Goal: Task Accomplishment & Management: Complete application form

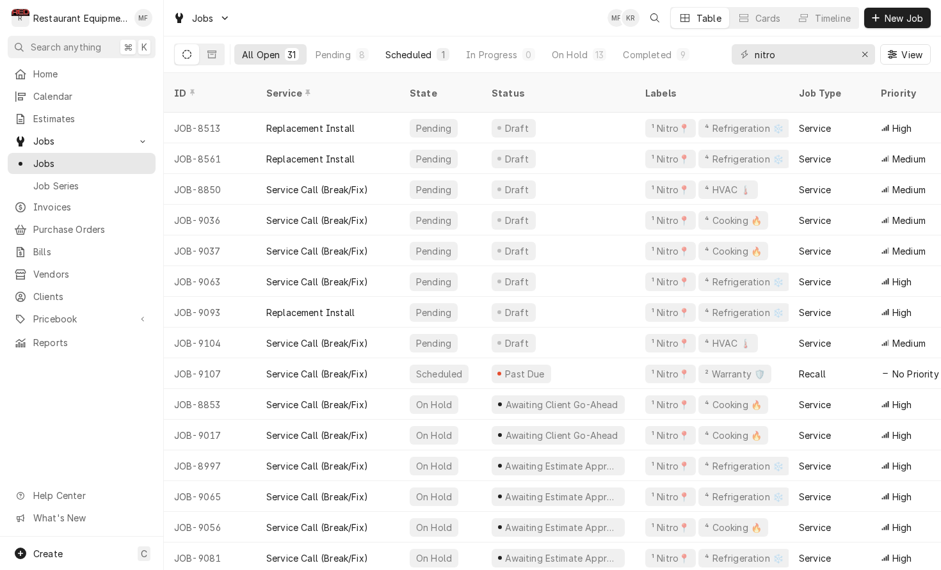
click at [410, 61] on button "Scheduled 1" at bounding box center [417, 54] width 79 height 20
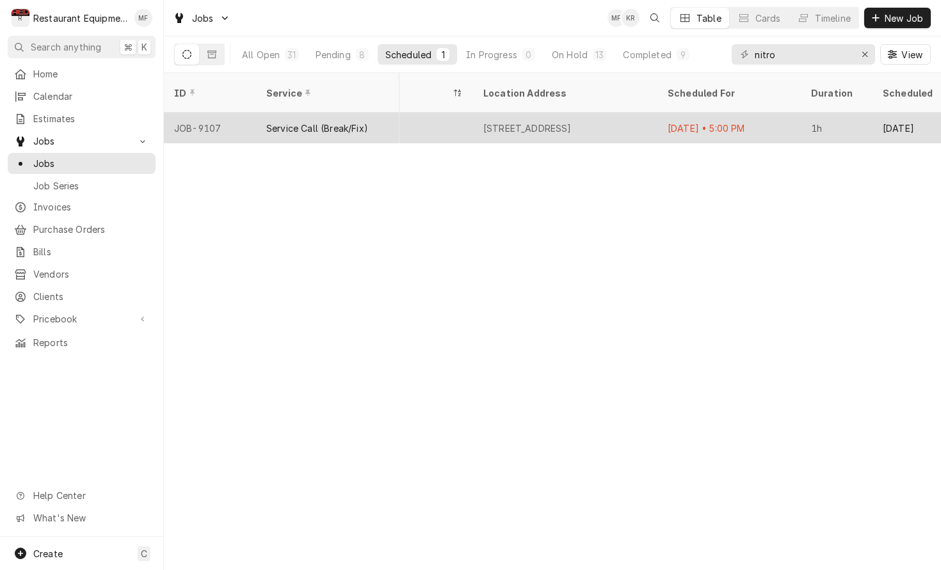
scroll to position [0, 1090]
click at [698, 113] on div "Oct 2 • 5:00 PM" at bounding box center [727, 128] width 143 height 31
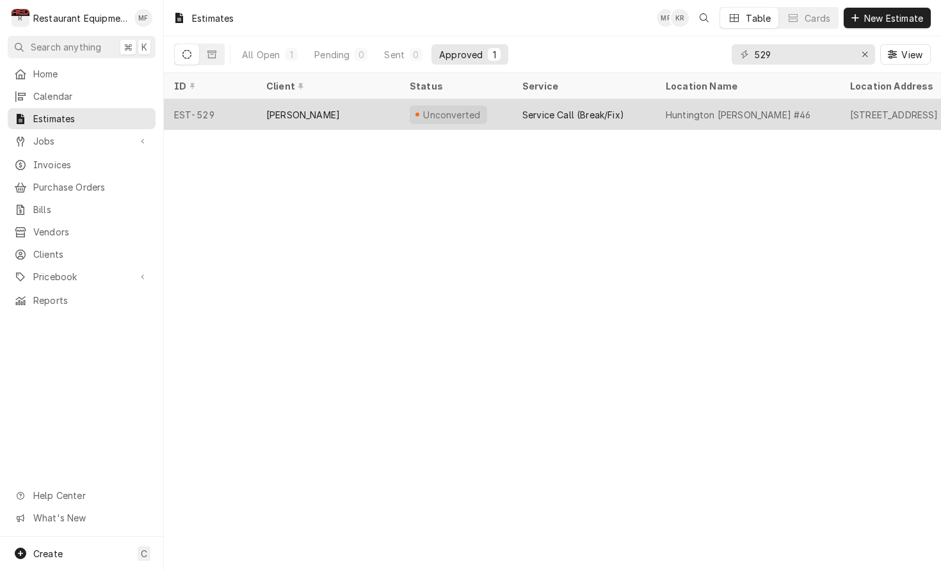
click at [780, 111] on div "Huntington [PERSON_NAME] #46" at bounding box center [738, 114] width 145 height 13
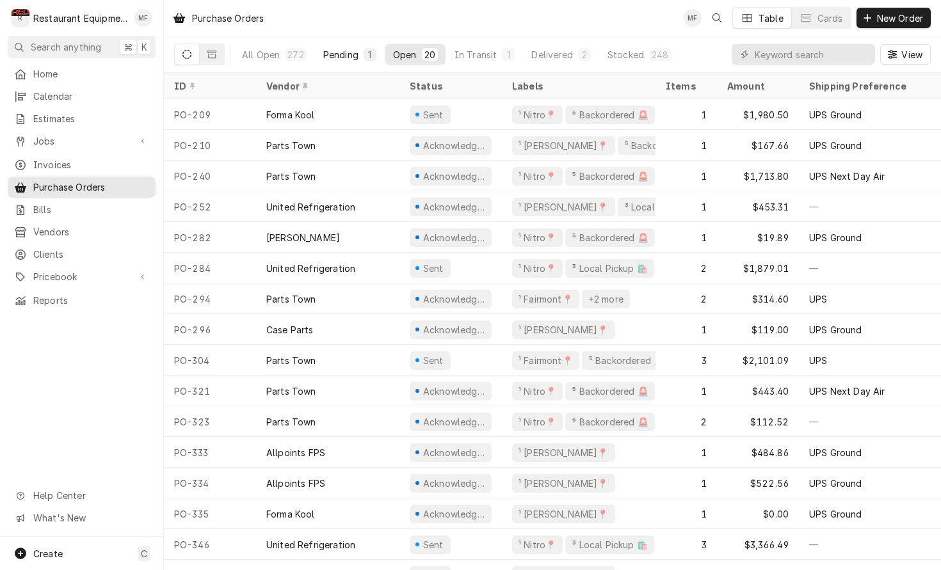
click at [328, 58] on div "Pending" at bounding box center [340, 54] width 35 height 13
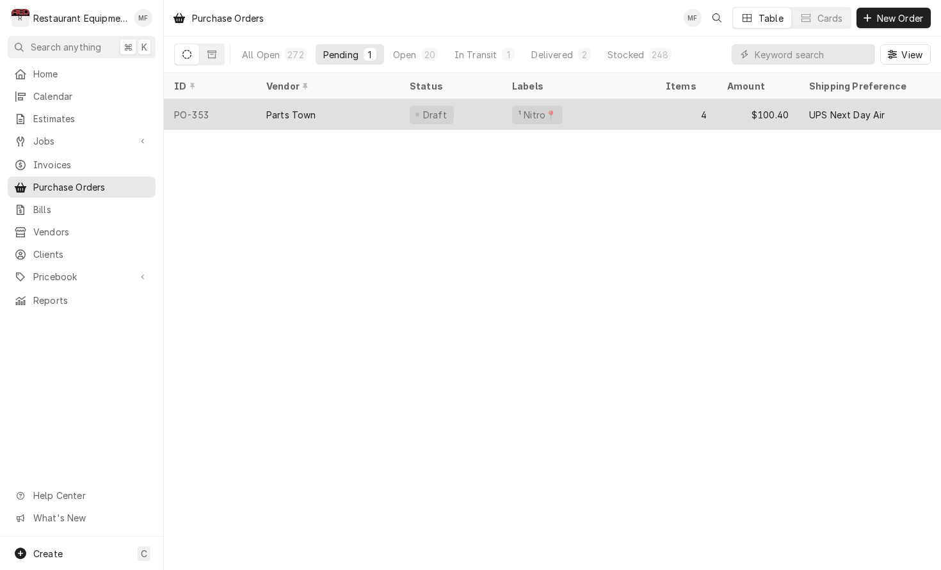
click at [385, 108] on div "Parts Town" at bounding box center [327, 114] width 143 height 31
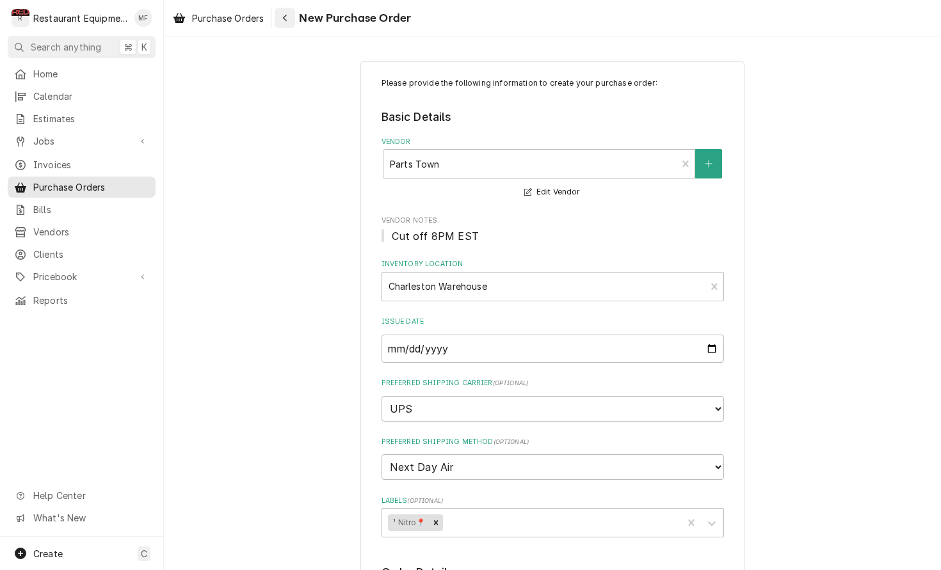
click at [287, 19] on icon "Navigate back" at bounding box center [285, 17] width 6 height 9
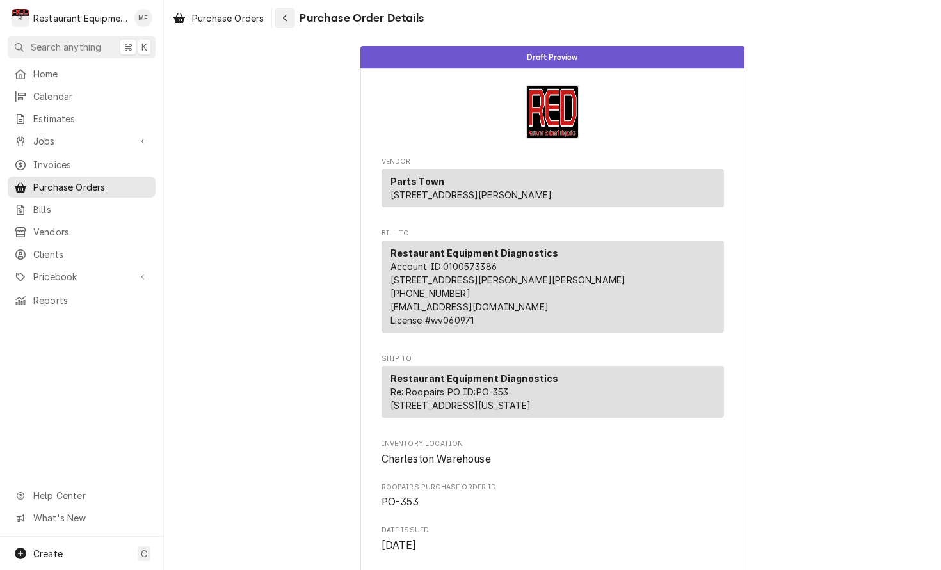
click at [284, 18] on icon "Navigate back" at bounding box center [285, 17] width 6 height 9
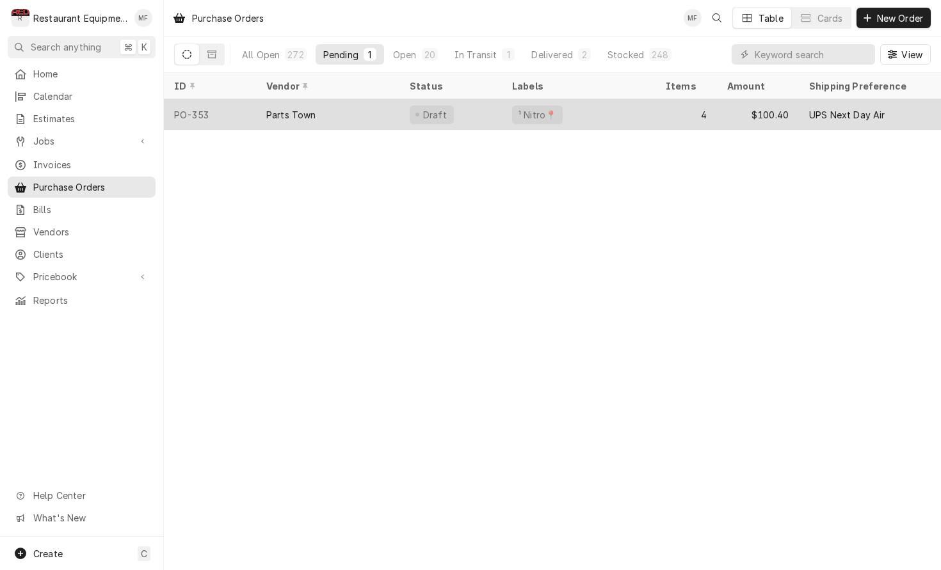
click at [390, 110] on div "Parts Town" at bounding box center [327, 114] width 143 height 31
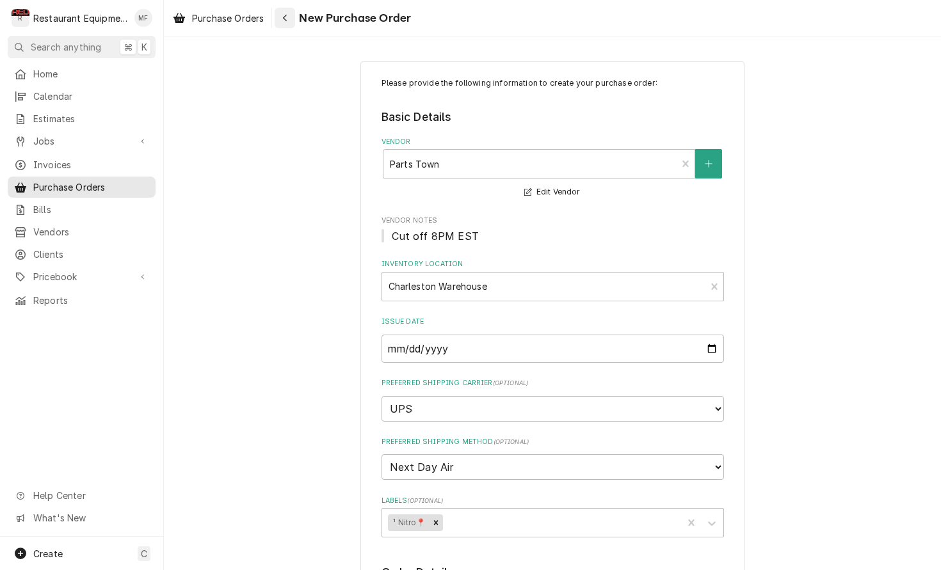
click at [291, 22] on div "Navigate back" at bounding box center [284, 18] width 13 height 13
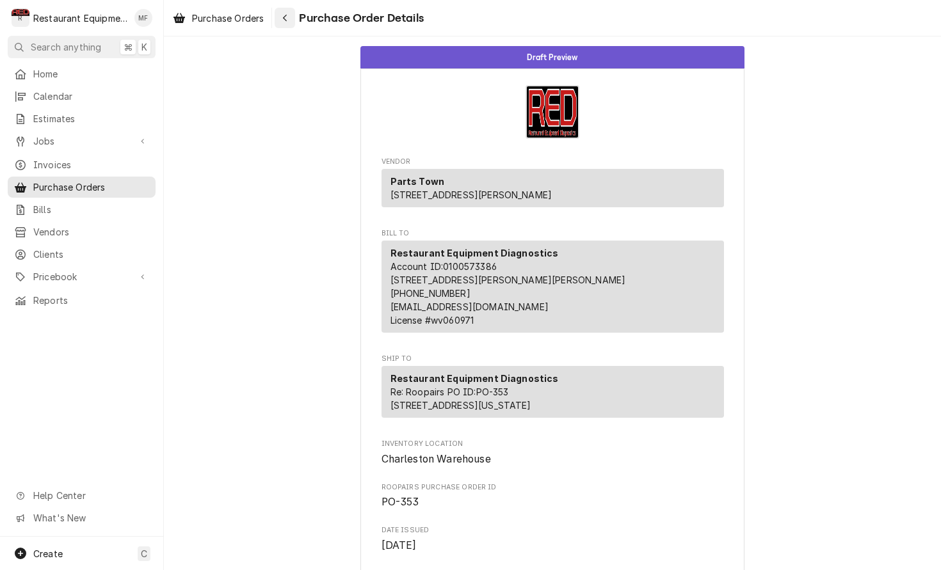
click at [280, 18] on div "Navigate back" at bounding box center [284, 18] width 13 height 13
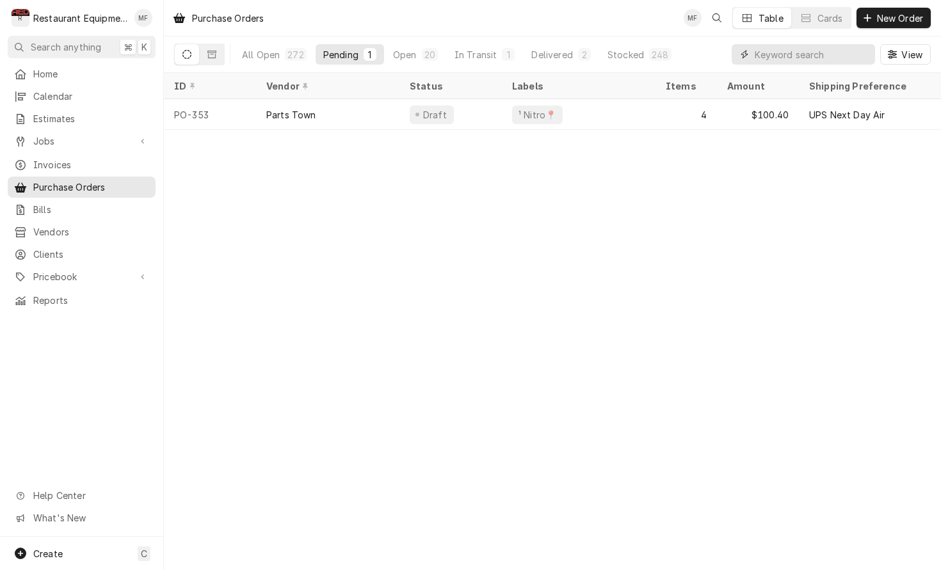
click at [815, 58] on input "Dynamic Content Wrapper" at bounding box center [811, 54] width 114 height 20
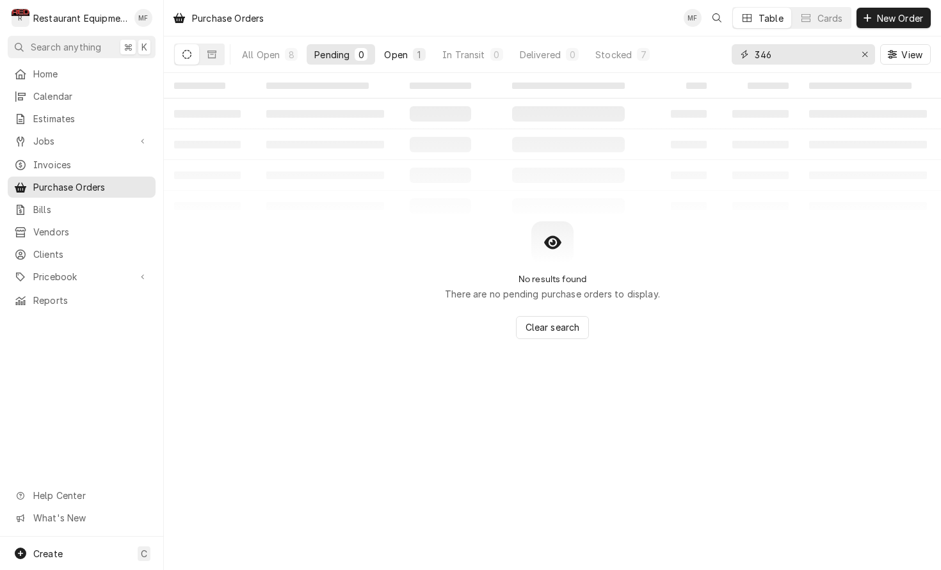
type input "346"
click at [408, 51] on button "Open 1" at bounding box center [404, 54] width 57 height 20
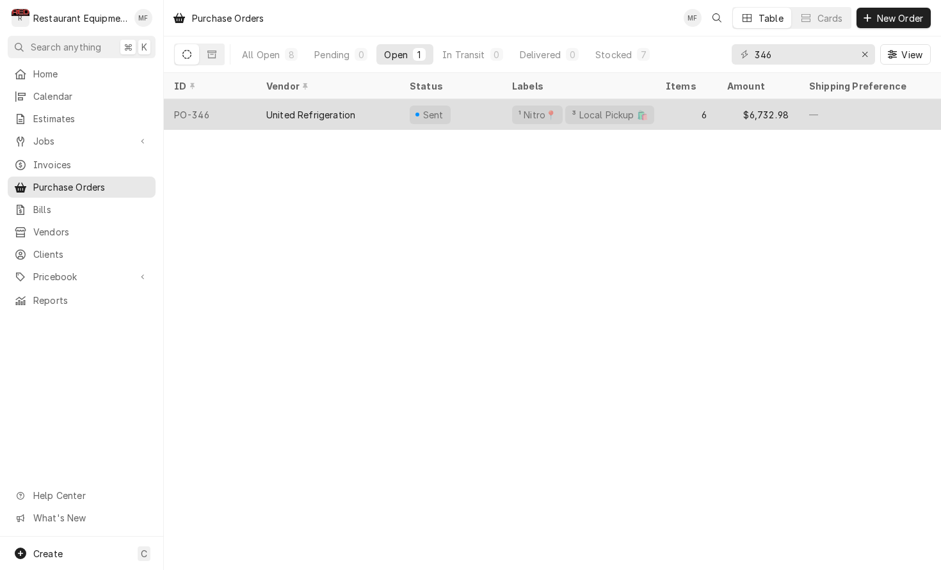
click at [462, 113] on div "Sent" at bounding box center [450, 114] width 102 height 31
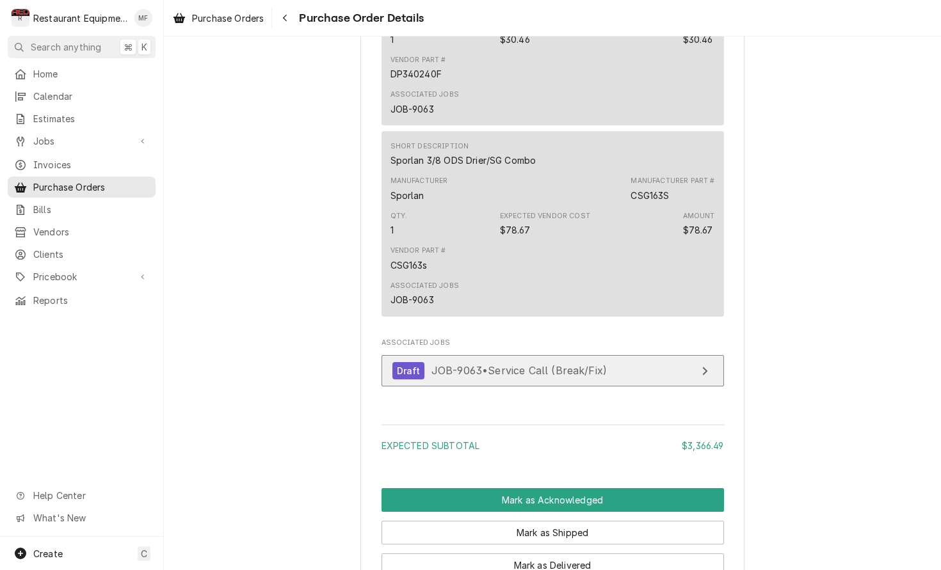
scroll to position [1088, 0]
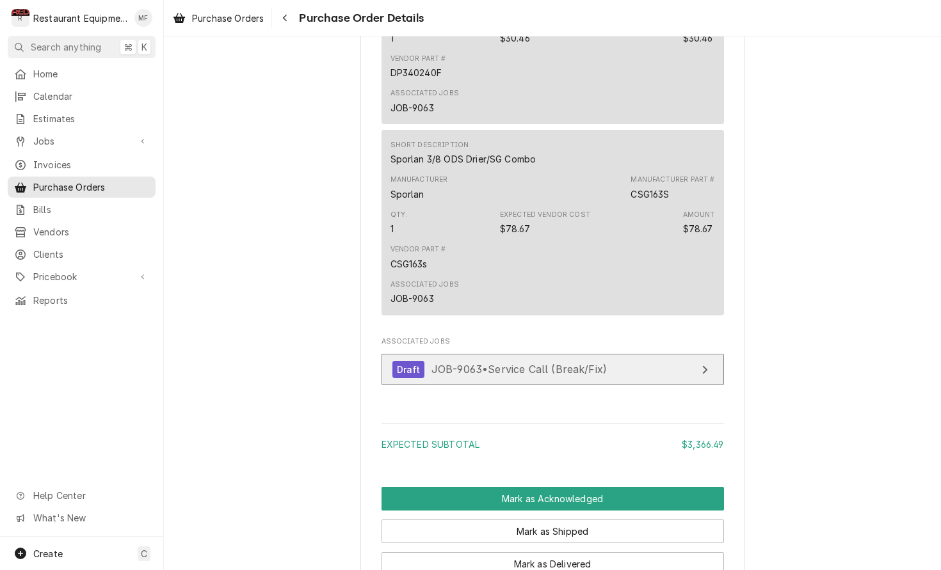
click at [541, 370] on link "Draft JOB-9063 • Service Call (Break/Fix)" at bounding box center [552, 369] width 342 height 31
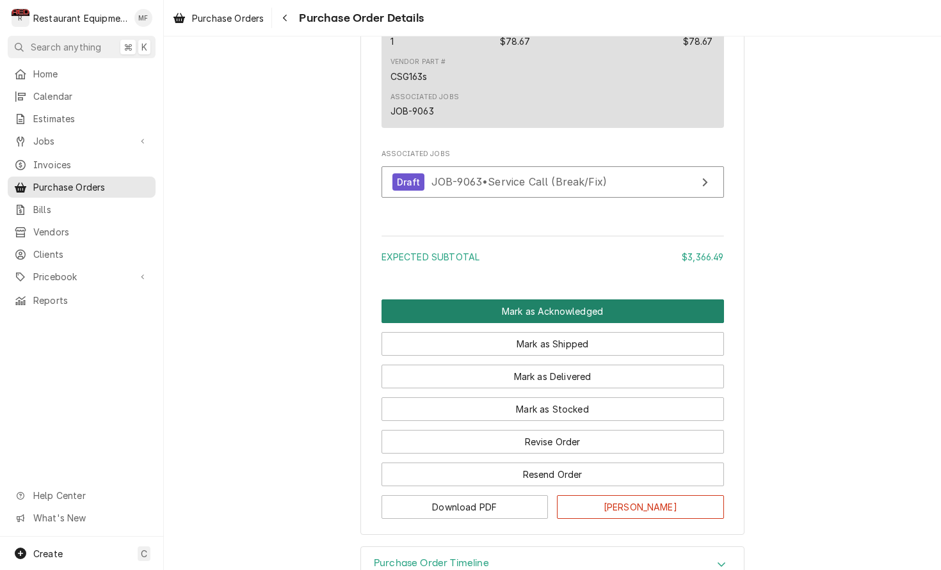
scroll to position [1282, 0]
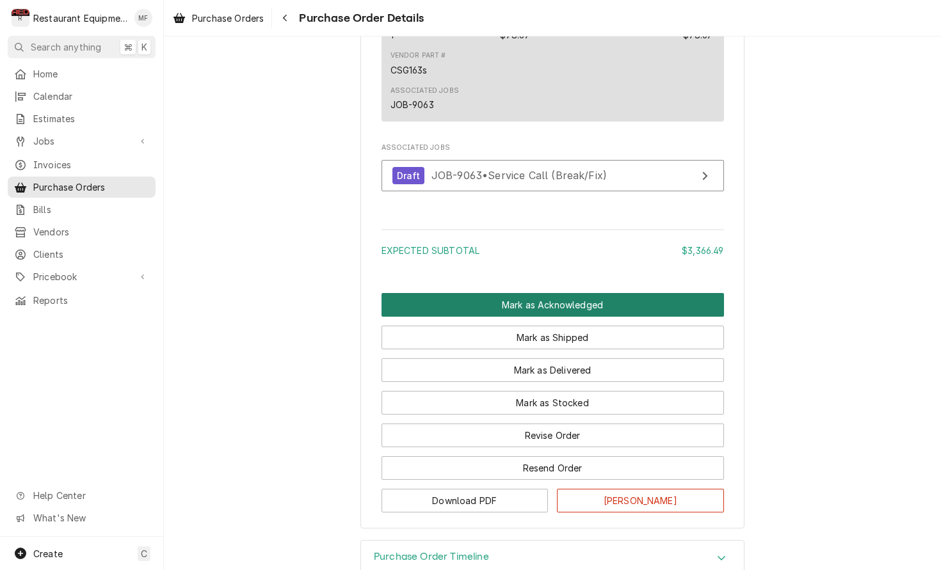
click at [593, 314] on button "Mark as Acknowledged" at bounding box center [552, 305] width 342 height 24
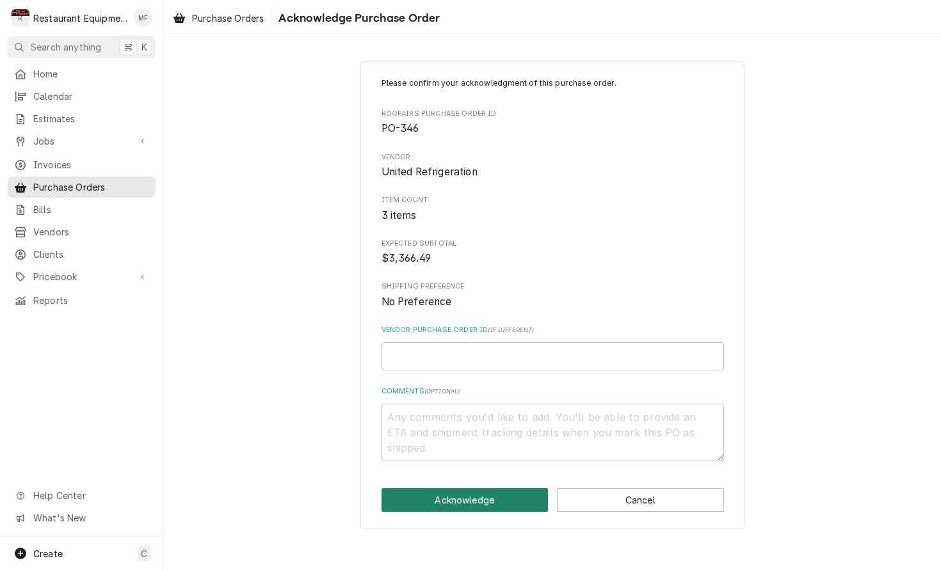
click at [499, 488] on button "Acknowledge" at bounding box center [464, 500] width 167 height 24
type textarea "x"
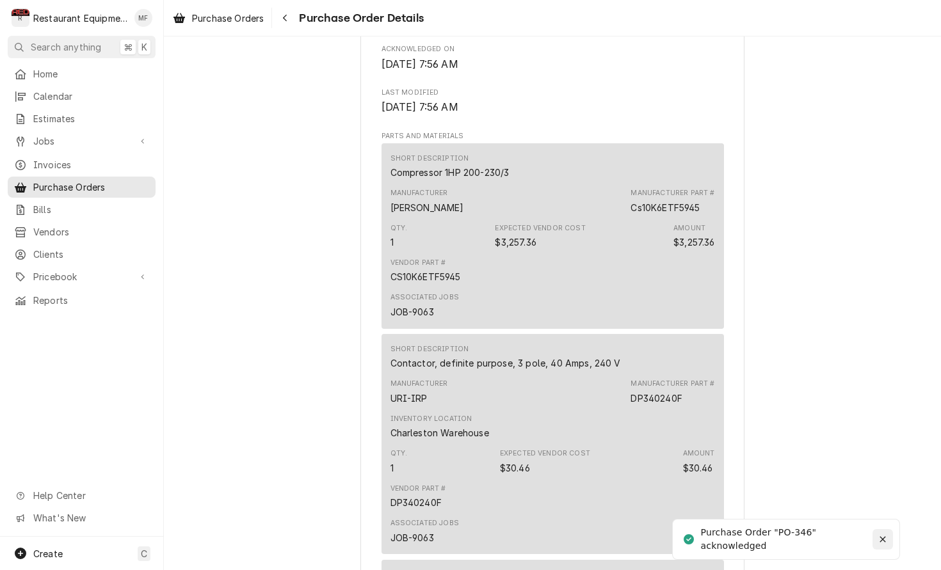
scroll to position [663, 0]
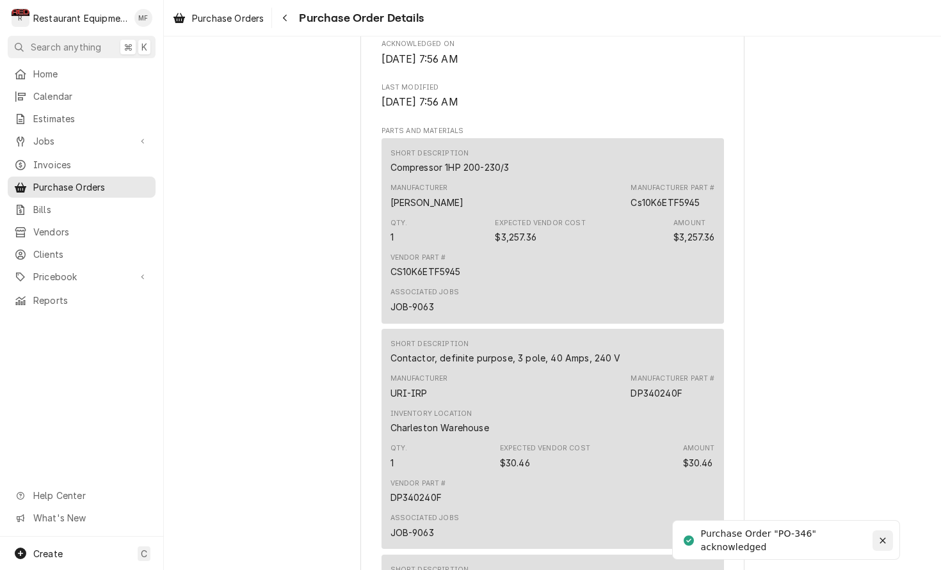
click at [886, 541] on icon "Notifications alt+T" at bounding box center [882, 540] width 9 height 9
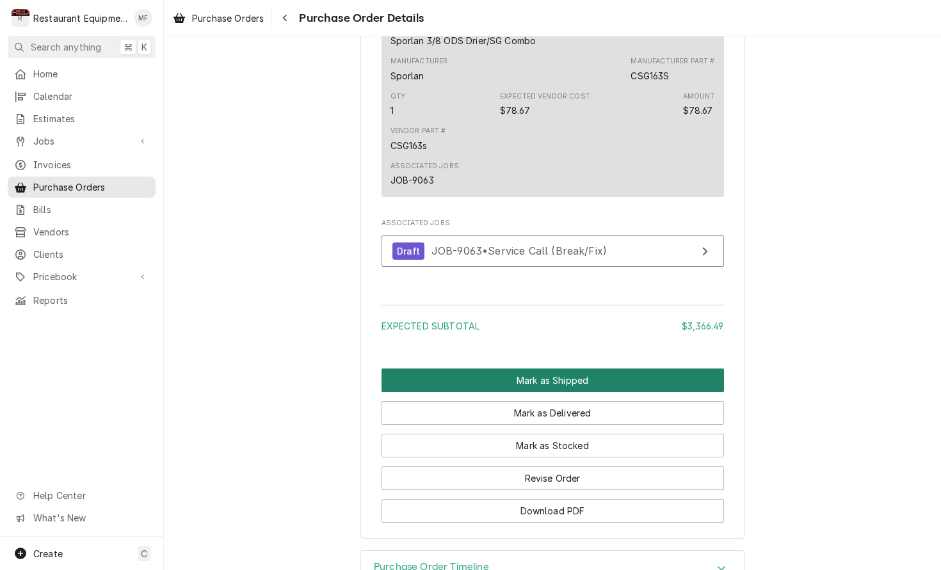
scroll to position [1207, 0]
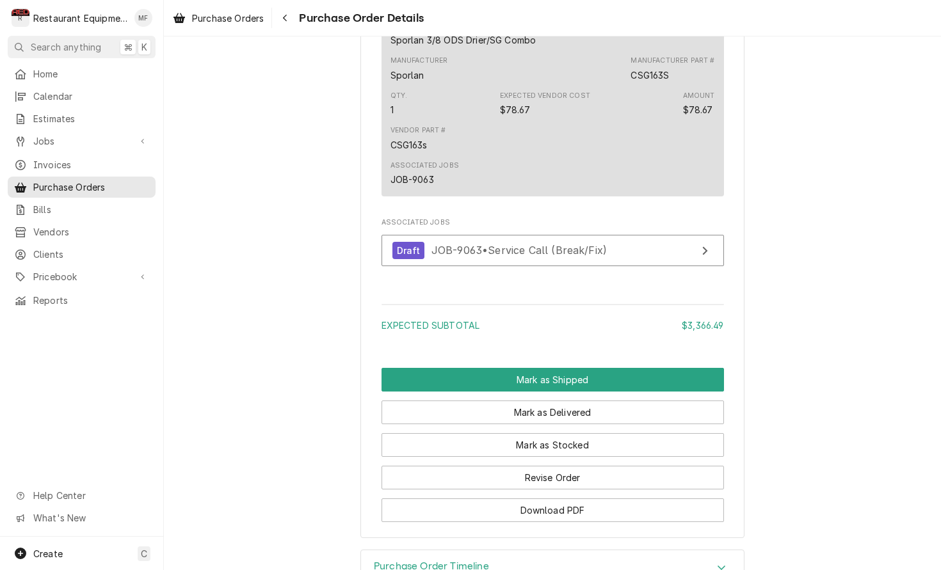
click at [573, 420] on button "Mark as Delivered" at bounding box center [552, 413] width 342 height 24
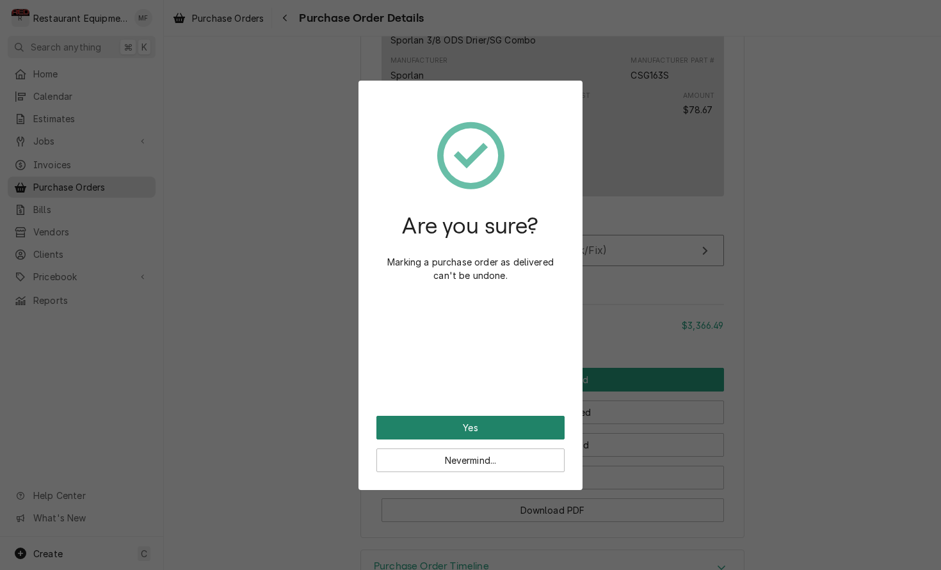
click at [511, 429] on button "Yes" at bounding box center [470, 428] width 188 height 24
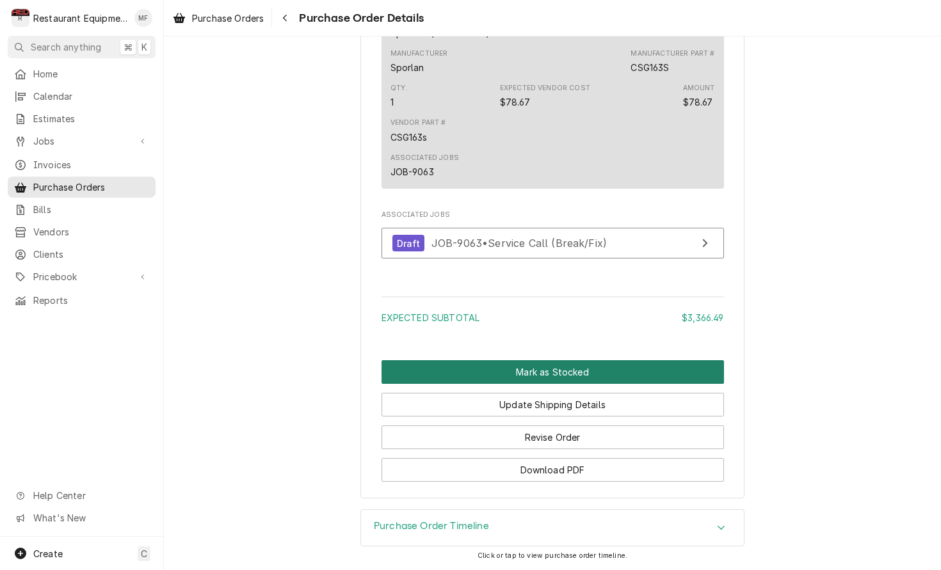
scroll to position [1382, 0]
click at [559, 374] on button "Mark as Stocked" at bounding box center [552, 372] width 342 height 24
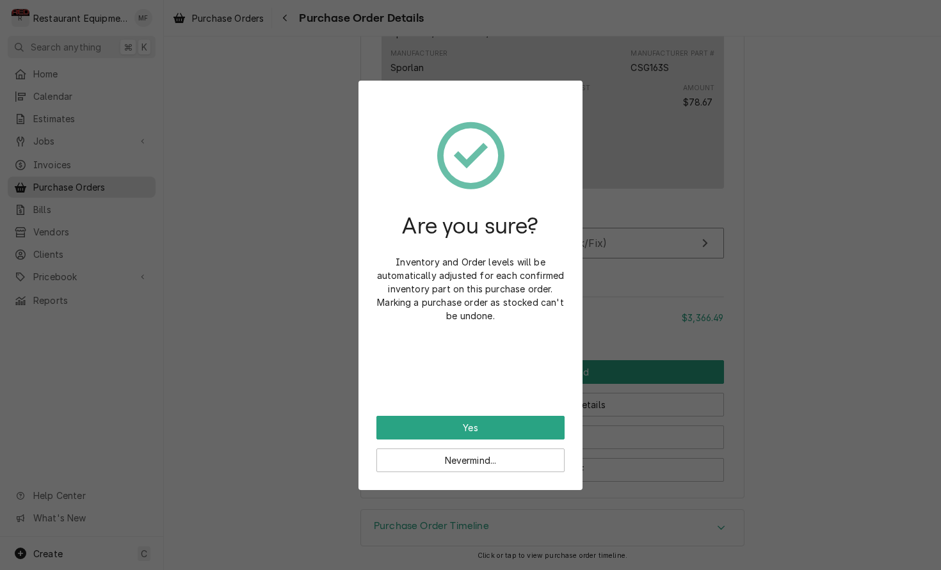
click at [538, 427] on button "Yes" at bounding box center [470, 428] width 188 height 24
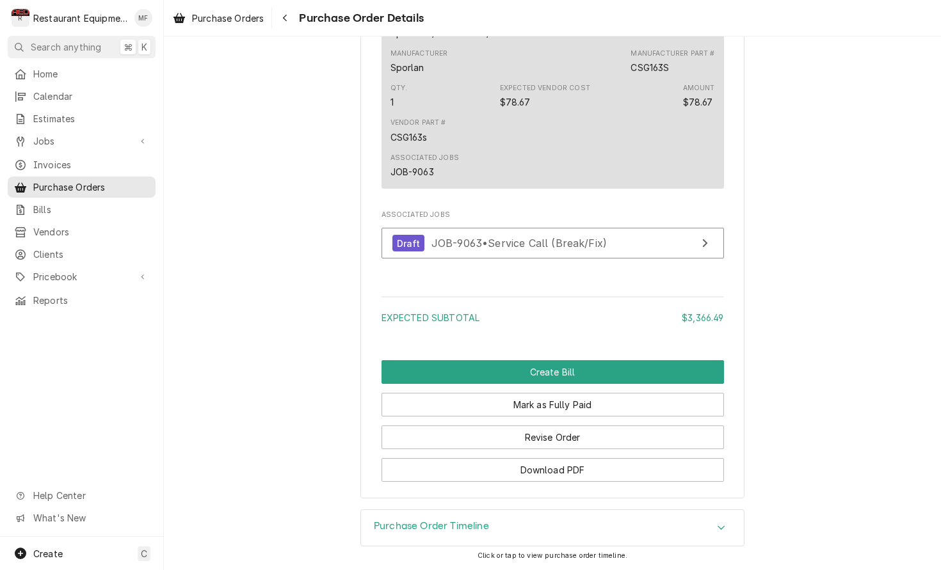
scroll to position [1382, 0]
click at [287, 23] on div "Navigate back" at bounding box center [284, 18] width 13 height 13
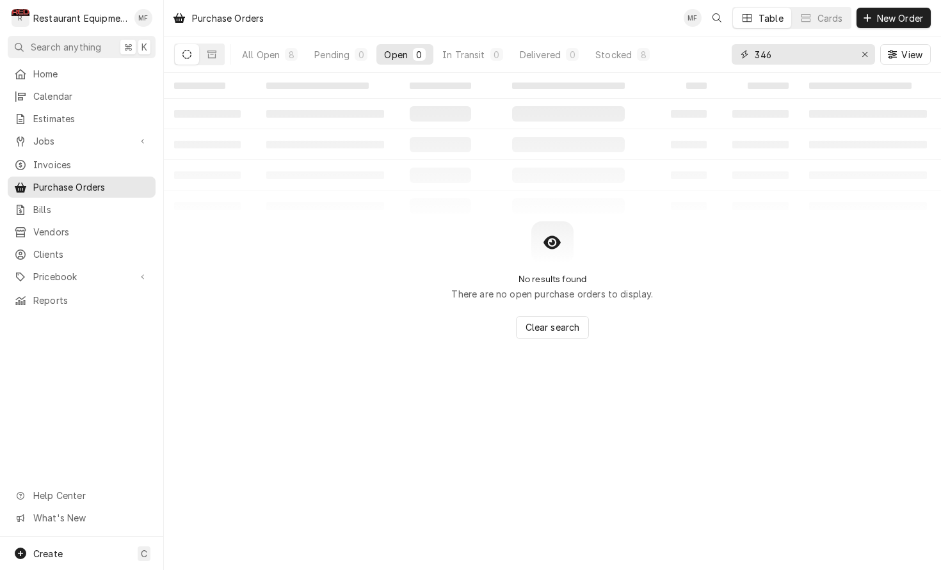
click at [789, 58] on input "346" at bounding box center [802, 54] width 96 height 20
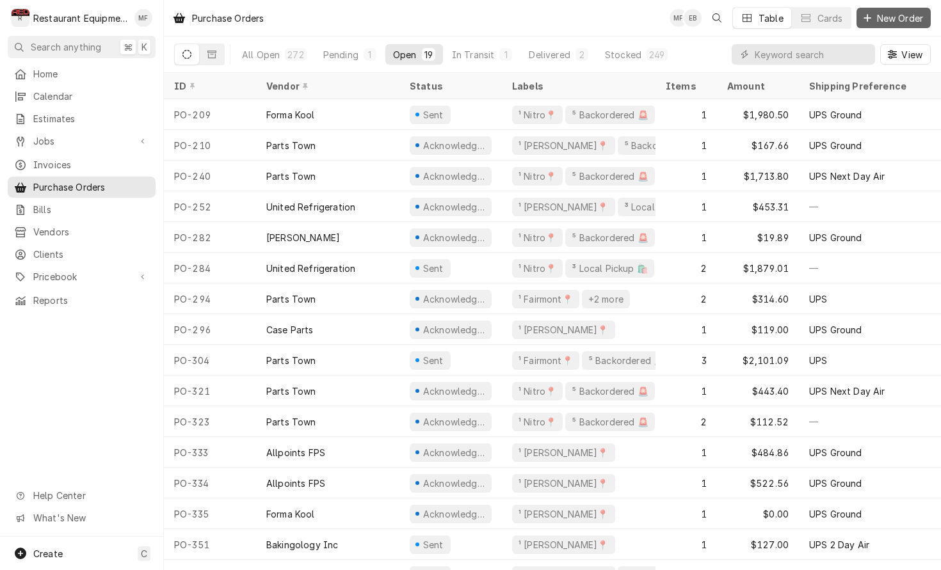
click at [888, 21] on span "New Order" at bounding box center [899, 18] width 51 height 13
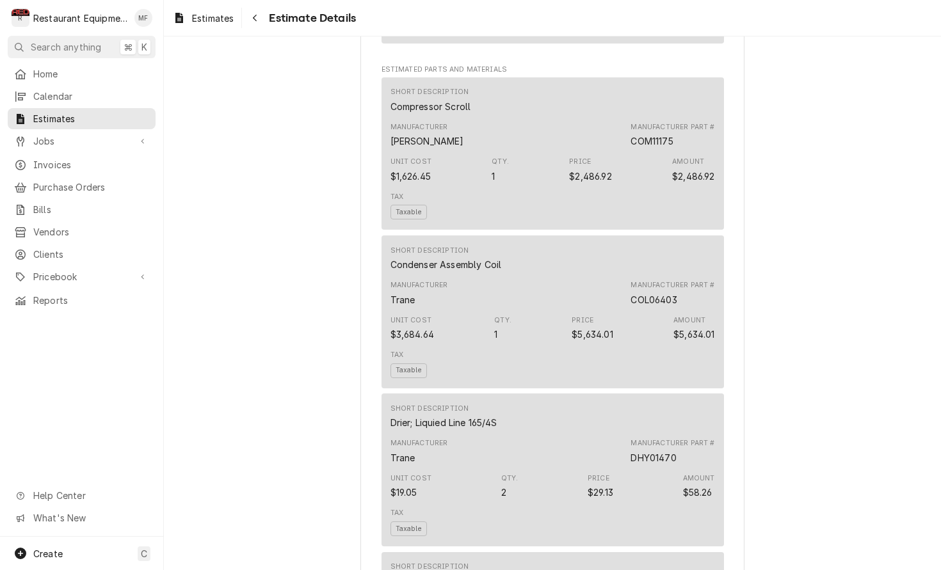
scroll to position [1461, 0]
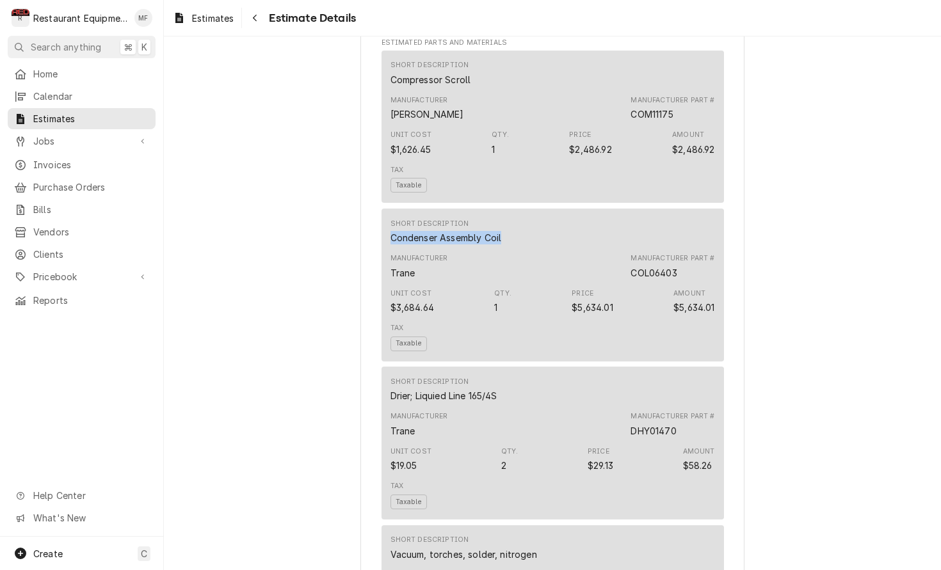
click at [728, 246] on div "Sender Restaurant Equipment Diagnostics [STREET_ADDRESS][PERSON_NAME][PERSON_NA…" at bounding box center [552, 561] width 384 height 3960
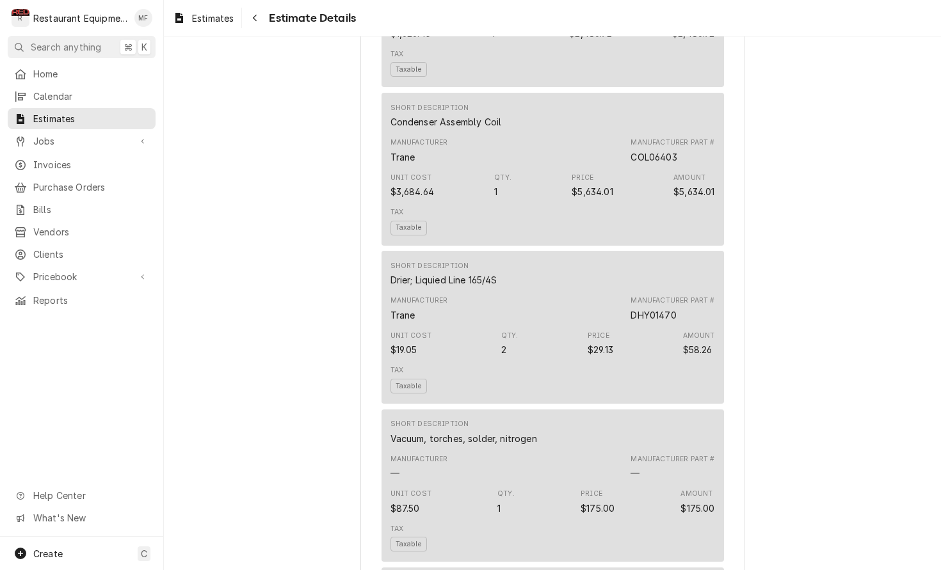
click at [807, 249] on div "Approved and Unconverted Sender Restaurant Equipment Diagnostics [STREET_ADDRES…" at bounding box center [552, 434] width 777 height 4003
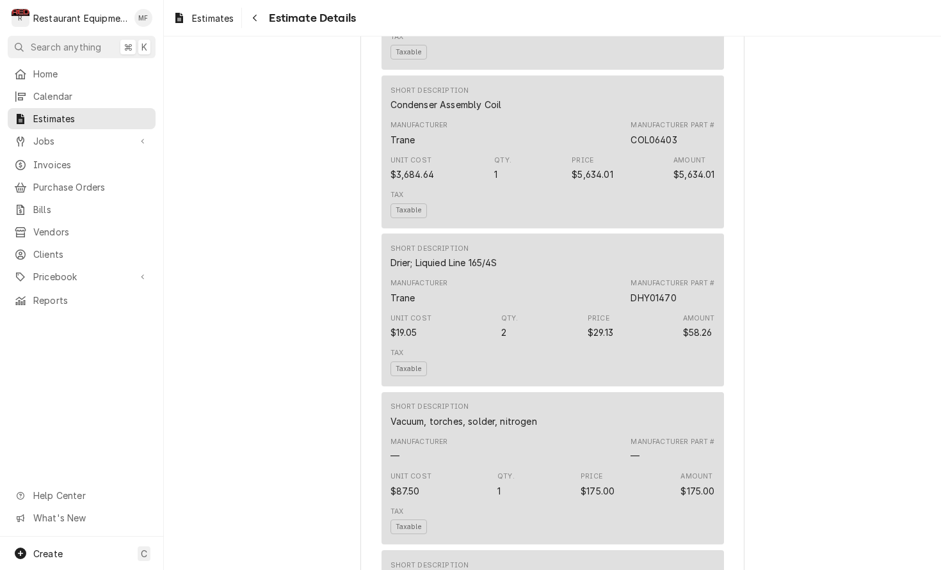
scroll to position [1629, 0]
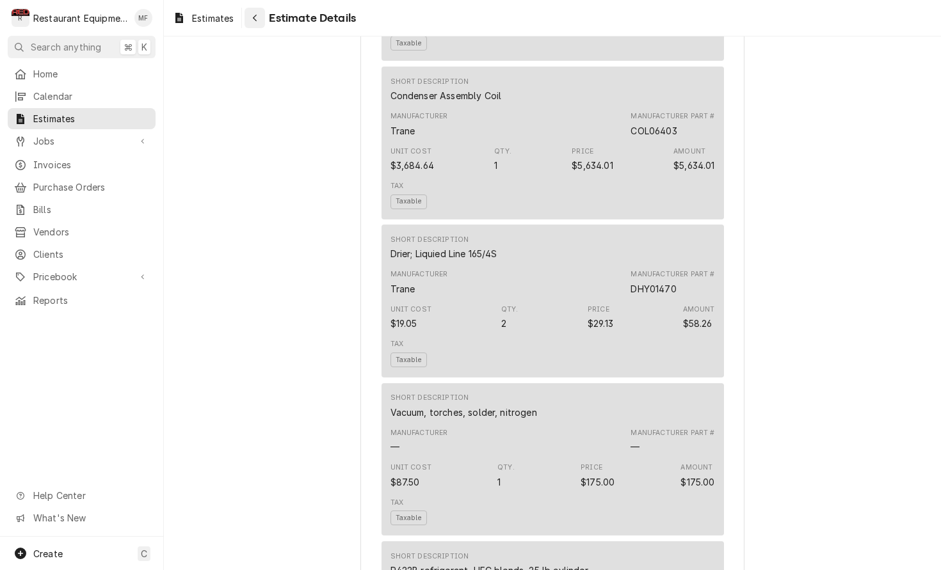
click at [257, 15] on icon "Navigate back" at bounding box center [255, 18] width 4 height 7
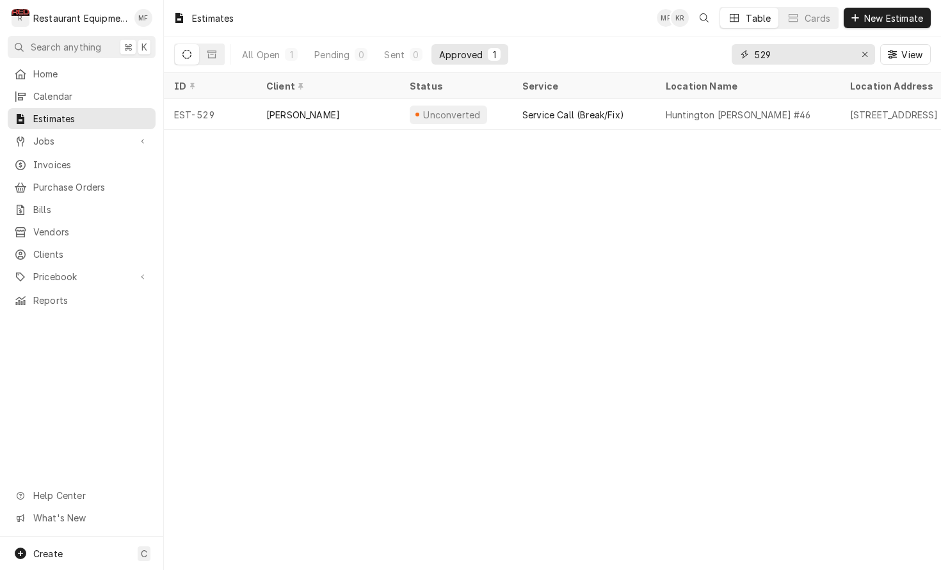
drag, startPoint x: 860, startPoint y: 52, endPoint x: 785, endPoint y: 38, distance: 76.1
click at [859, 52] on div "Erase input" at bounding box center [864, 54] width 13 height 13
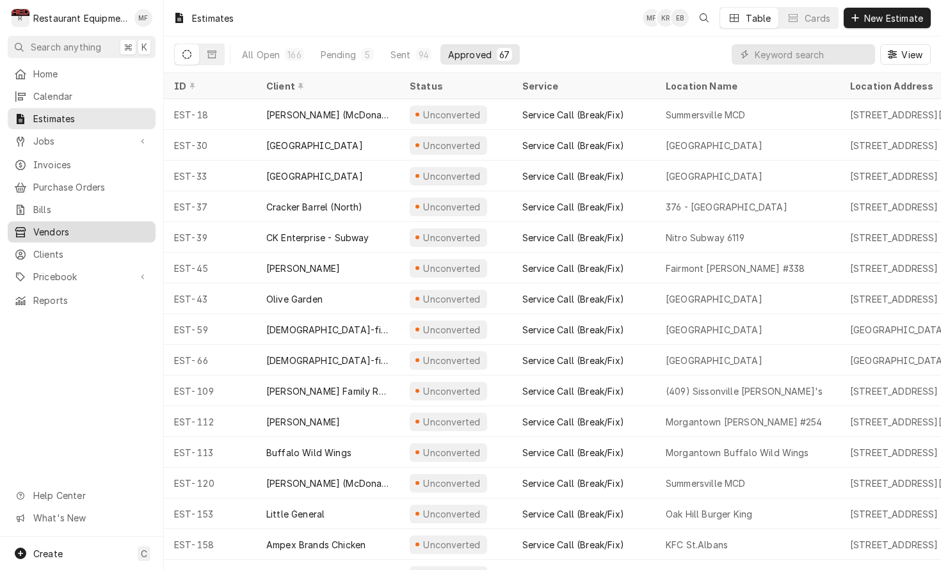
drag, startPoint x: 116, startPoint y: 264, endPoint x: 124, endPoint y: 227, distance: 37.9
click at [116, 270] on span "Pricebook" at bounding box center [81, 276] width 97 height 13
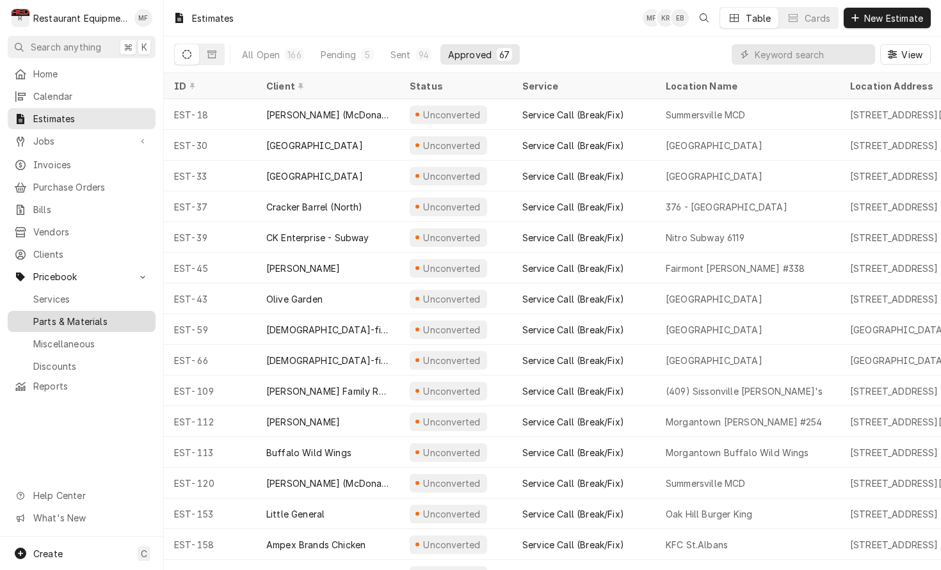
click at [109, 314] on div "Parts & Materials" at bounding box center [81, 322] width 143 height 16
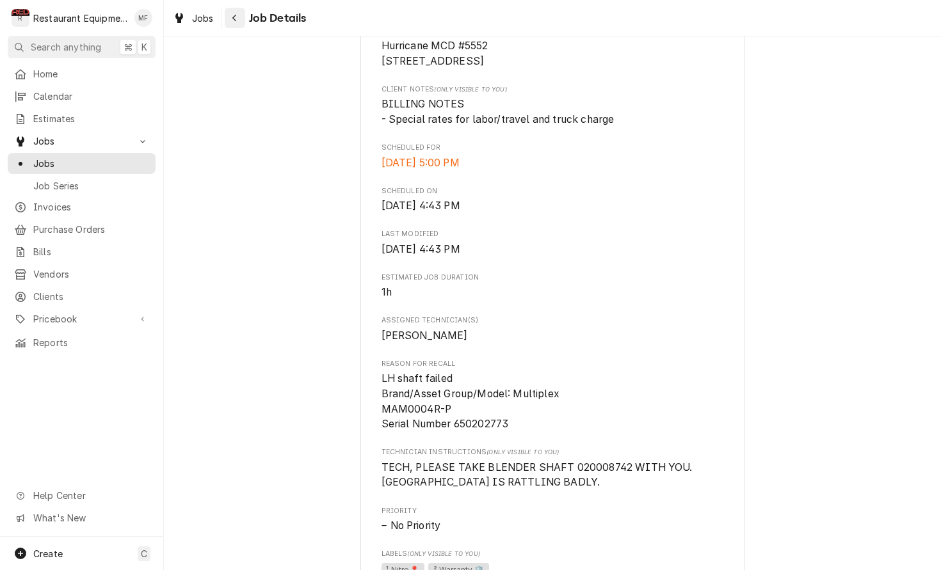
click at [237, 23] on div "Navigate back" at bounding box center [234, 18] width 13 height 13
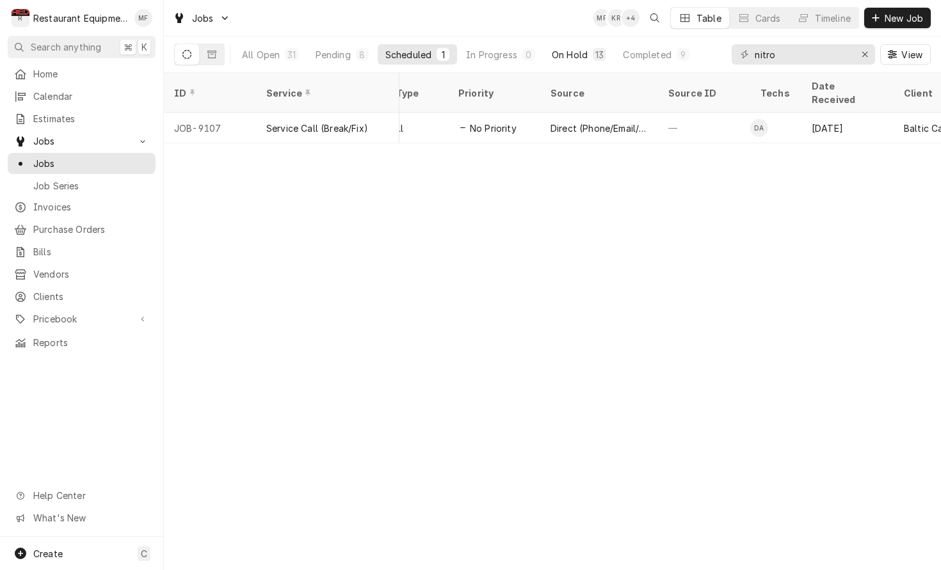
click at [576, 51] on div "On Hold" at bounding box center [570, 54] width 36 height 13
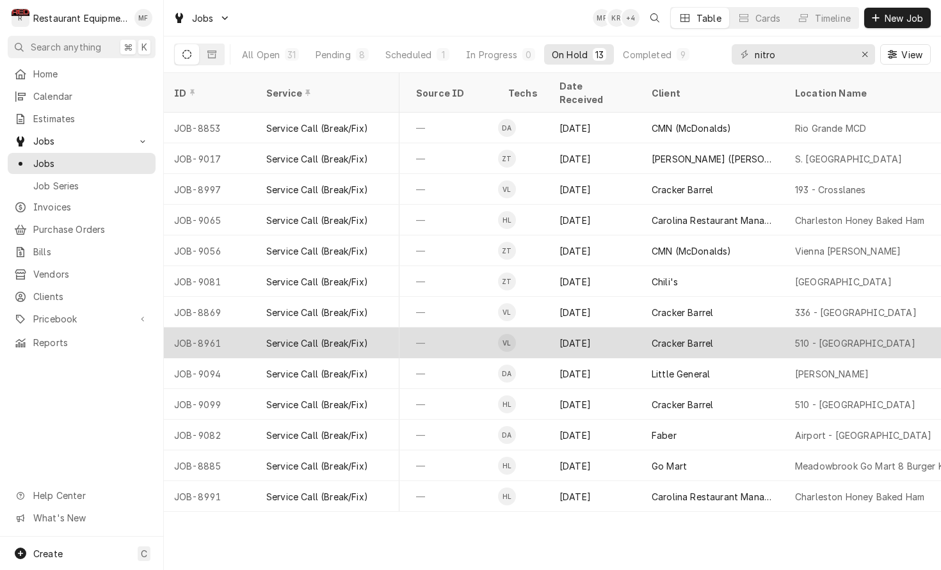
scroll to position [0, 594]
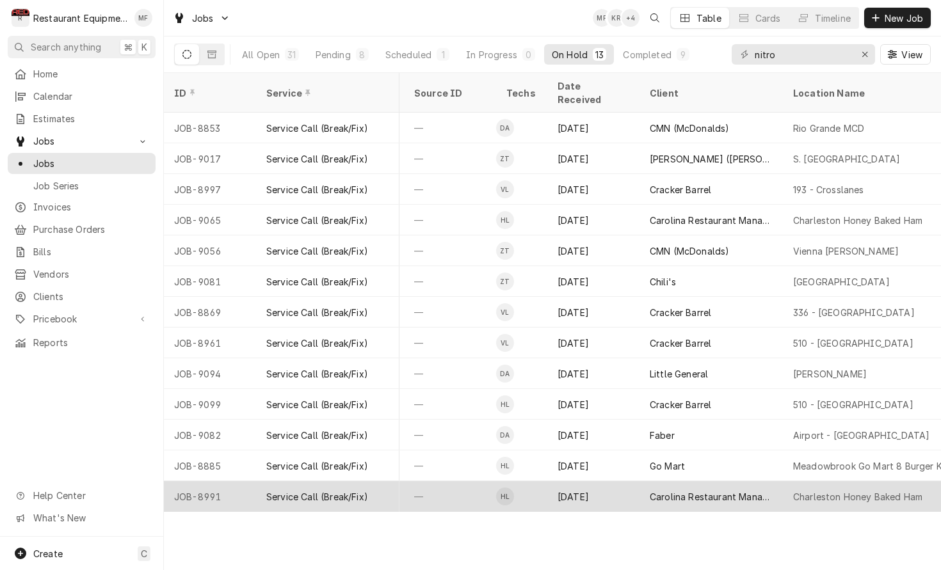
click at [779, 481] on div "Carolina Restaurant Management (Honey Baked Ham)" at bounding box center [710, 496] width 143 height 31
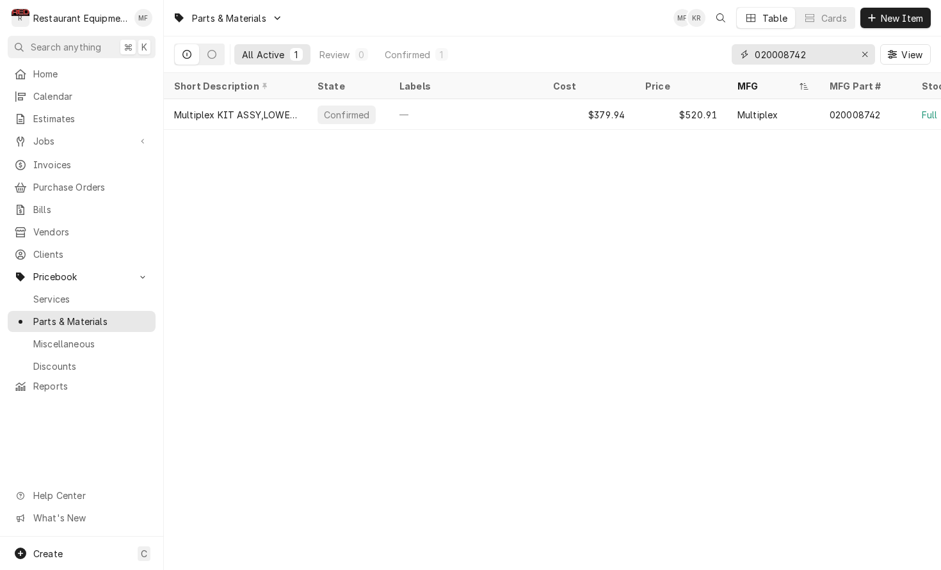
click at [859, 60] on div "Erase input" at bounding box center [864, 54] width 13 height 13
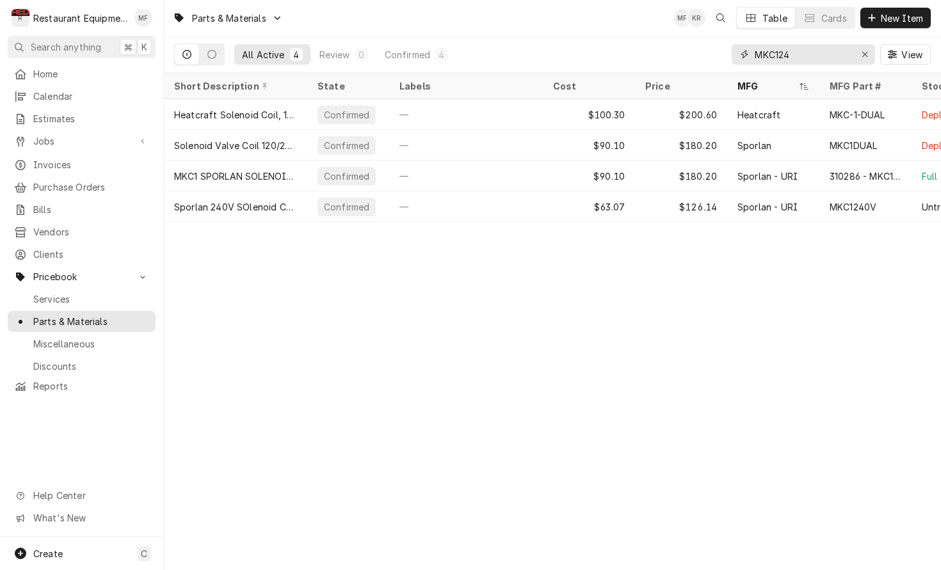
type input "MKC1240"
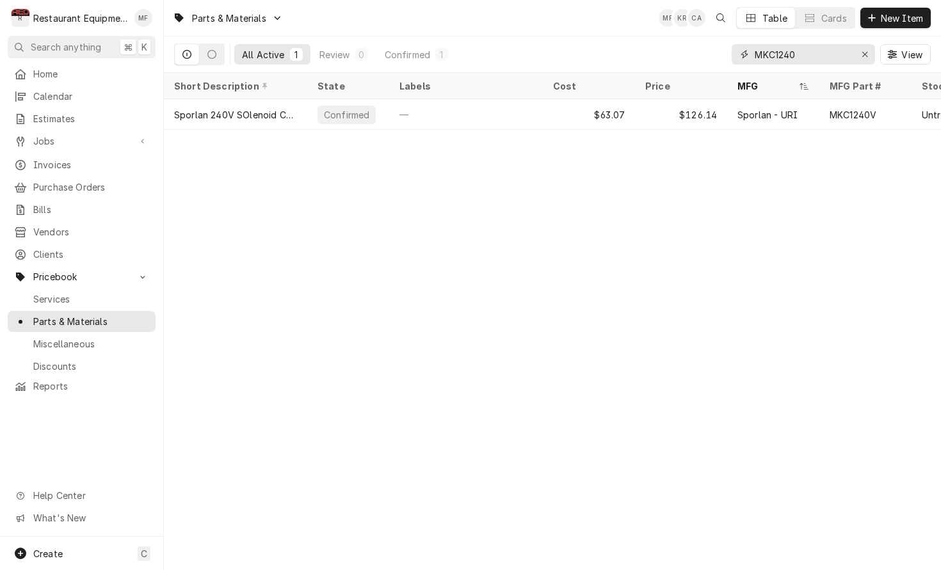
click at [801, 54] on input "MKC1240" at bounding box center [802, 54] width 96 height 20
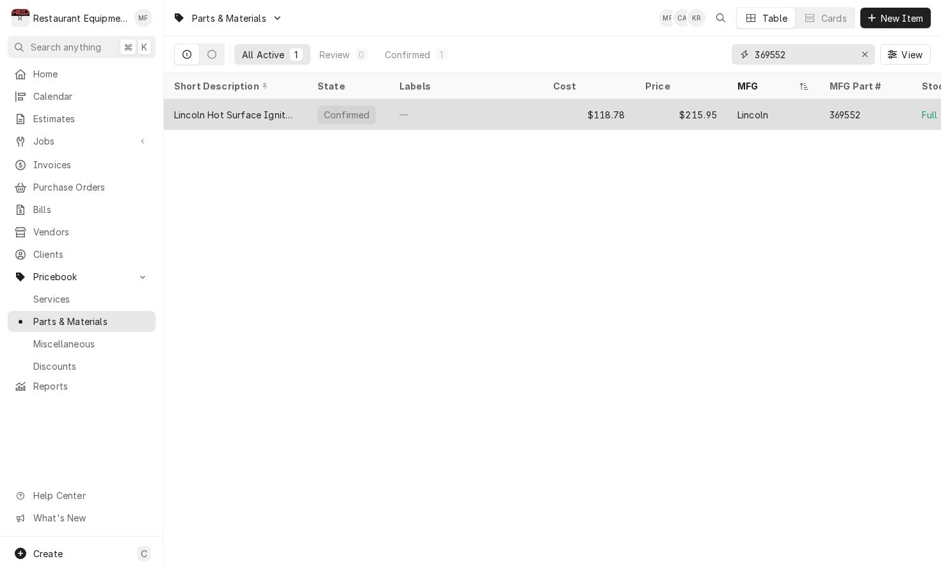
type input "369552"
click at [773, 111] on div "Lincoln" at bounding box center [773, 114] width 92 height 31
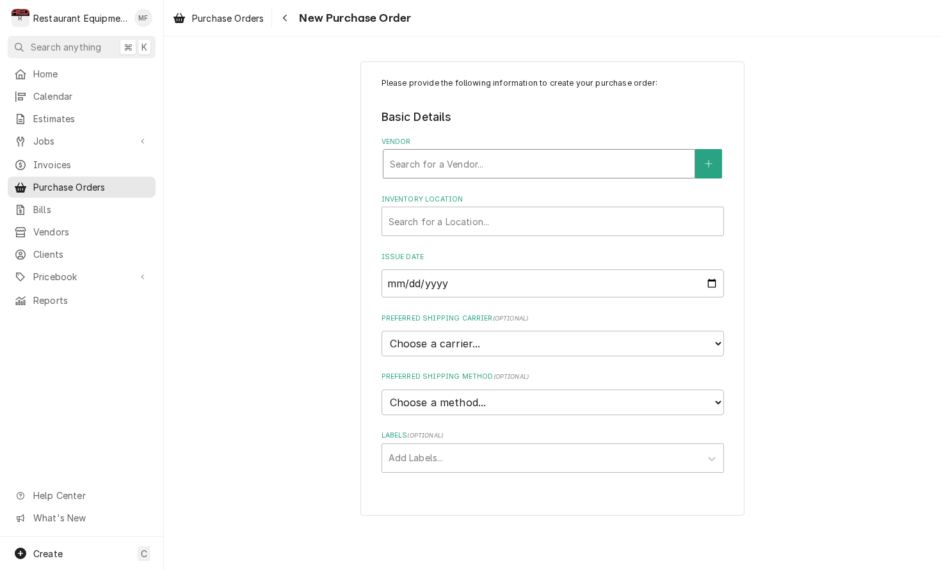
click at [551, 164] on div "Vendor" at bounding box center [539, 163] width 298 height 23
type input "united"
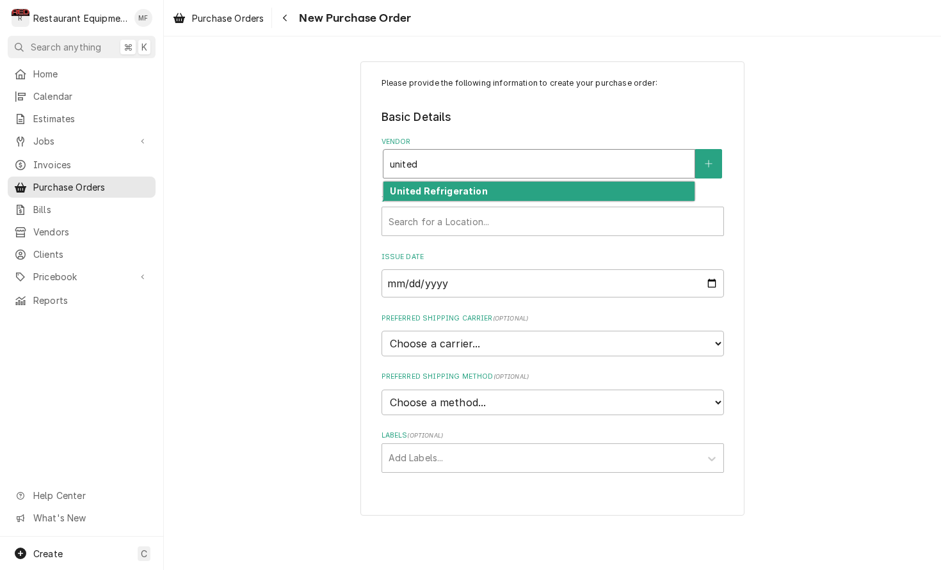
click at [541, 189] on div "United Refrigeration" at bounding box center [538, 192] width 311 height 20
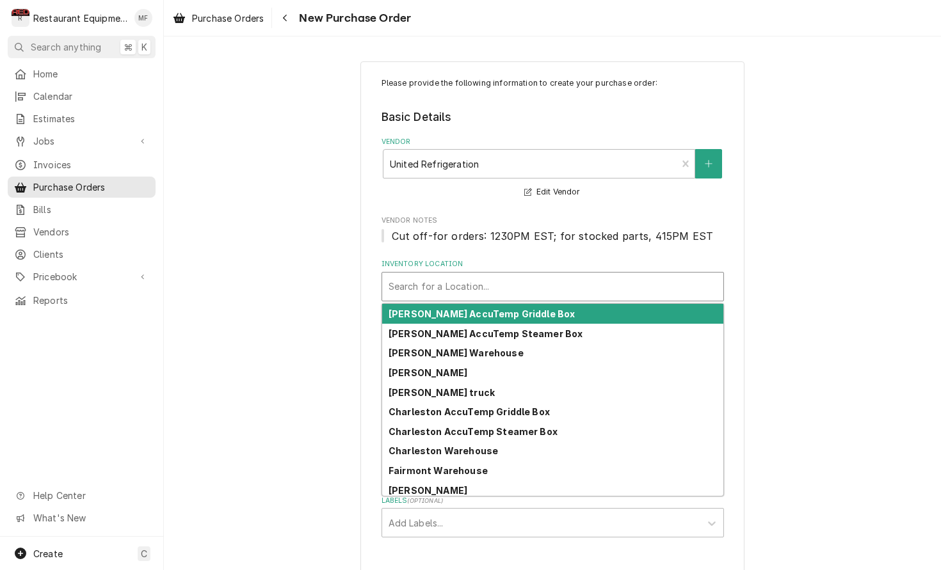
click at [530, 284] on div "Inventory Location" at bounding box center [552, 286] width 328 height 23
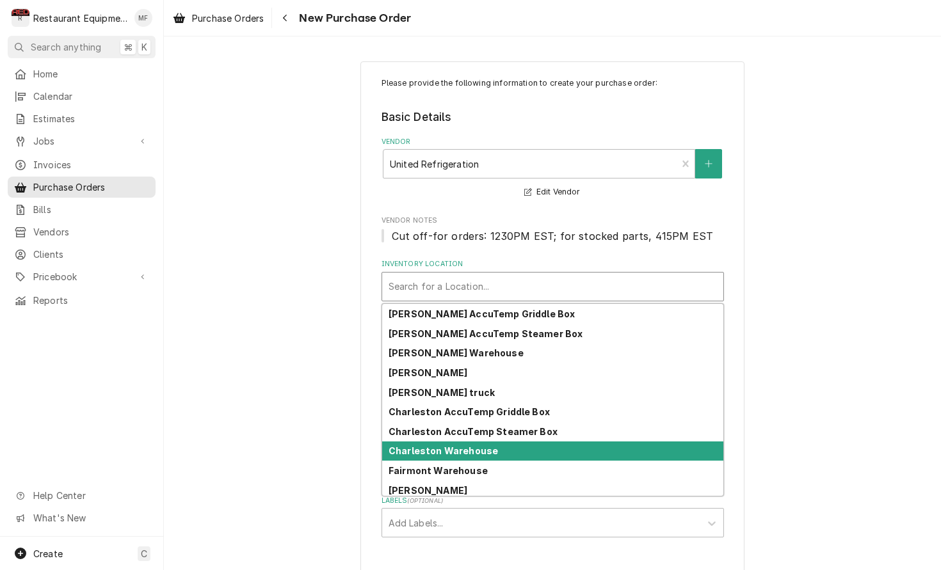
click at [554, 453] on div "Charleston Warehouse" at bounding box center [552, 452] width 341 height 20
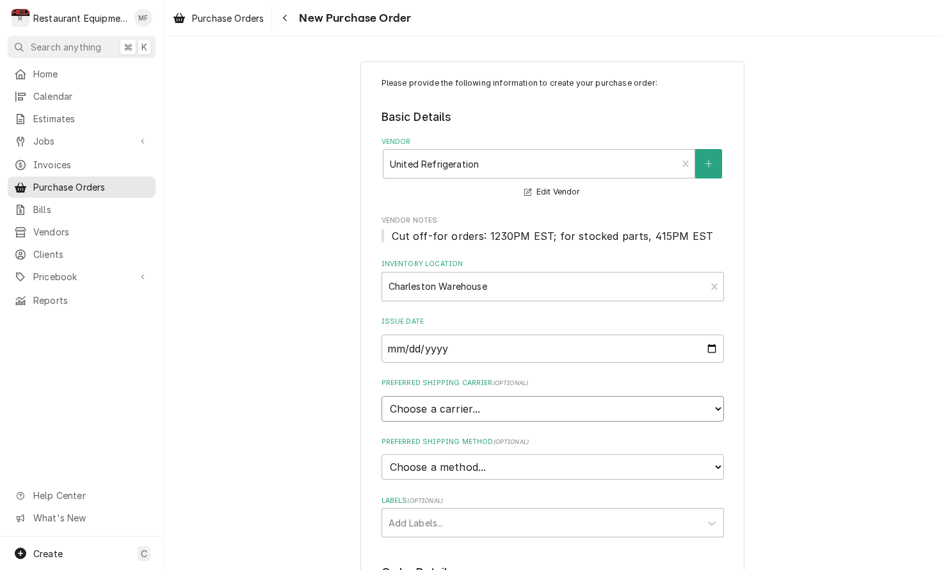
select select "4"
type textarea "x"
select select "1"
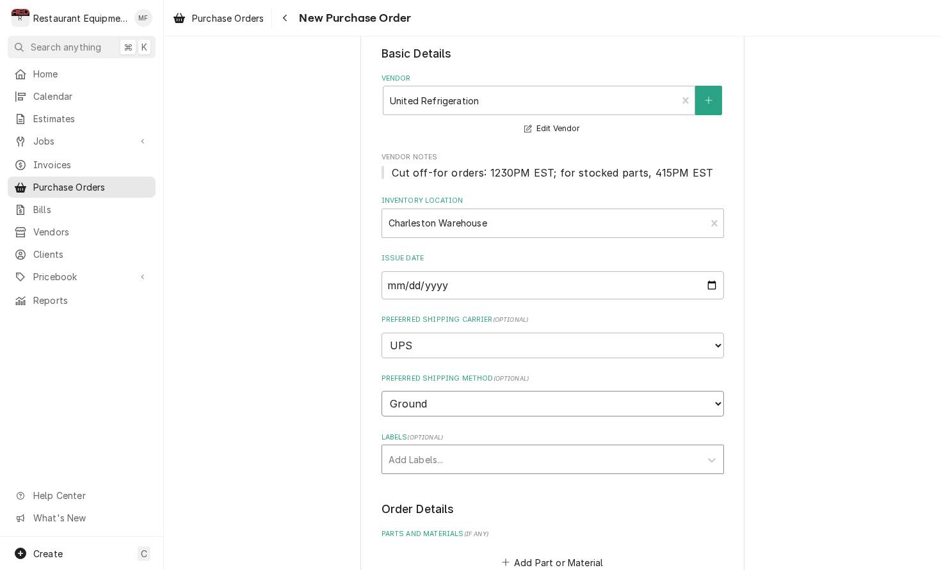
scroll to position [67, 0]
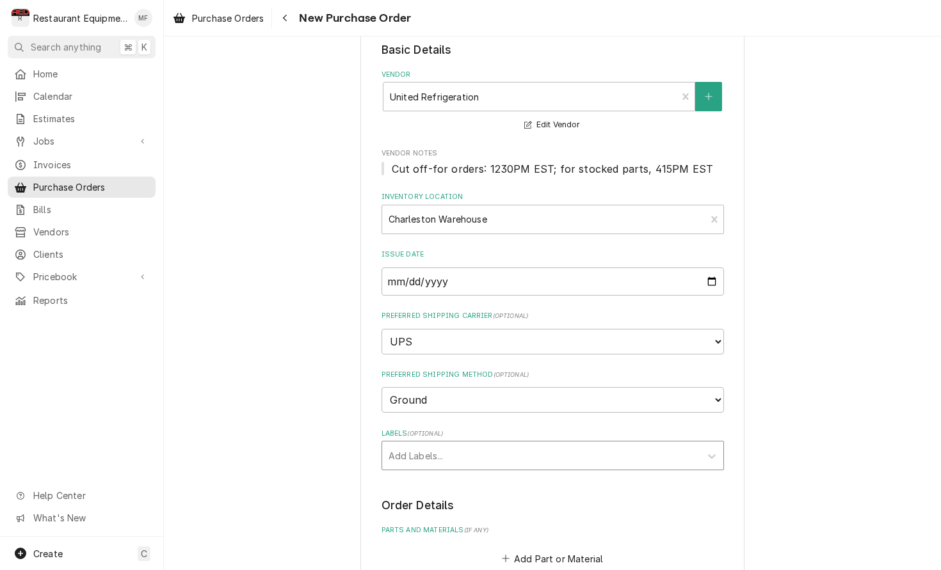
click at [548, 442] on div "Add Labels..." at bounding box center [541, 456] width 318 height 28
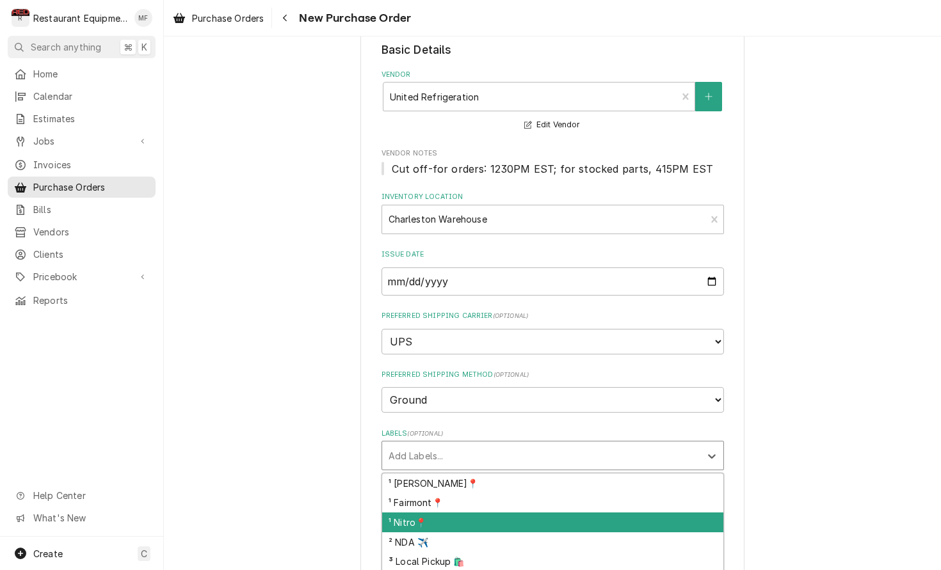
click at [549, 513] on div "¹ Nitro📍" at bounding box center [552, 523] width 341 height 20
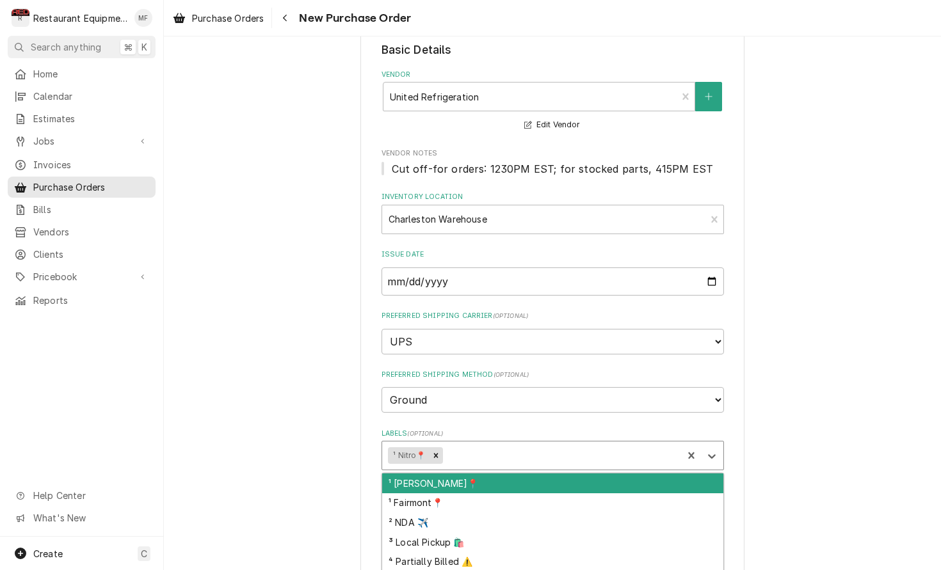
drag, startPoint x: 550, startPoint y: 436, endPoint x: 542, endPoint y: 466, distance: 31.0
click at [550, 444] on div "Labels" at bounding box center [560, 455] width 231 height 23
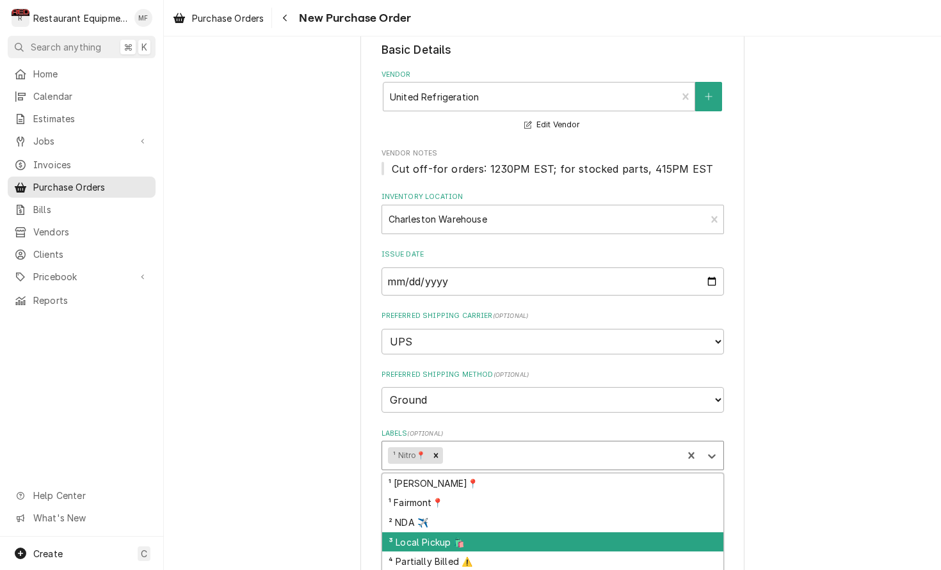
click at [561, 532] on div "³ Local Pickup 🛍️" at bounding box center [552, 542] width 341 height 20
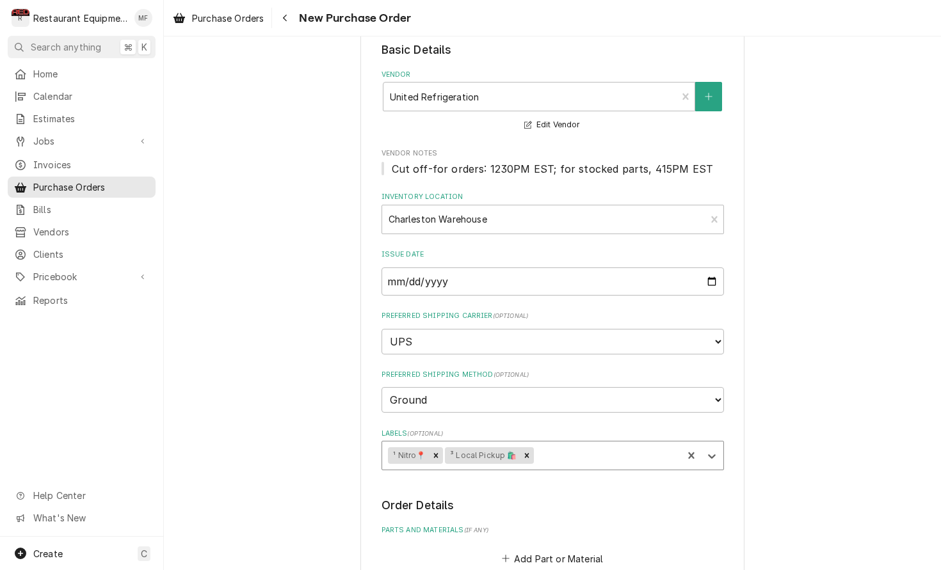
type textarea "x"
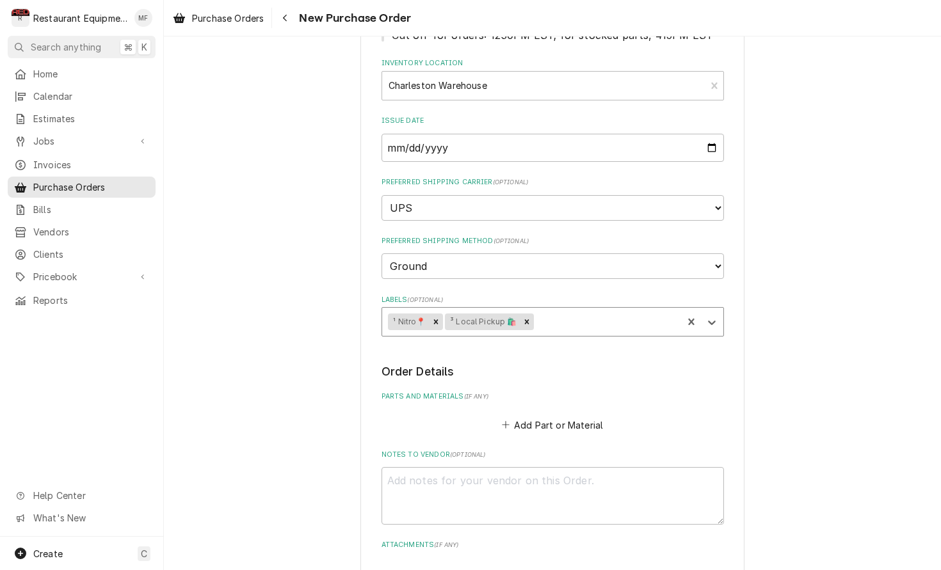
scroll to position [217, 0]
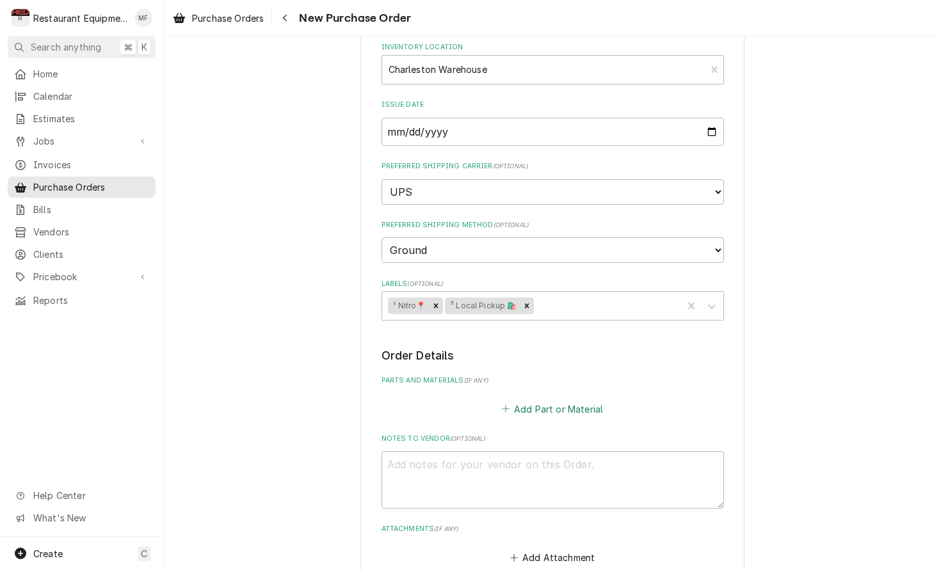
click at [554, 400] on button "Add Part or Material" at bounding box center [552, 409] width 106 height 18
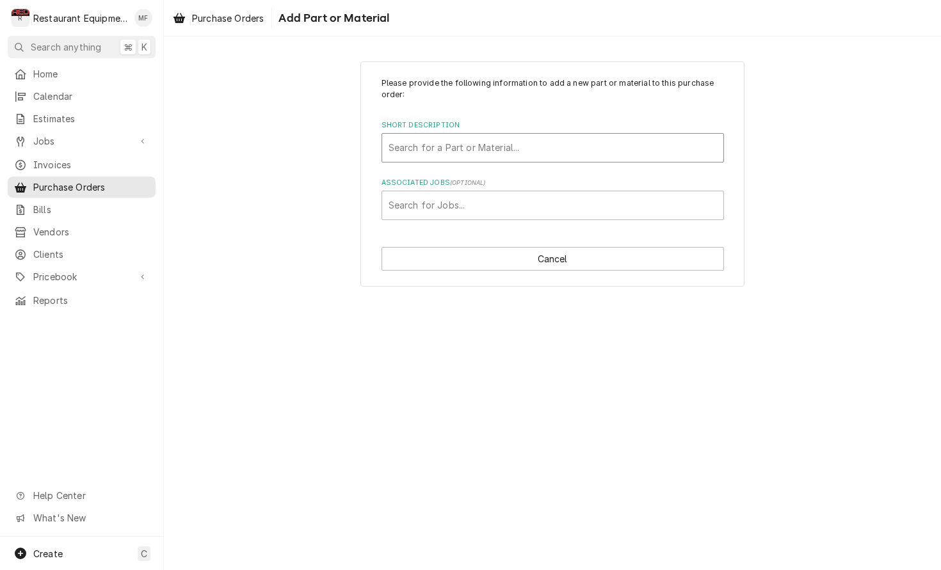
click at [512, 147] on div "Search for a Part or Material..." at bounding box center [552, 147] width 328 height 13
type input "MKC124"
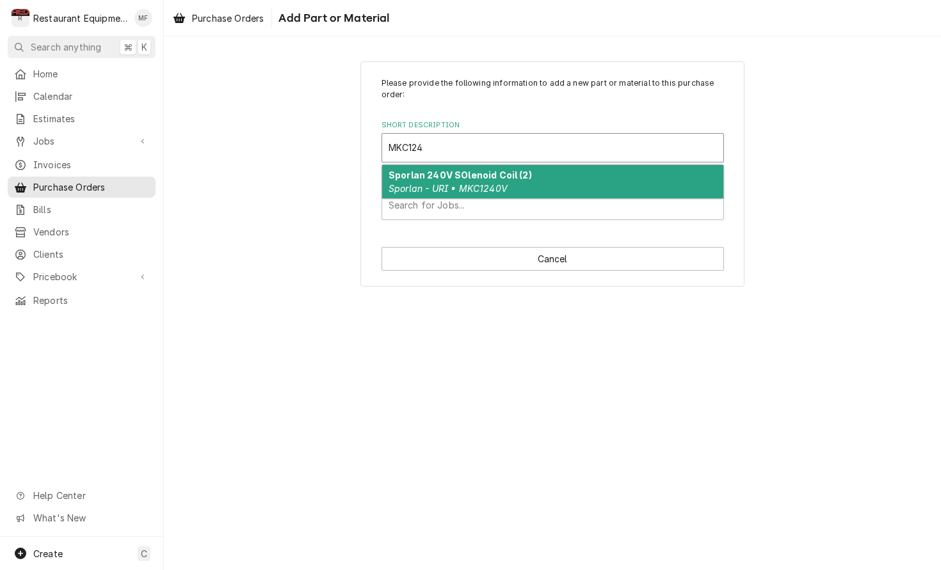
click at [526, 187] on div "Sporlan 240V SOlenoid Coil (2) Sporlan - URI • MKC1240V" at bounding box center [552, 181] width 341 height 33
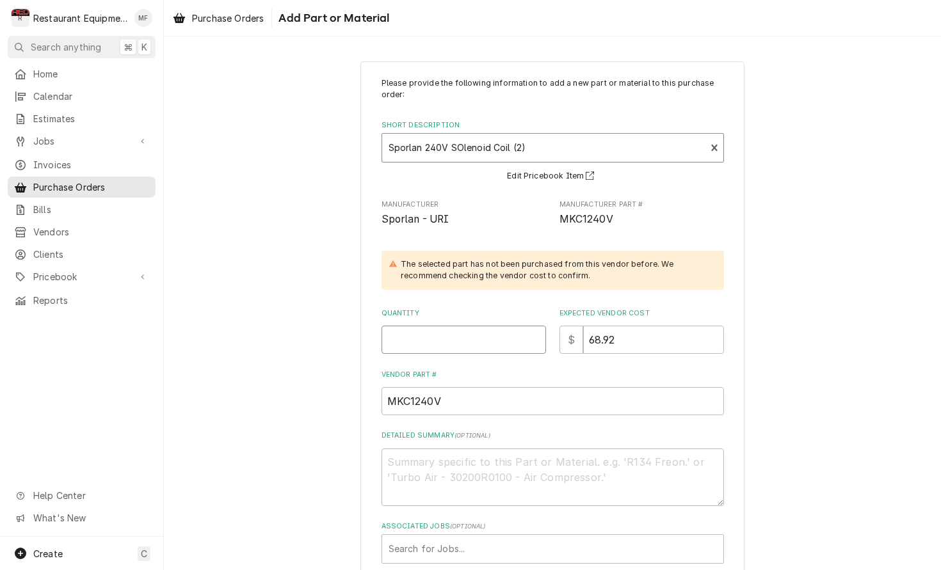
click at [486, 335] on input "Quantity" at bounding box center [463, 340] width 164 height 28
type textarea "x"
type input "1"
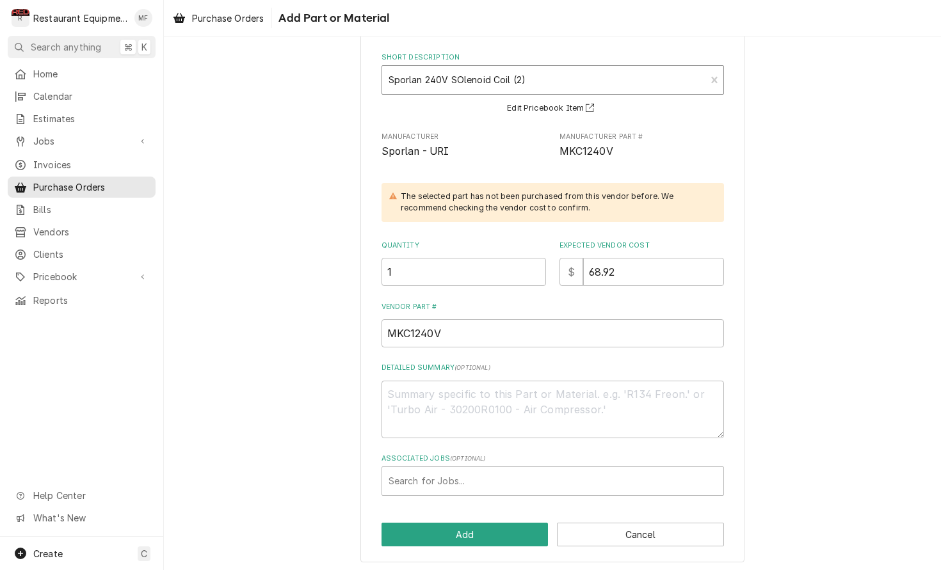
scroll to position [67, 0]
click at [505, 529] on button "Add" at bounding box center [464, 535] width 167 height 24
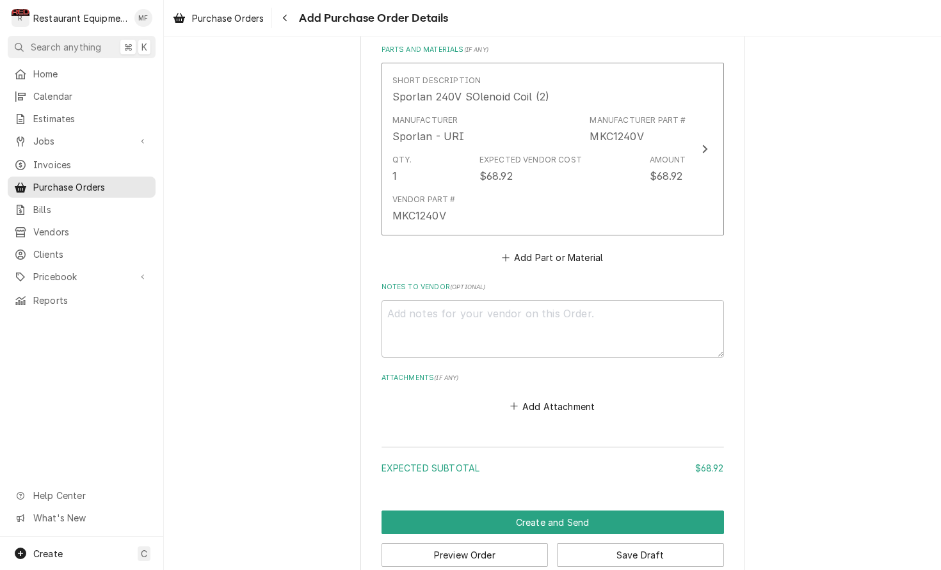
scroll to position [547, 0]
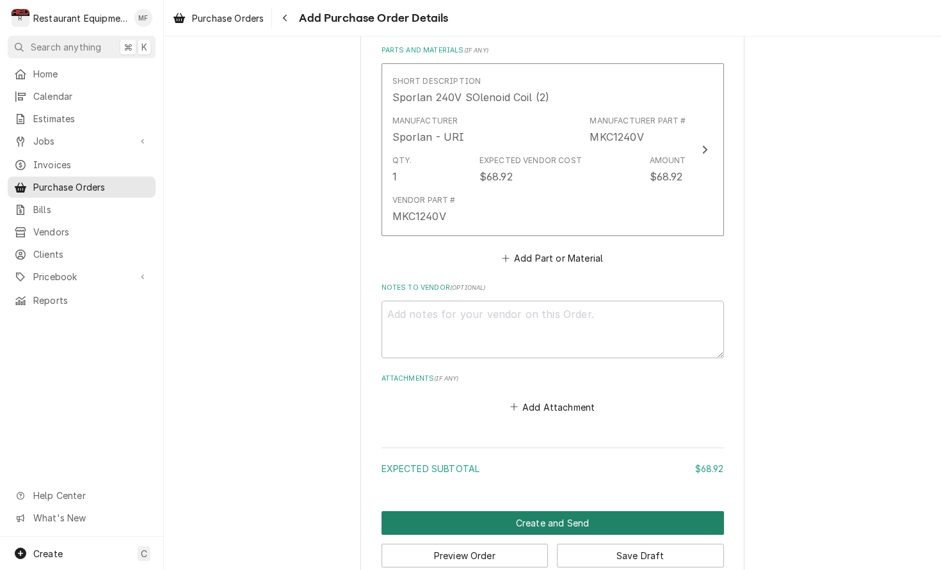
click at [551, 511] on button "Create and Send" at bounding box center [552, 523] width 342 height 24
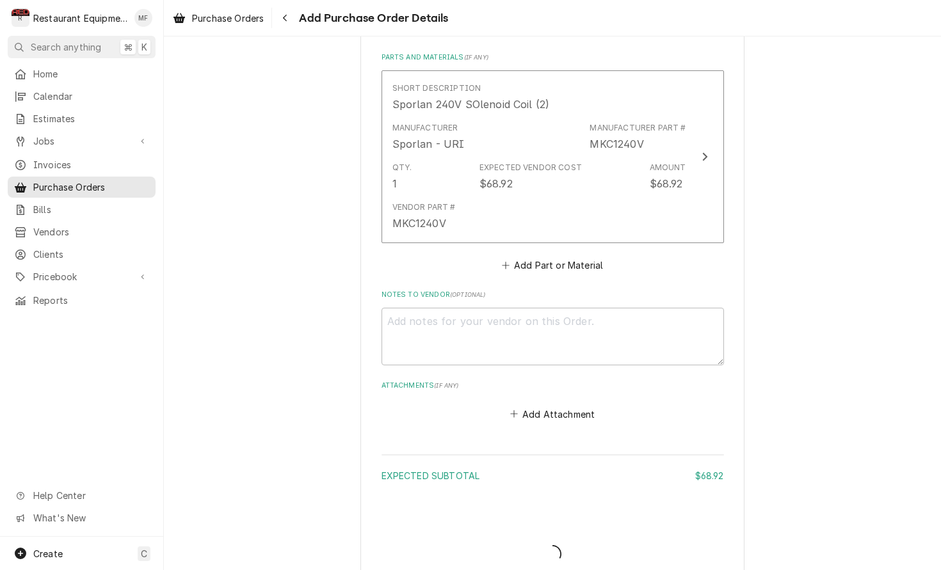
type textarea "x"
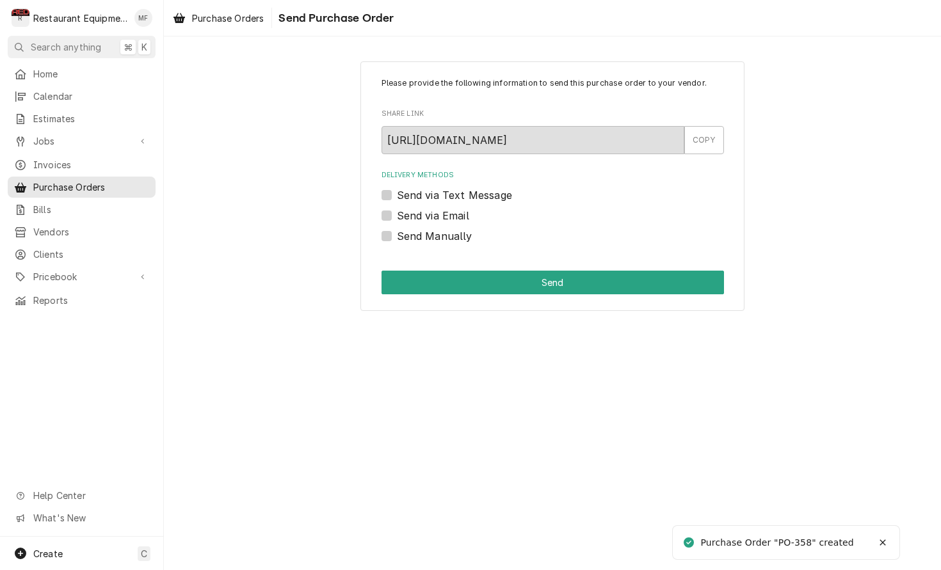
click at [395, 235] on div "Send Manually" at bounding box center [552, 235] width 342 height 15
click at [393, 237] on div "Send Manually" at bounding box center [552, 235] width 342 height 15
click at [397, 234] on label "Send Manually" at bounding box center [435, 235] width 76 height 15
click at [397, 234] on input "Send Manually" at bounding box center [568, 242] width 342 height 28
checkbox input "true"
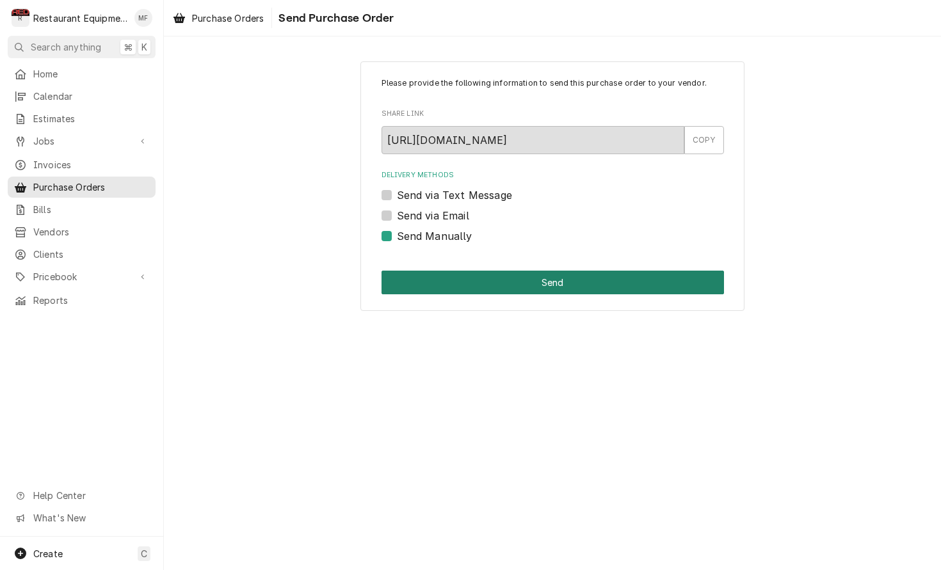
click at [476, 276] on button "Send" at bounding box center [552, 283] width 342 height 24
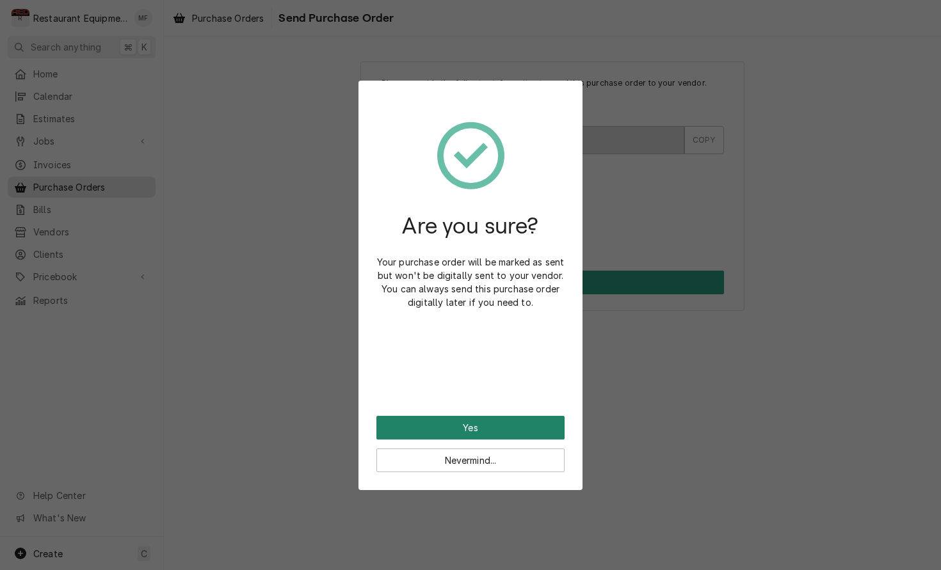
click at [514, 422] on button "Yes" at bounding box center [470, 428] width 188 height 24
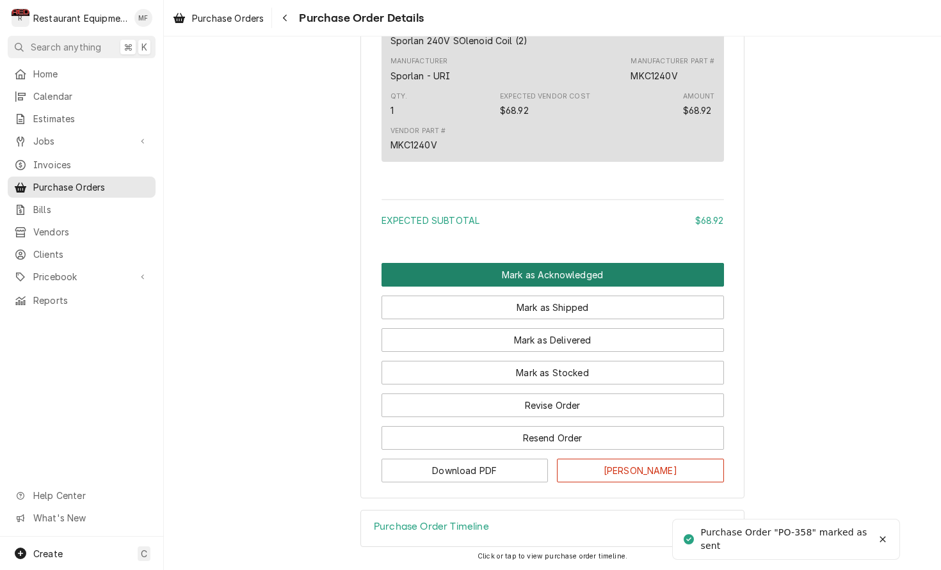
scroll to position [804, 0]
click at [561, 277] on button "Mark as Acknowledged" at bounding box center [552, 275] width 342 height 24
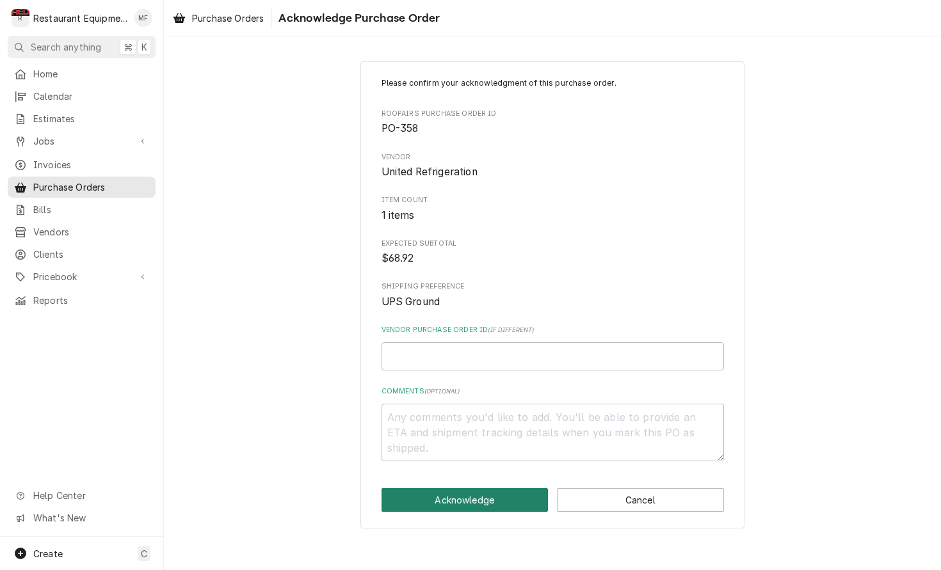
click at [484, 496] on button "Acknowledge" at bounding box center [464, 500] width 167 height 24
type textarea "x"
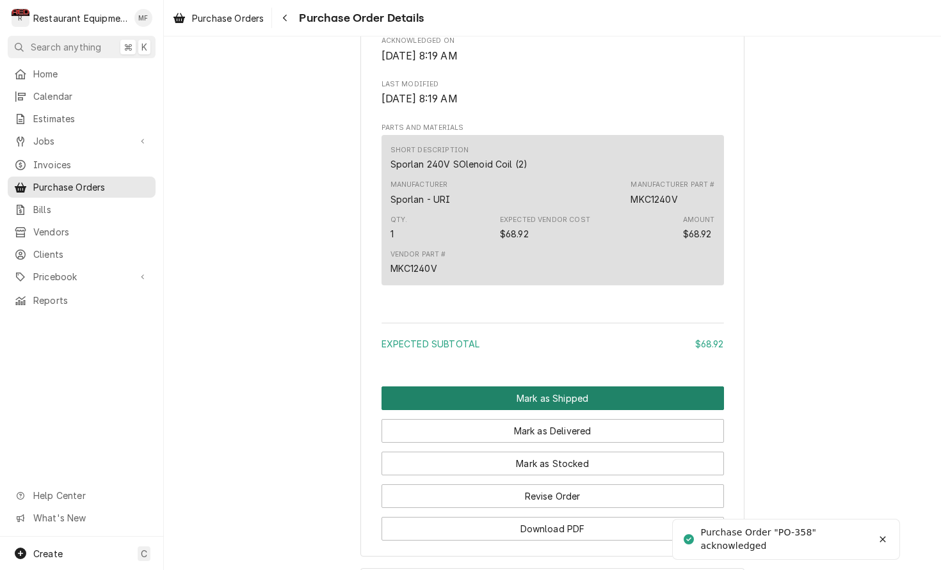
scroll to position [673, 0]
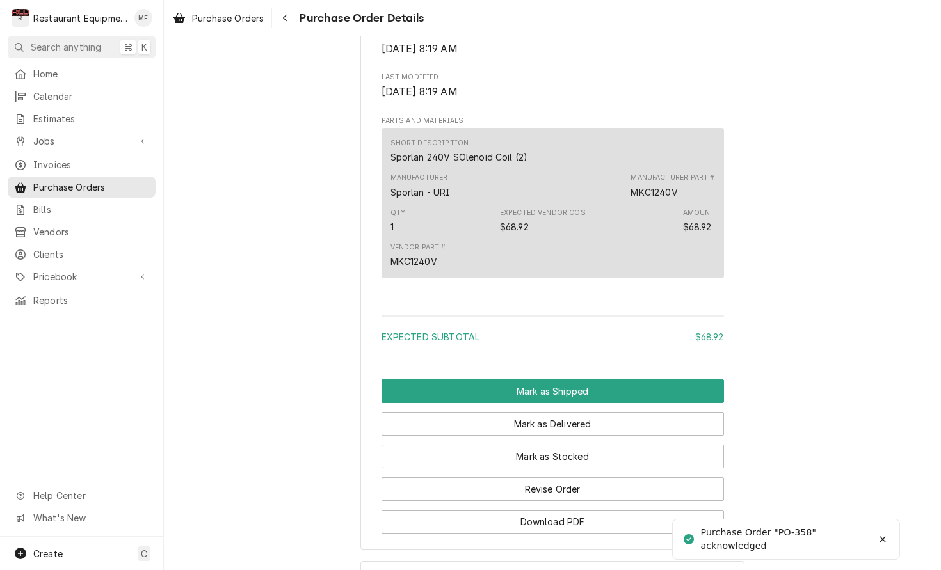
click at [544, 465] on button "Mark as Stocked" at bounding box center [552, 457] width 342 height 24
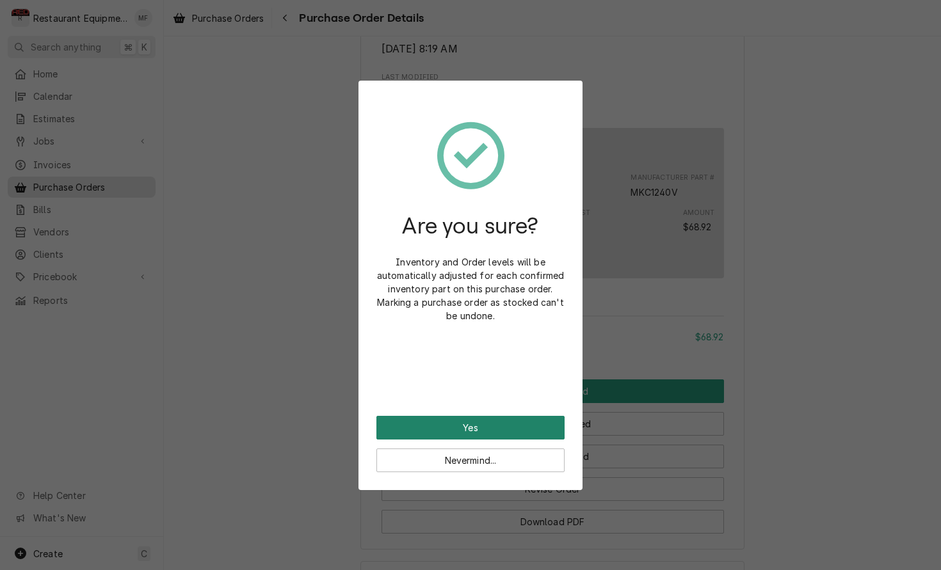
scroll to position [0, 1]
click at [499, 420] on button "Yes" at bounding box center [470, 428] width 188 height 24
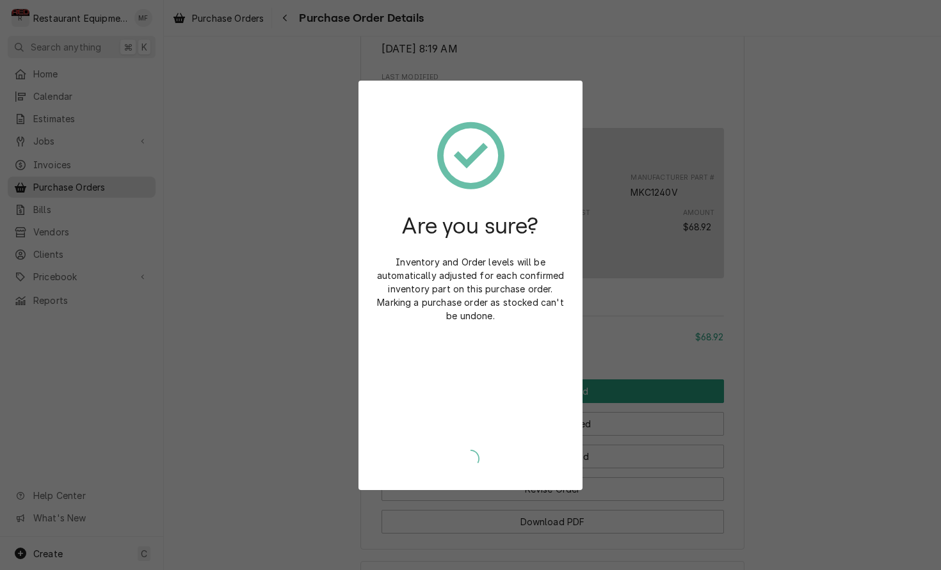
scroll to position [0, 0]
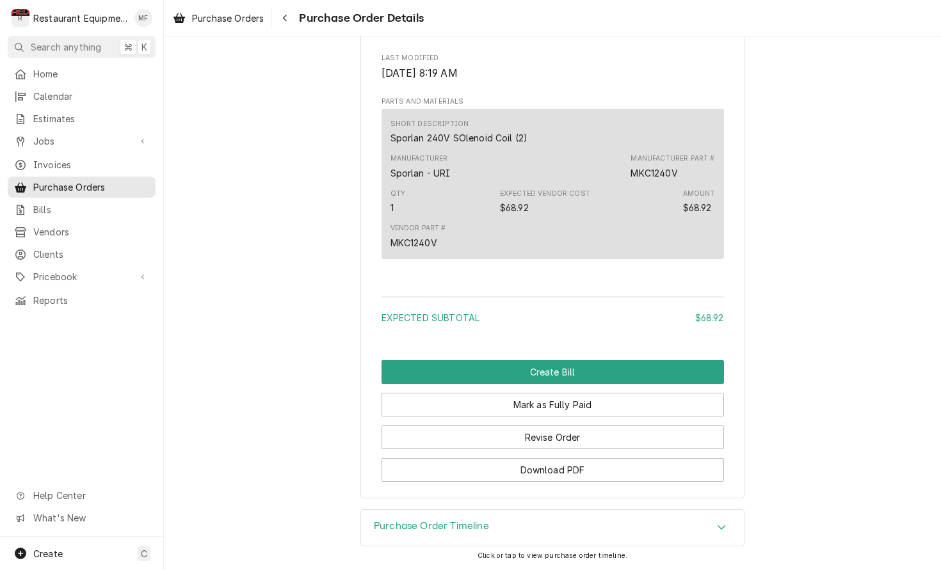
scroll to position [866, 0]
click at [234, 19] on span "Purchase Orders" at bounding box center [228, 18] width 72 height 13
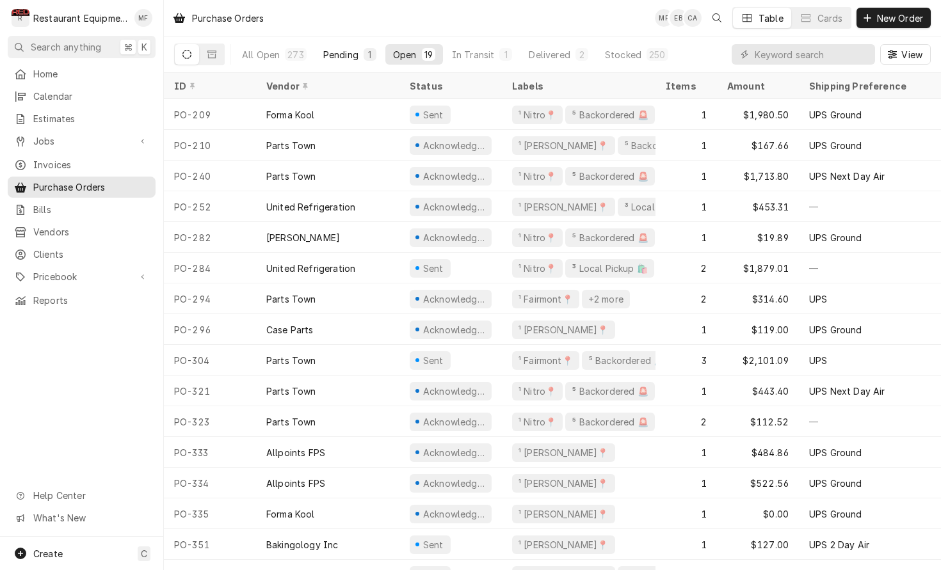
click at [364, 62] on button "Pending 1" at bounding box center [349, 54] width 68 height 20
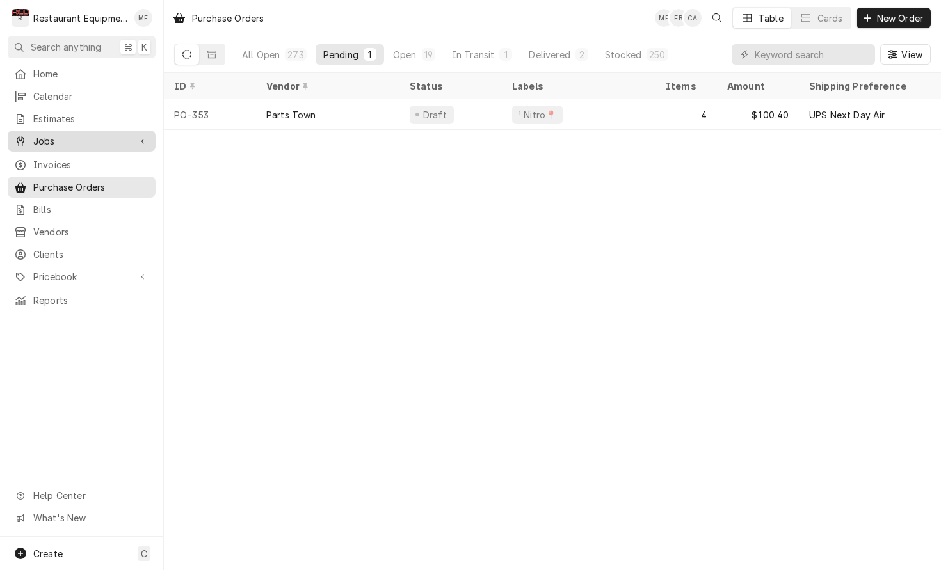
click at [71, 144] on link "Jobs" at bounding box center [82, 141] width 148 height 21
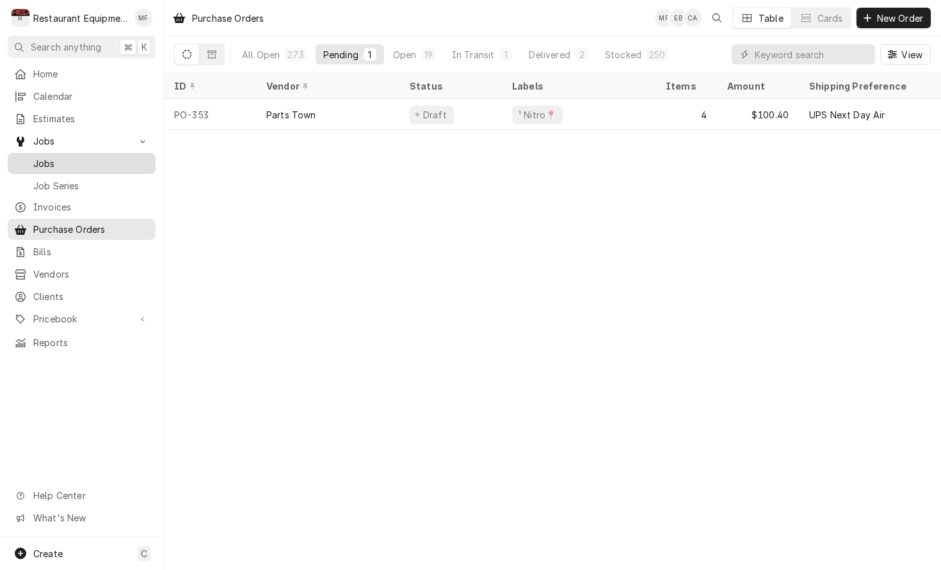
click at [118, 163] on span "Jobs" at bounding box center [91, 163] width 116 height 13
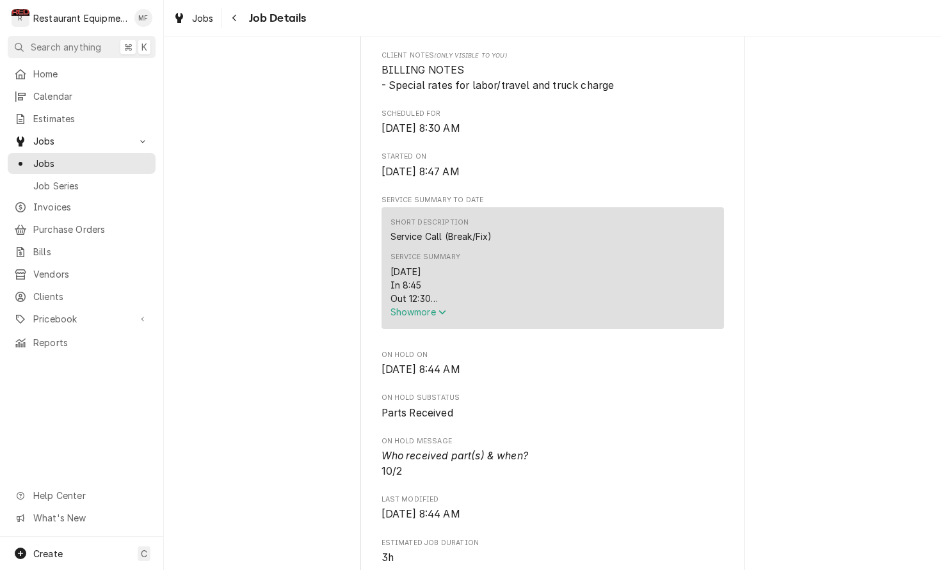
scroll to position [355, 0]
click at [442, 315] on icon "Service Summary" at bounding box center [442, 311] width 8 height 9
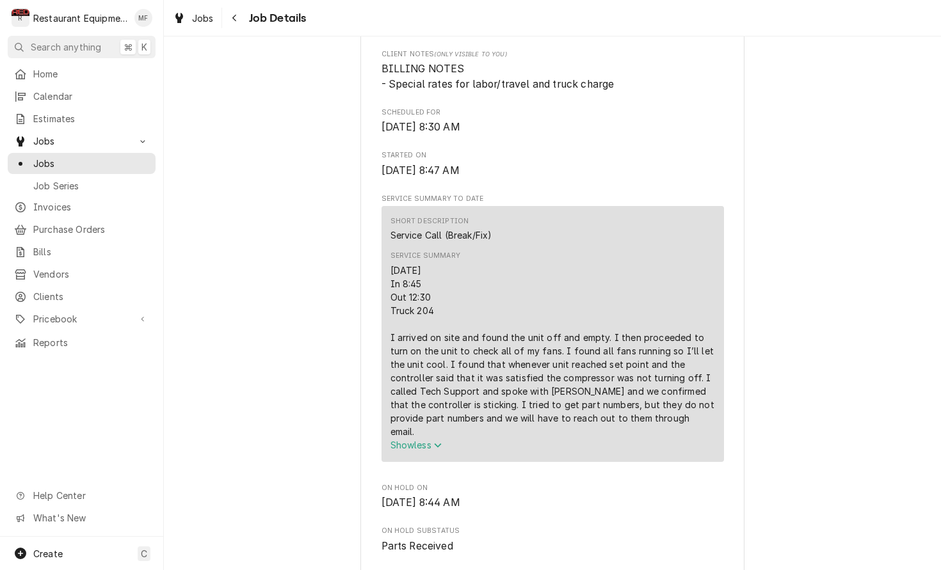
click at [662, 321] on div "9/24/25 In 8:45 Out 12:30 Truck 204 I arrived on site and found the unit off an…" at bounding box center [552, 351] width 324 height 175
click at [435, 440] on span "Show less" at bounding box center [416, 445] width 52 height 11
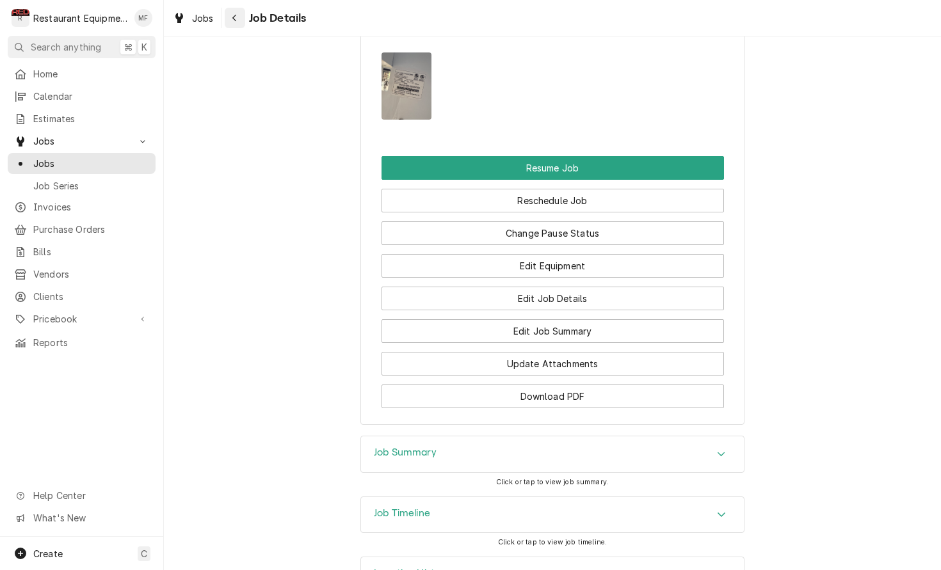
scroll to position [1433, 0]
click at [234, 18] on icon "Navigate back" at bounding box center [234, 18] width 4 height 7
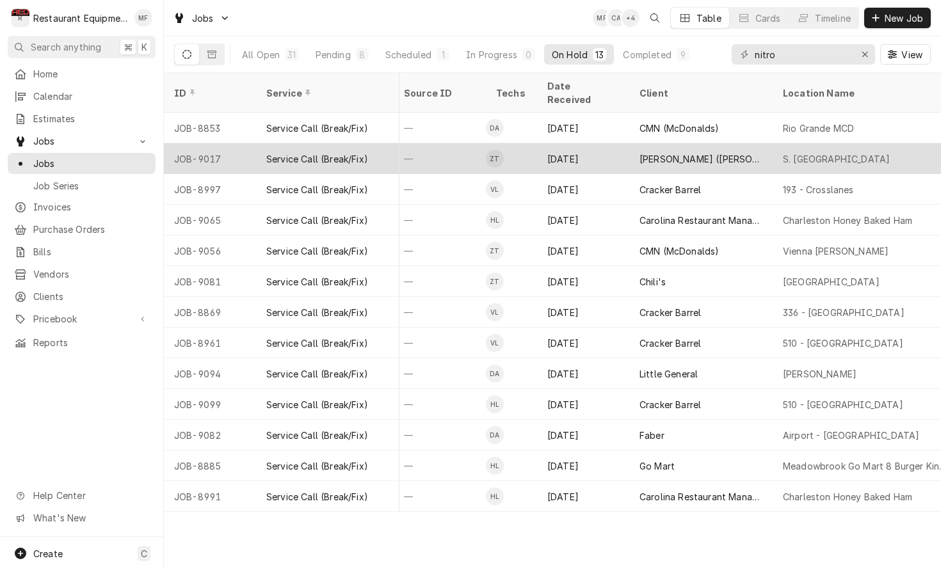
scroll to position [0, 610]
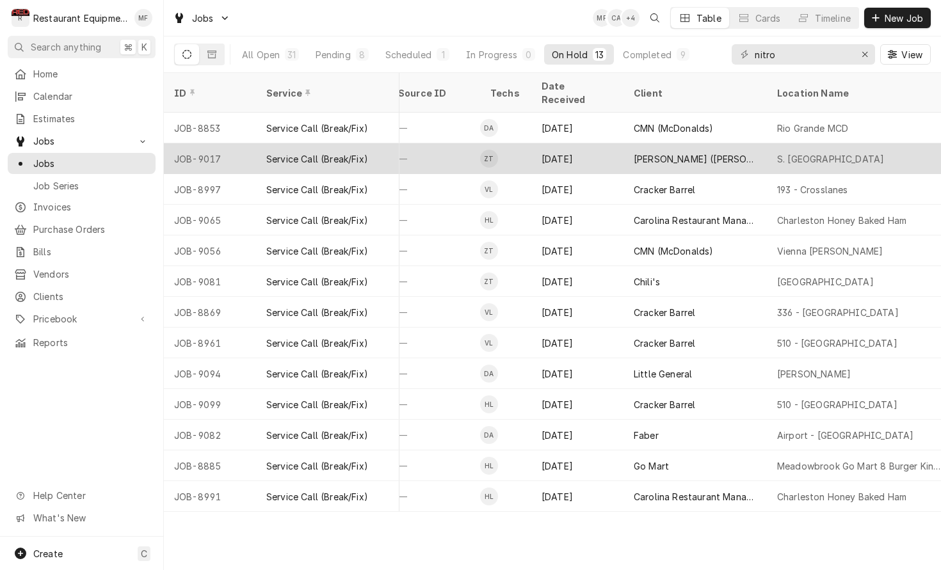
click at [730, 143] on div "[PERSON_NAME] ([PERSON_NAME])" at bounding box center [694, 158] width 143 height 31
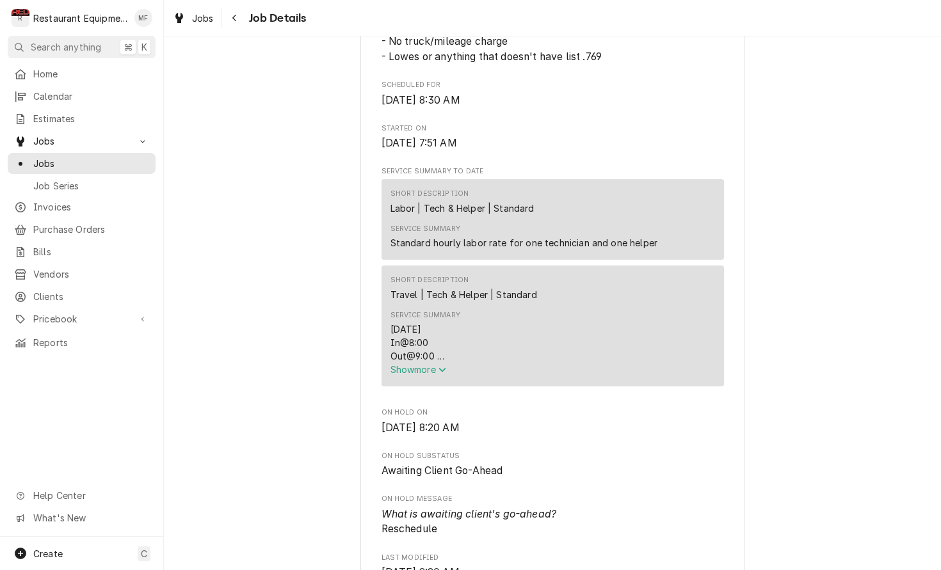
scroll to position [500, 0]
click at [428, 371] on span "Show more" at bounding box center [418, 367] width 56 height 11
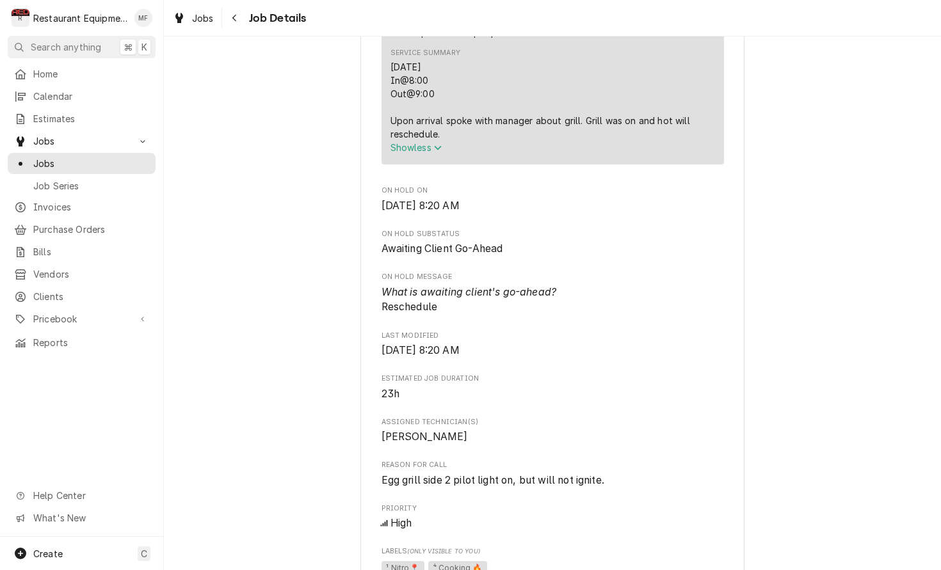
scroll to position [763, 0]
click at [239, 10] on button "Navigate back" at bounding box center [235, 18] width 20 height 20
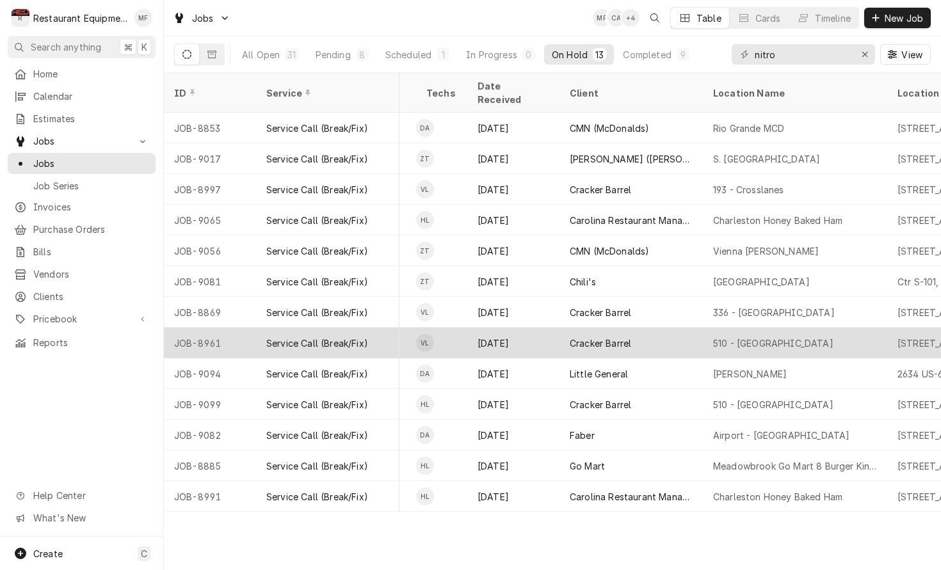
scroll to position [0, 690]
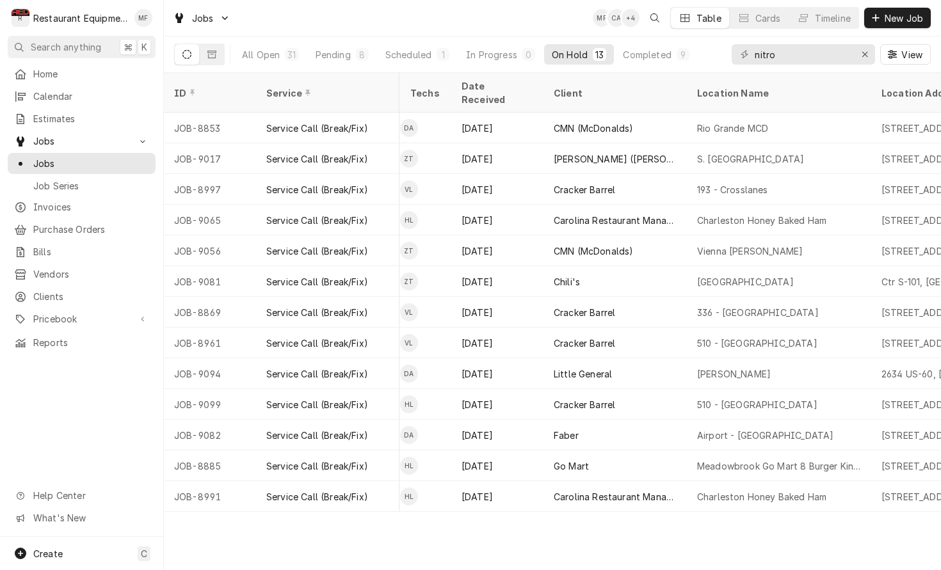
drag, startPoint x: 332, startPoint y: 55, endPoint x: 347, endPoint y: 67, distance: 19.6
click at [333, 56] on div "Pending" at bounding box center [332, 54] width 35 height 13
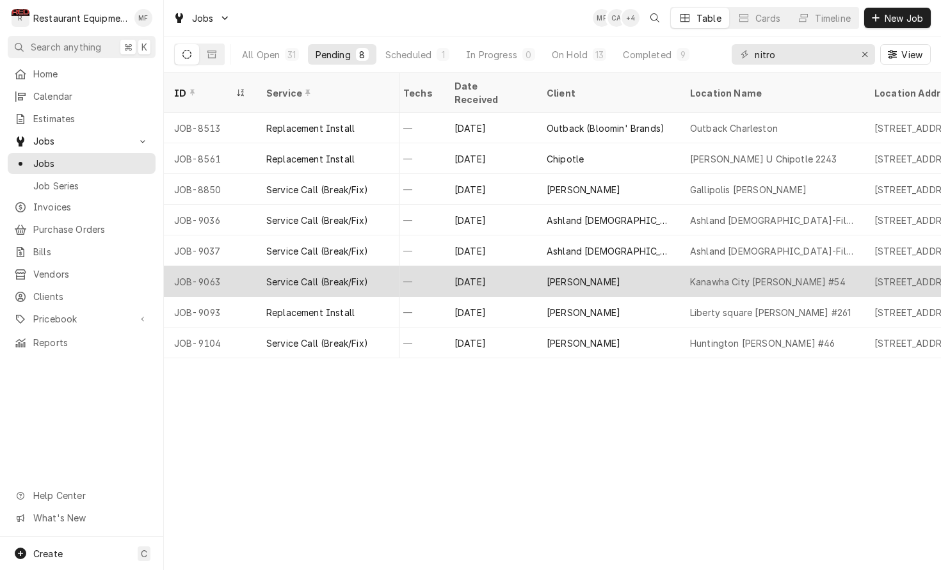
scroll to position [0, 710]
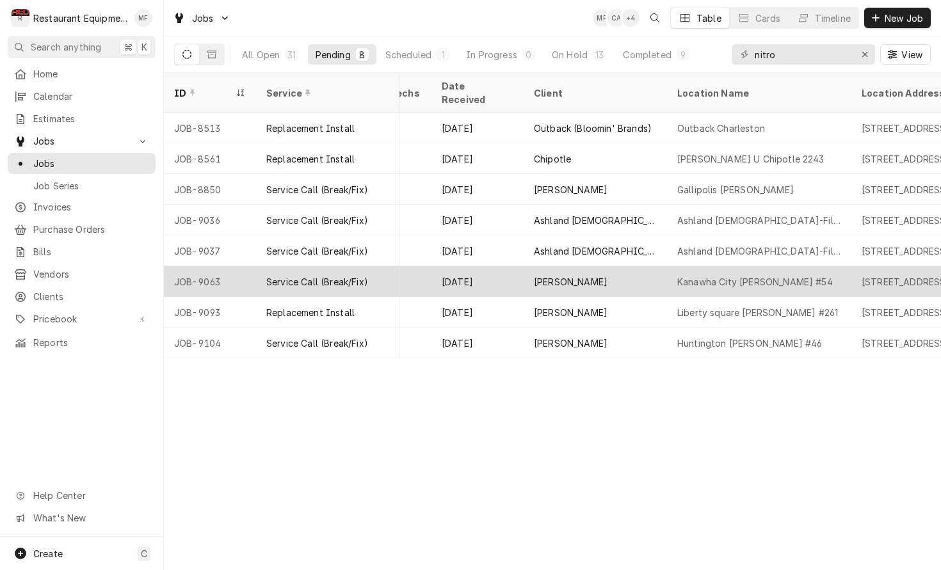
click at [809, 266] on div "Kanawha City Bob Evans #54" at bounding box center [759, 281] width 184 height 31
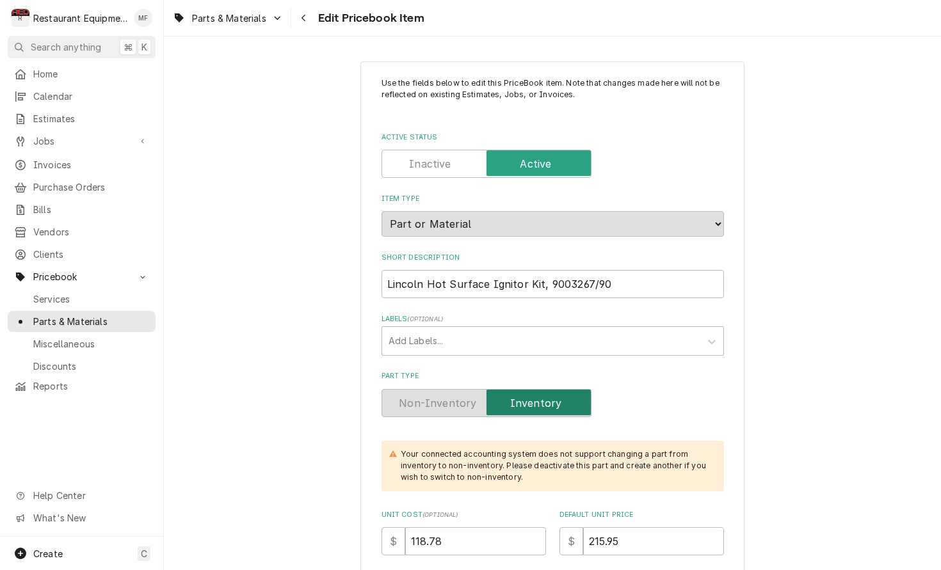
type textarea "x"
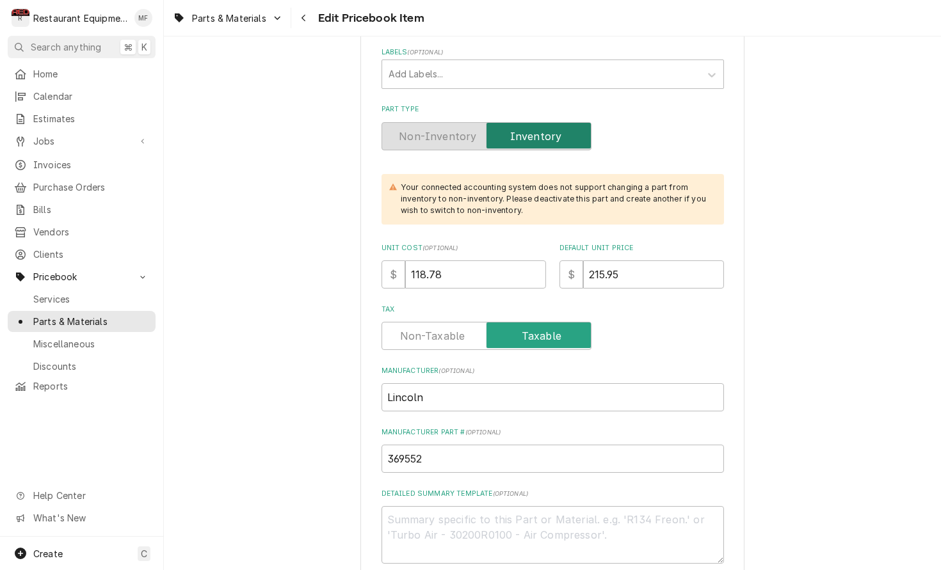
scroll to position [0, 1]
click at [312, 21] on button "Navigate back" at bounding box center [304, 18] width 20 height 20
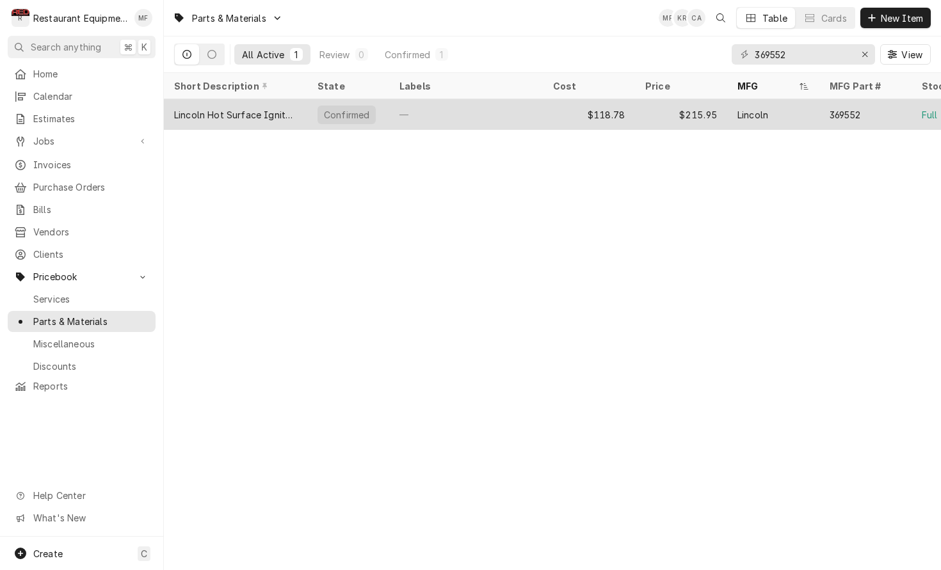
click at [798, 116] on div "Lincoln" at bounding box center [773, 114] width 92 height 31
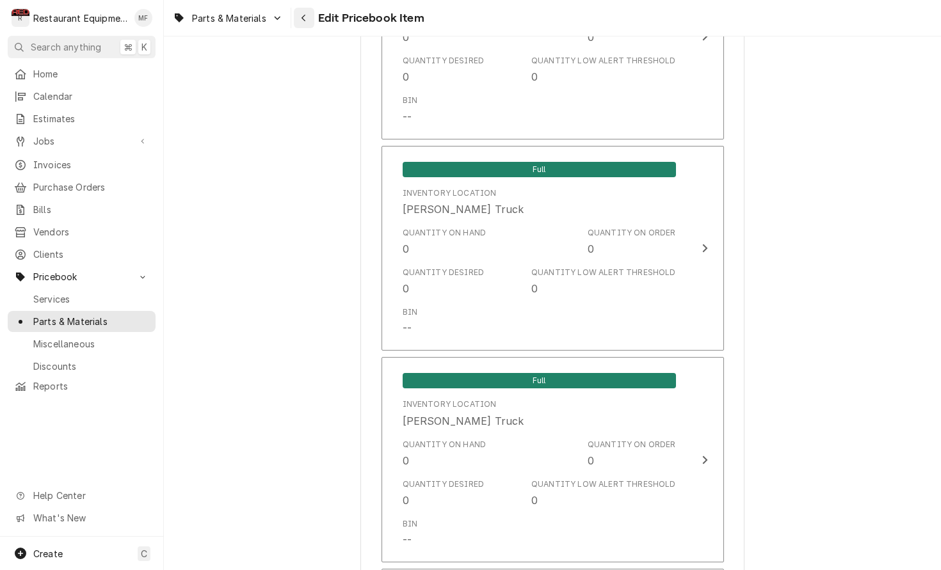
scroll to position [6078, 0]
click at [299, 15] on div "Navigate back" at bounding box center [304, 18] width 13 height 13
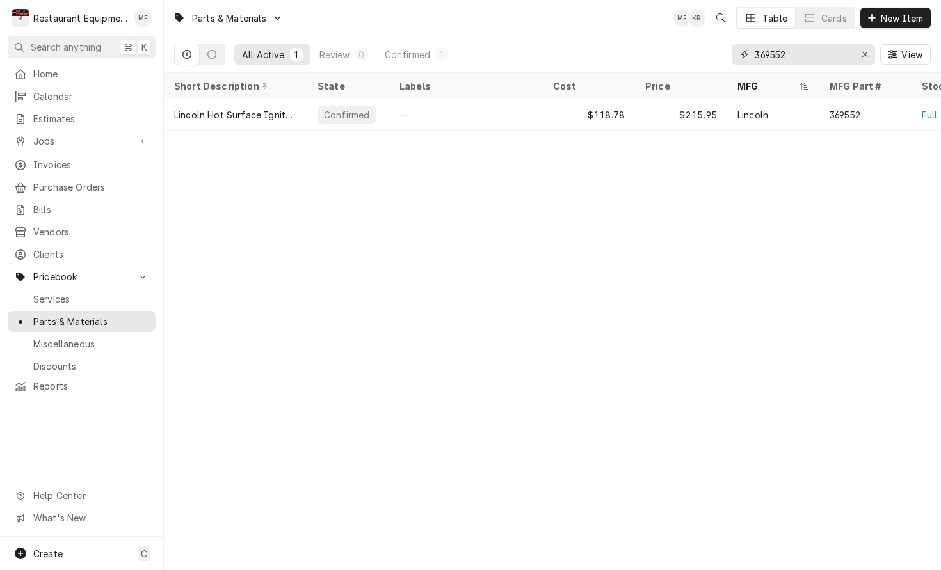
click at [833, 52] on input "369552" at bounding box center [802, 54] width 96 height 20
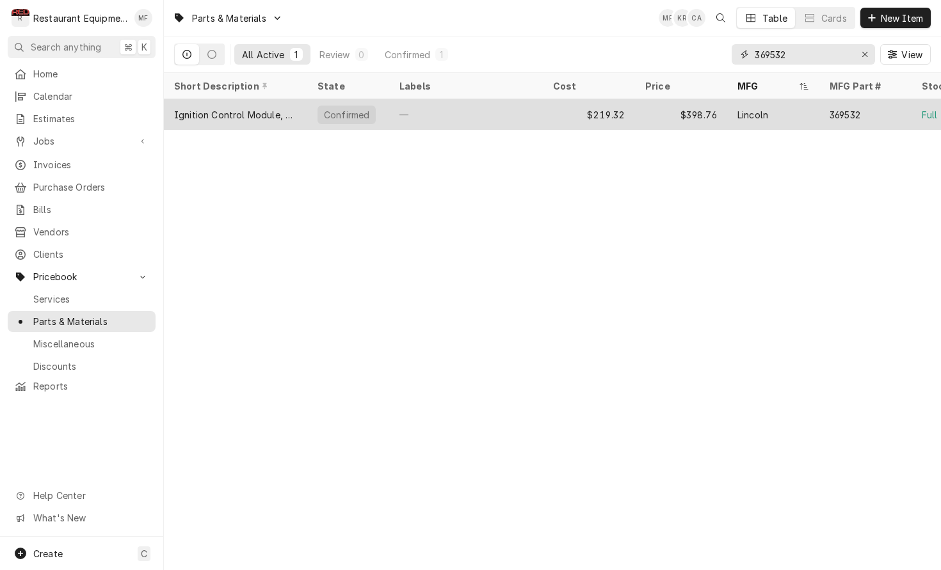
type input "369532"
click at [698, 107] on div "$398.76" at bounding box center [681, 114] width 92 height 31
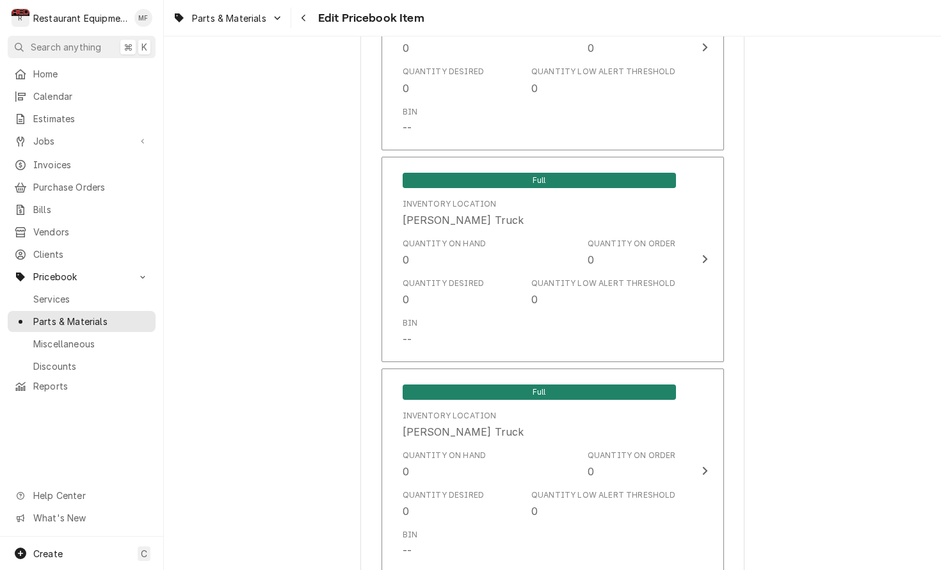
scroll to position [5823, 0]
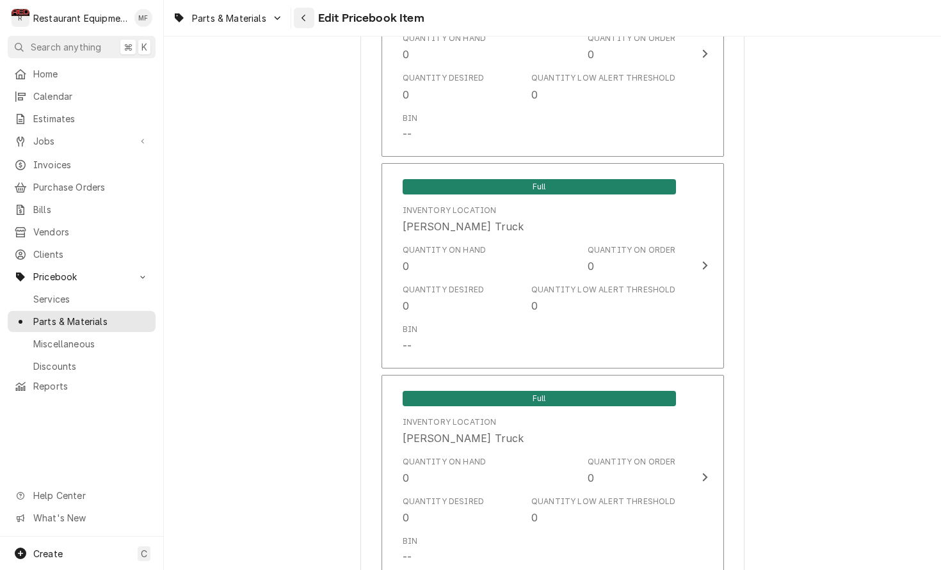
click at [305, 21] on icon "Navigate back" at bounding box center [303, 18] width 4 height 7
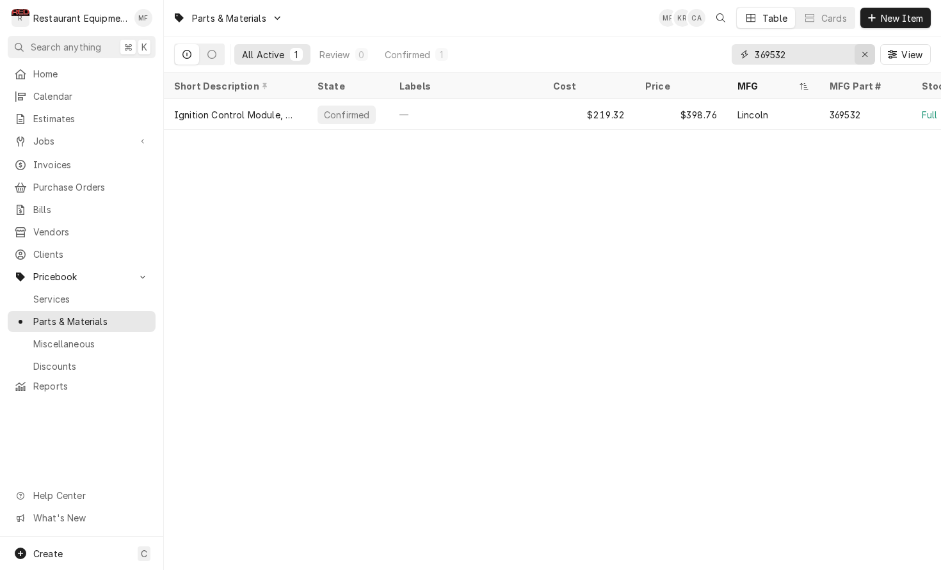
click at [865, 46] on button "Erase input" at bounding box center [864, 54] width 20 height 20
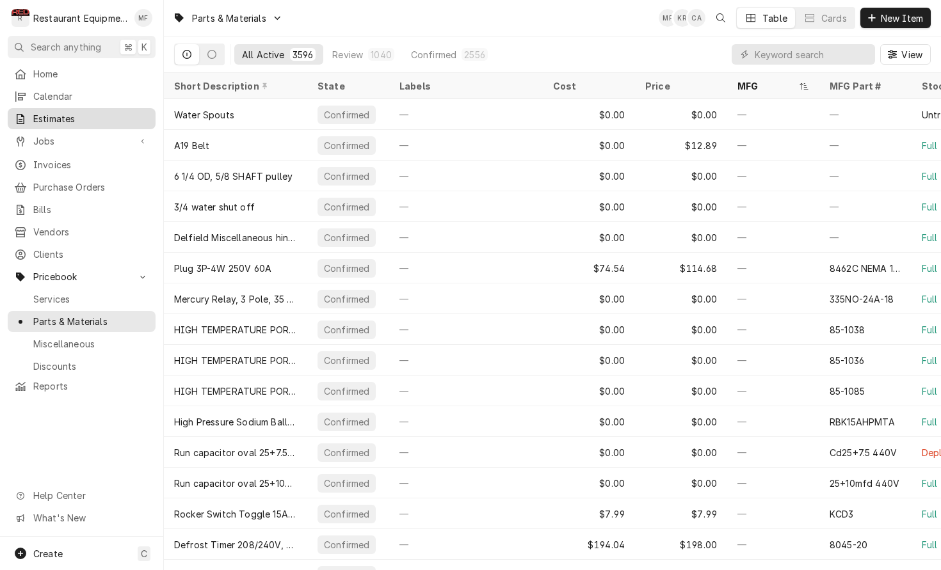
drag, startPoint x: 108, startPoint y: 116, endPoint x: 101, endPoint y: 117, distance: 6.4
click at [103, 117] on span "Estimates" at bounding box center [91, 118] width 116 height 13
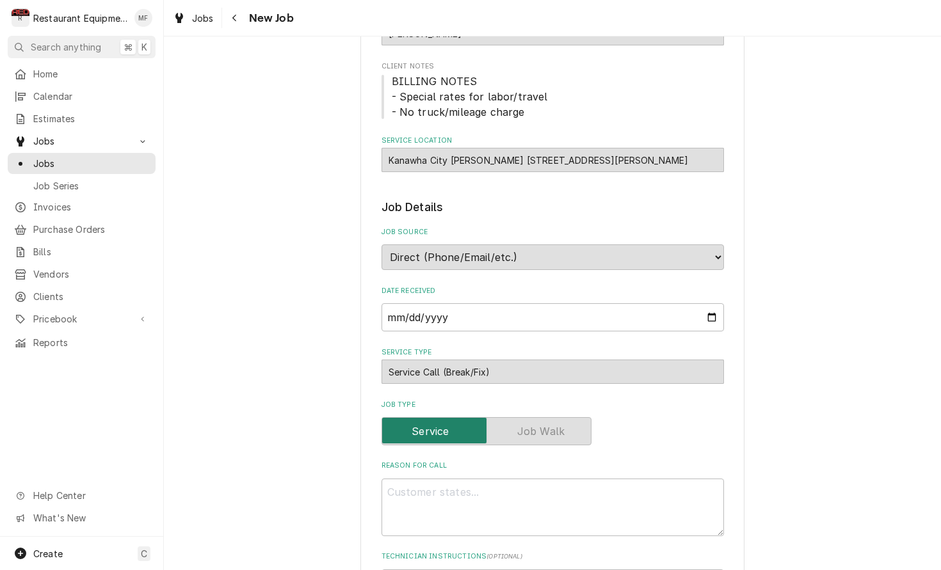
type textarea "x"
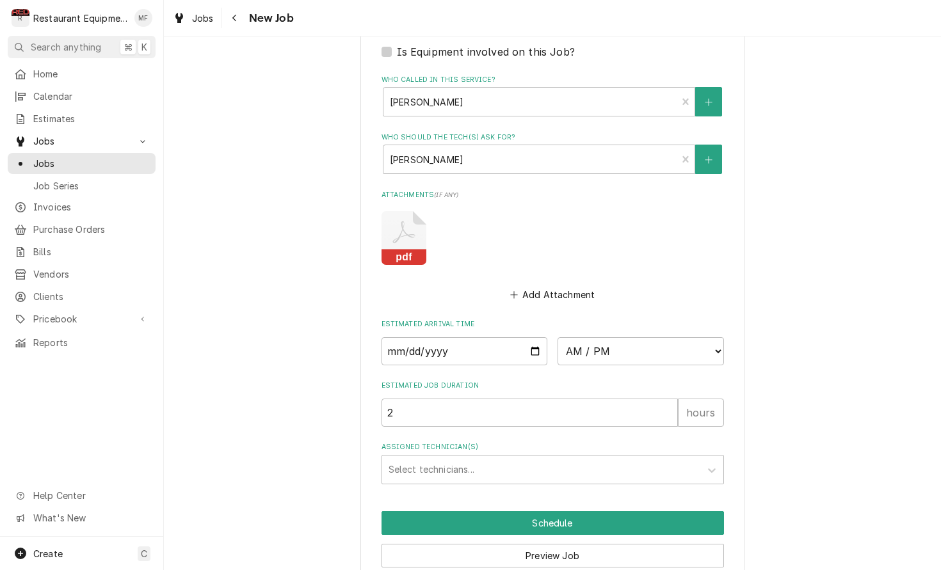
scroll to position [861, 0]
click at [407, 211] on icon "Attachments" at bounding box center [403, 238] width 45 height 54
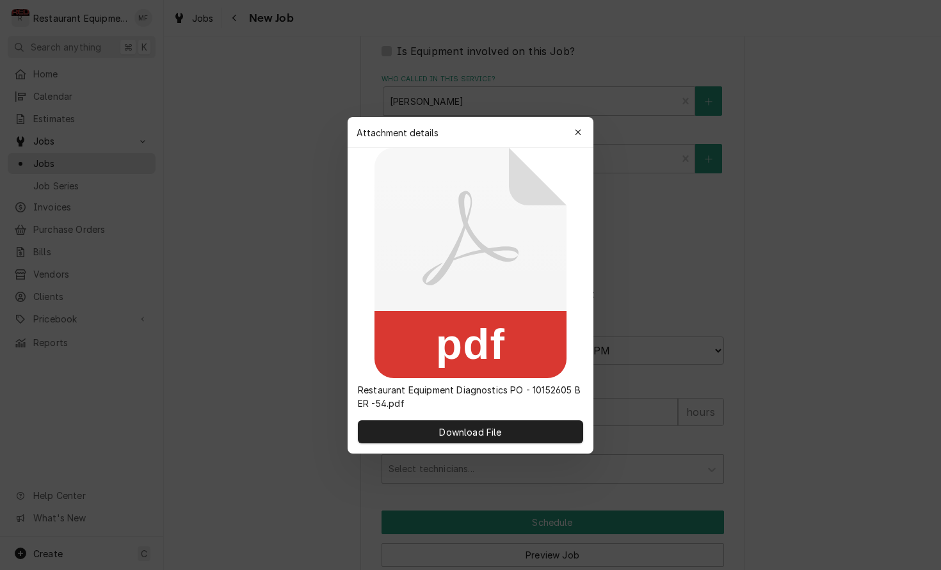
click at [494, 244] on icon at bounding box center [470, 263] width 192 height 230
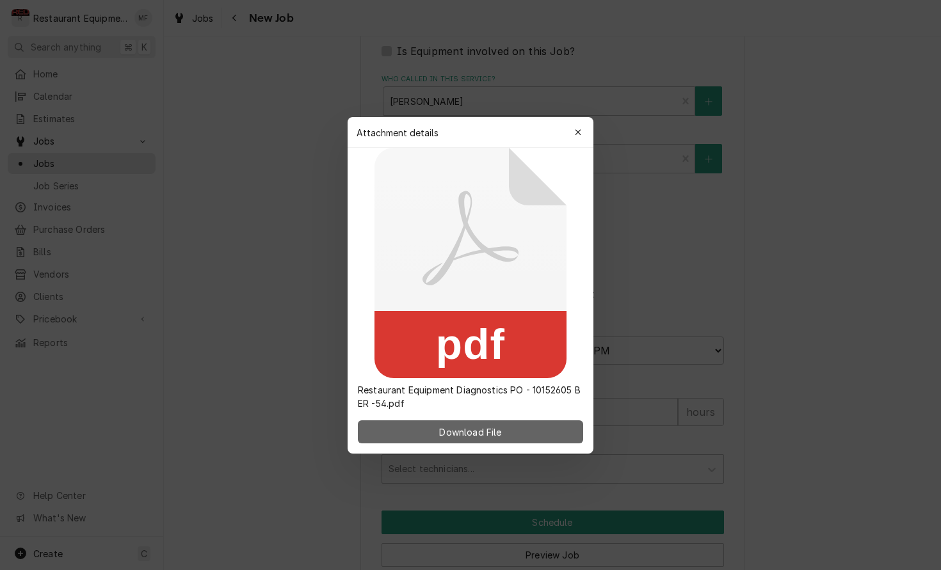
click at [503, 431] on span "Download File" at bounding box center [469, 431] width 67 height 13
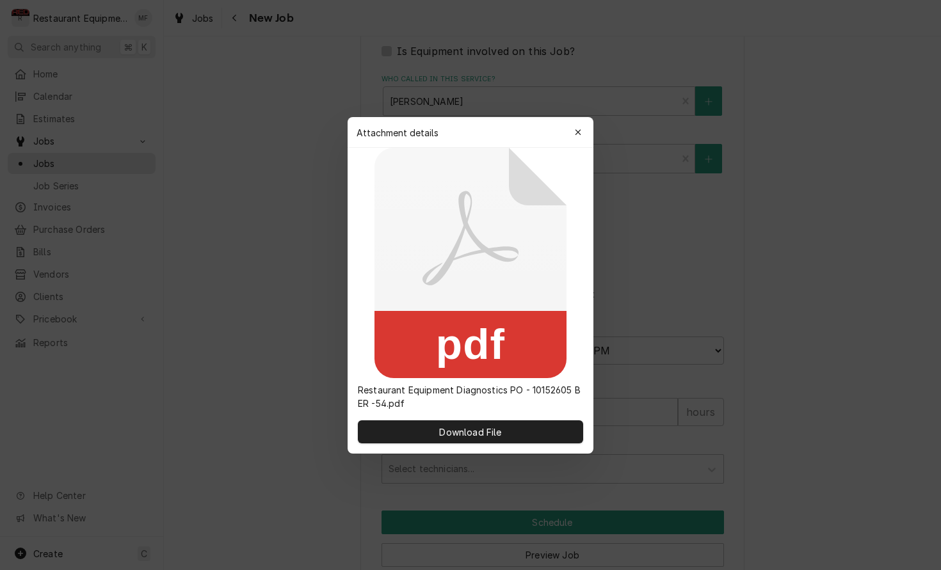
click at [817, 100] on div at bounding box center [470, 285] width 941 height 570
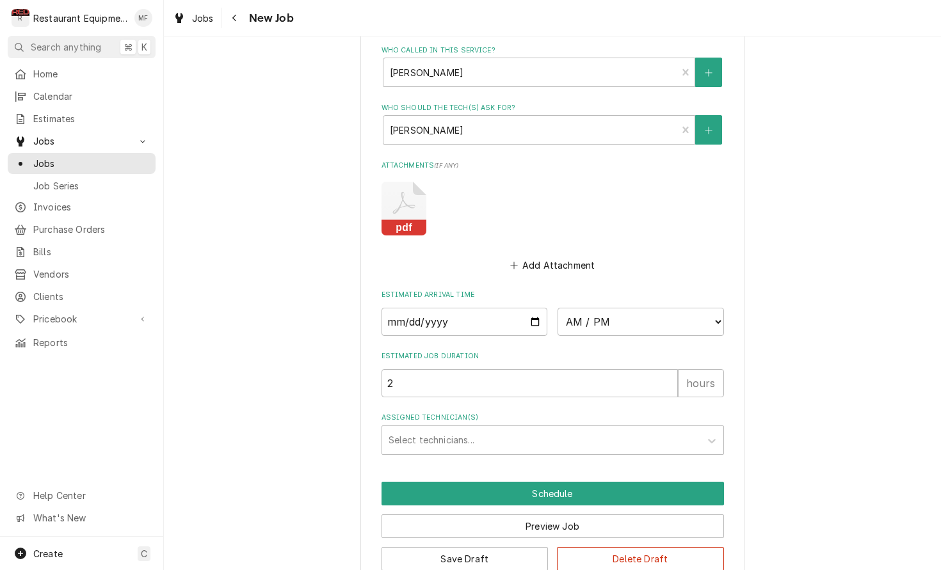
scroll to position [889, 0]
click at [478, 308] on input "Date" at bounding box center [464, 322] width 166 height 28
type input "2025-10-03"
type textarea "x"
select select "09:15:00"
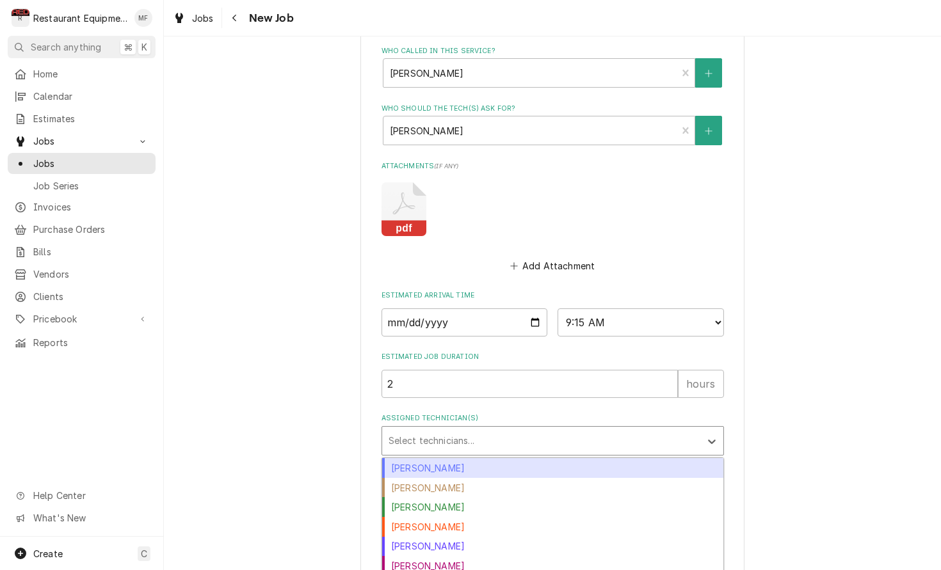
click at [549, 429] on div "Assigned Technician(s)" at bounding box center [540, 440] width 305 height 23
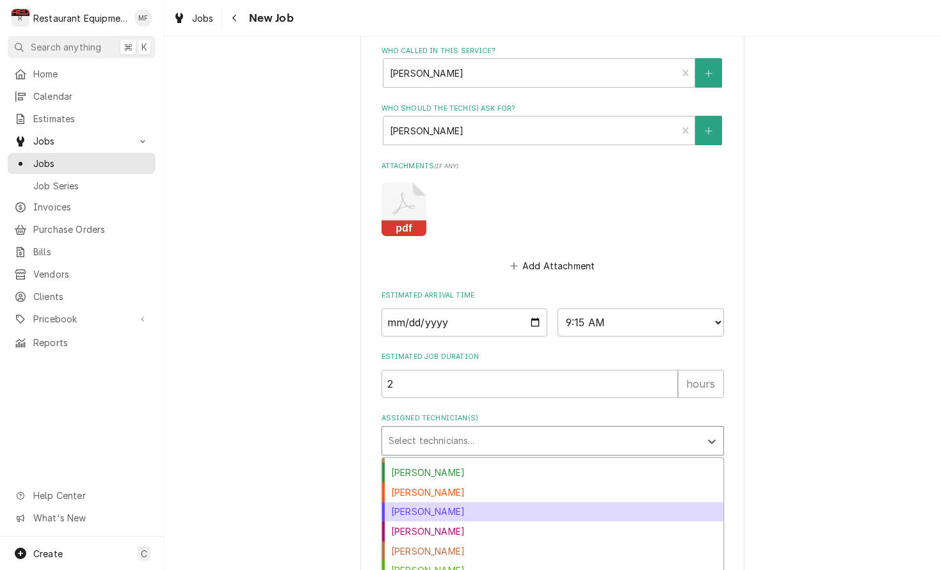
scroll to position [31, 0]
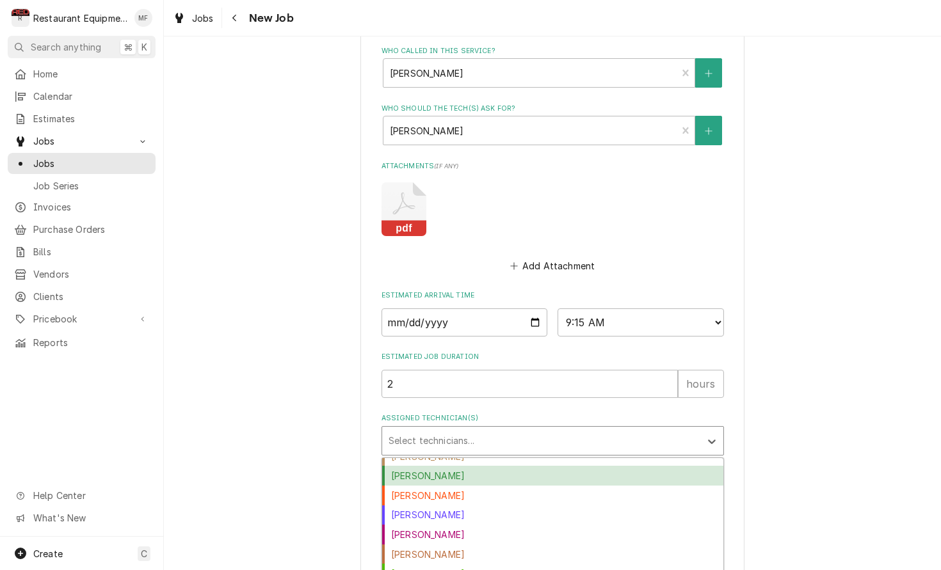
click at [564, 466] on div "Cole Livingston" at bounding box center [552, 476] width 341 height 20
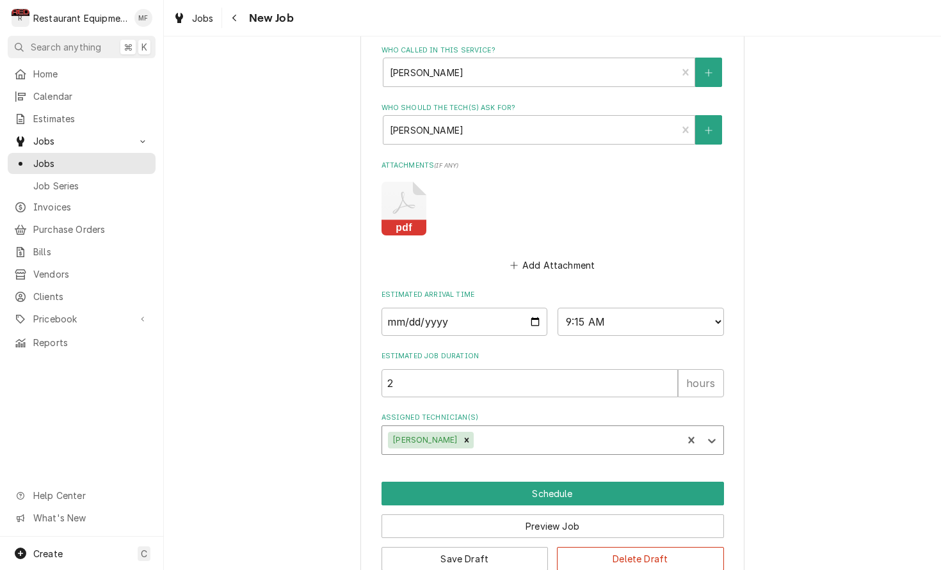
scroll to position [889, 0]
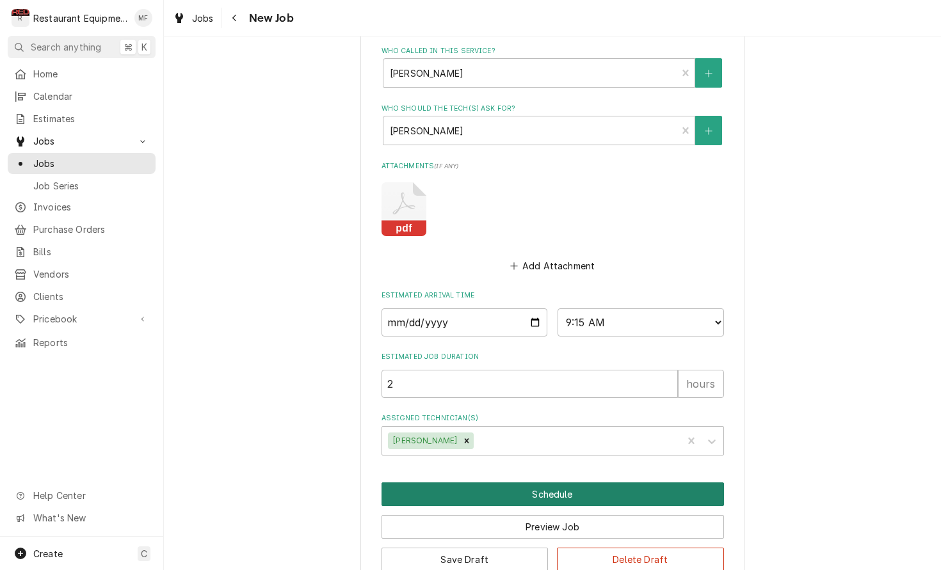
click at [706, 483] on button "Schedule" at bounding box center [552, 495] width 342 height 24
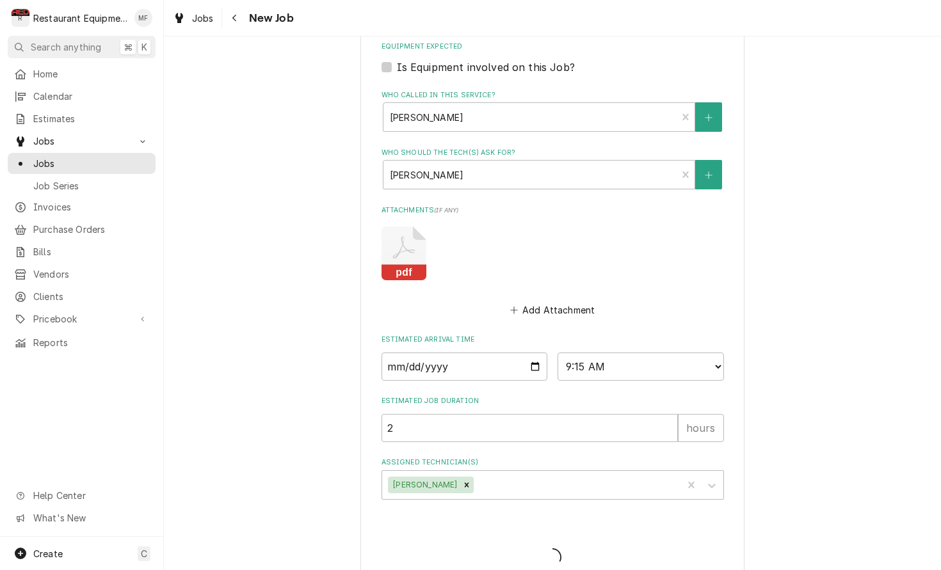
type textarea "x"
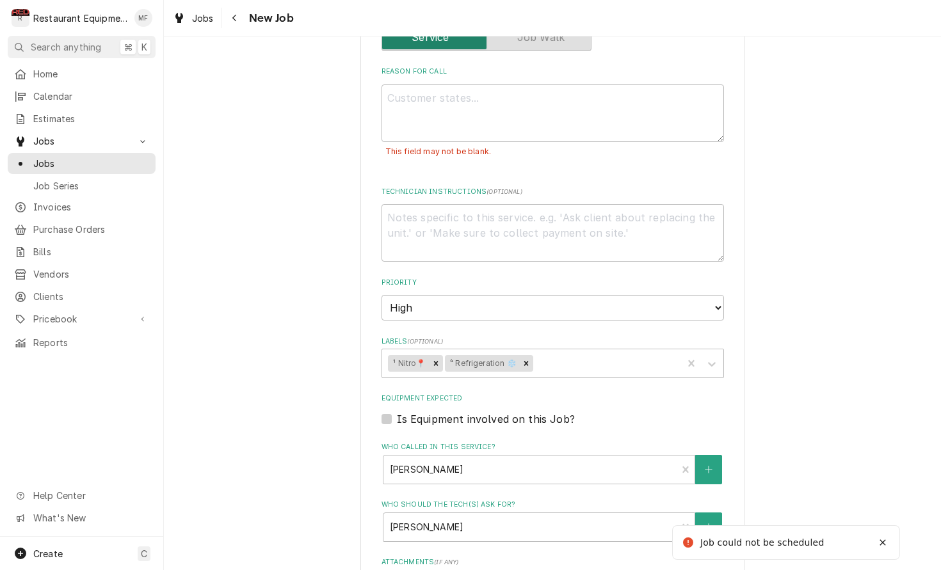
scroll to position [521, 0]
click at [237, 20] on icon "Navigate back" at bounding box center [235, 17] width 6 height 9
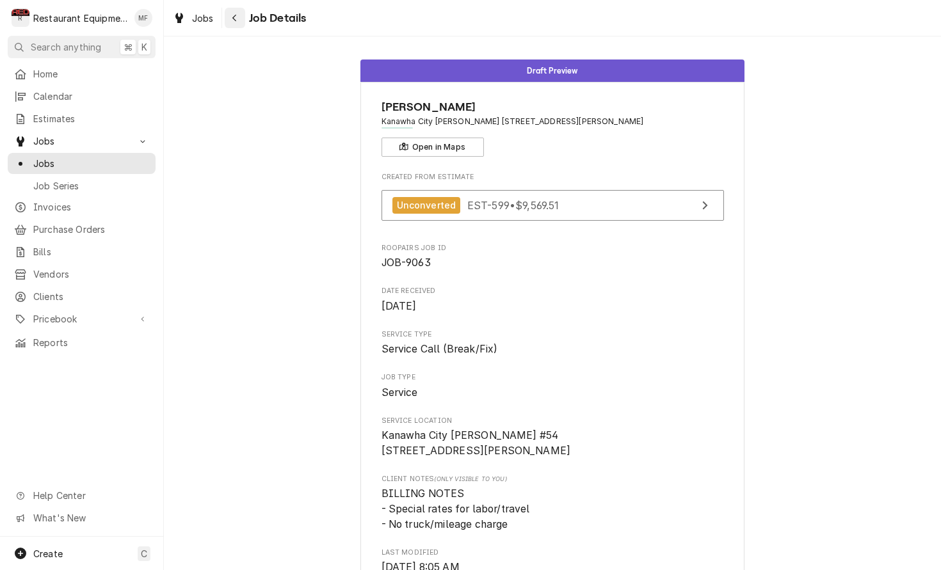
click at [239, 19] on div "Navigate back" at bounding box center [234, 18] width 13 height 13
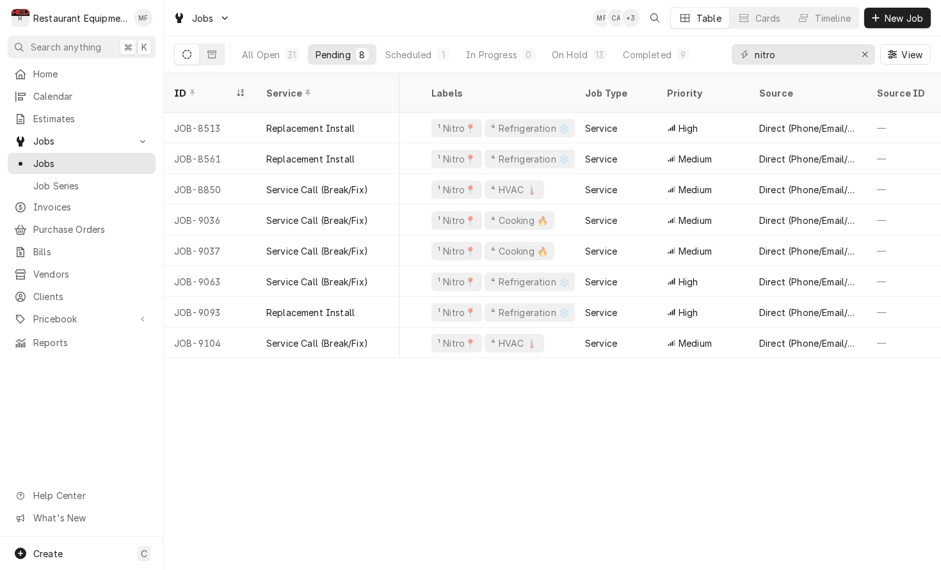
scroll to position [0, 134]
click at [777, 52] on input "nitro" at bounding box center [802, 54] width 96 height 20
click at [776, 53] on input "nitro" at bounding box center [802, 54] width 96 height 20
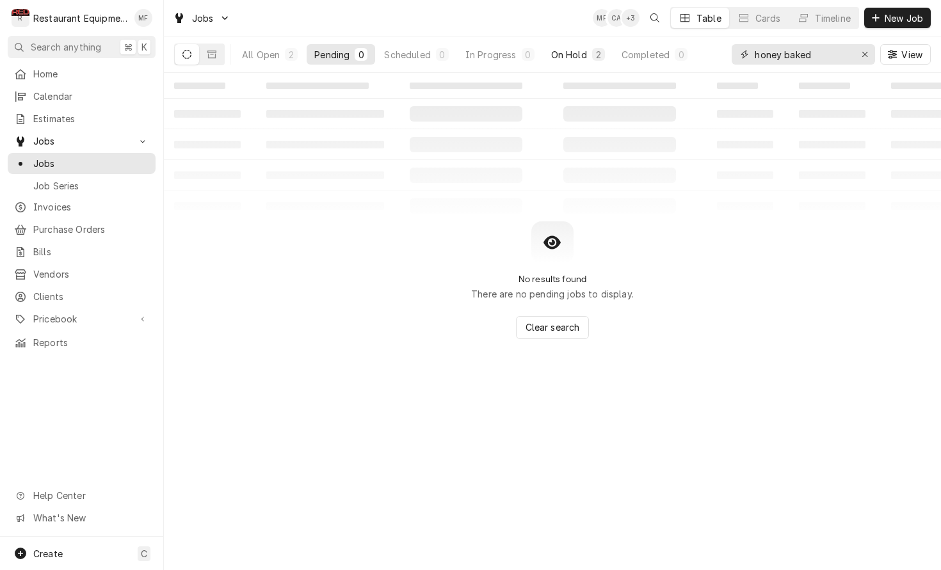
type input "honey baked"
click at [575, 51] on div "On Hold" at bounding box center [569, 54] width 36 height 13
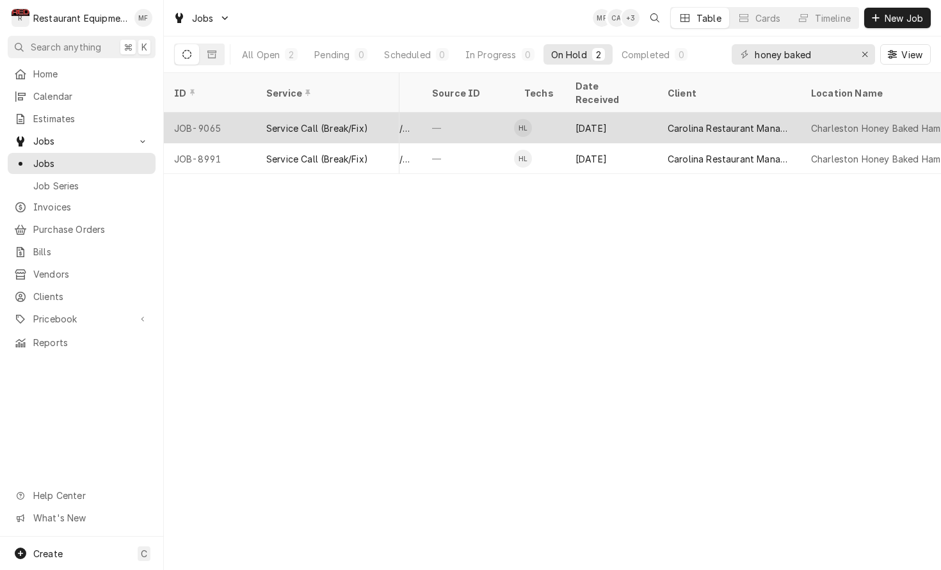
scroll to position [0, 586]
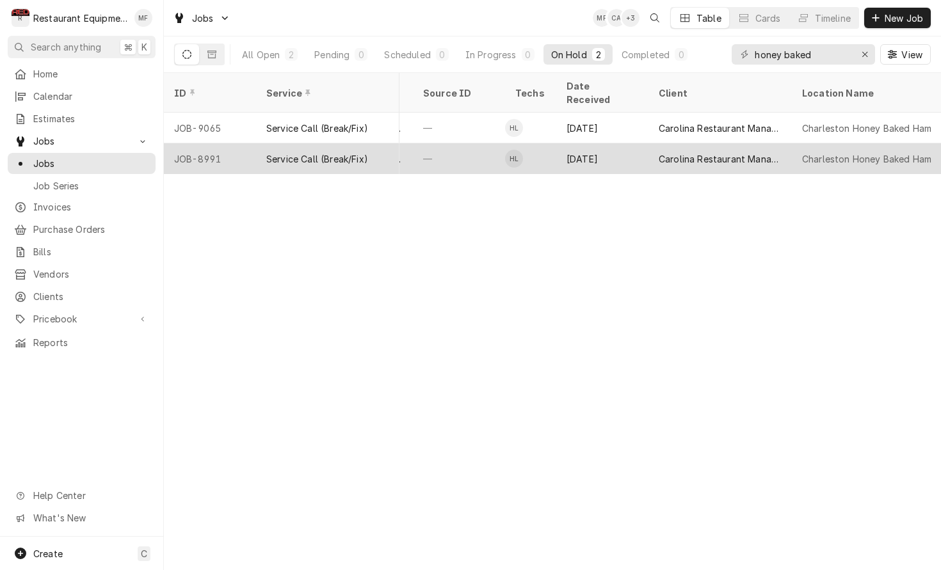
click at [736, 152] on div "Carolina Restaurant Management (Honey Baked Ham)" at bounding box center [719, 158] width 123 height 13
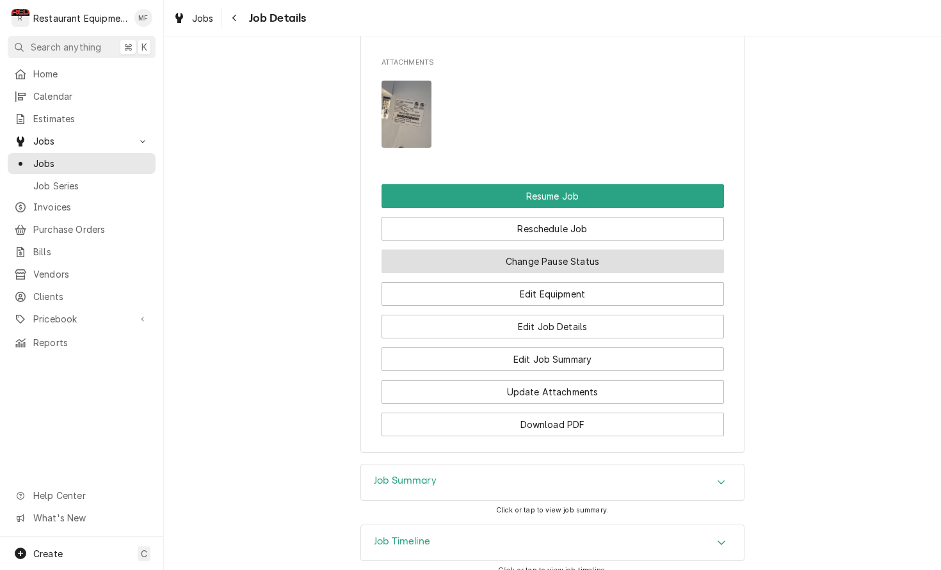
scroll to position [1408, 0]
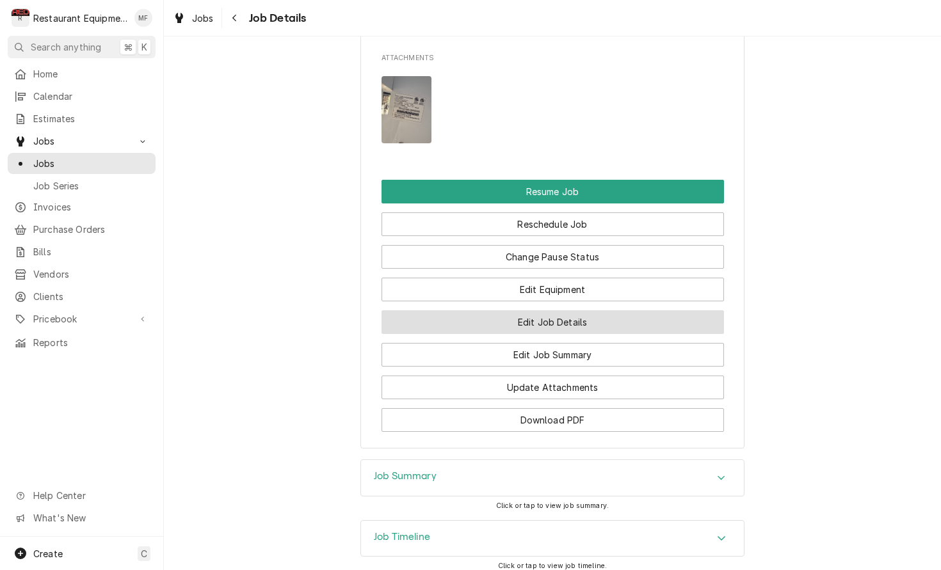
click at [578, 315] on button "Edit Job Details" at bounding box center [552, 322] width 342 height 24
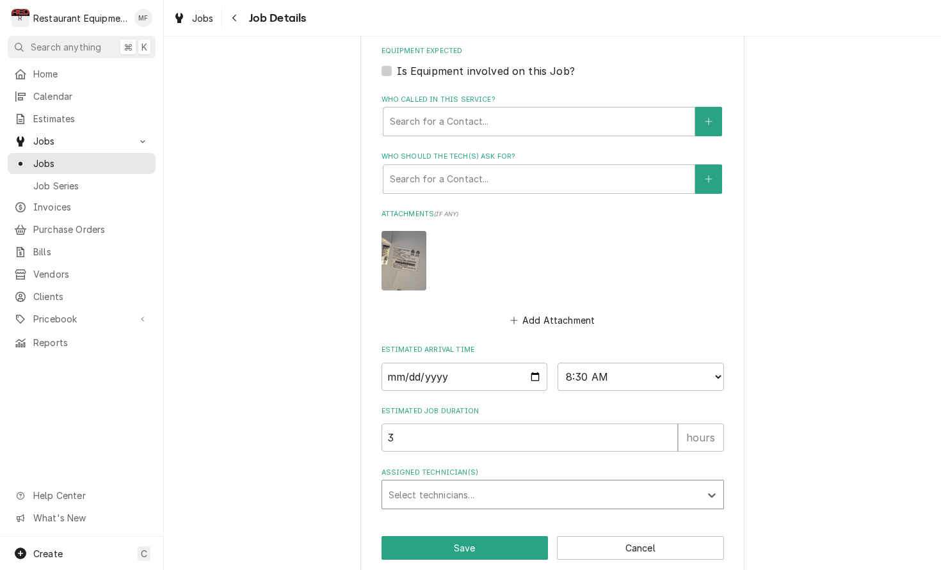
click at [622, 483] on div "Assigned Technician(s)" at bounding box center [540, 494] width 305 height 23
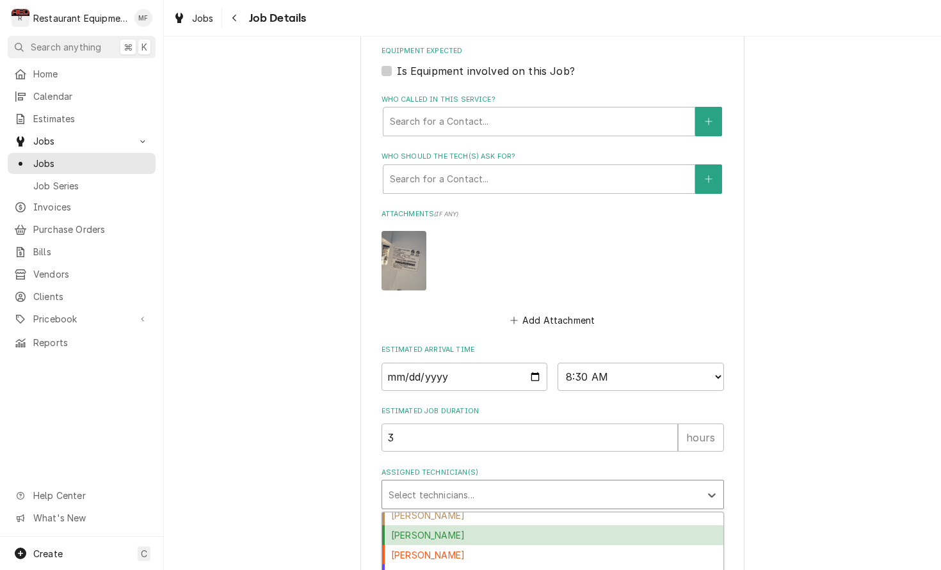
scroll to position [35, 0]
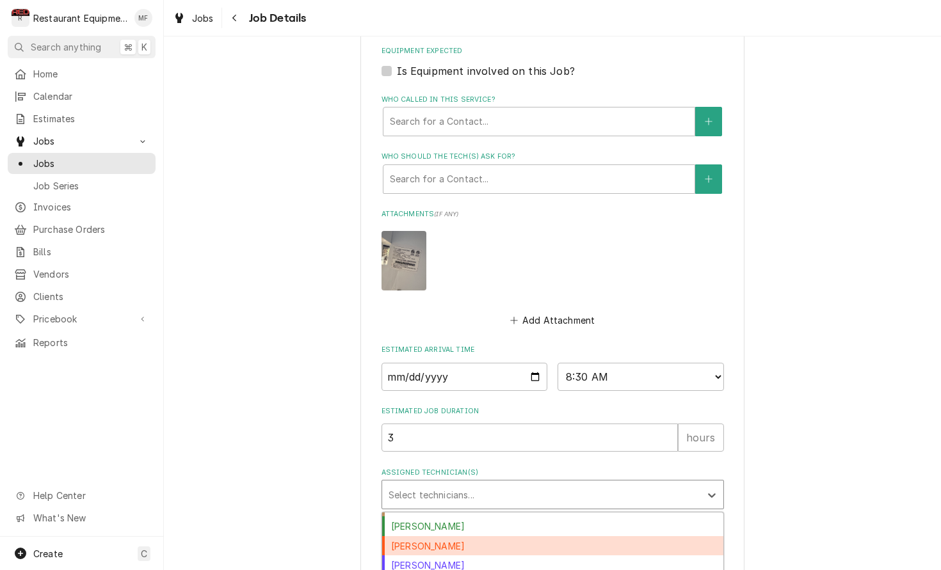
click at [596, 536] on div "Dakota Arthur" at bounding box center [552, 546] width 341 height 20
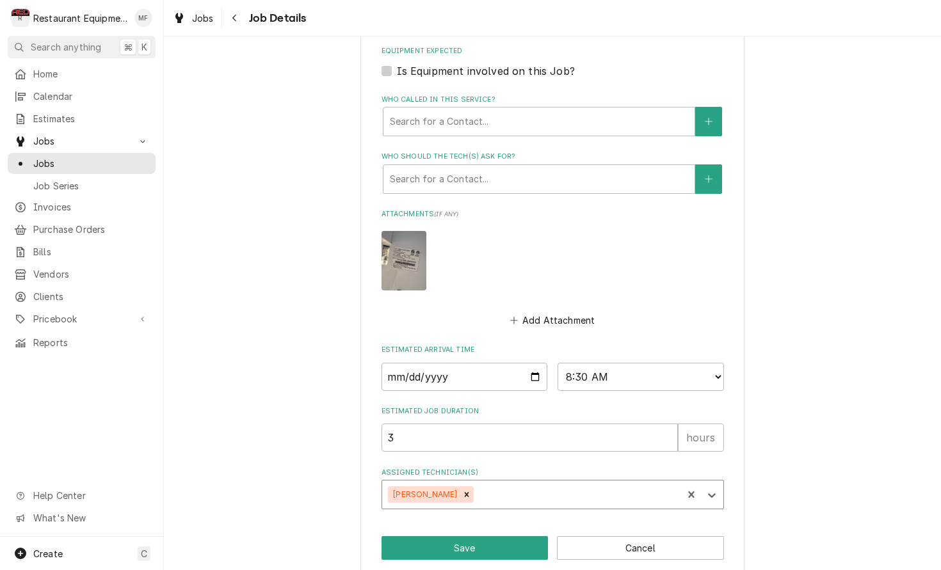
type textarea "x"
click at [502, 363] on input "2025-09-24" at bounding box center [464, 377] width 166 height 28
type input "2025-10-03"
type textarea "x"
select select "09:15:00"
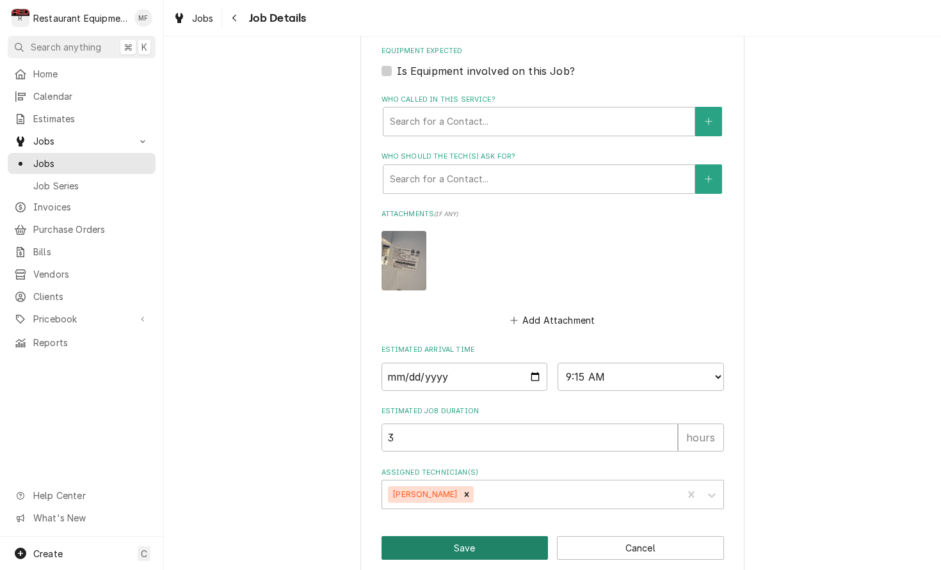
click at [467, 536] on button "Save" at bounding box center [464, 548] width 167 height 24
type textarea "x"
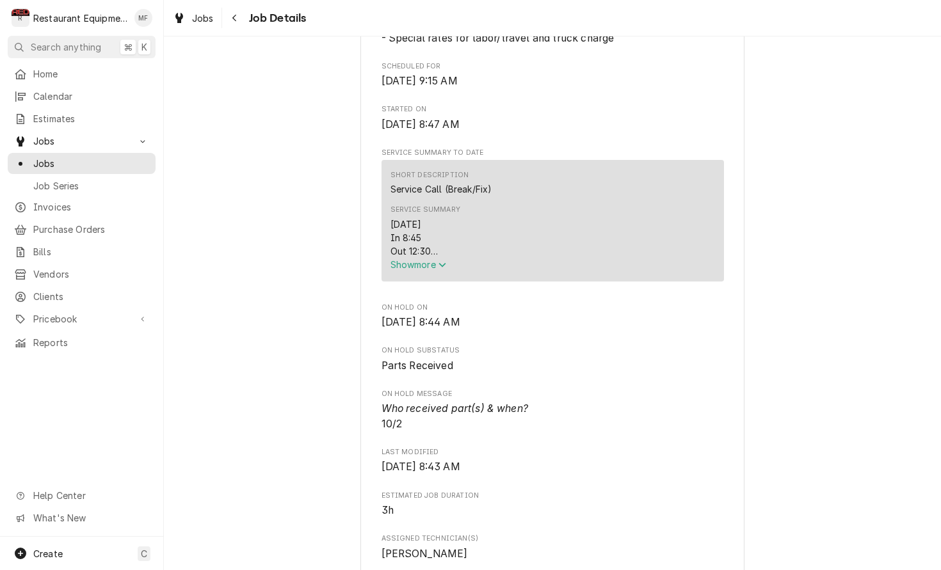
scroll to position [399, 0]
click at [438, 268] on span "Show more" at bounding box center [418, 266] width 56 height 11
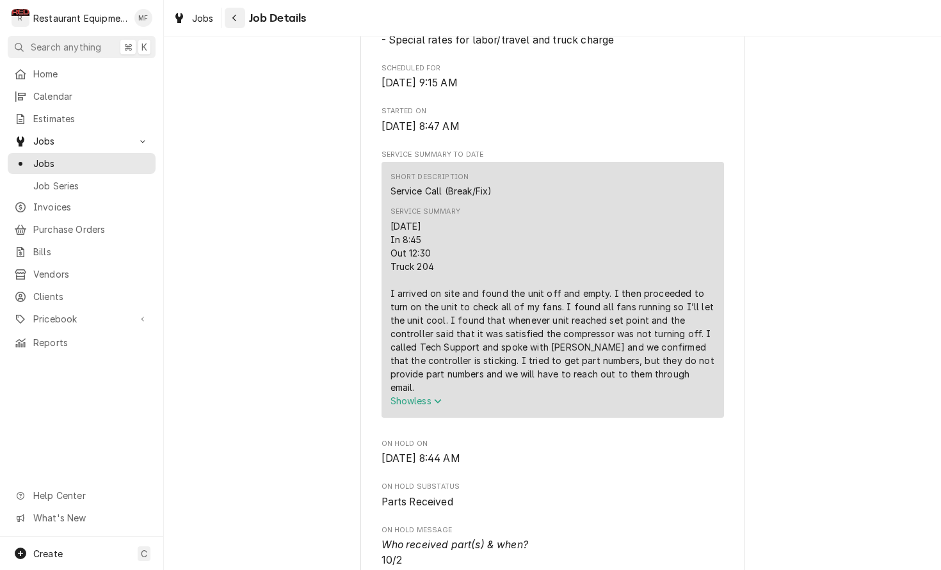
click at [232, 19] on icon "Navigate back" at bounding box center [235, 17] width 6 height 9
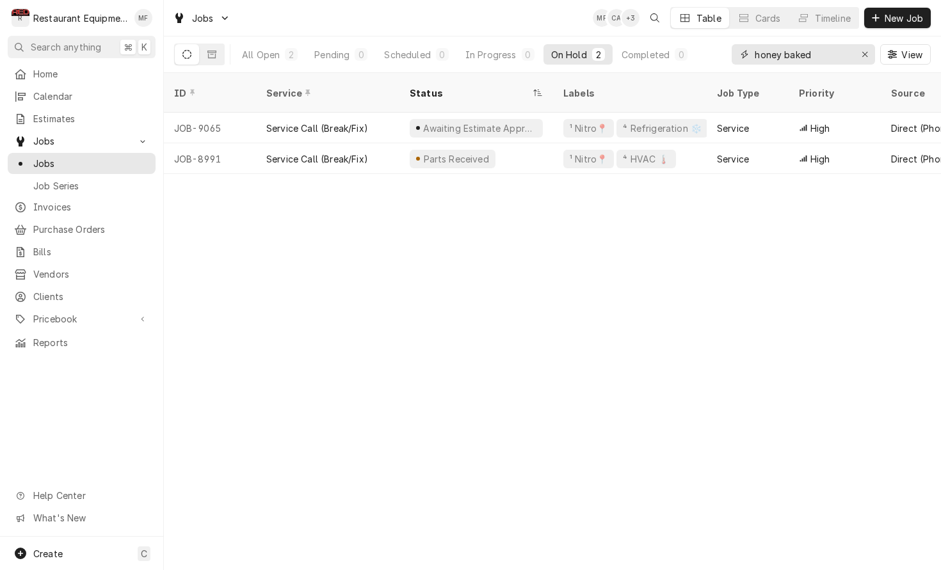
click at [819, 58] on input "honey baked" at bounding box center [802, 54] width 96 height 20
drag, startPoint x: 817, startPoint y: 58, endPoint x: 706, endPoint y: 67, distance: 111.0
click at [706, 67] on div "All Open 2 Pending 0 Scheduled 0 In Progress 0 On Hold 2 Completed 0 honey bake…" at bounding box center [552, 54] width 756 height 36
type input "h"
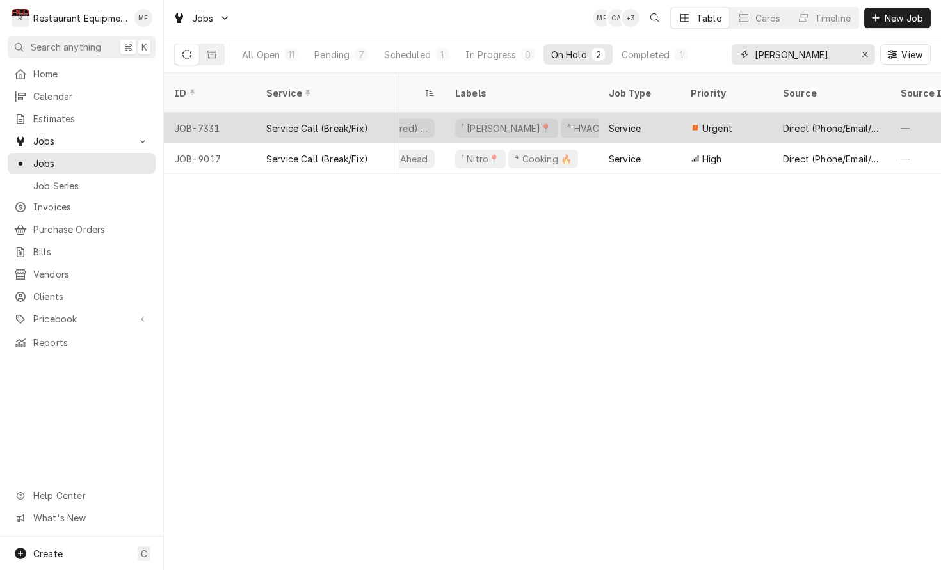
scroll to position [0, 109]
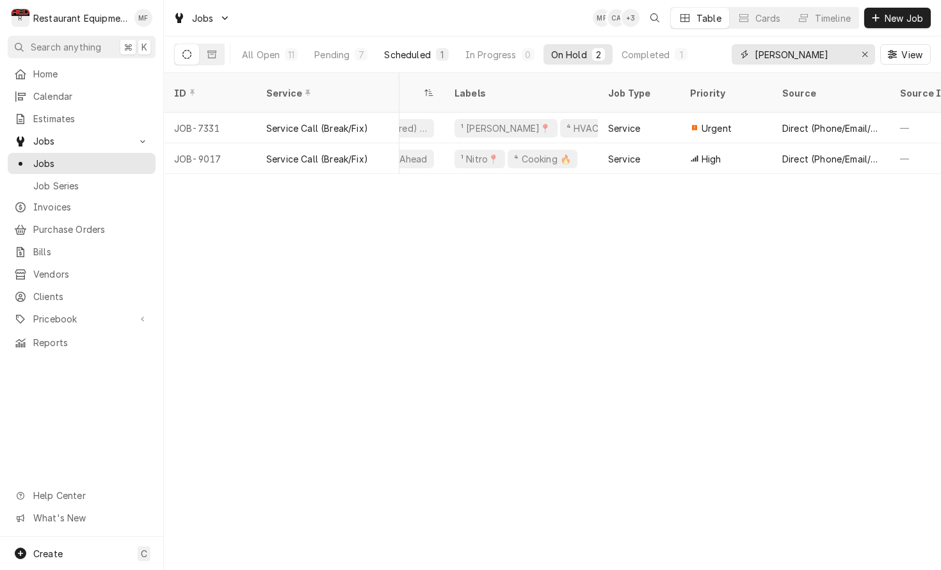
type input "[PERSON_NAME]"
click at [402, 52] on div "Scheduled" at bounding box center [407, 54] width 46 height 13
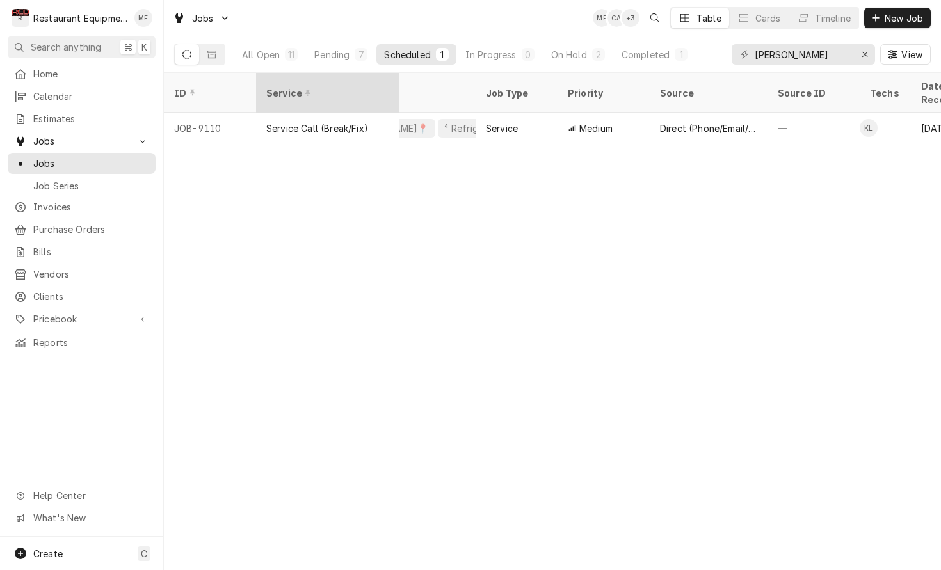
scroll to position [0, 232]
drag, startPoint x: 351, startPoint y: 58, endPoint x: 368, endPoint y: 61, distance: 16.8
click at [351, 58] on button "Pending 7" at bounding box center [341, 54] width 68 height 20
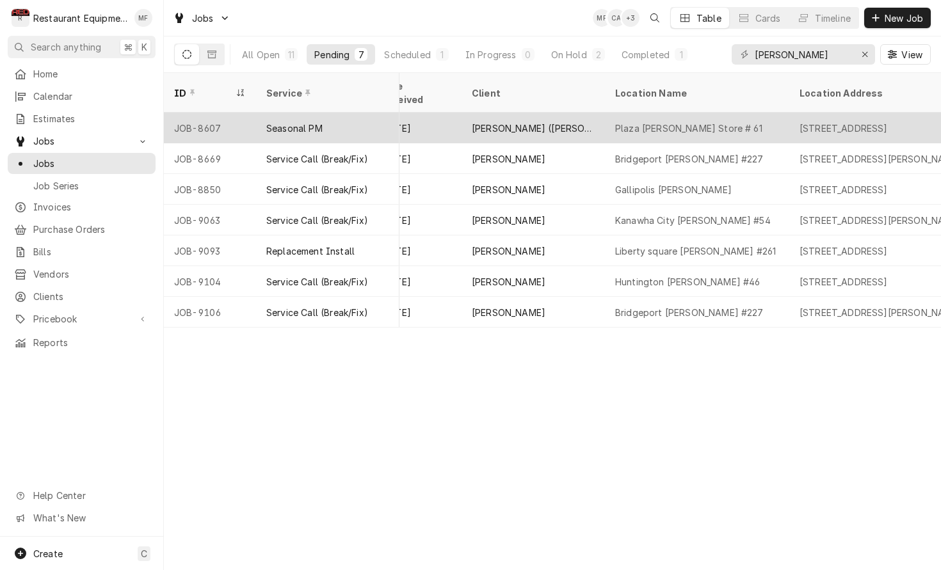
scroll to position [0, 778]
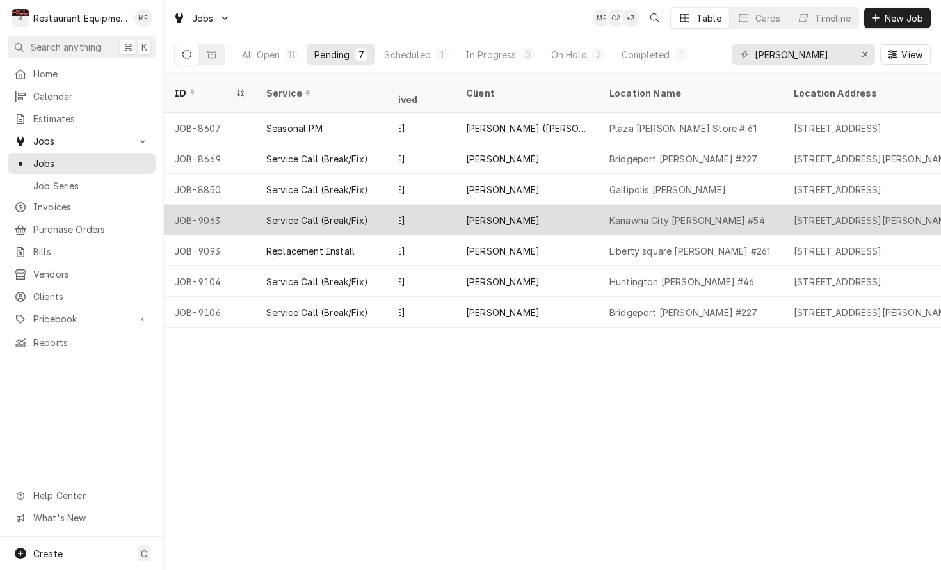
click at [737, 214] on div "Kanawha City Bob Evans #54" at bounding box center [687, 220] width 156 height 13
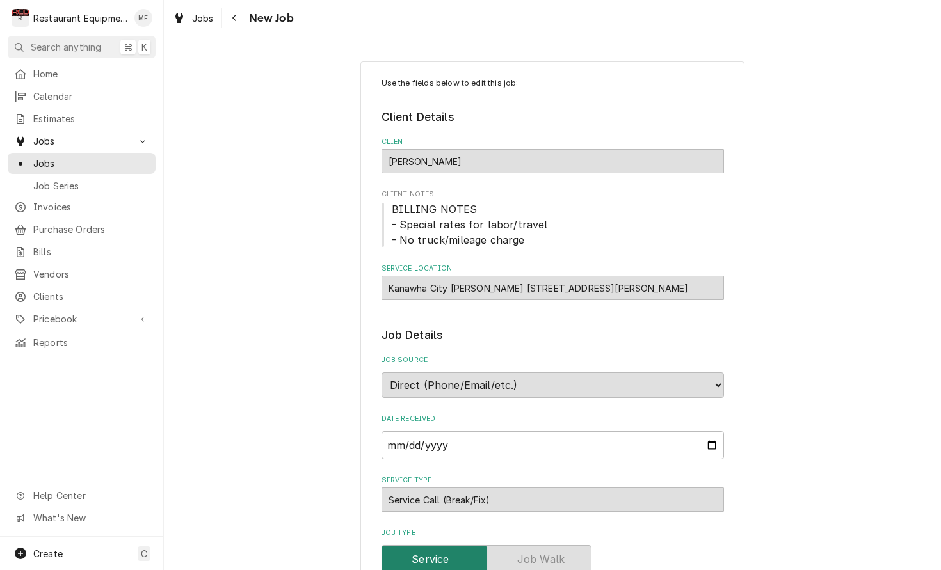
type textarea "x"
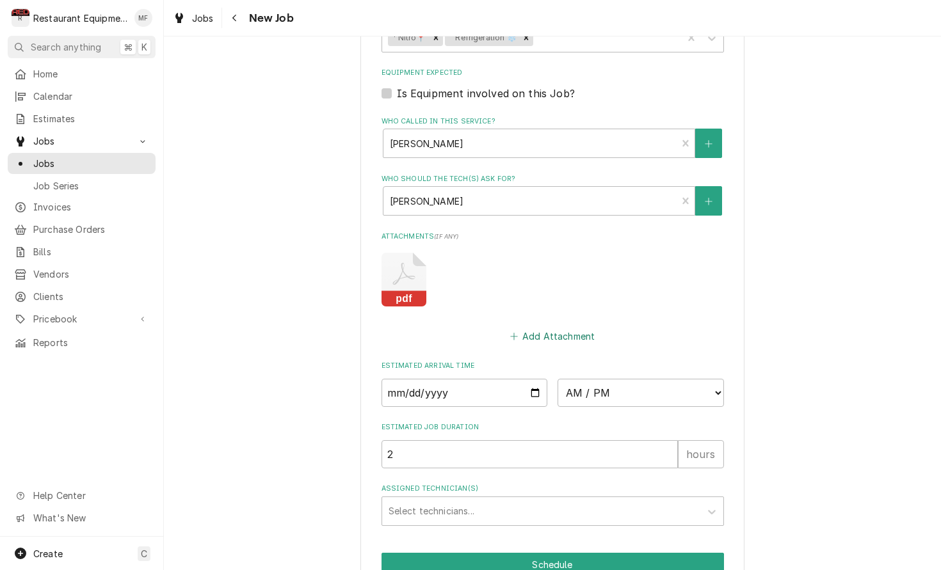
scroll to position [820, 0]
click at [481, 378] on input "Date" at bounding box center [464, 392] width 166 height 28
type input "2025-10-03"
type textarea "x"
select select "09:15:00"
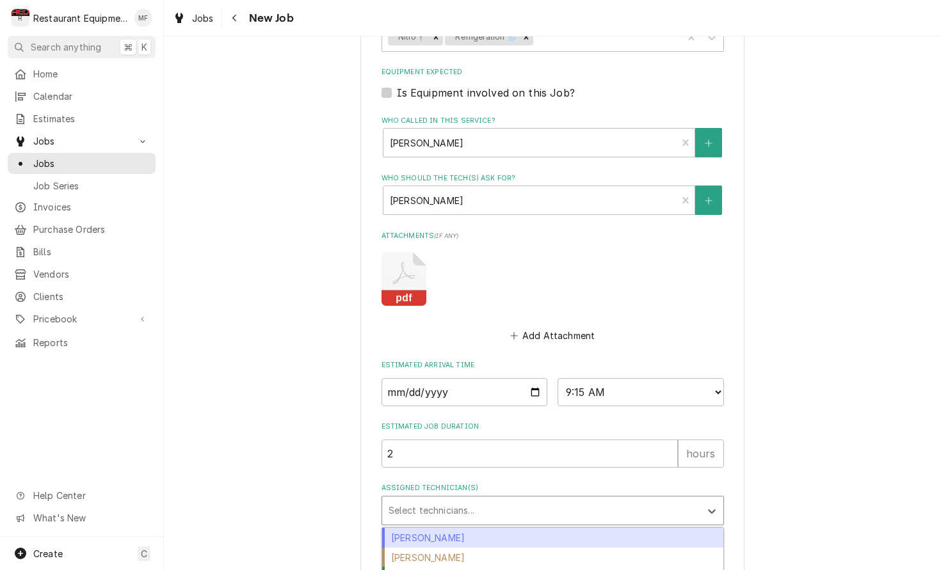
click at [499, 499] on div "Assigned Technician(s)" at bounding box center [540, 510] width 305 height 23
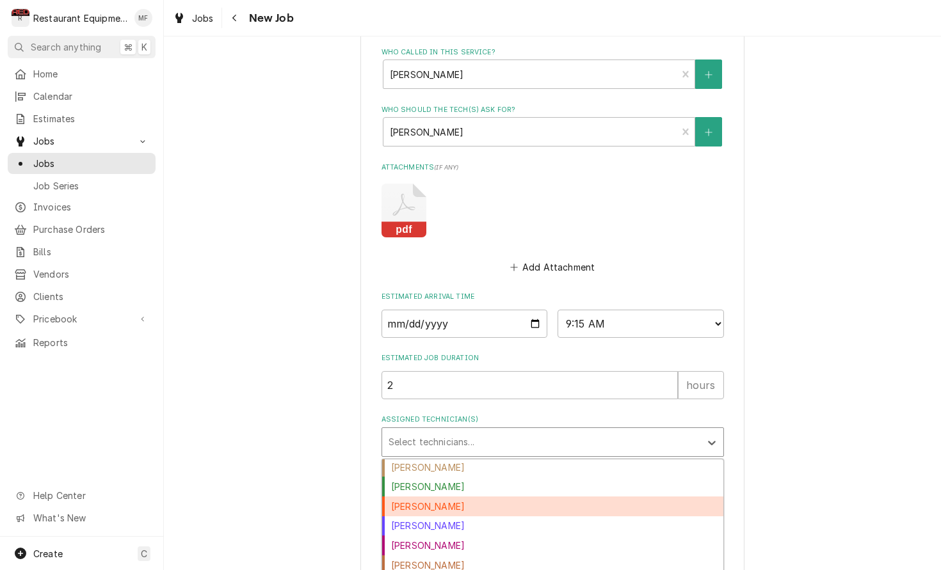
scroll to position [21, 0]
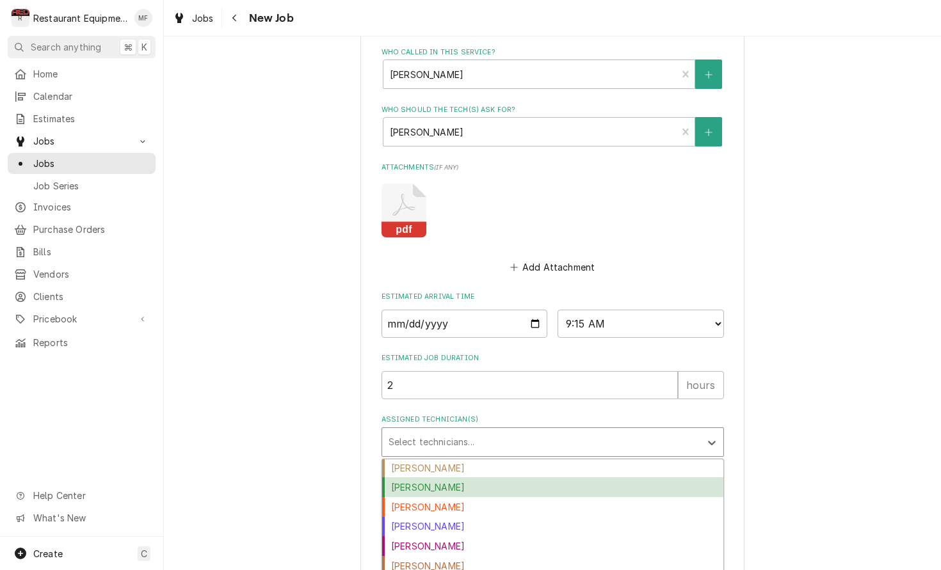
click at [507, 477] on div "Cole Livingston" at bounding box center [552, 487] width 341 height 20
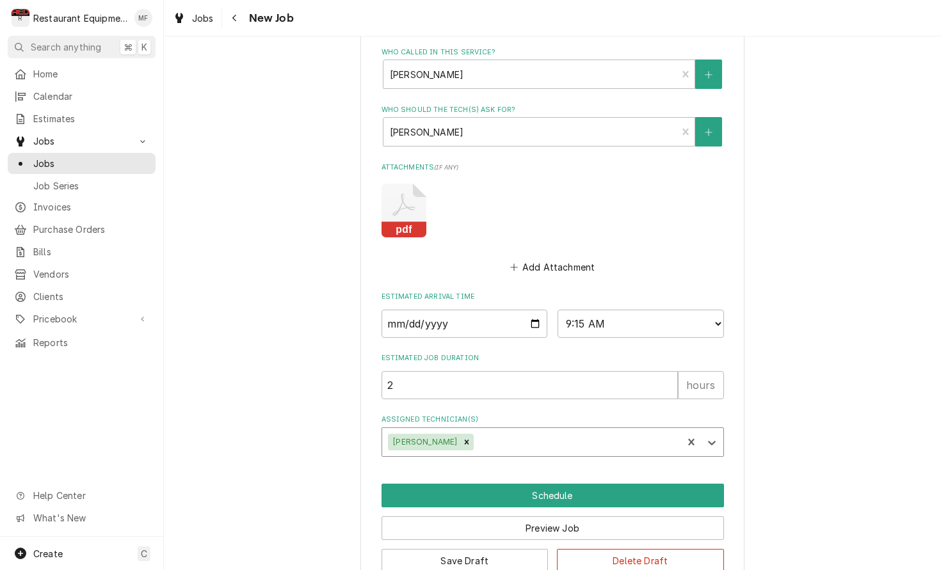
type textarea "x"
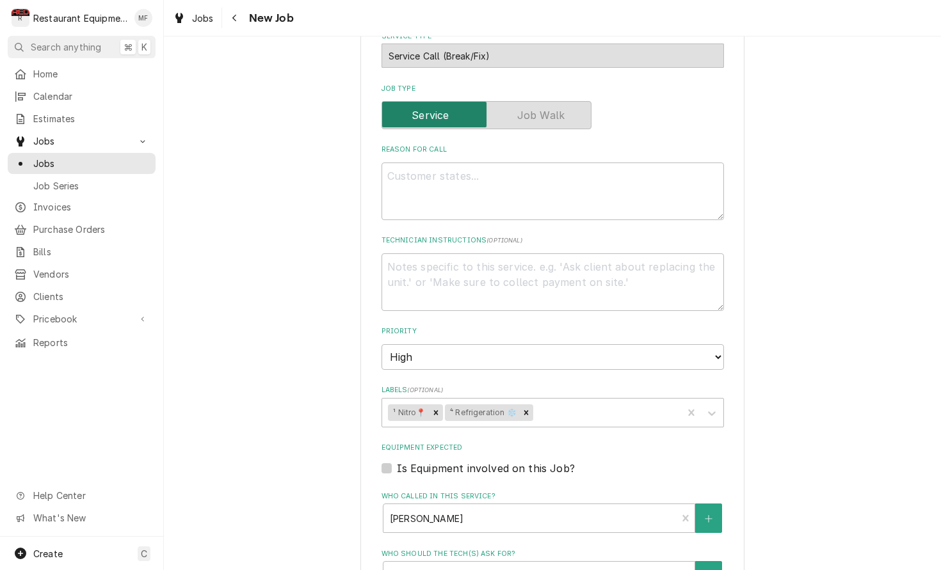
scroll to position [443, 0]
click at [539, 163] on textarea "Reason For Call" at bounding box center [552, 192] width 342 height 58
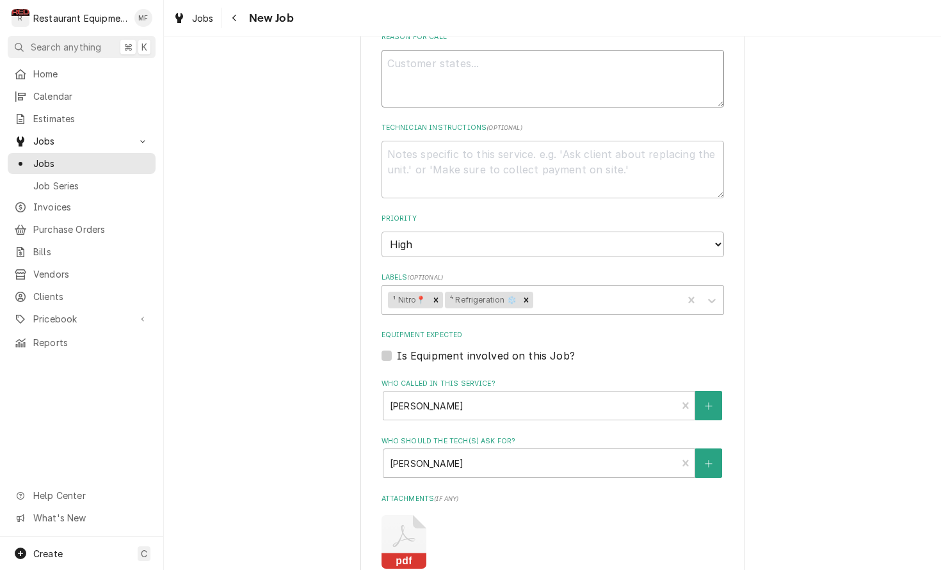
scroll to position [553, 0]
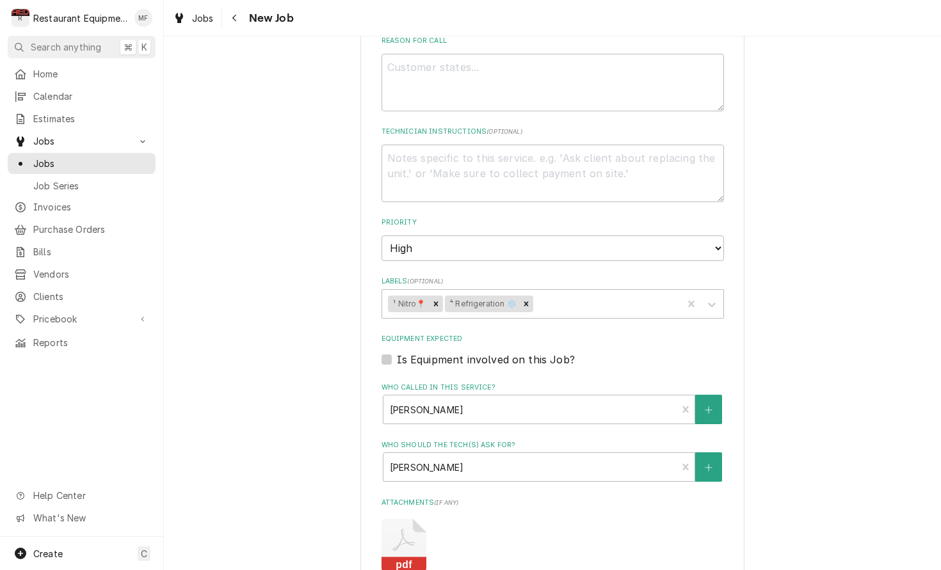
drag, startPoint x: 521, startPoint y: 123, endPoint x: 525, endPoint y: 147, distance: 24.1
click at [520, 127] on div "Technician Instructions ( optional )" at bounding box center [552, 164] width 342 height 75
click at [515, 66] on textarea "Reason For Call" at bounding box center [552, 83] width 342 height 58
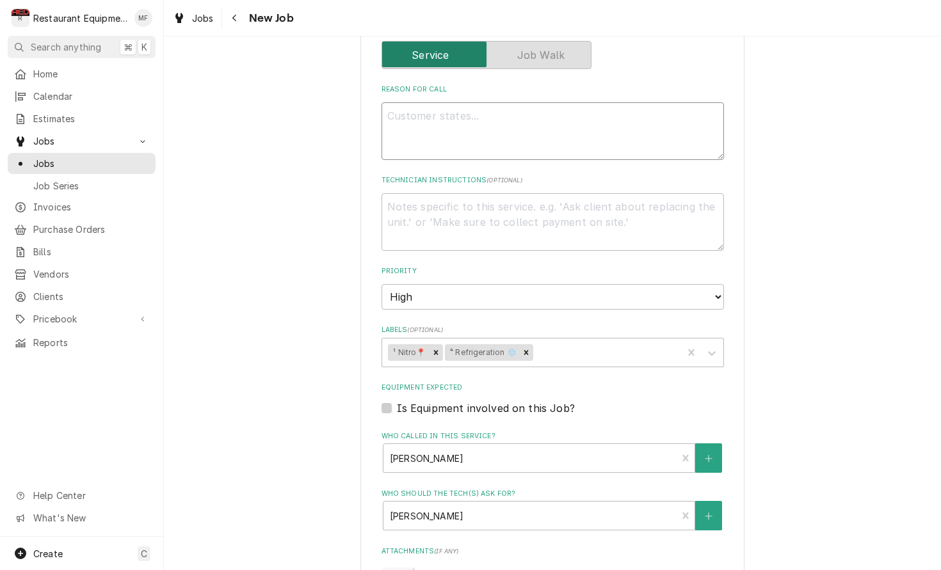
scroll to position [506, 0]
click at [541, 130] on textarea "Reason For Call" at bounding box center [552, 129] width 342 height 58
click at [545, 104] on textarea "Reason For Call" at bounding box center [552, 129] width 342 height 58
type textarea "C"
type textarea "x"
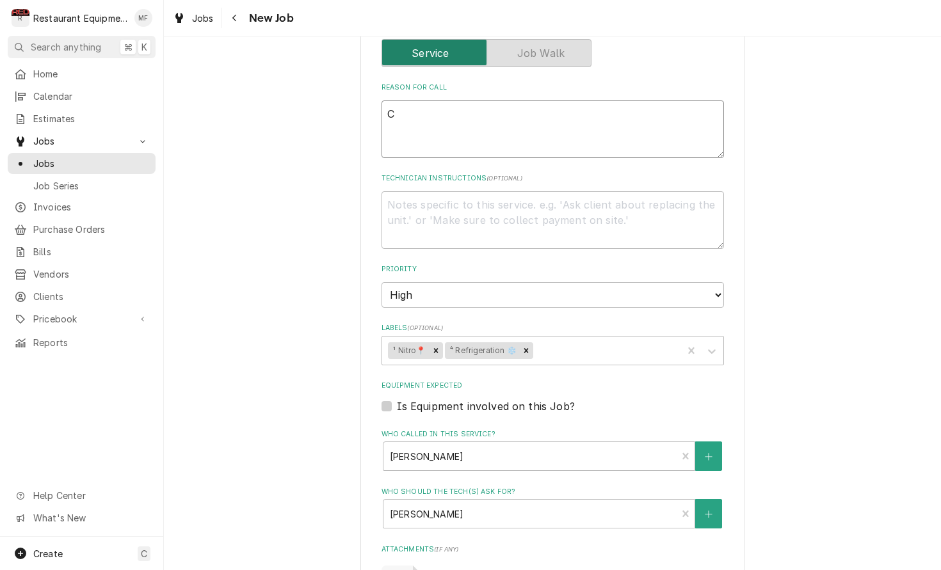
type textarea "Co"
type textarea "x"
type textarea "Com"
type textarea "x"
type textarea "Comp"
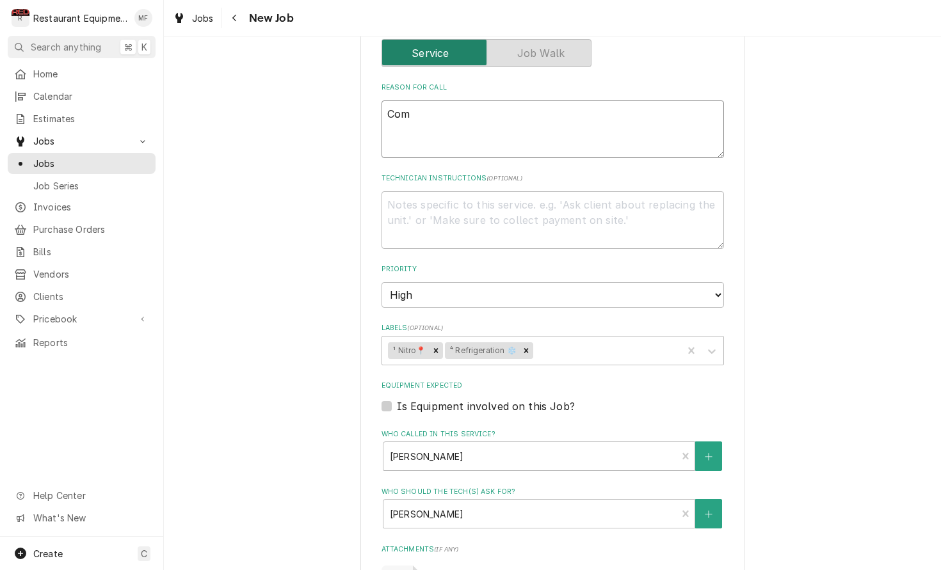
type textarea "x"
type textarea "Compr"
type textarea "x"
type textarea "Compre"
type textarea "x"
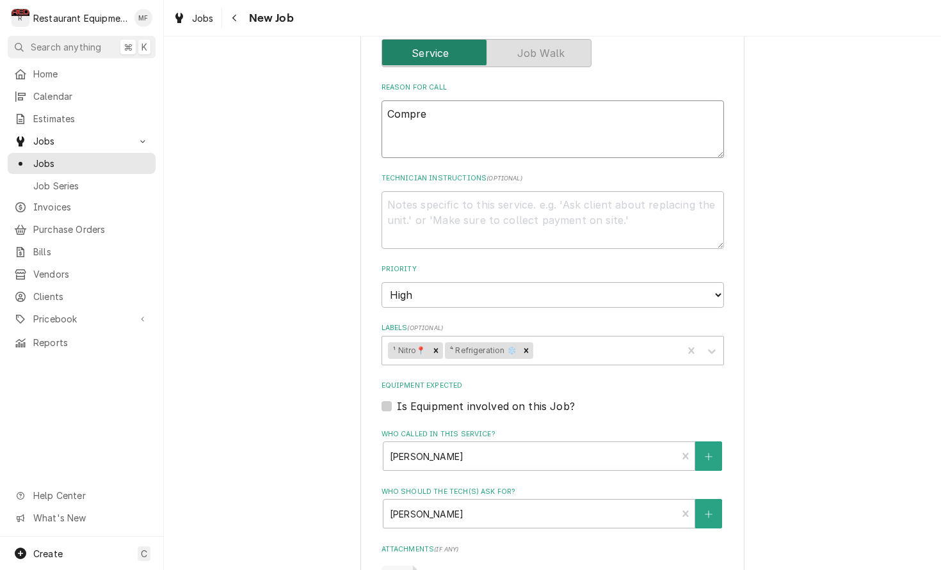
type textarea "Compres"
type textarea "x"
type textarea "Compress"
type textarea "x"
type textarea "Compresso"
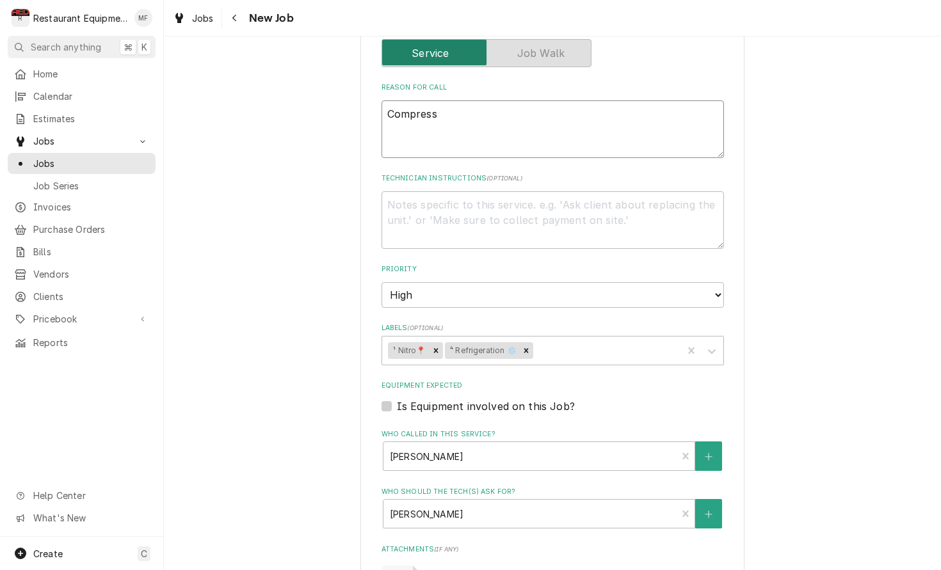
type textarea "x"
type textarea "Compressor"
type textarea "x"
type textarea "Compressor"
type textarea "x"
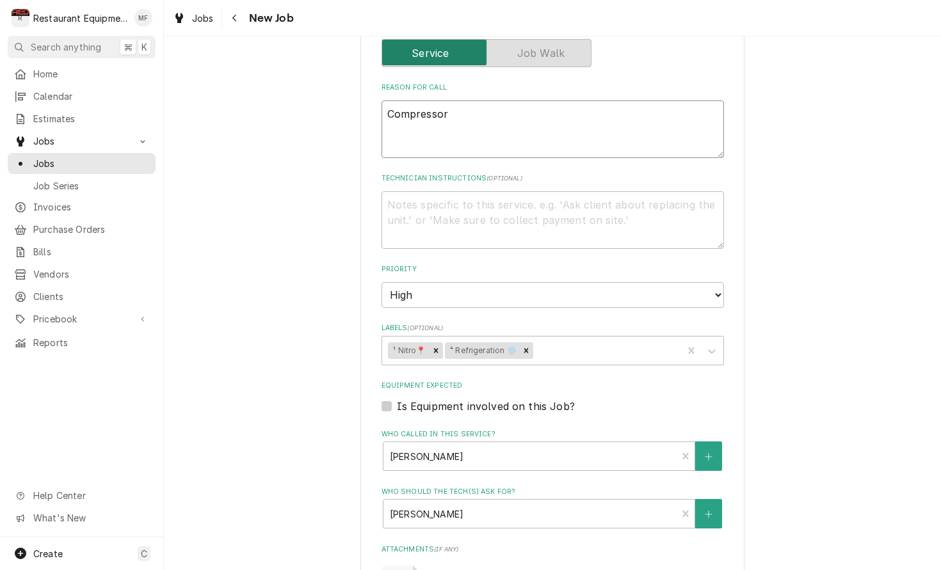
type textarea "Compressor i"
type textarea "x"
type textarea "Compressor in"
type textarea "x"
type textarea "Compressor ins"
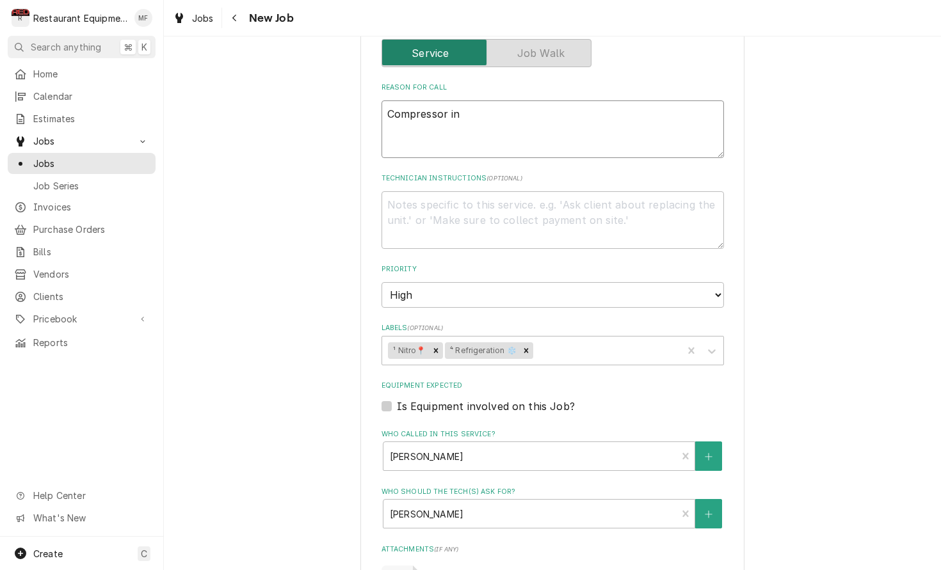
type textarea "x"
type textarea "Compressor inst"
type textarea "x"
type textarea "Compressor insta"
type textarea "x"
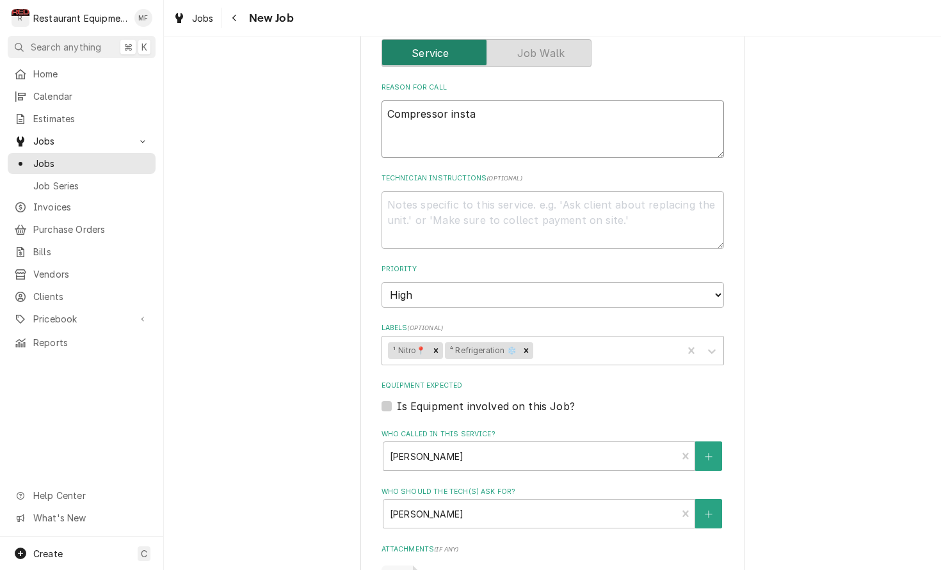
type textarea "Compressor instal"
type textarea "x"
type textarea "Compressor install"
type textarea "x"
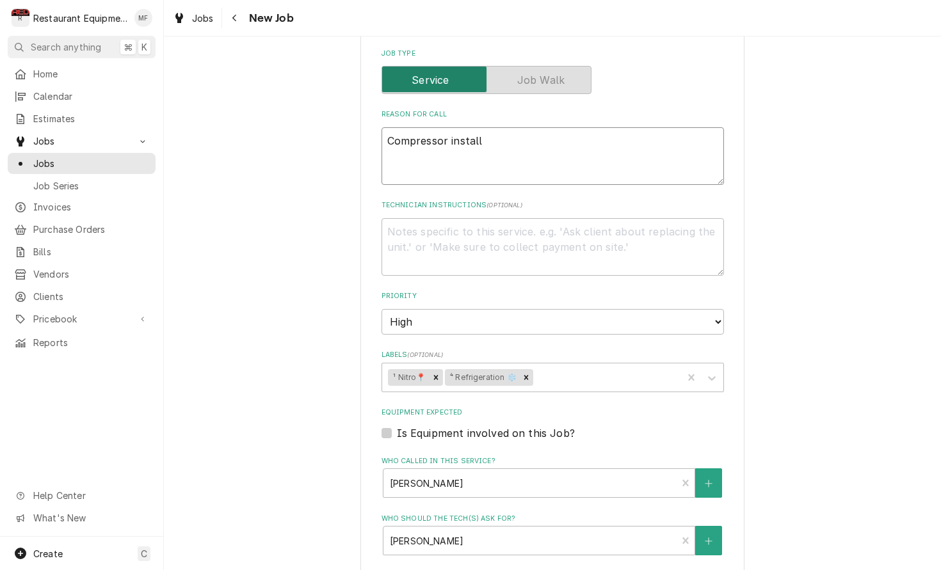
scroll to position [478, 0]
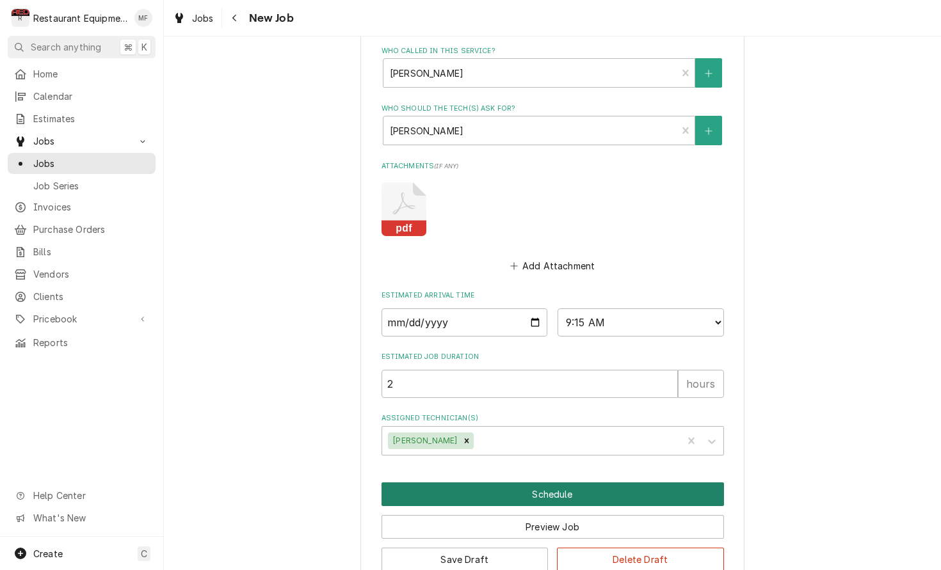
type textarea "Compressor install"
click at [604, 483] on button "Schedule" at bounding box center [552, 495] width 342 height 24
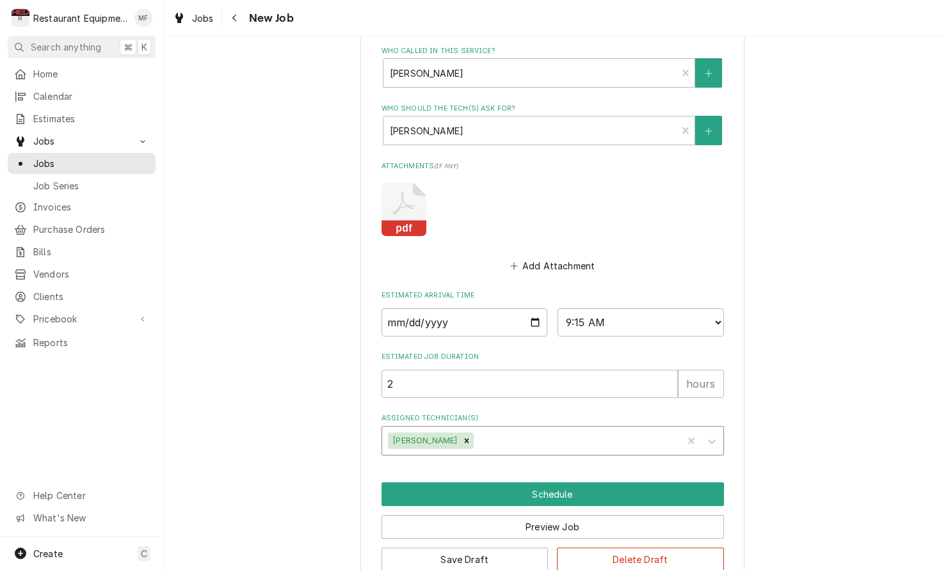
scroll to position [845, 0]
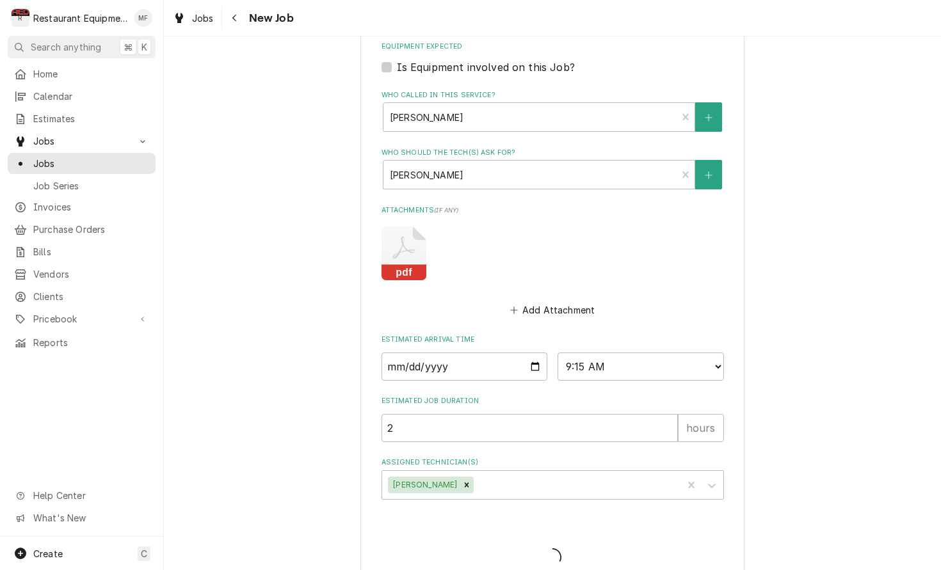
type textarea "x"
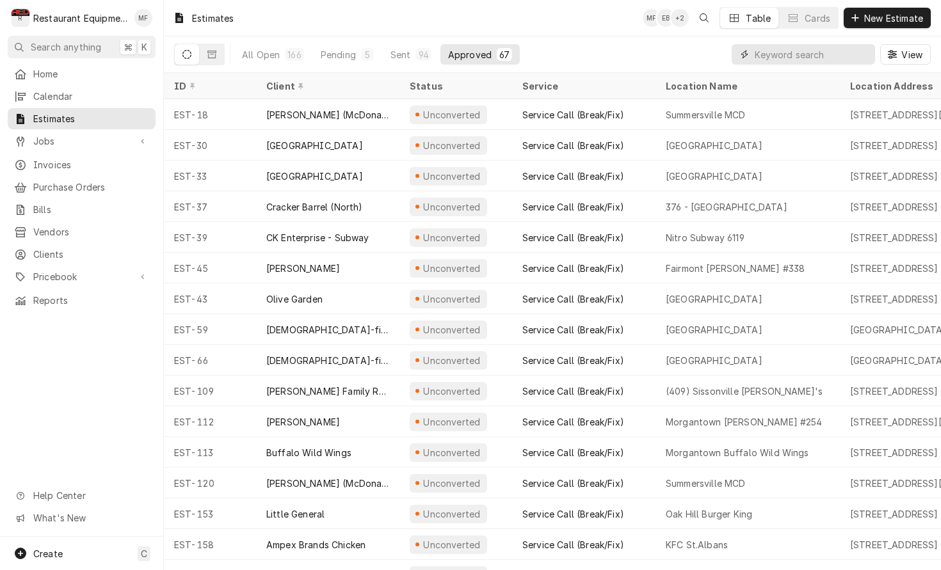
click at [818, 50] on input "Dynamic Content Wrapper" at bounding box center [811, 54] width 114 height 20
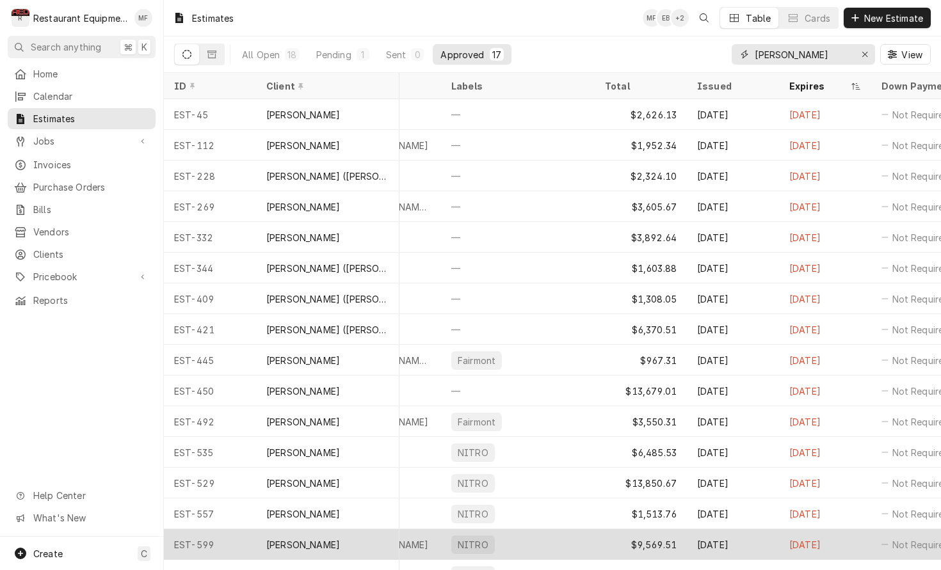
scroll to position [0, 584]
type input "[PERSON_NAME]"
click at [766, 535] on div "[DATE]" at bounding box center [732, 544] width 92 height 31
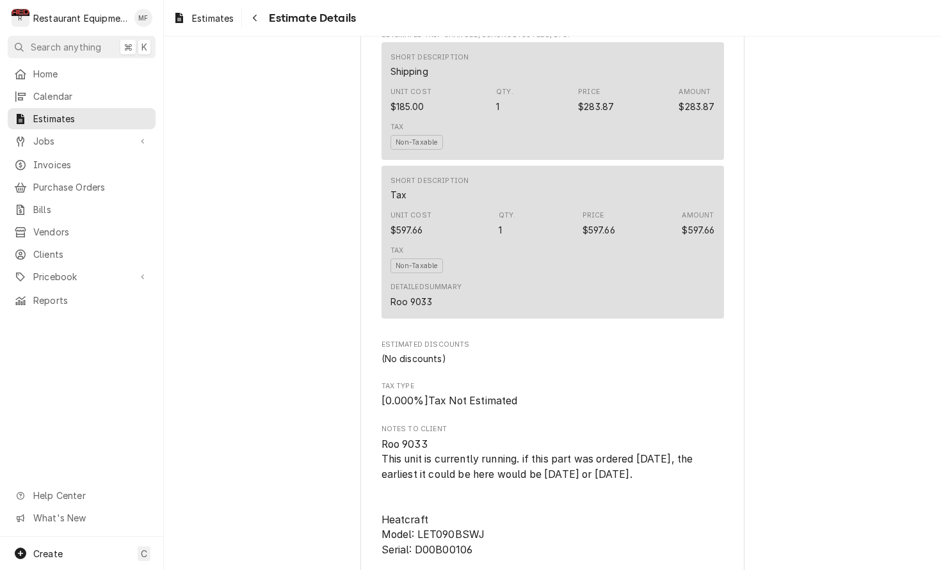
scroll to position [1975, 0]
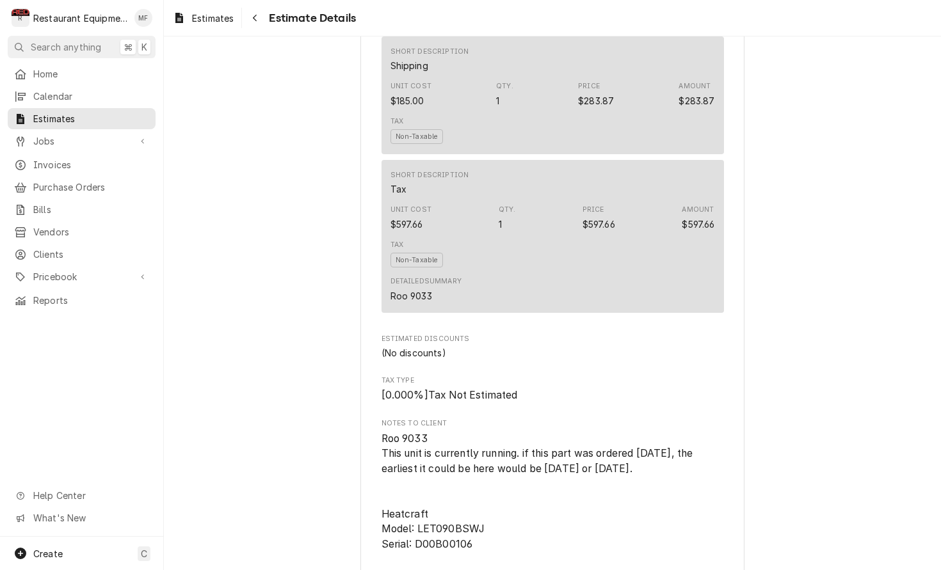
click at [363, 0] on div "Estimates Estimate Details" at bounding box center [552, 18] width 777 height 36
click at [225, 22] on span "Estimates" at bounding box center [213, 18] width 42 height 13
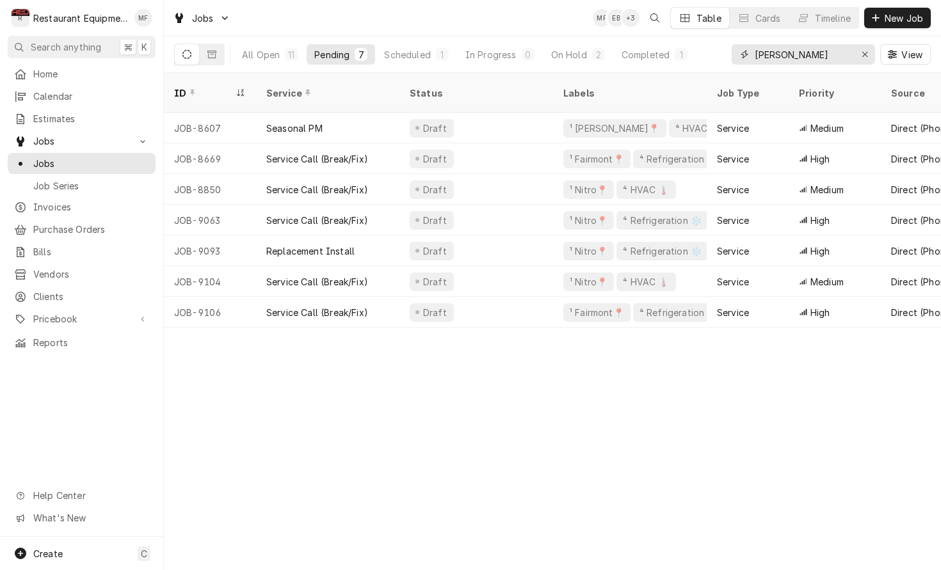
click at [831, 56] on input "[PERSON_NAME]" at bounding box center [802, 54] width 96 height 20
click at [829, 54] on input "Bob Evans" at bounding box center [802, 54] width 96 height 20
type input "B"
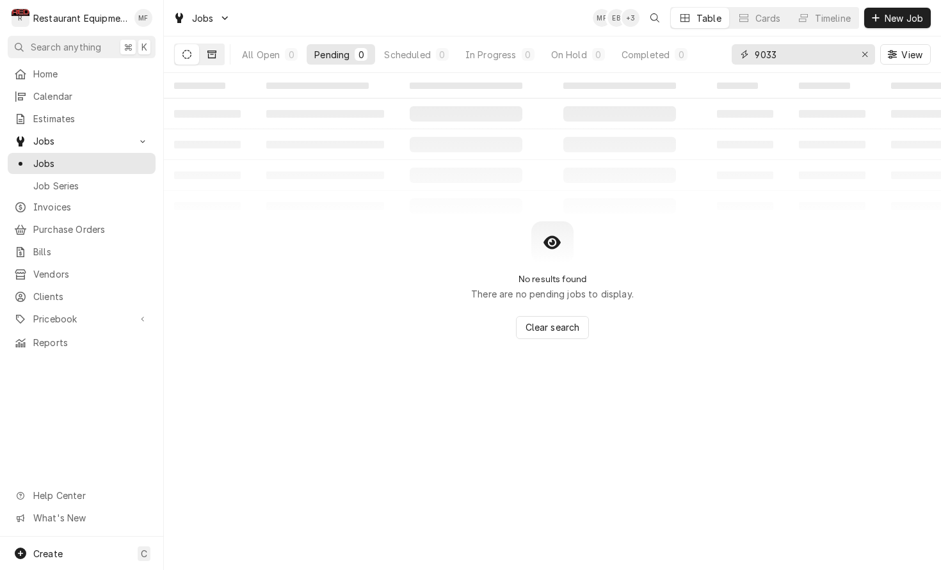
type input "9033"
click at [212, 60] on button "Dynamic Content Wrapper" at bounding box center [212, 54] width 24 height 20
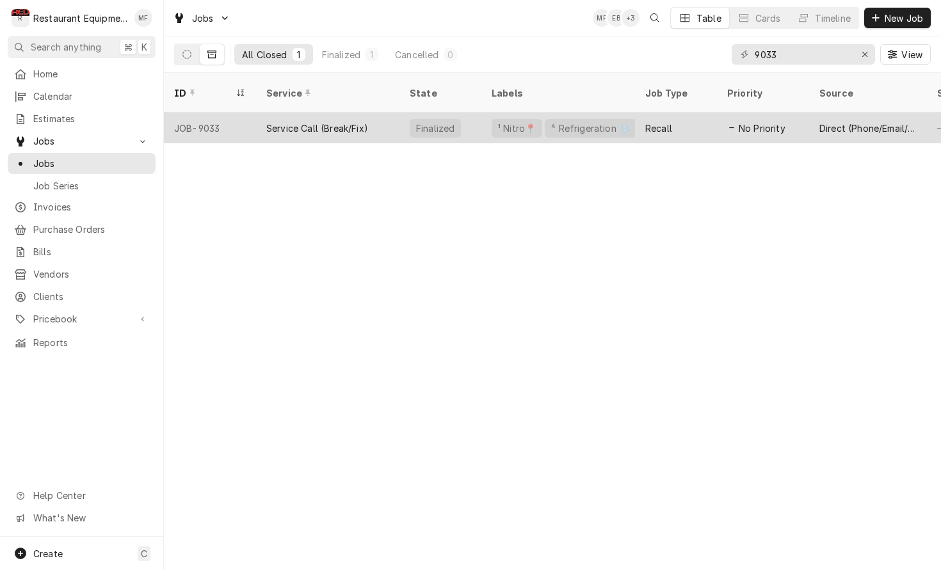
click at [382, 116] on div "Service Call (Break/Fix)" at bounding box center [327, 128] width 143 height 31
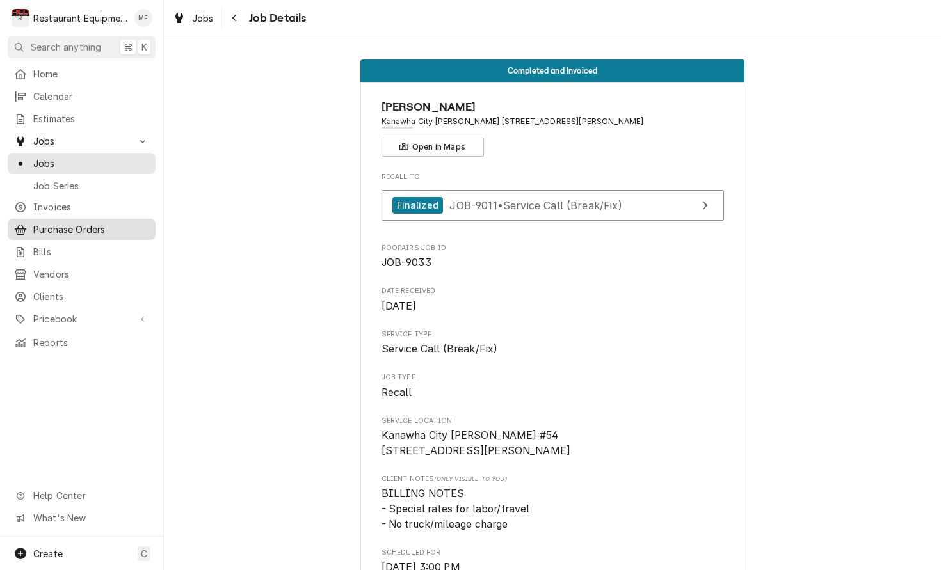
click at [124, 228] on span "Purchase Orders" at bounding box center [91, 229] width 116 height 13
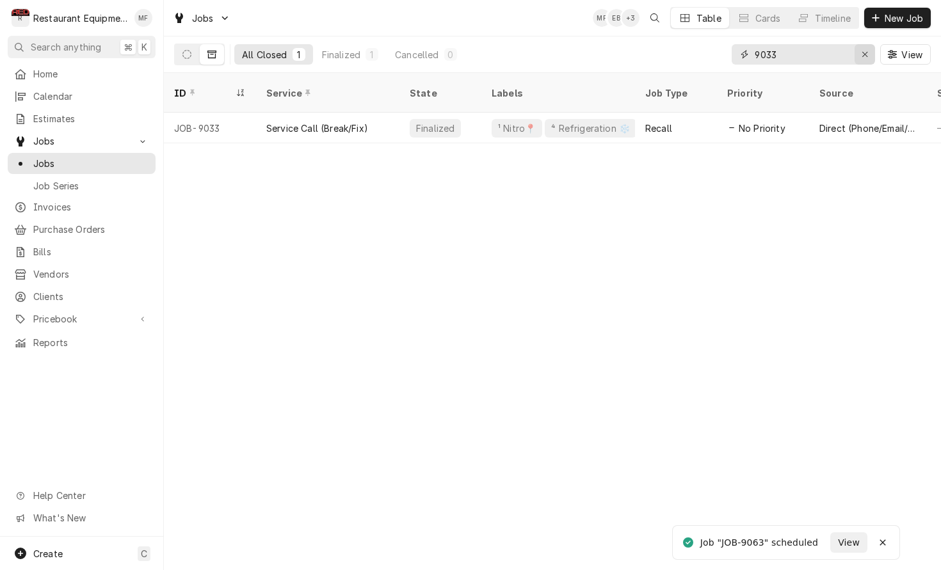
click at [858, 49] on div "Erase input" at bounding box center [864, 54] width 13 height 13
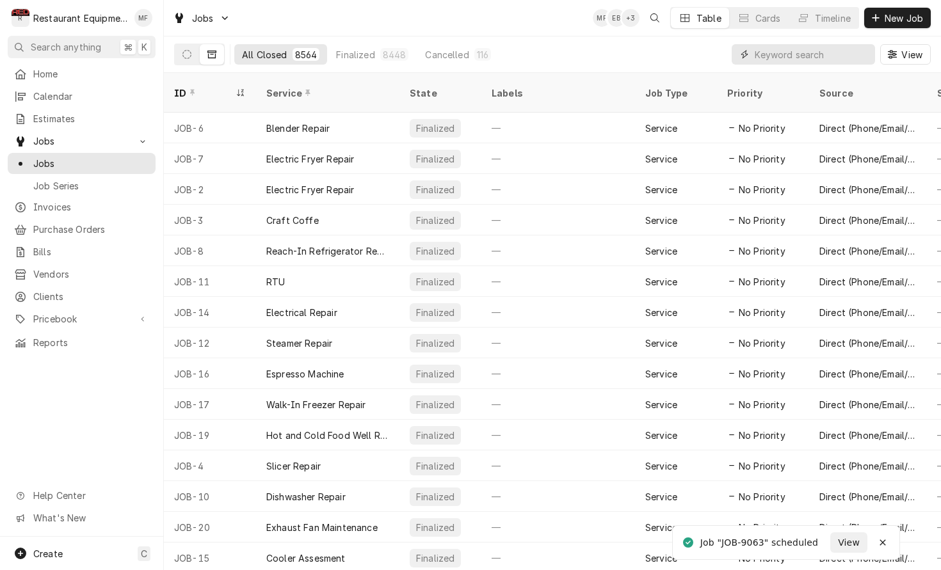
click at [760, 53] on input "Dynamic Content Wrapper" at bounding box center [811, 54] width 114 height 20
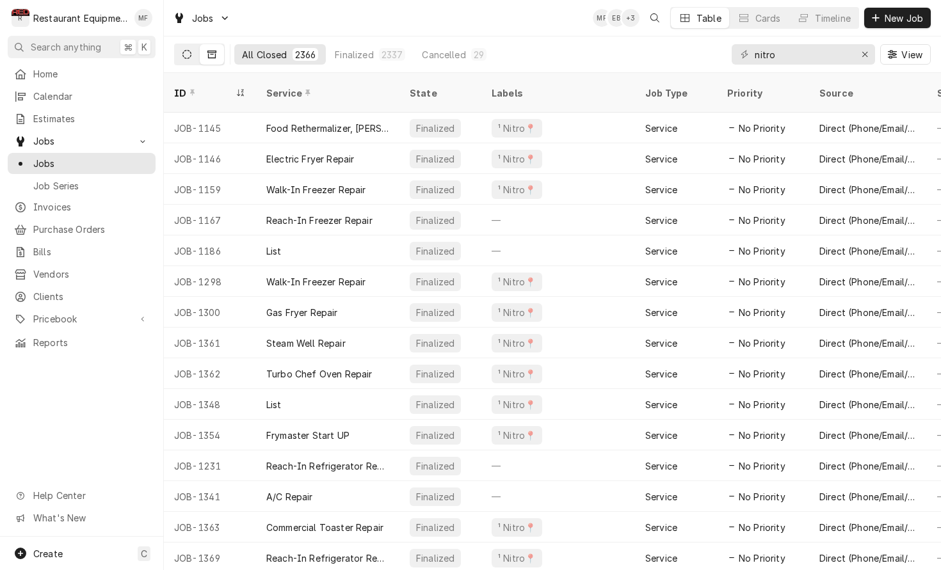
click at [180, 49] on button "Dynamic Content Wrapper" at bounding box center [187, 54] width 24 height 20
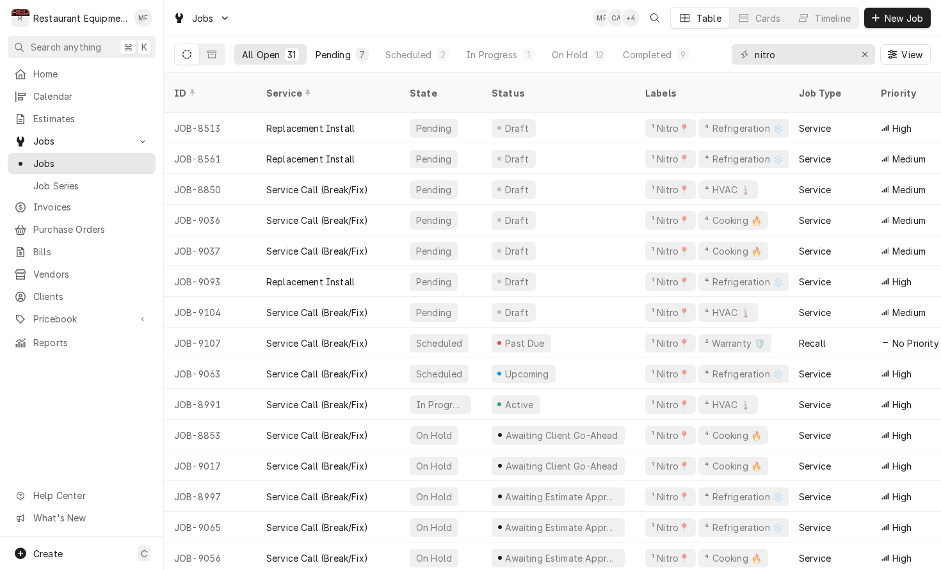
click at [326, 52] on div "Pending" at bounding box center [332, 54] width 35 height 13
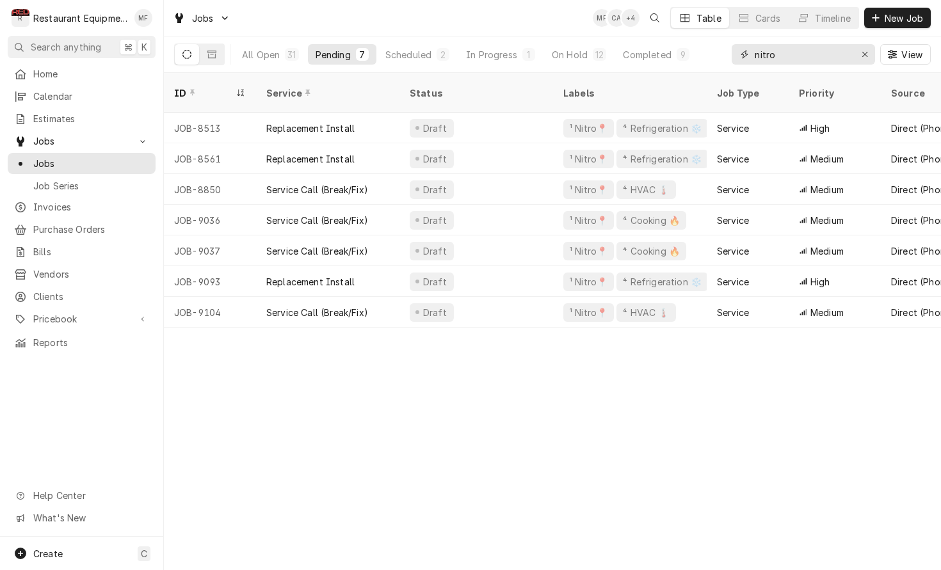
click at [793, 52] on input "nitro" at bounding box center [802, 54] width 96 height 20
click at [794, 57] on input "nitro" at bounding box center [802, 54] width 96 height 20
click at [517, 23] on div "Jobs MF CA + 4 Table Cards Timeline New Job" at bounding box center [552, 18] width 777 height 36
click at [487, 7] on div "Jobs MF CA + 4 Table Cards Timeline New Job" at bounding box center [552, 18] width 777 height 36
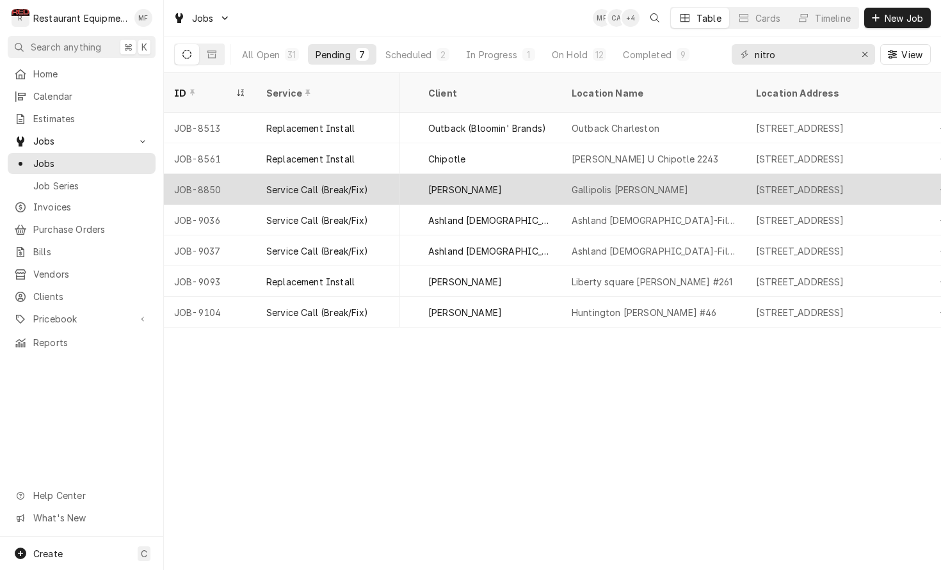
scroll to position [0, 806]
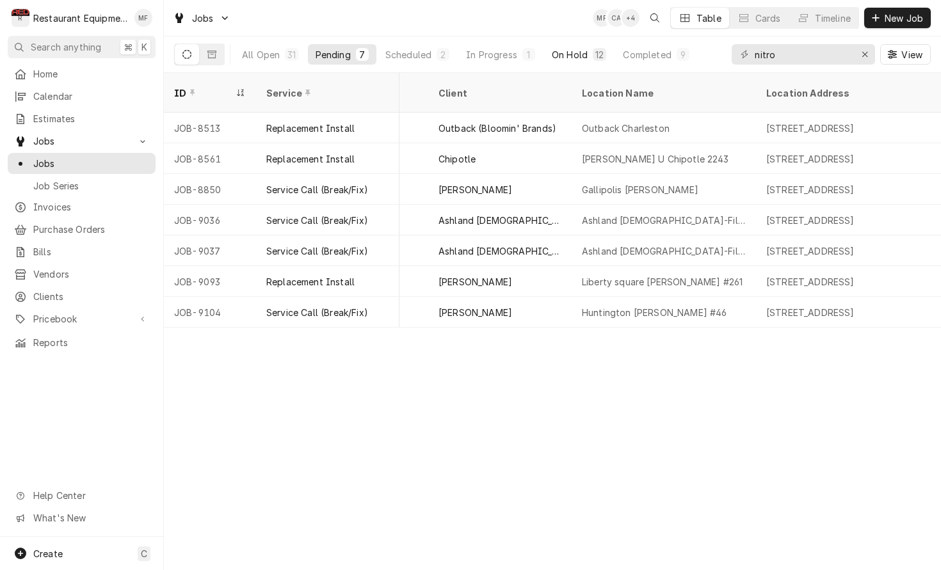
click at [582, 54] on div "On Hold" at bounding box center [570, 54] width 36 height 13
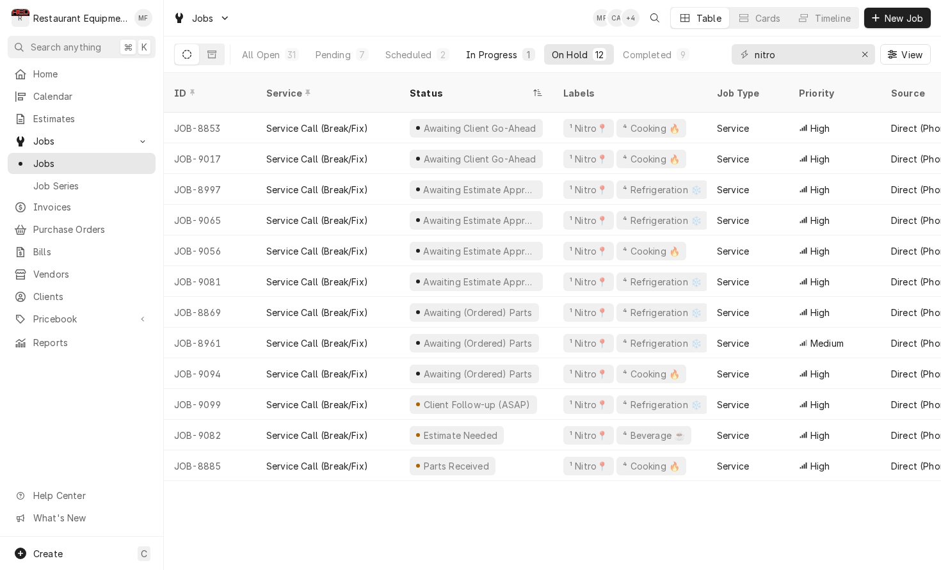
click at [484, 59] on div "In Progress" at bounding box center [491, 54] width 51 height 13
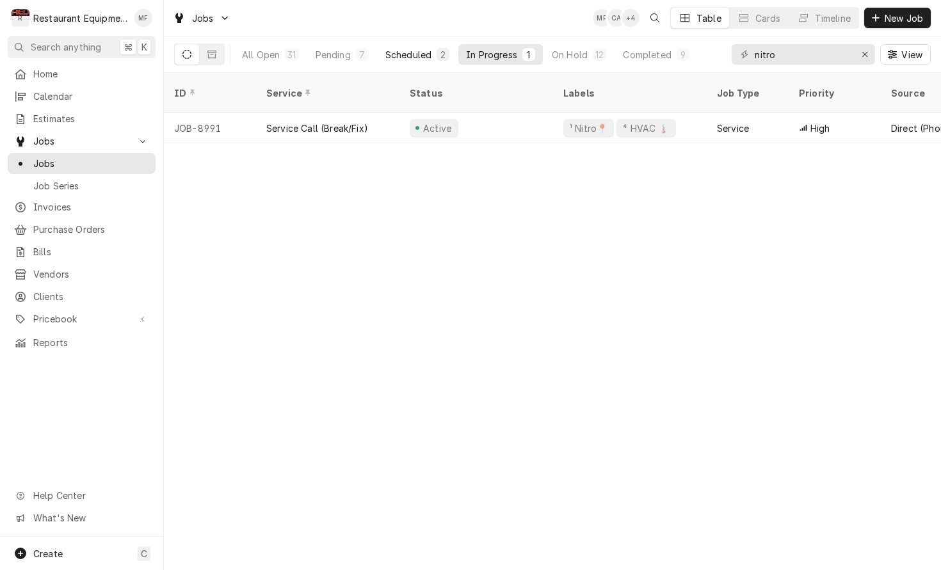
click at [414, 58] on div "Scheduled" at bounding box center [408, 54] width 46 height 13
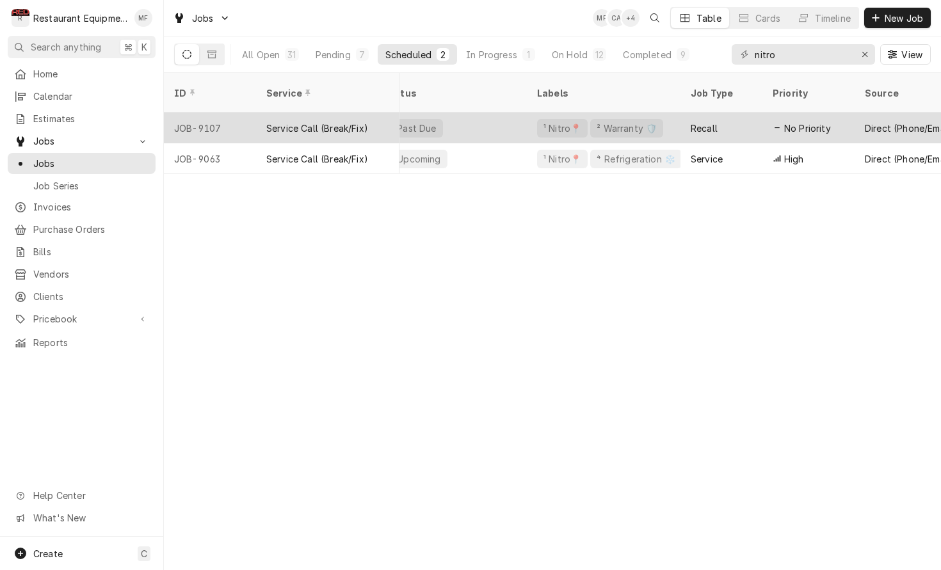
scroll to position [0, 0]
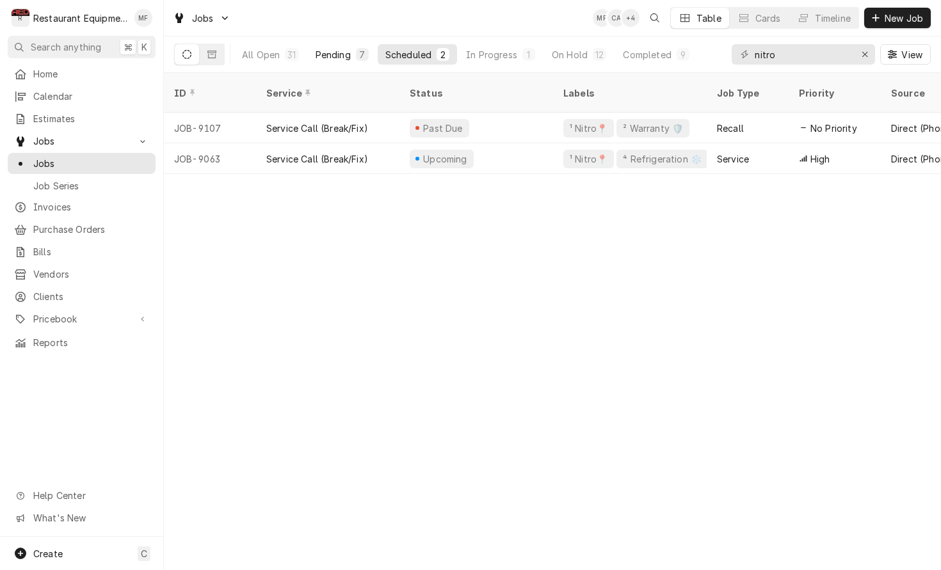
click at [331, 63] on button "Pending 7" at bounding box center [342, 54] width 68 height 20
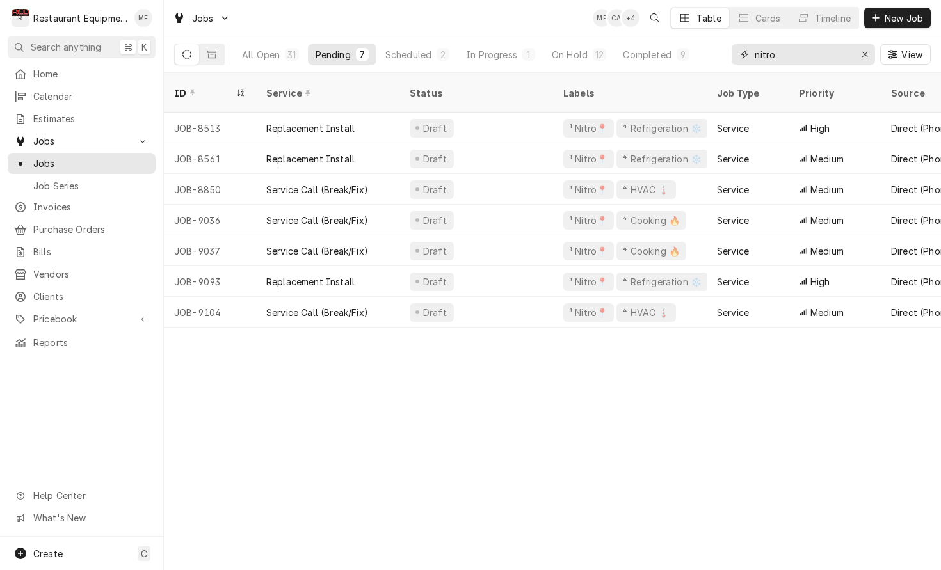
click at [828, 54] on input "nitro" at bounding box center [802, 54] width 96 height 20
click at [827, 58] on input "nitro" at bounding box center [802, 54] width 96 height 20
click at [826, 58] on input "nitro" at bounding box center [802, 54] width 96 height 20
click at [825, 58] on input "nitro" at bounding box center [802, 54] width 96 height 20
type input "3"
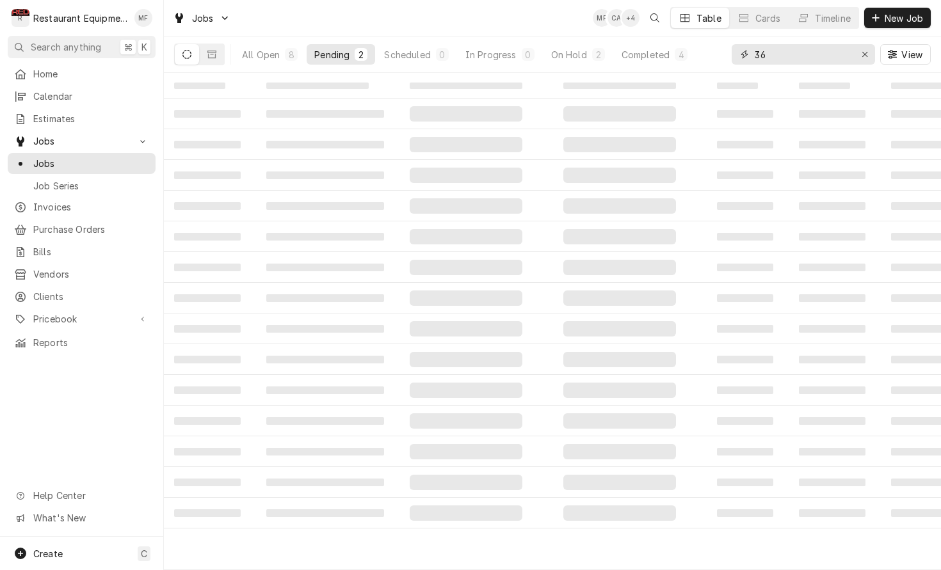
type input "3"
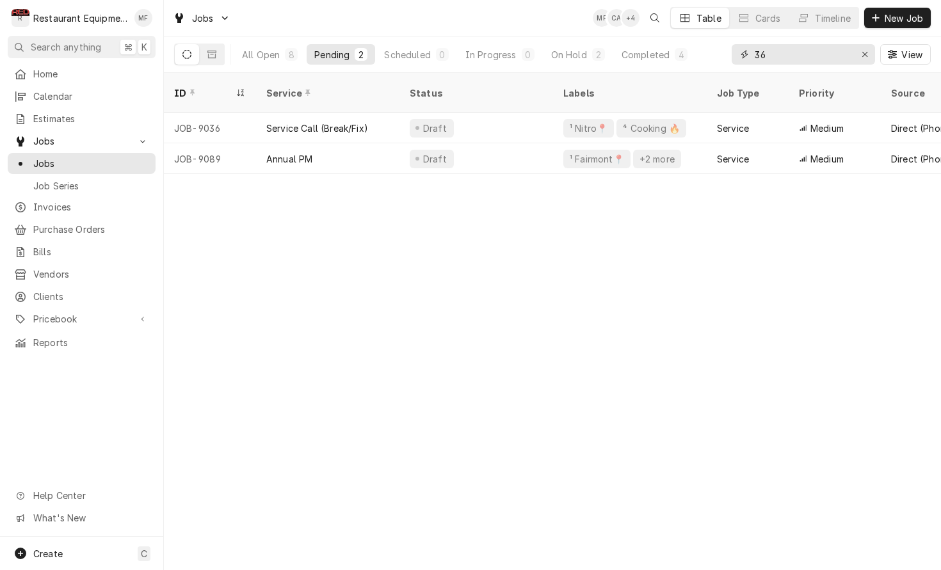
type input "3"
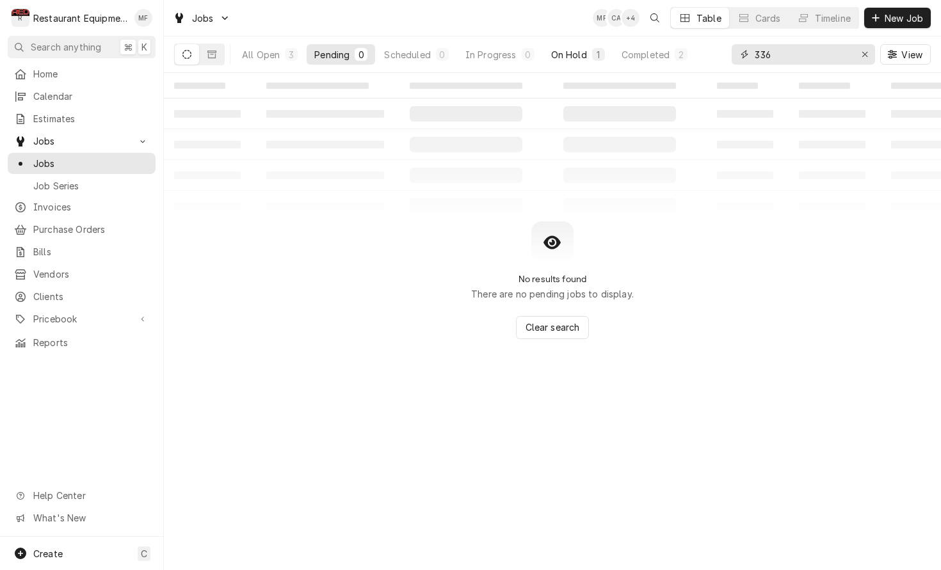
type input "336"
click at [580, 54] on div "On Hold" at bounding box center [569, 54] width 36 height 13
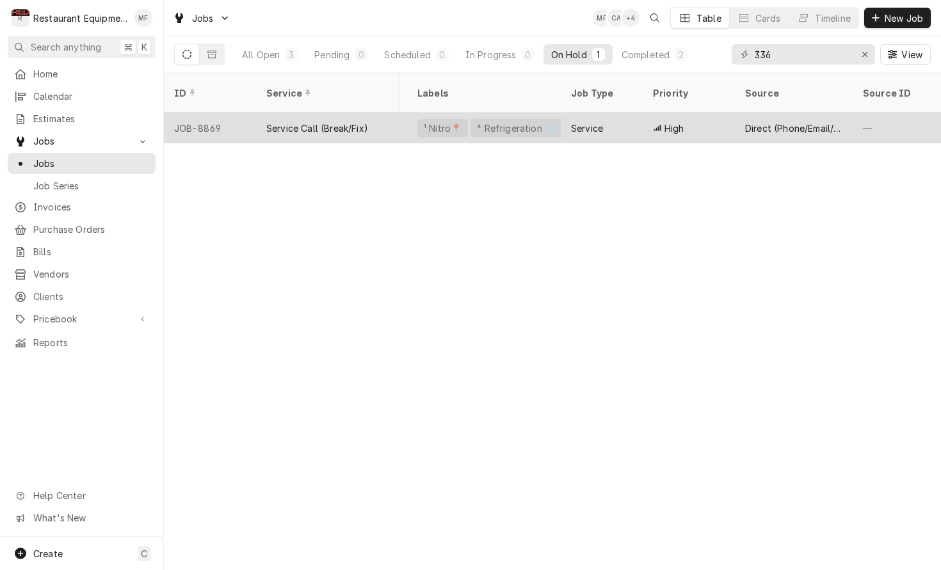
scroll to position [0, 157]
click at [727, 114] on div "Direct (Phone/Email/etc.)" at bounding box center [783, 128] width 118 height 31
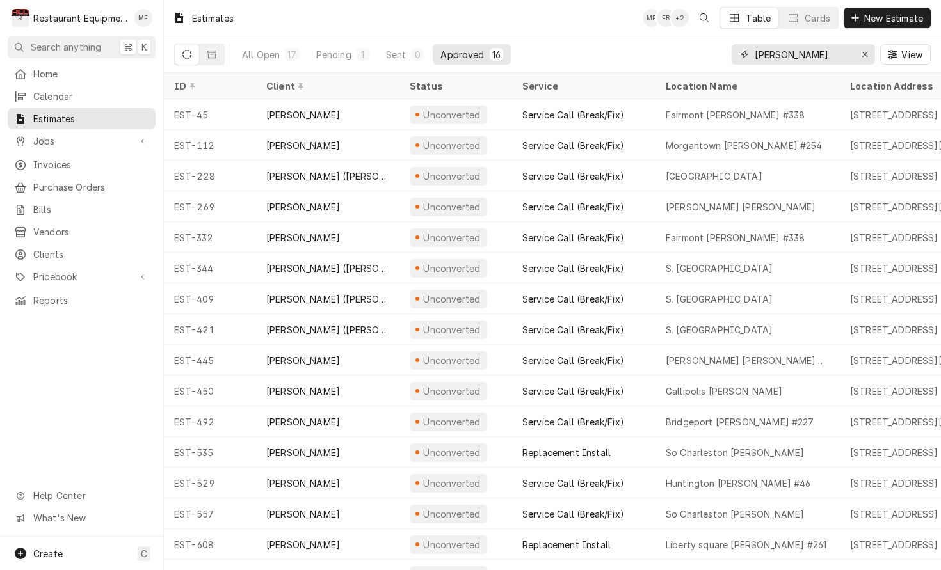
click at [859, 56] on div "Erase input" at bounding box center [864, 54] width 13 height 13
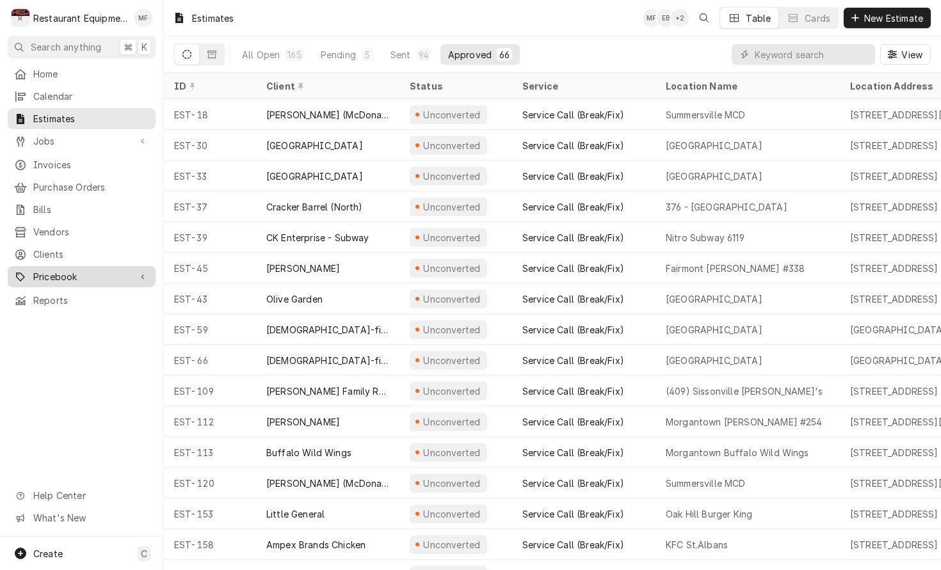
click at [126, 270] on span "Pricebook" at bounding box center [81, 276] width 97 height 13
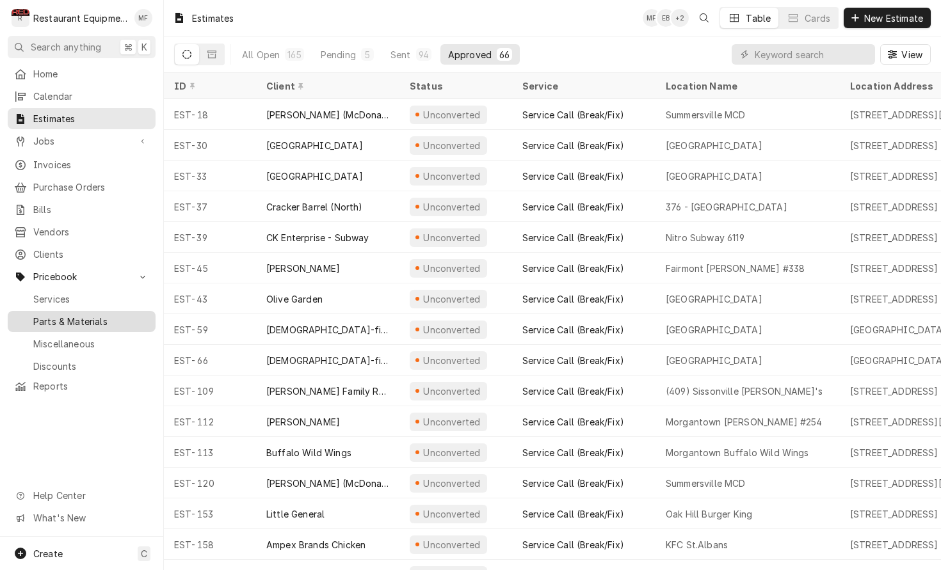
click at [132, 317] on span "Parts & Materials" at bounding box center [91, 321] width 116 height 13
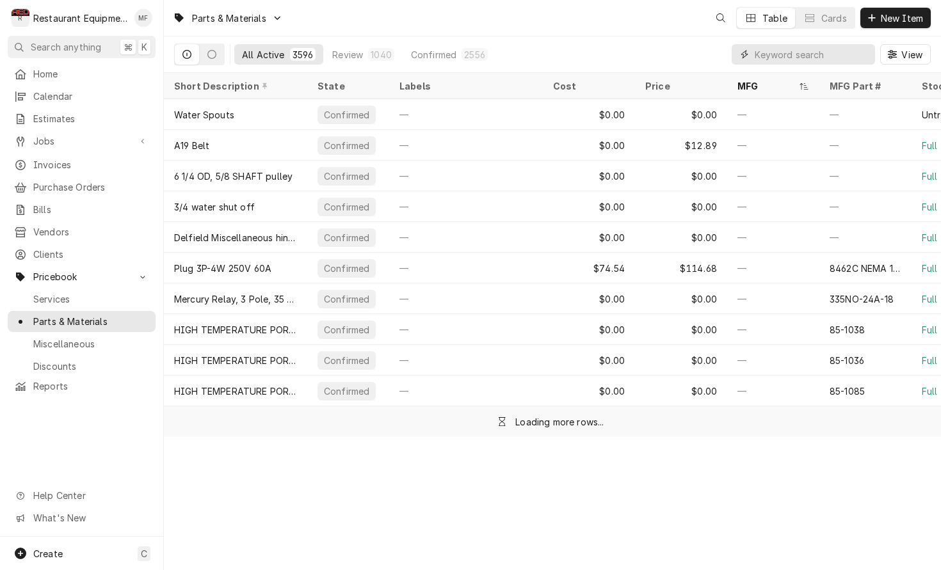
click at [813, 50] on input "Dynamic Content Wrapper" at bounding box center [811, 54] width 114 height 20
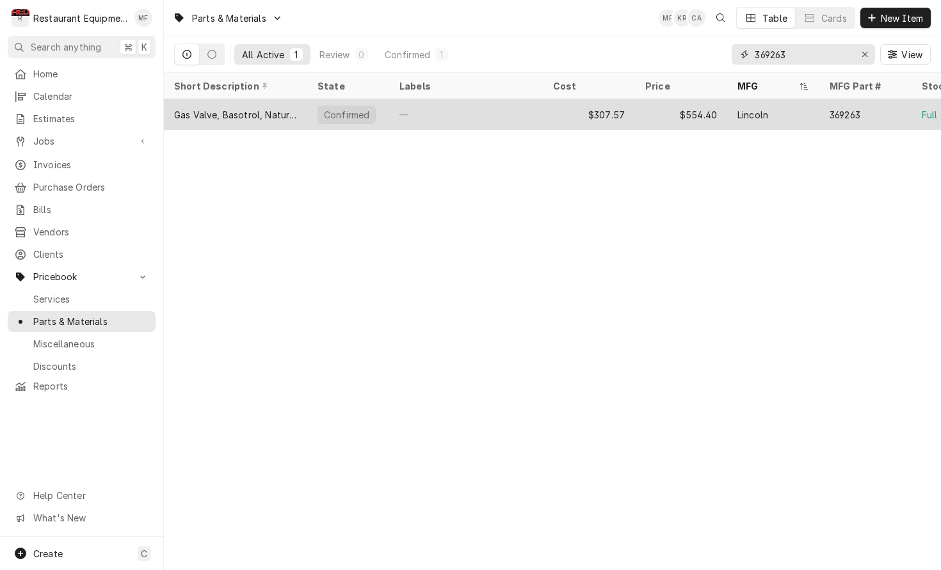
type input "369263"
click at [806, 110] on div "Lincoln" at bounding box center [773, 114] width 92 height 31
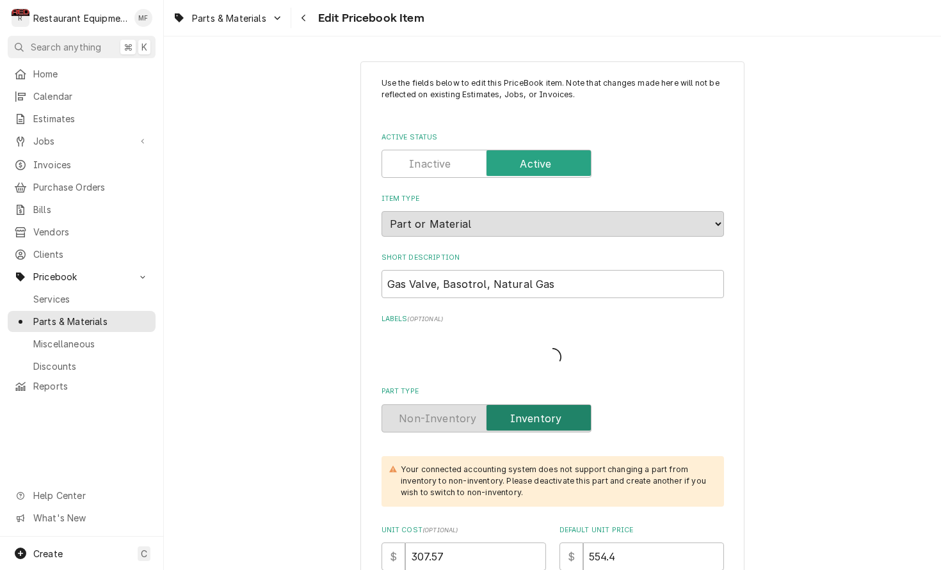
type textarea "x"
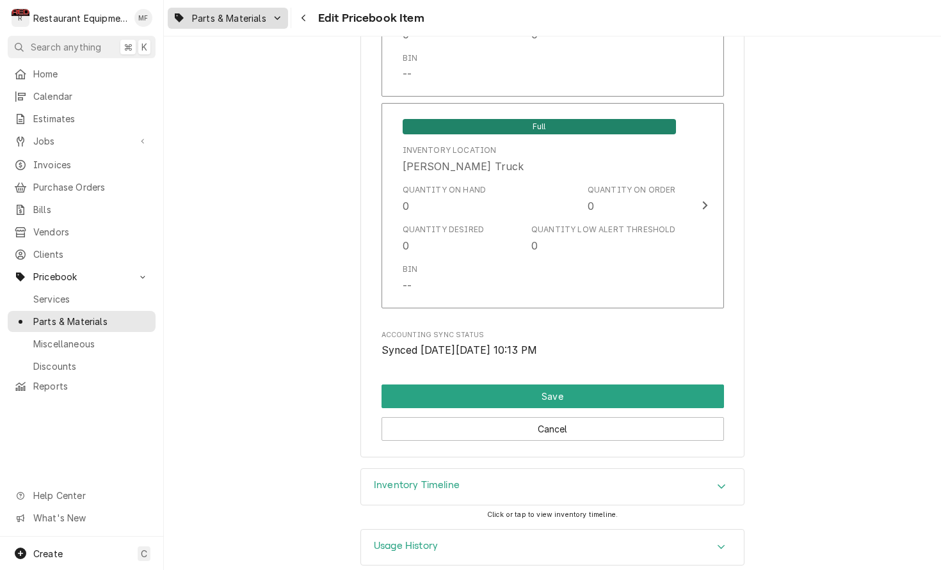
scroll to position [8422, 0]
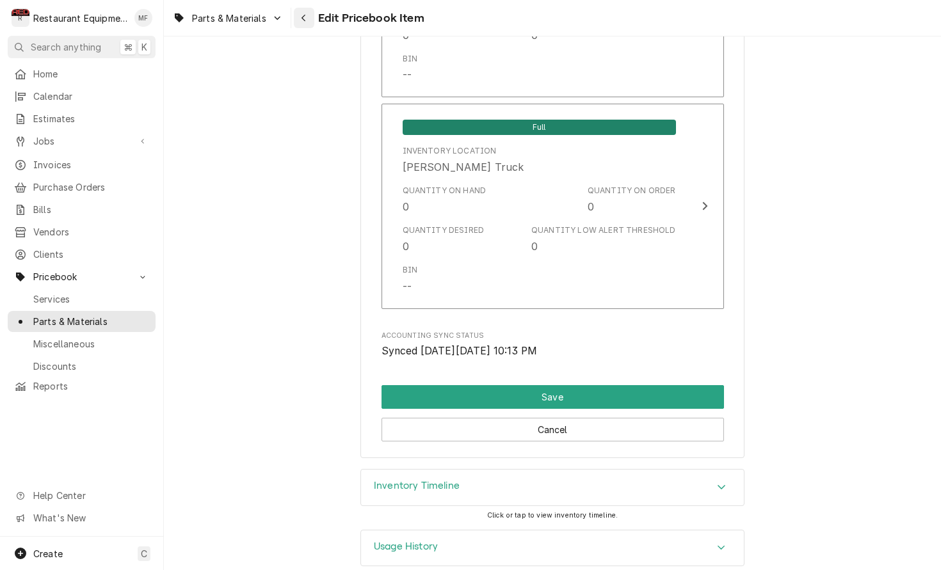
click at [306, 20] on icon "Navigate back" at bounding box center [304, 17] width 6 height 9
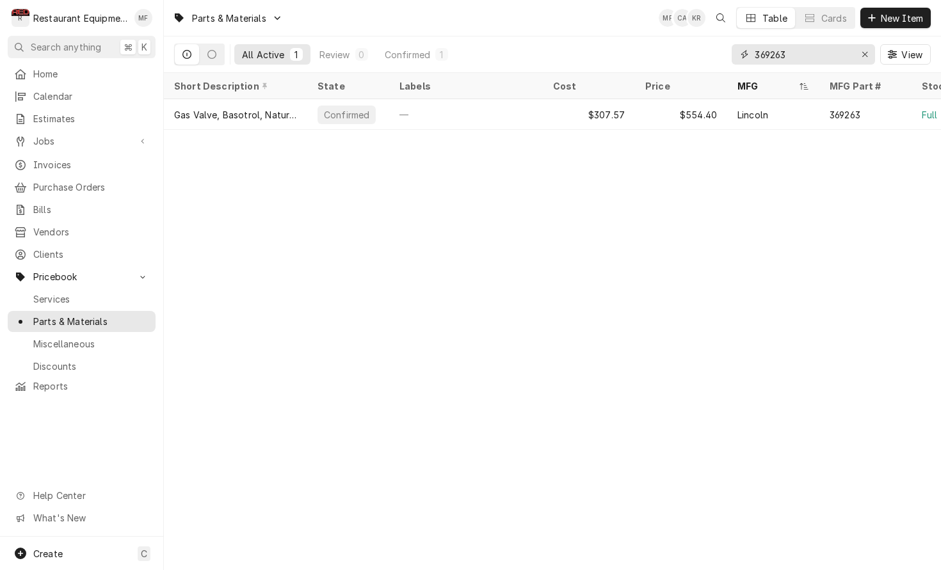
click at [840, 52] on input "369263" at bounding box center [802, 54] width 96 height 20
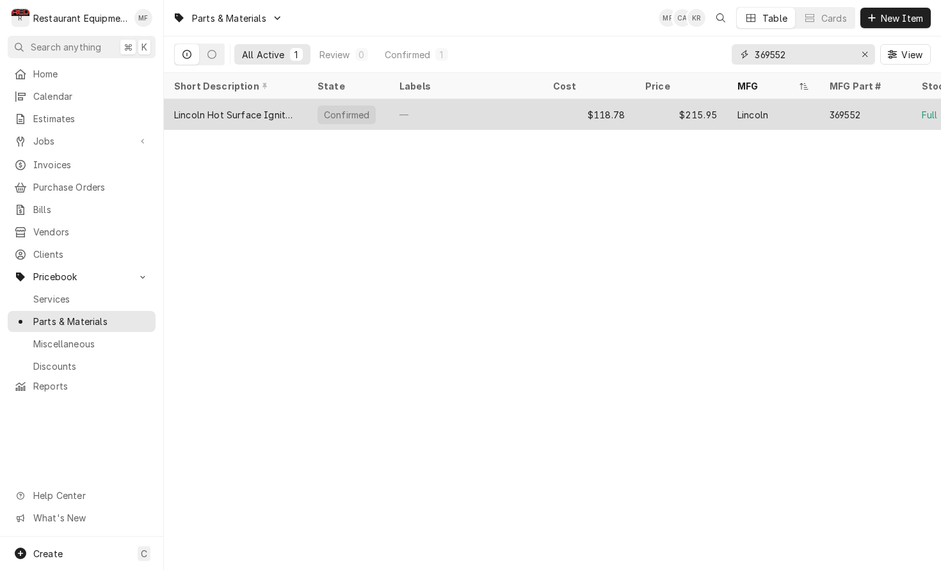
type input "369552"
click at [806, 112] on div "Lincoln" at bounding box center [773, 114] width 92 height 31
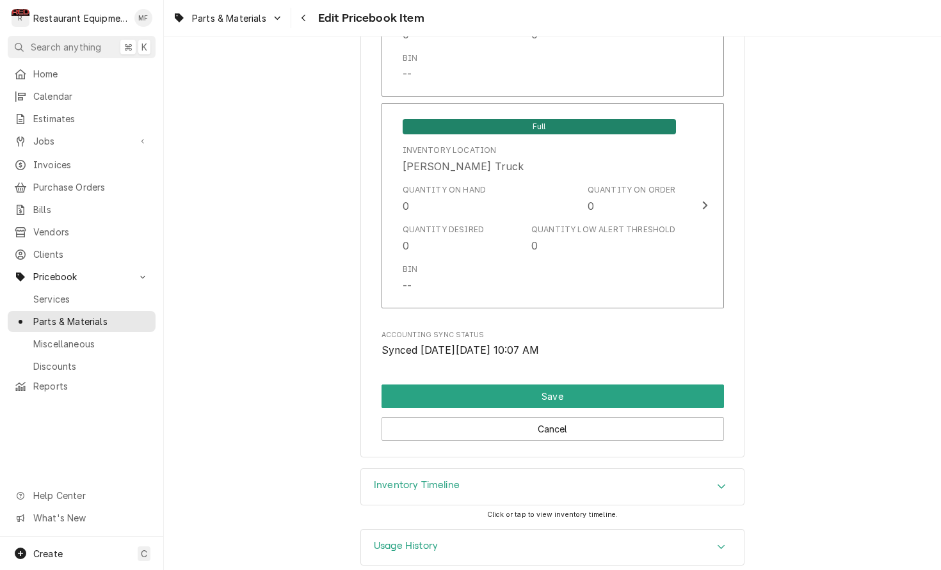
scroll to position [8449, 0]
click at [305, 21] on icon "Navigate back" at bounding box center [303, 18] width 4 height 7
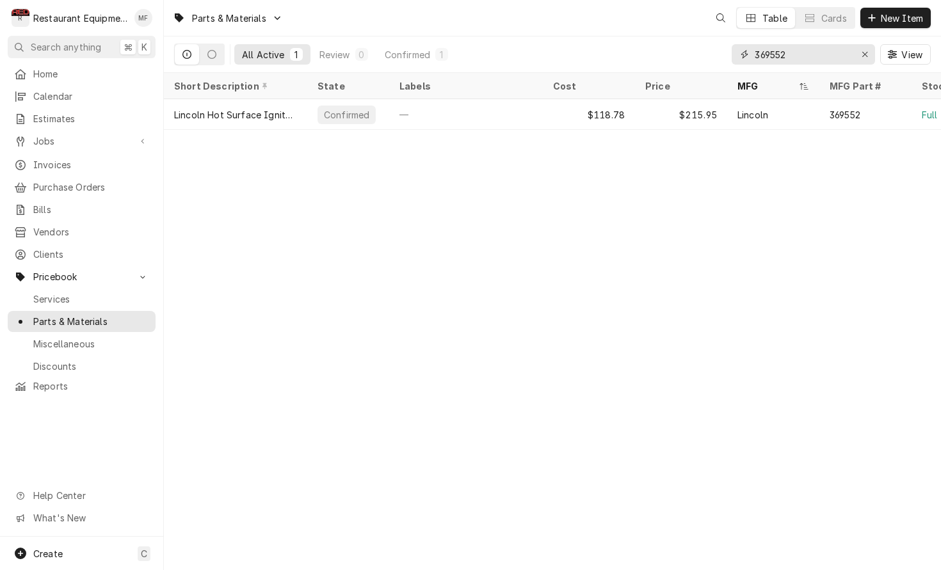
click at [811, 61] on input "369552" at bounding box center [802, 54] width 96 height 20
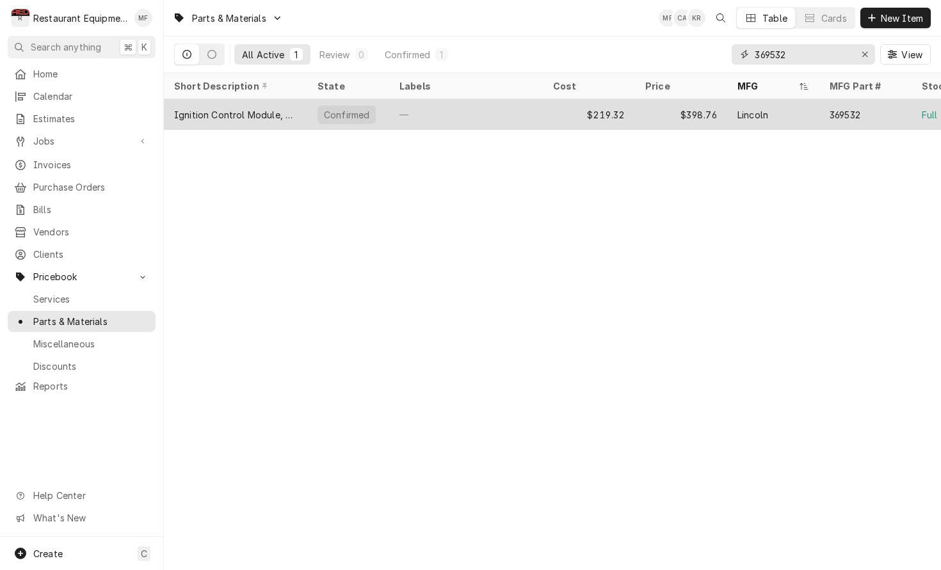
type input "369532"
click at [818, 109] on div "Lincoln" at bounding box center [773, 114] width 92 height 31
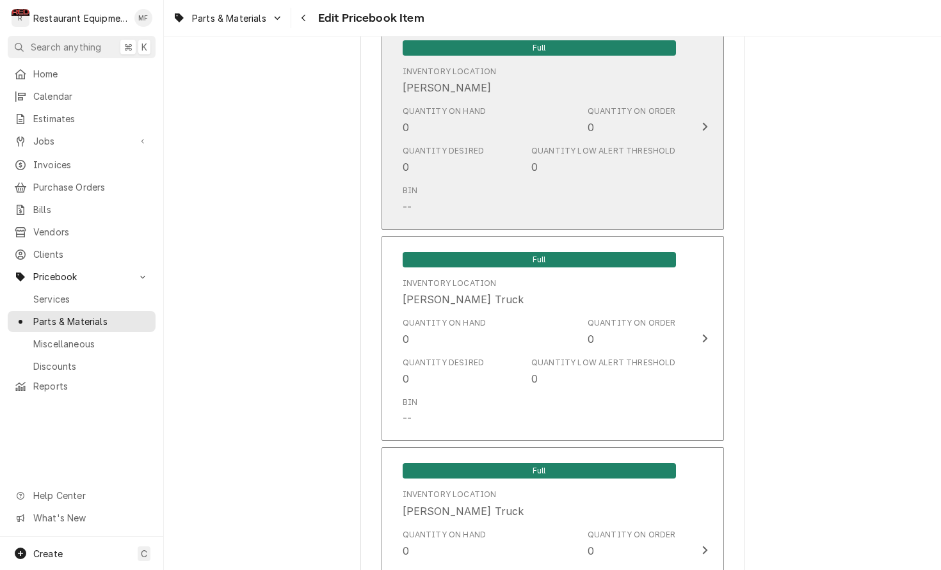
scroll to position [4269, 0]
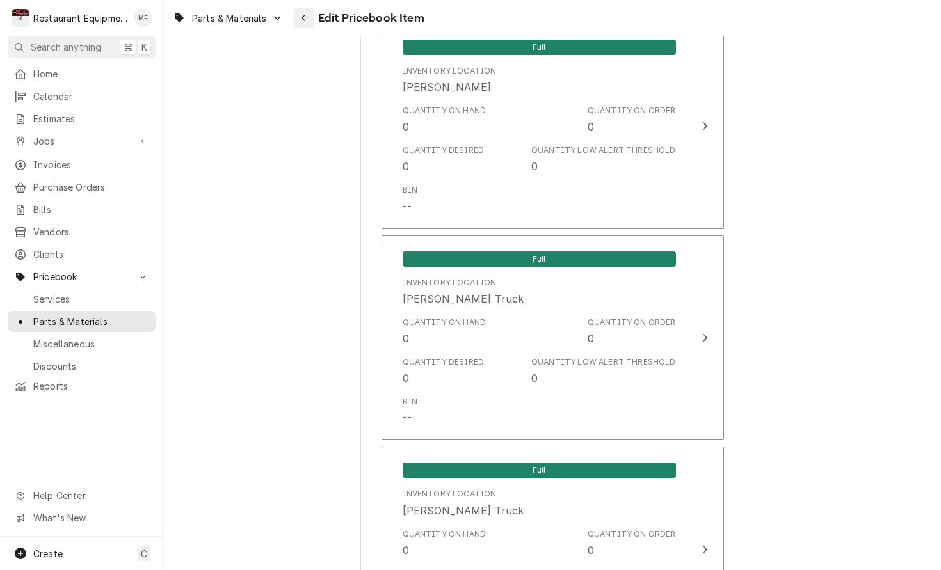
click at [304, 20] on icon "Navigate back" at bounding box center [304, 17] width 6 height 9
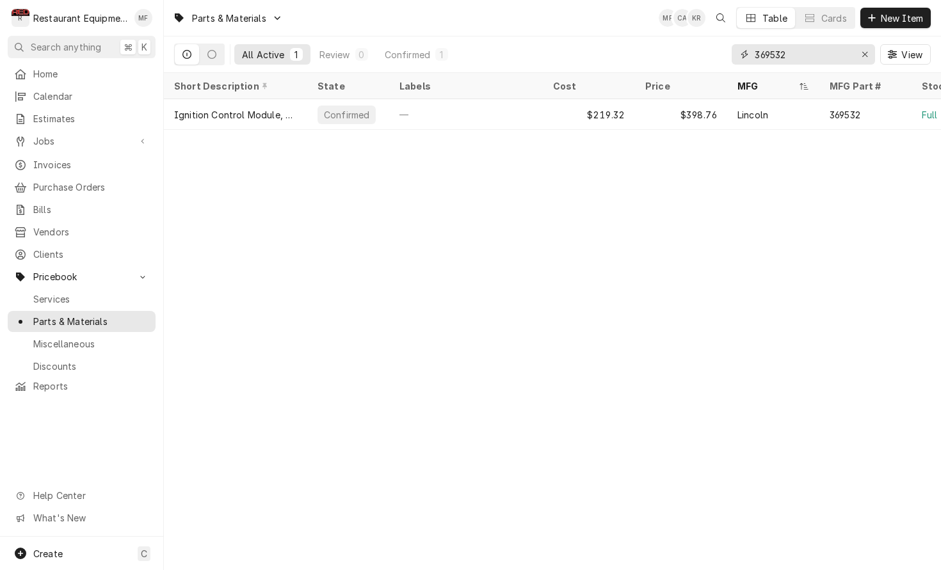
click at [797, 55] on input "369532" at bounding box center [802, 54] width 96 height 20
click at [796, 55] on input "369532" at bounding box center [802, 54] width 96 height 20
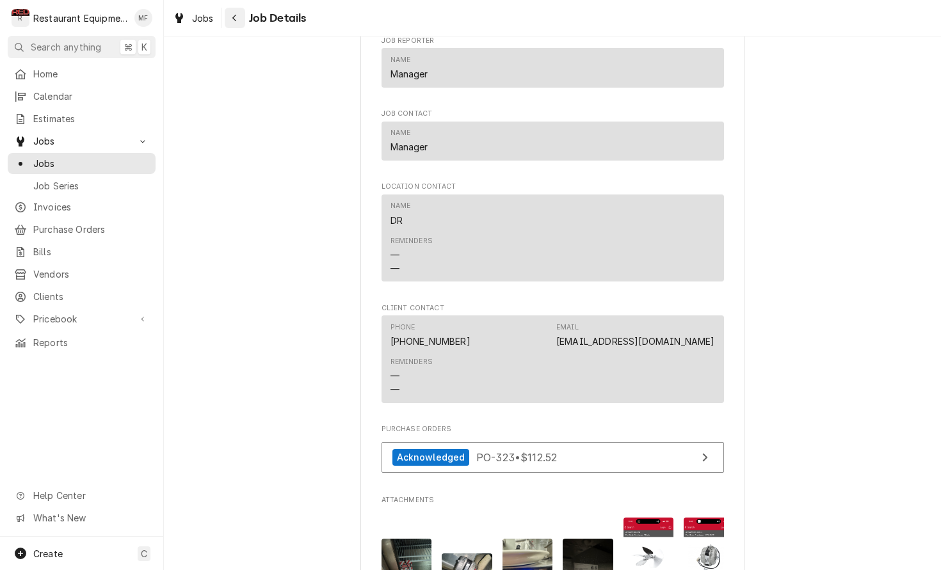
scroll to position [1172, 0]
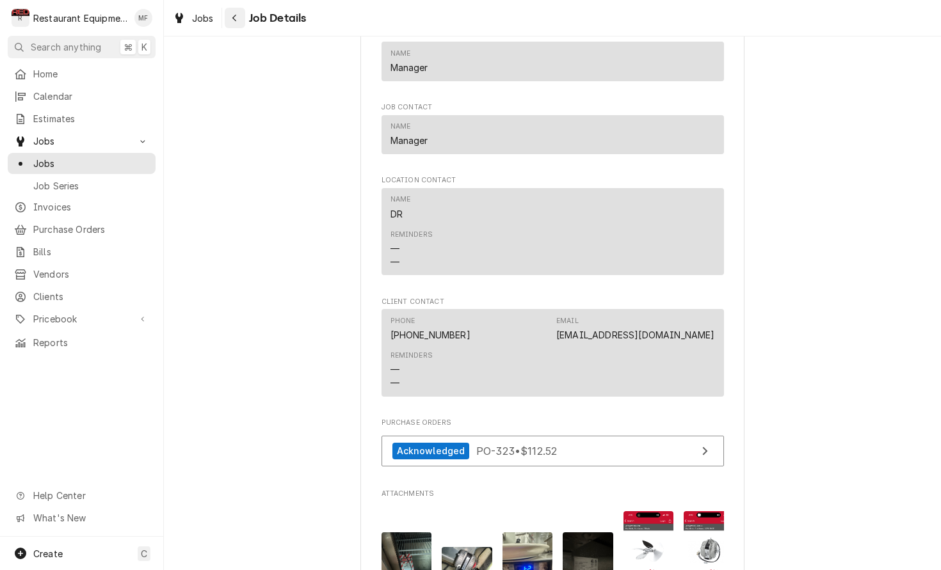
click at [230, 20] on div "Navigate back" at bounding box center [234, 18] width 13 height 13
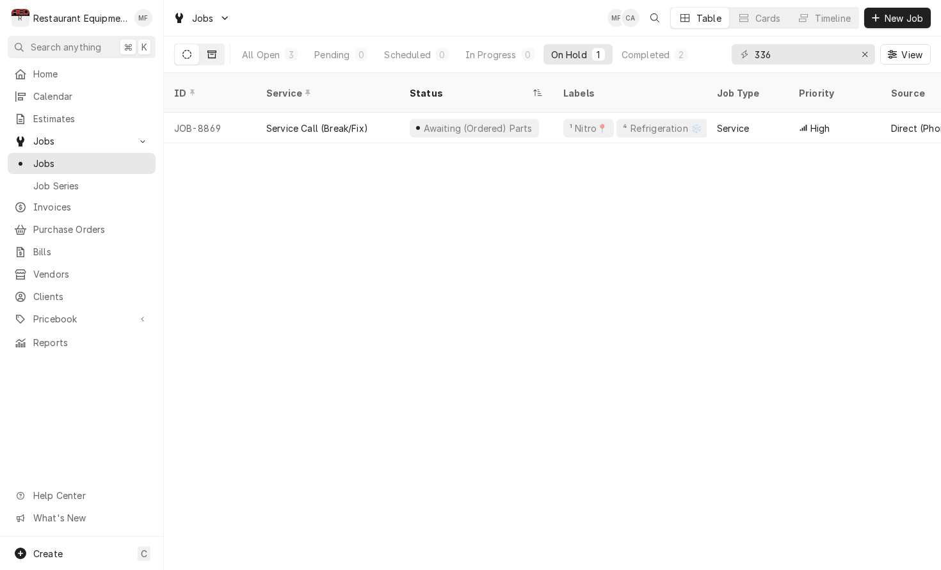
click at [213, 49] on button "Dynamic Content Wrapper" at bounding box center [212, 54] width 24 height 20
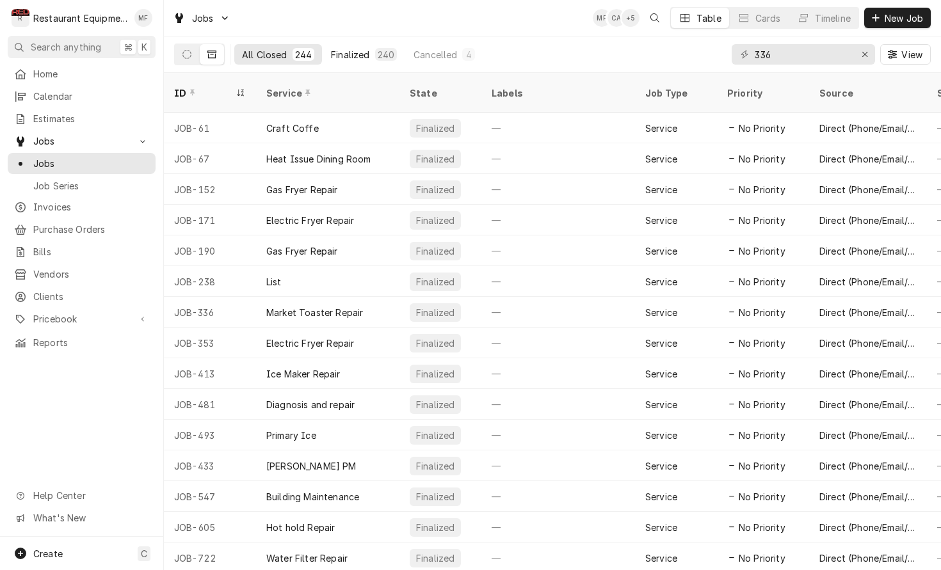
click at [357, 52] on div "Finalized" at bounding box center [350, 54] width 38 height 13
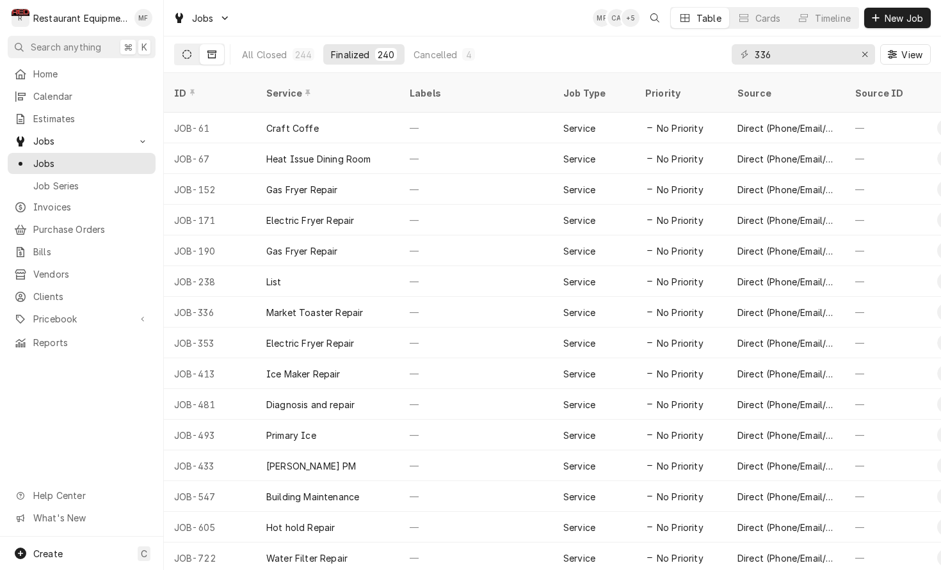
click at [190, 55] on icon "Dynamic Content Wrapper" at bounding box center [186, 54] width 9 height 9
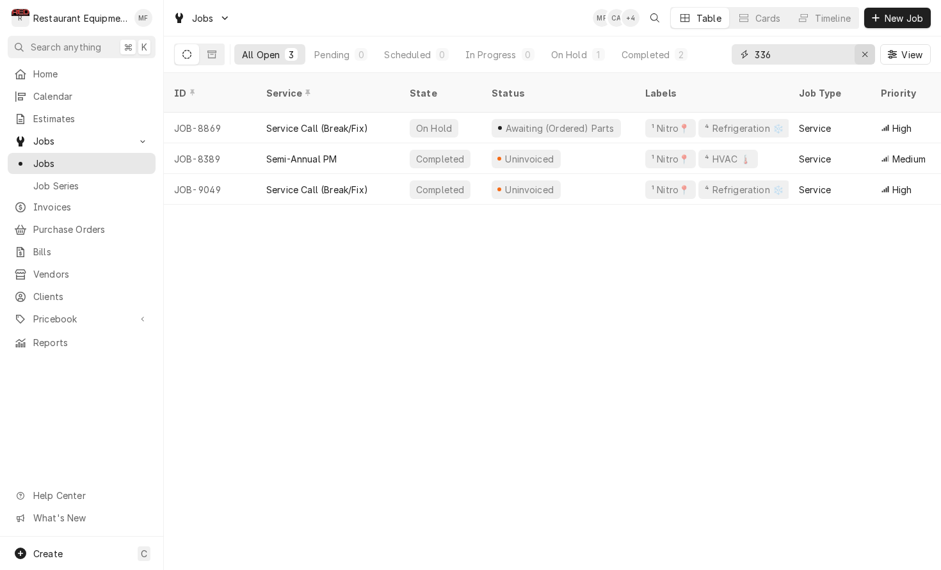
click at [867, 51] on icon "Erase input" at bounding box center [864, 54] width 7 height 9
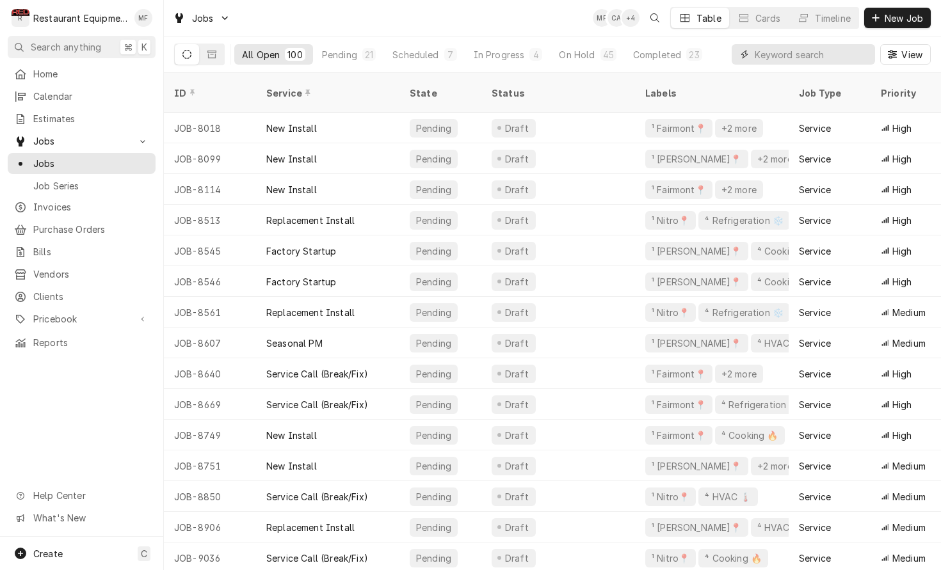
click at [836, 51] on input "Dynamic Content Wrapper" at bounding box center [811, 54] width 114 height 20
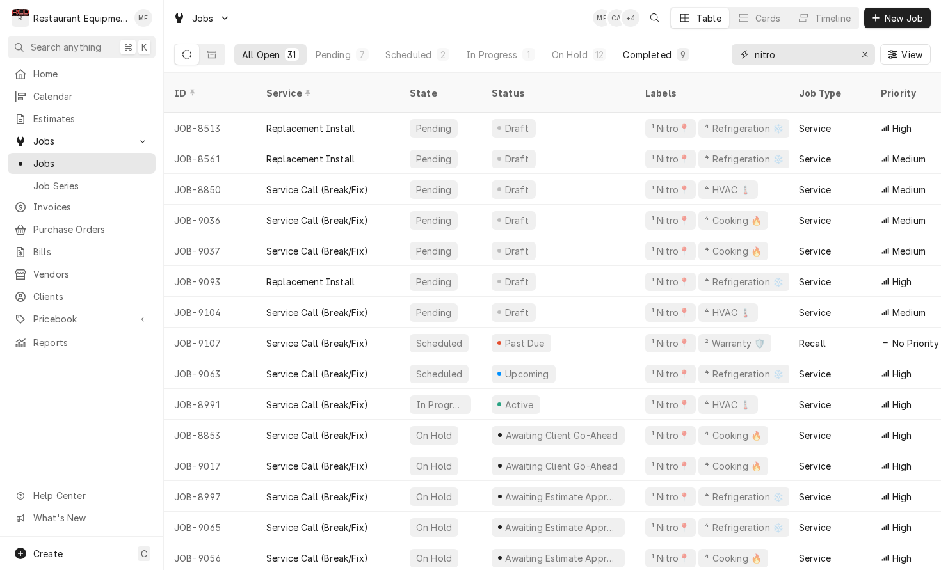
type input "nitro"
click at [660, 61] on button "Completed 9" at bounding box center [655, 54] width 81 height 20
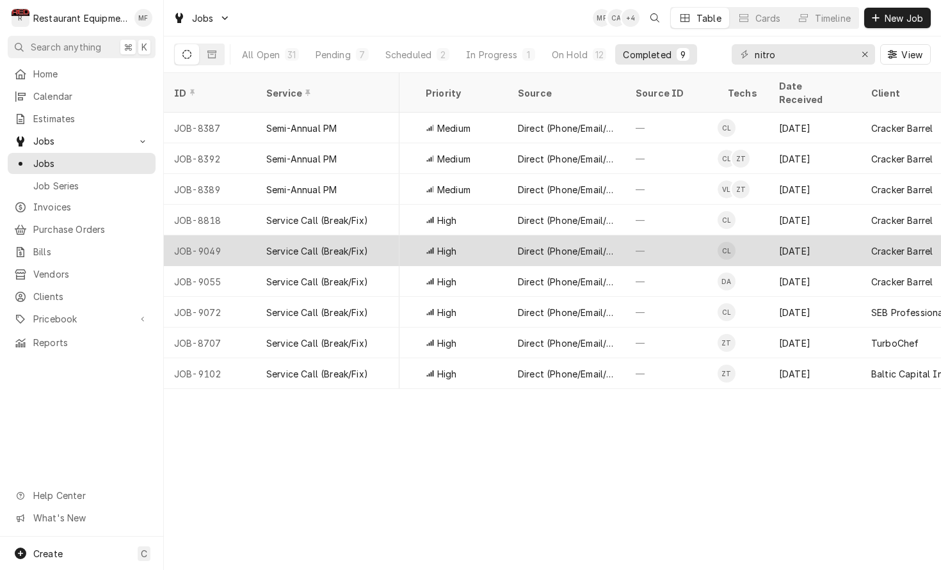
scroll to position [0, 388]
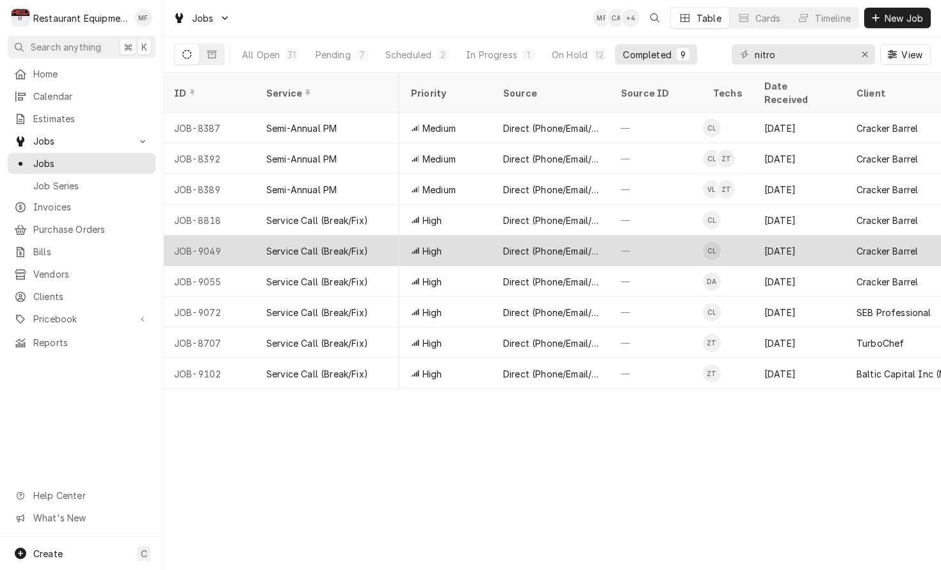
click at [673, 235] on div "—" at bounding box center [656, 250] width 92 height 31
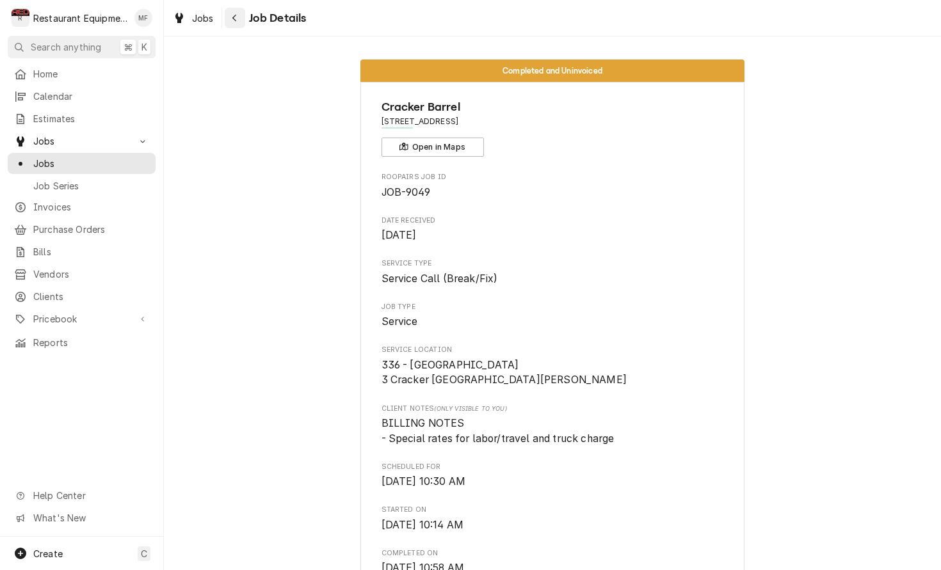
click at [232, 21] on icon "Navigate back" at bounding box center [235, 17] width 6 height 9
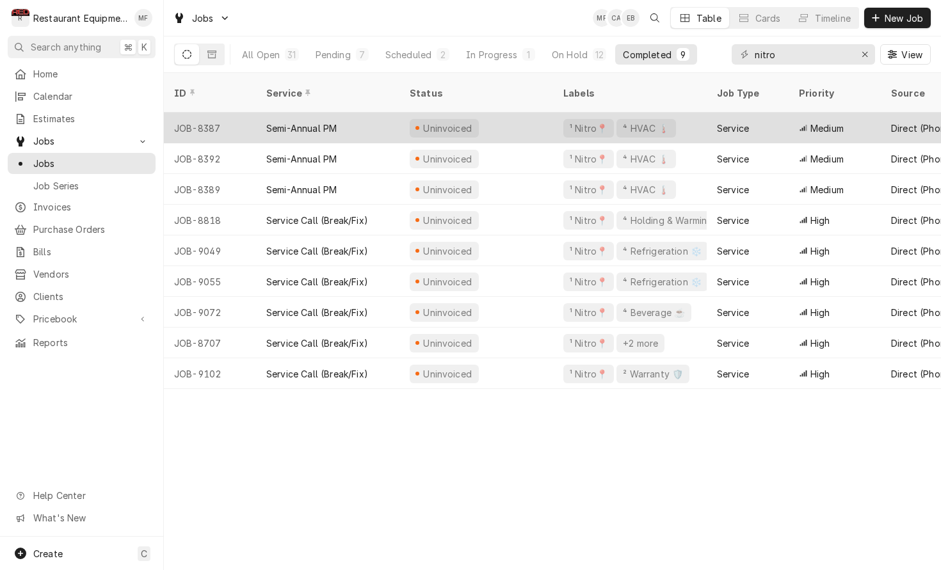
click at [937, 122] on div "Direct (Phone/Email/etc.)" at bounding box center [939, 128] width 97 height 13
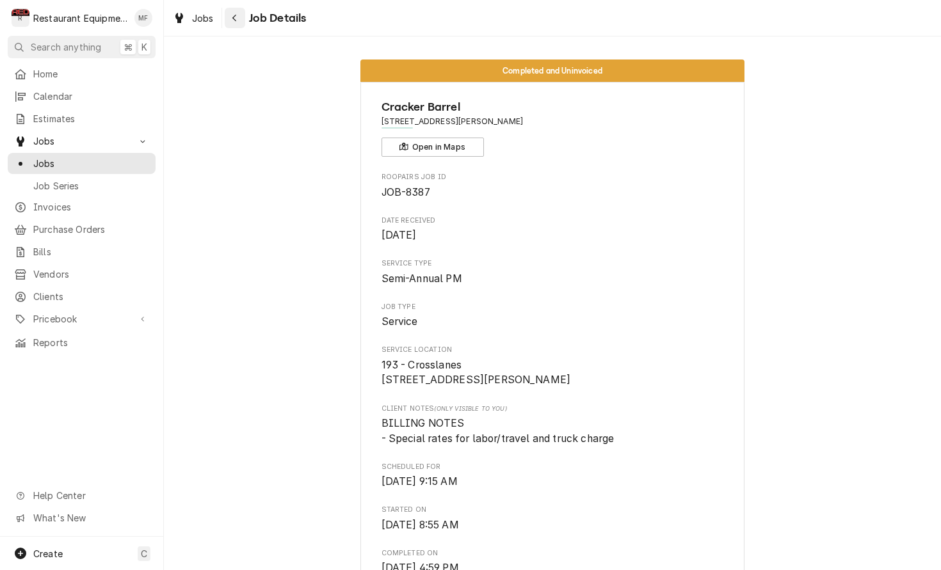
click at [232, 13] on icon "Navigate back" at bounding box center [235, 17] width 6 height 9
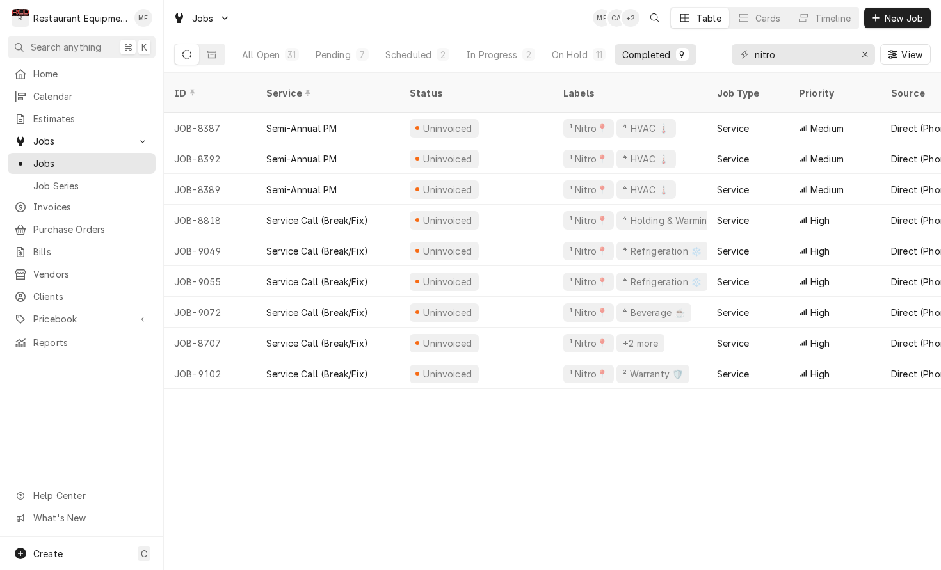
click at [539, 17] on div "Jobs MF CA + 2 Table Cards Timeline New Job" at bounding box center [552, 18] width 777 height 36
click at [574, 32] on div "Jobs MF CA + 2 Table Cards Timeline New Job" at bounding box center [552, 18] width 777 height 36
click at [804, 59] on input "nitro" at bounding box center [802, 54] width 96 height 20
click at [584, 8] on div "Jobs MF CA + 2 Table Cards Timeline New Job" at bounding box center [552, 18] width 777 height 36
click at [326, 51] on div "Pending" at bounding box center [332, 54] width 35 height 13
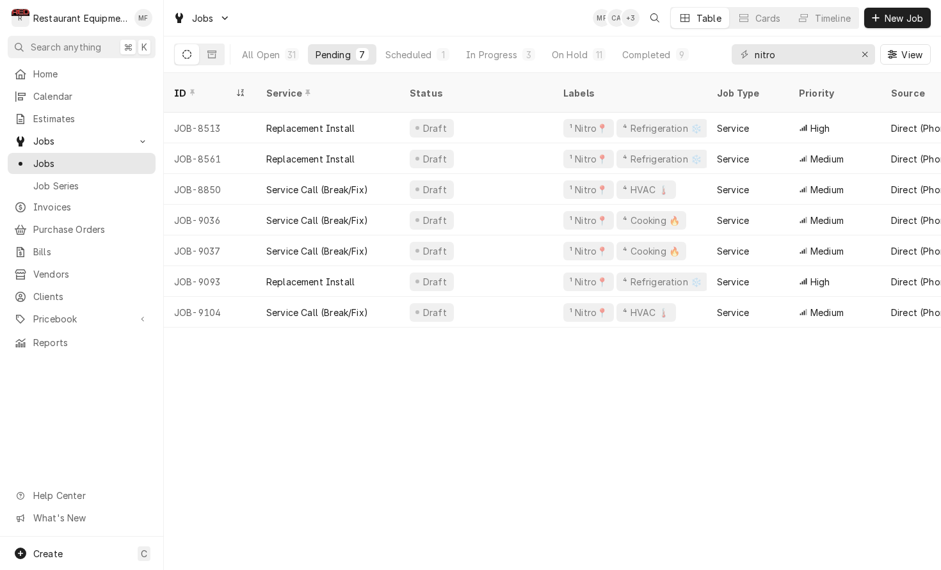
click at [406, 29] on div "Jobs MF CA + 3 Table Cards Timeline New Job" at bounding box center [552, 18] width 777 height 36
click at [794, 60] on input "nitro" at bounding box center [802, 54] width 96 height 20
click at [792, 60] on input "nitro" at bounding box center [802, 54] width 96 height 20
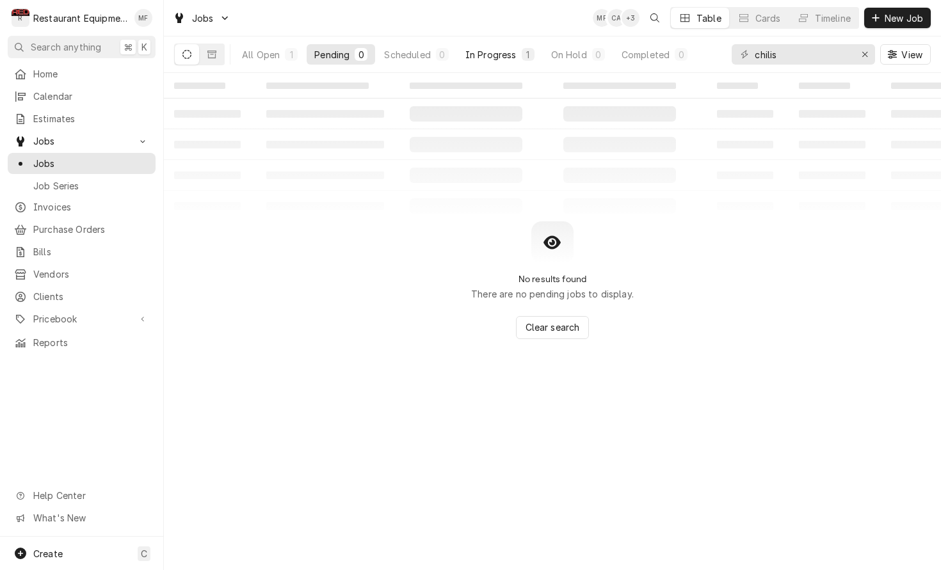
click at [499, 56] on div "In Progress" at bounding box center [490, 54] width 51 height 13
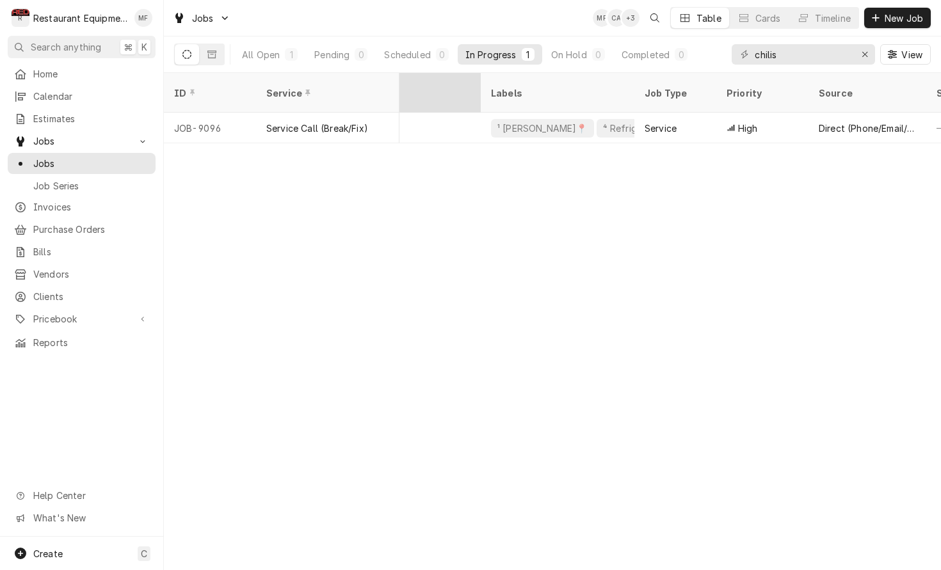
scroll to position [0, 80]
click at [211, 53] on icon "Dynamic Content Wrapper" at bounding box center [211, 54] width 9 height 9
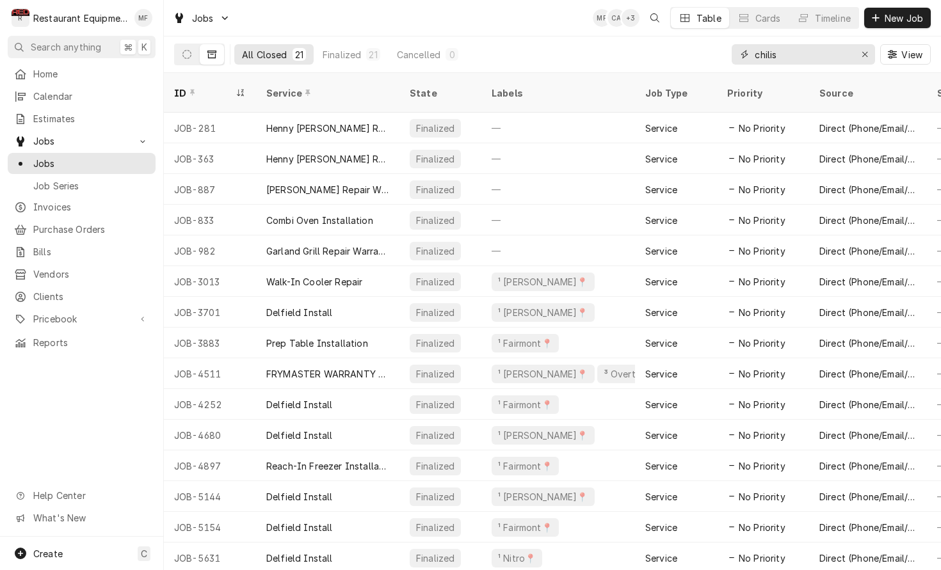
click at [822, 49] on input "chilis" at bounding box center [802, 54] width 96 height 20
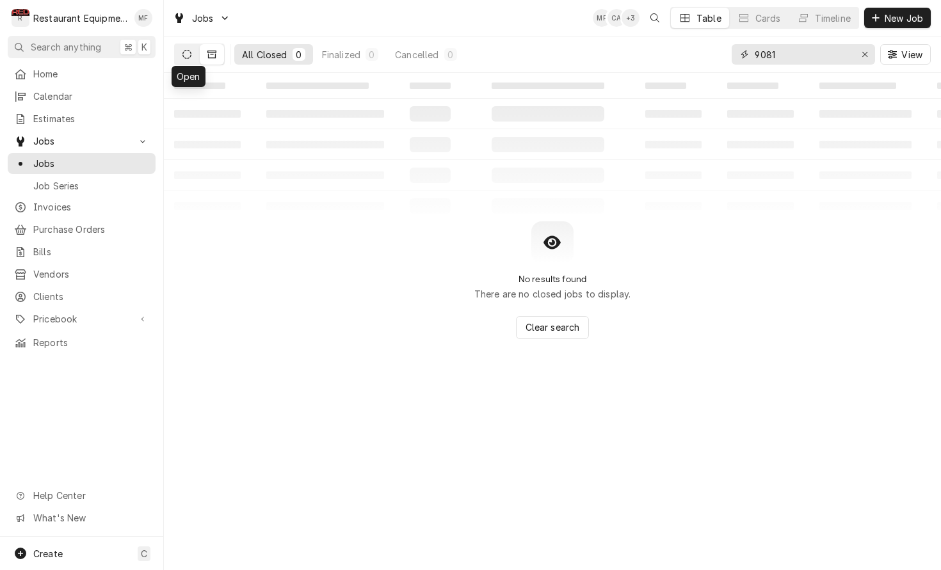
type input "9081"
click at [185, 58] on icon "Dynamic Content Wrapper" at bounding box center [186, 54] width 9 height 9
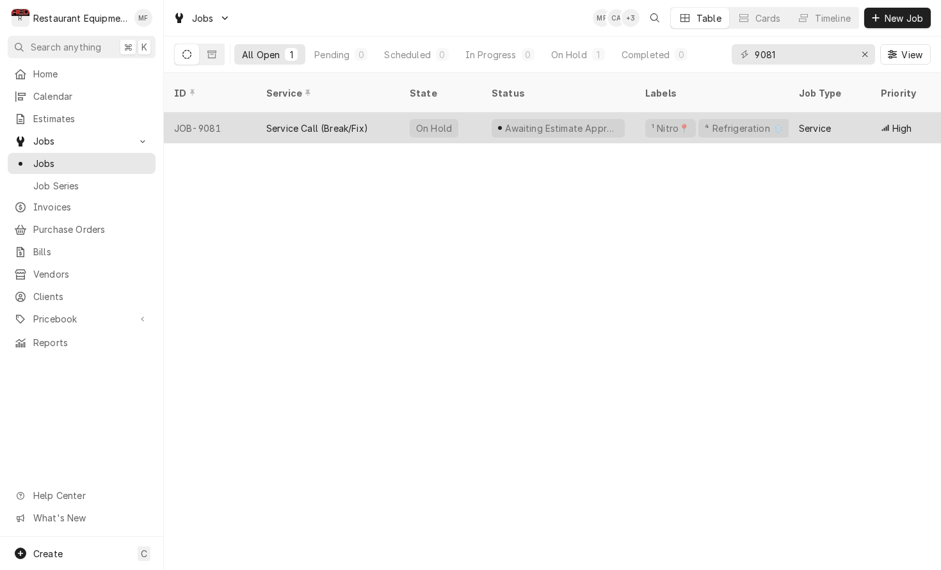
click at [379, 113] on div "Service Call (Break/Fix)" at bounding box center [327, 128] width 143 height 31
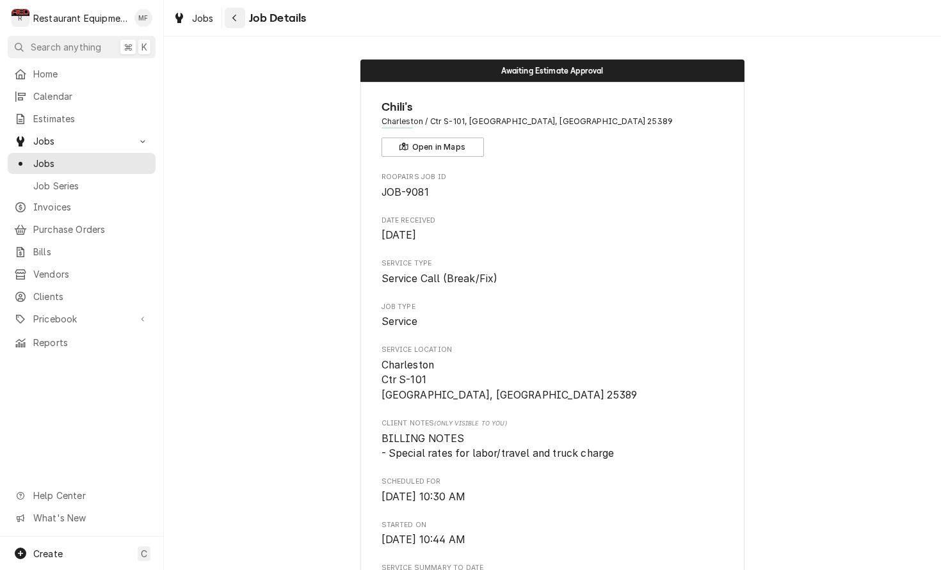
click at [239, 20] on div "Navigate back" at bounding box center [234, 18] width 13 height 13
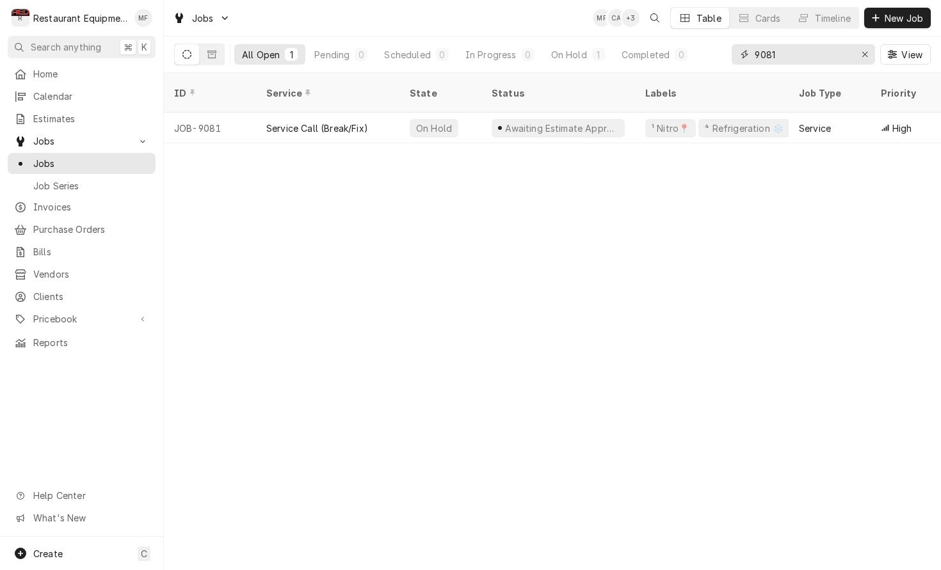
click at [860, 52] on div "Erase input" at bounding box center [864, 54] width 13 height 13
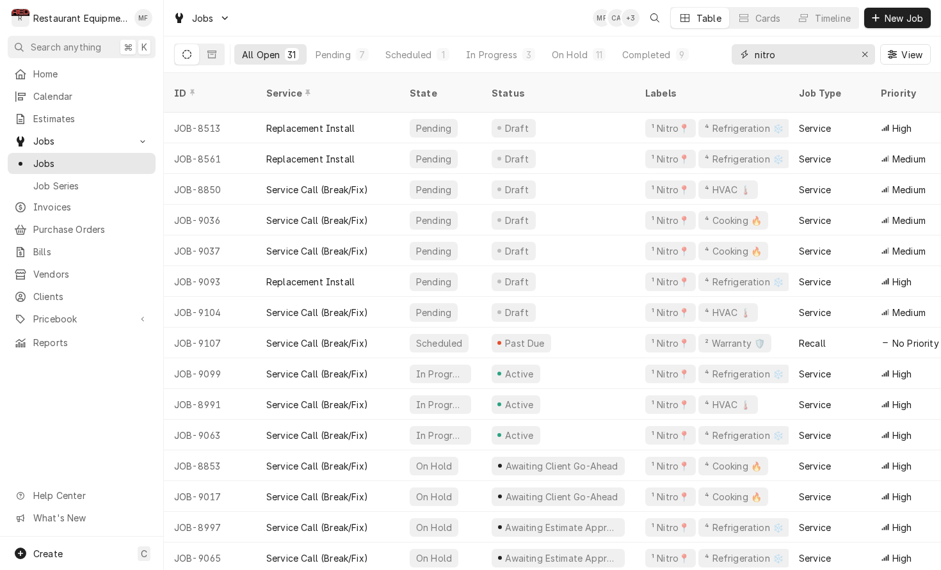
click at [802, 48] on input "nitro" at bounding box center [802, 54] width 96 height 20
click at [797, 51] on input "nitro" at bounding box center [802, 54] width 96 height 20
type input "nitro"
click at [657, 56] on div "Completed" at bounding box center [646, 54] width 48 height 13
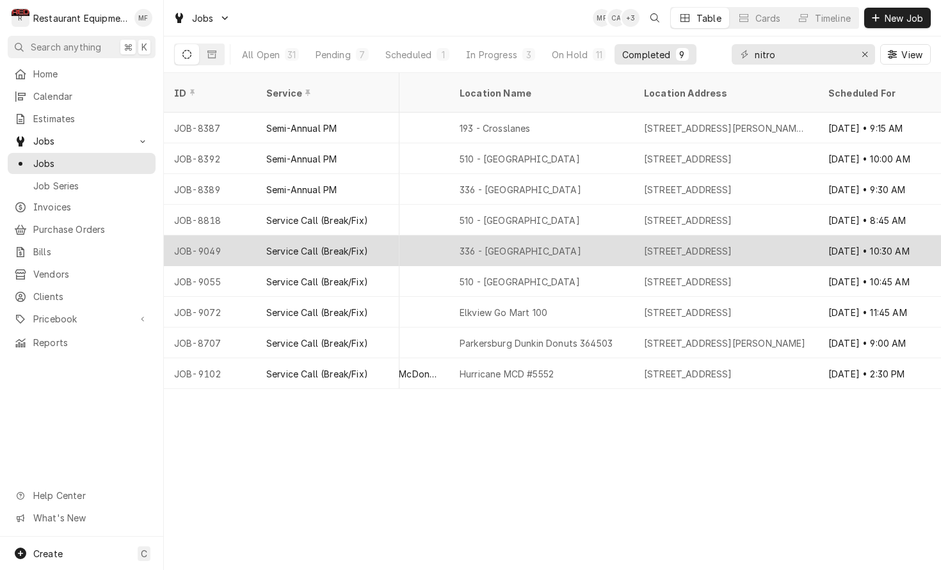
scroll to position [0, 942]
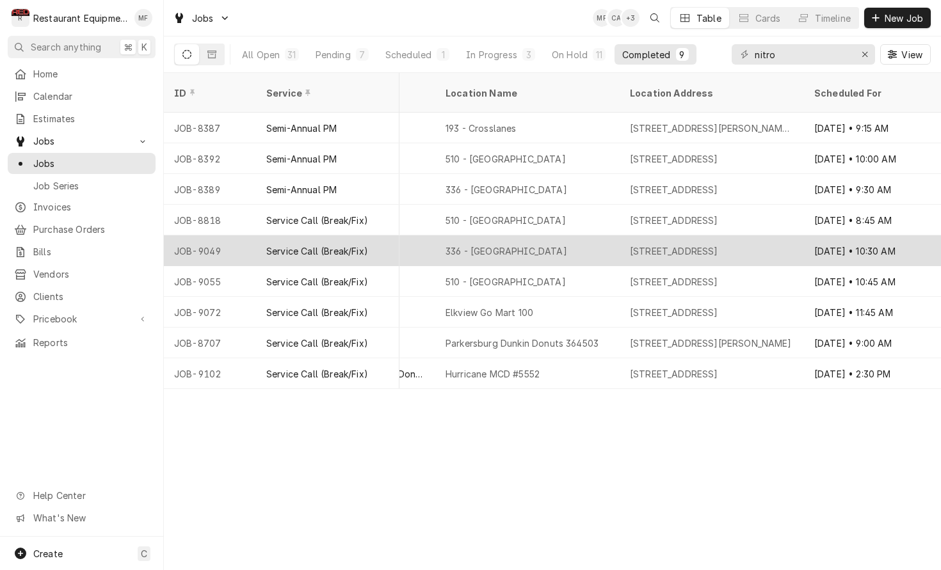
click at [822, 235] on div "Sep 29 • 10:30 AM" at bounding box center [875, 250] width 143 height 31
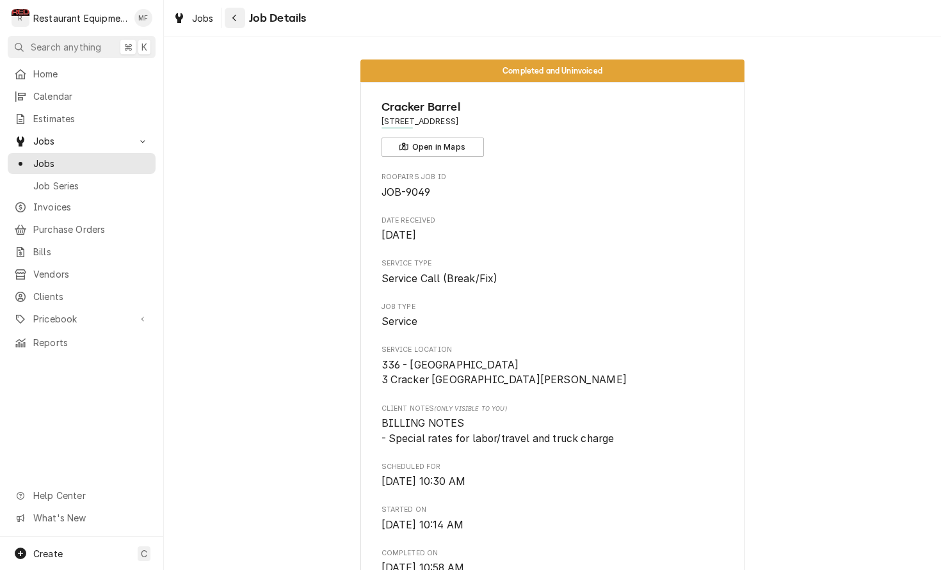
click at [242, 15] on button "Navigate back" at bounding box center [235, 18] width 20 height 20
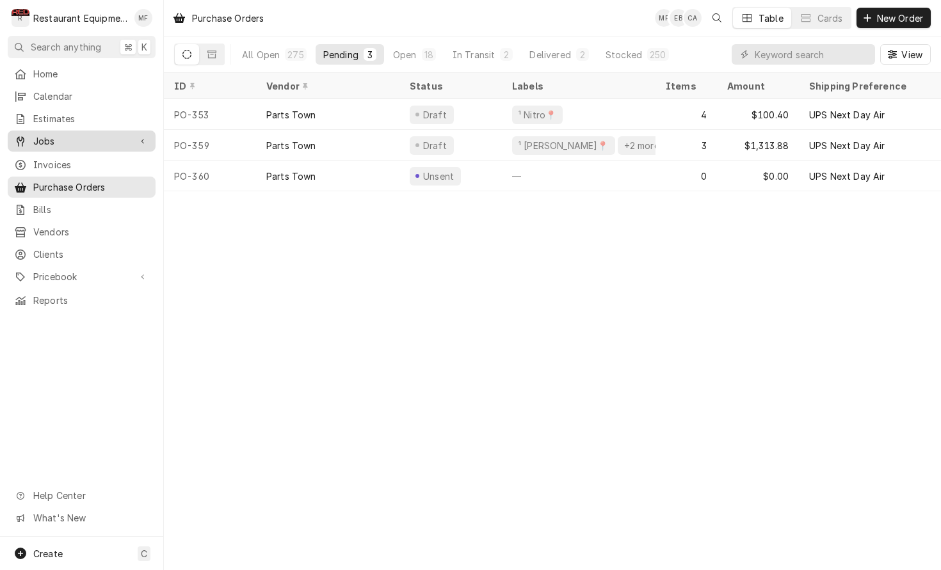
click at [124, 135] on span "Jobs" at bounding box center [81, 140] width 97 height 13
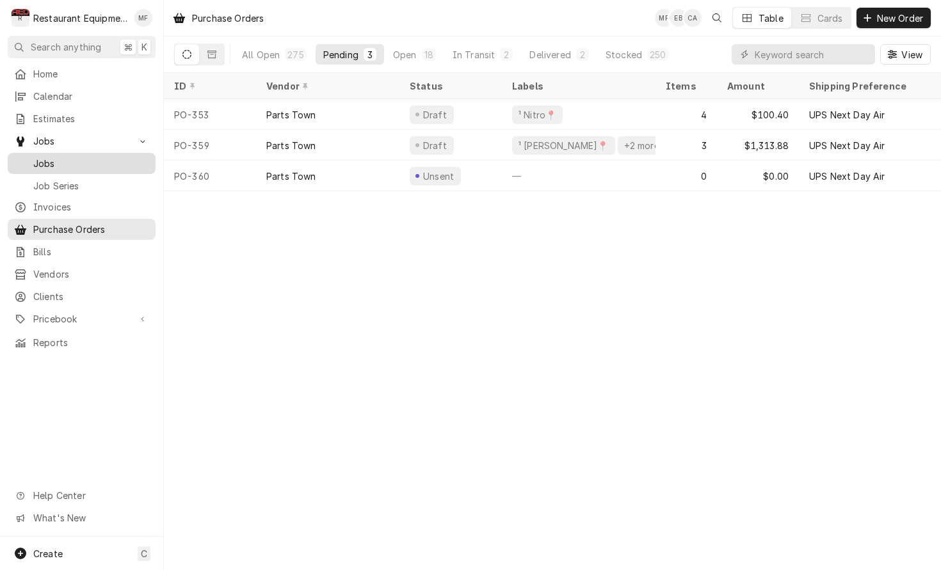
click at [114, 162] on span "Jobs" at bounding box center [91, 163] width 116 height 13
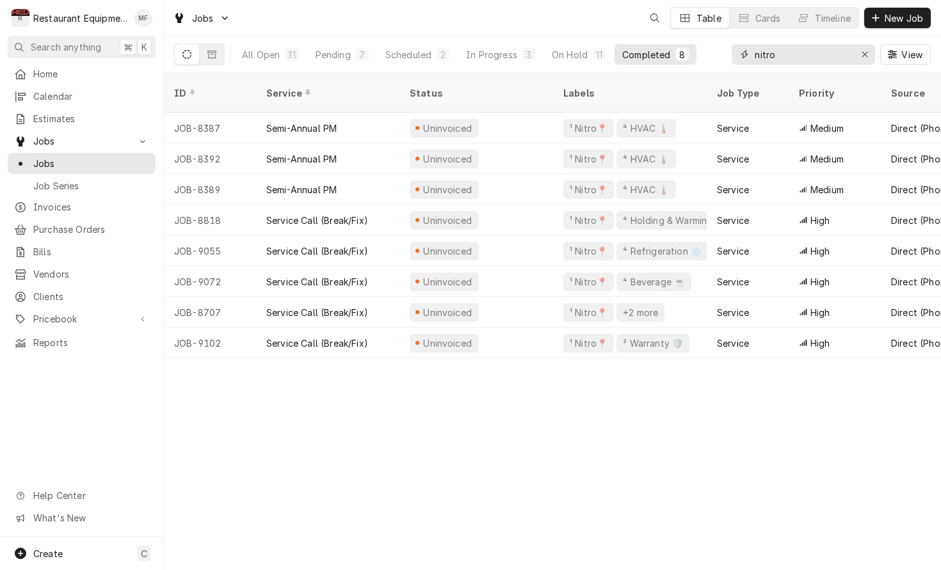
click at [834, 58] on input "nitro" at bounding box center [802, 54] width 96 height 20
type input "9"
type input "0"
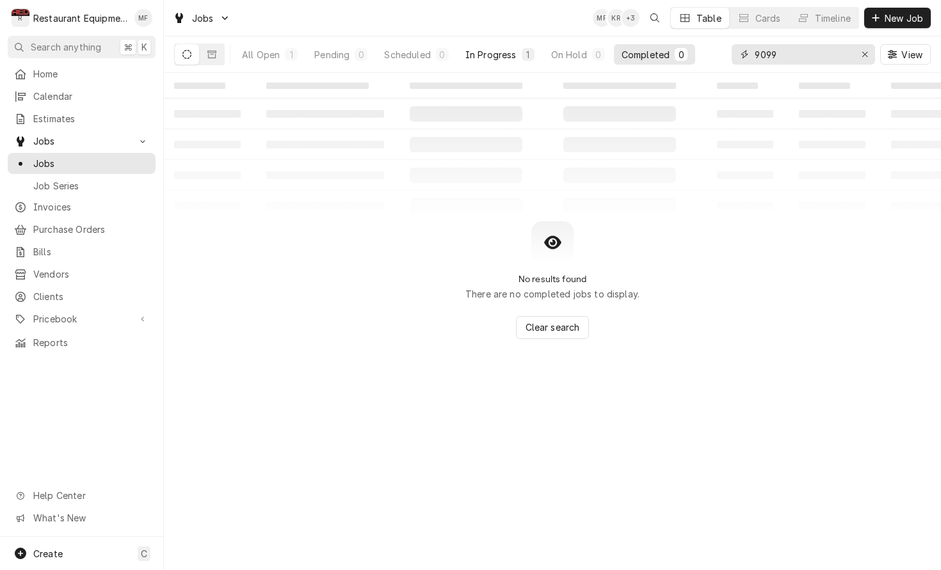
type input "9099"
click at [500, 60] on div "In Progress" at bounding box center [490, 54] width 51 height 13
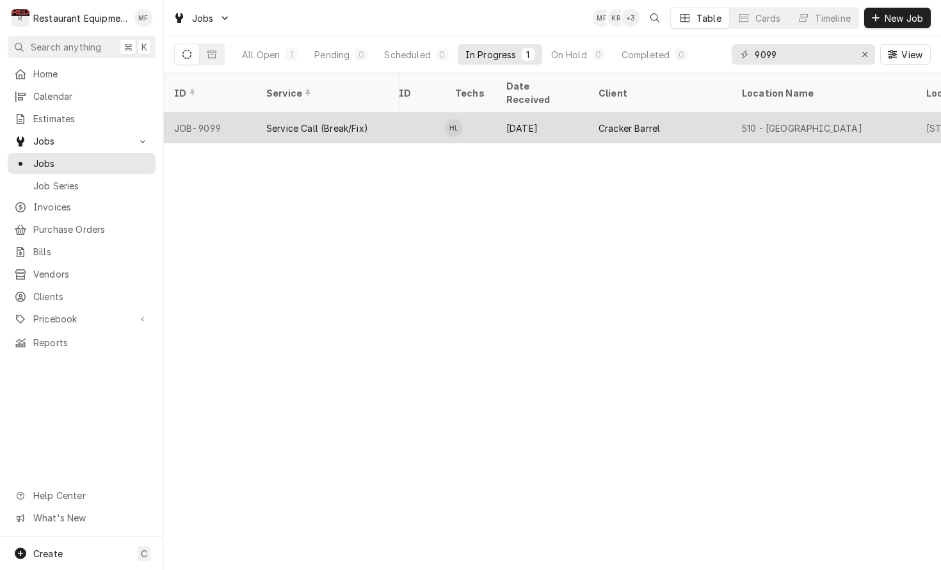
scroll to position [0, 650]
click at [681, 113] on div "Cracker Barrel" at bounding box center [655, 128] width 143 height 31
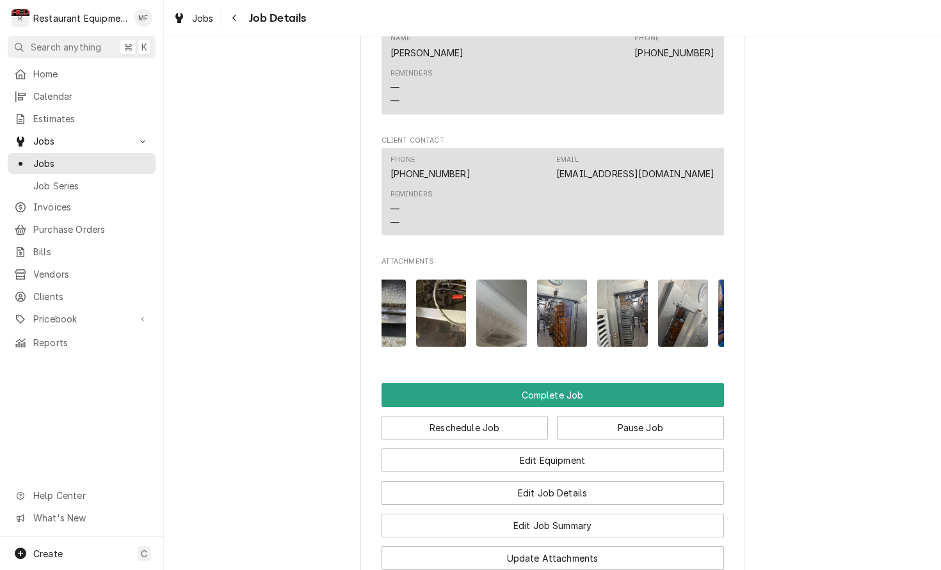
scroll to position [0, 88]
click at [554, 299] on img "Attachments" at bounding box center [561, 313] width 51 height 67
click at [554, 299] on body "R Restaurant Equipment Diagnostics MF Search anything ⌘ K Home Calendar Estimat…" at bounding box center [470, 285] width 941 height 570
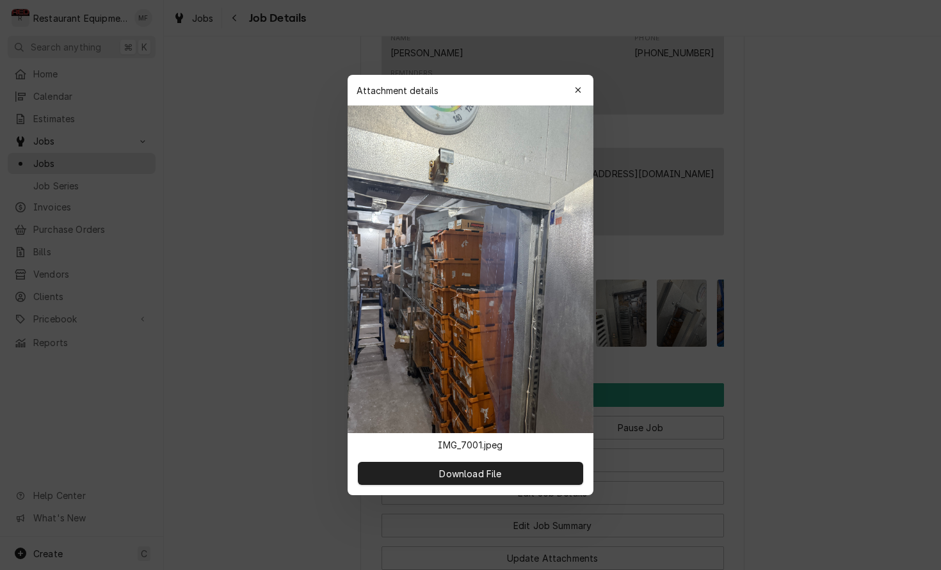
click at [678, 292] on div at bounding box center [470, 285] width 941 height 570
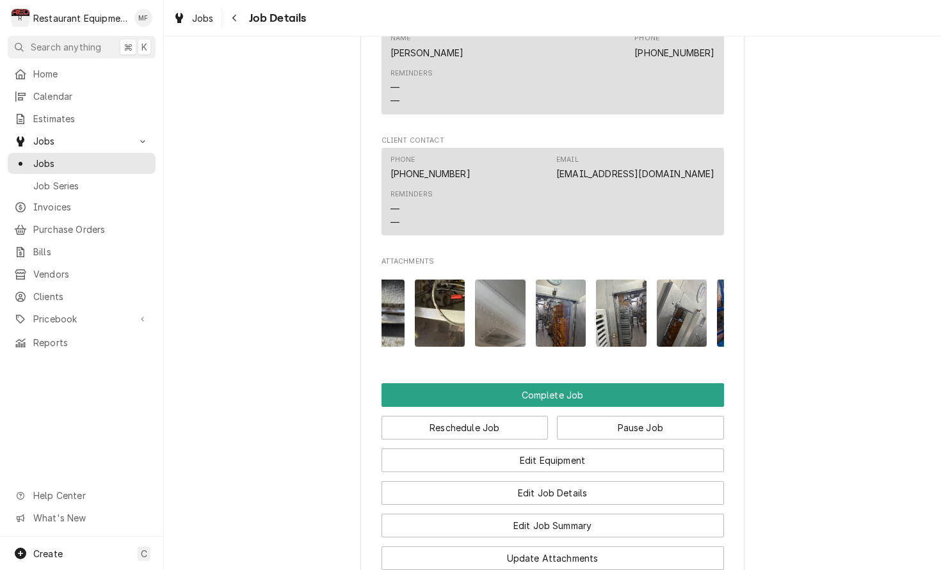
click at [623, 293] on img "Attachments" at bounding box center [621, 313] width 51 height 67
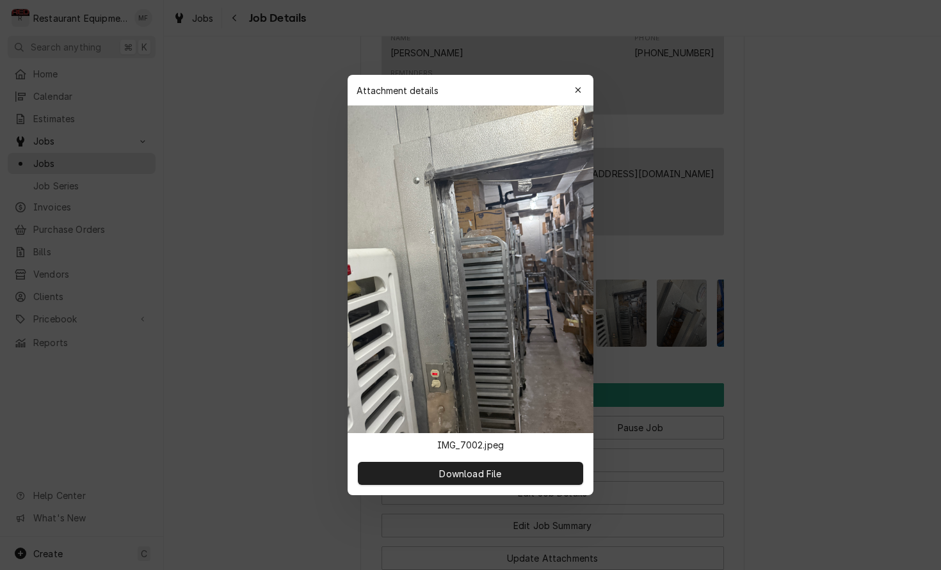
click at [672, 297] on div at bounding box center [470, 285] width 941 height 570
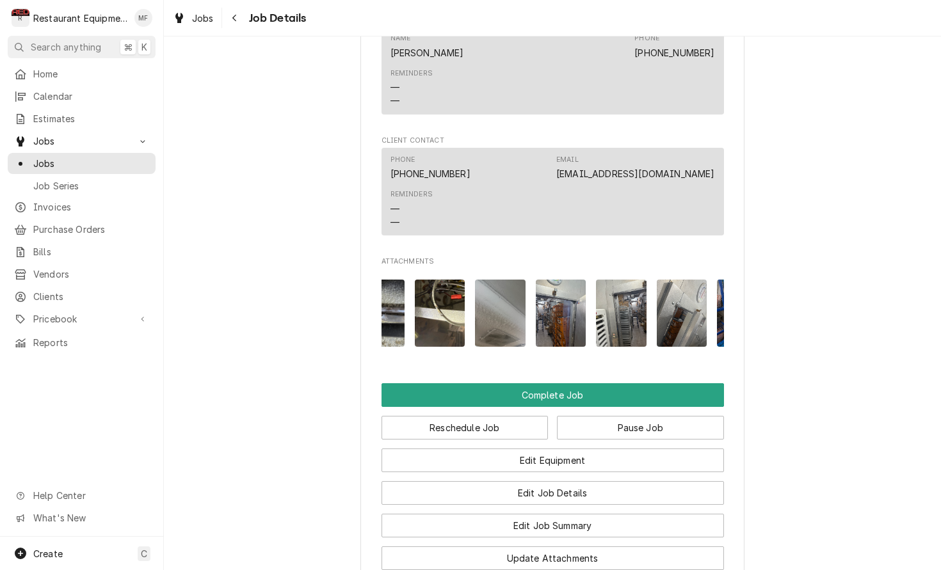
click at [675, 297] on img "Attachments" at bounding box center [682, 313] width 51 height 67
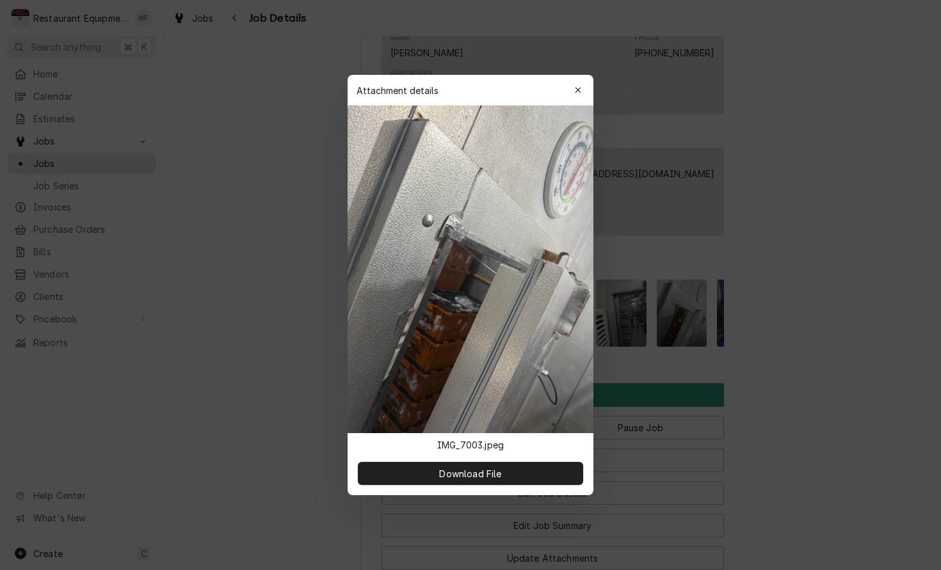
scroll to position [0, 1]
click at [686, 310] on div at bounding box center [470, 285] width 941 height 570
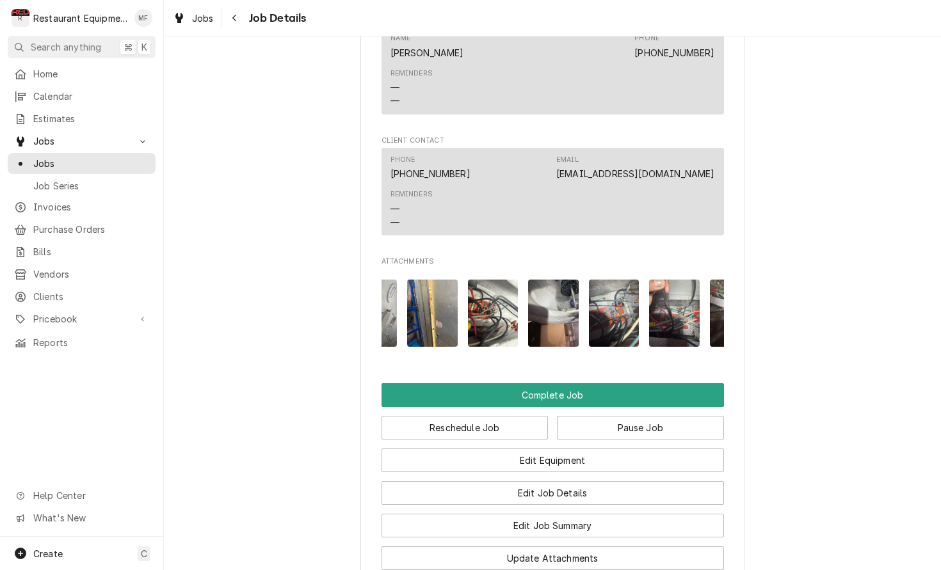
scroll to position [0, 468]
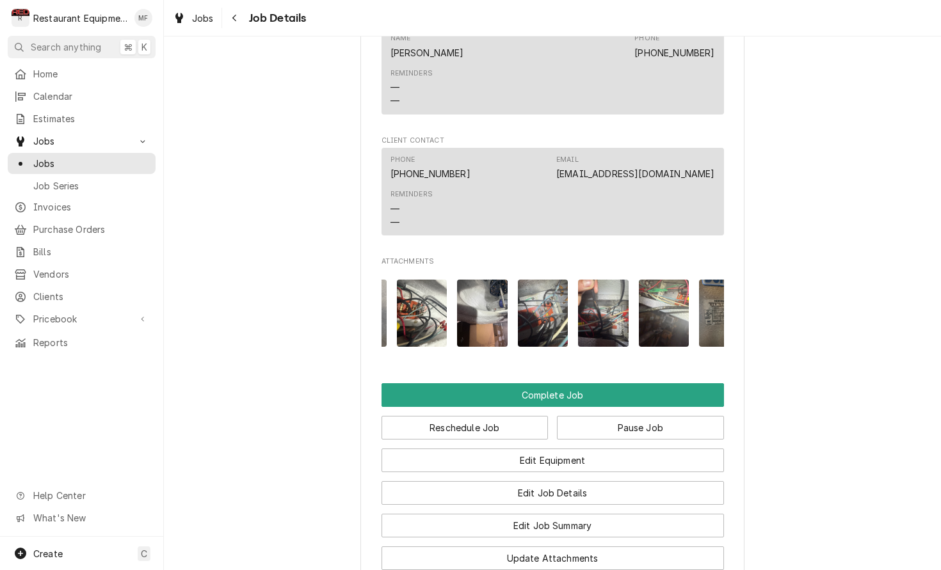
click at [552, 287] on img "Attachments" at bounding box center [543, 313] width 51 height 67
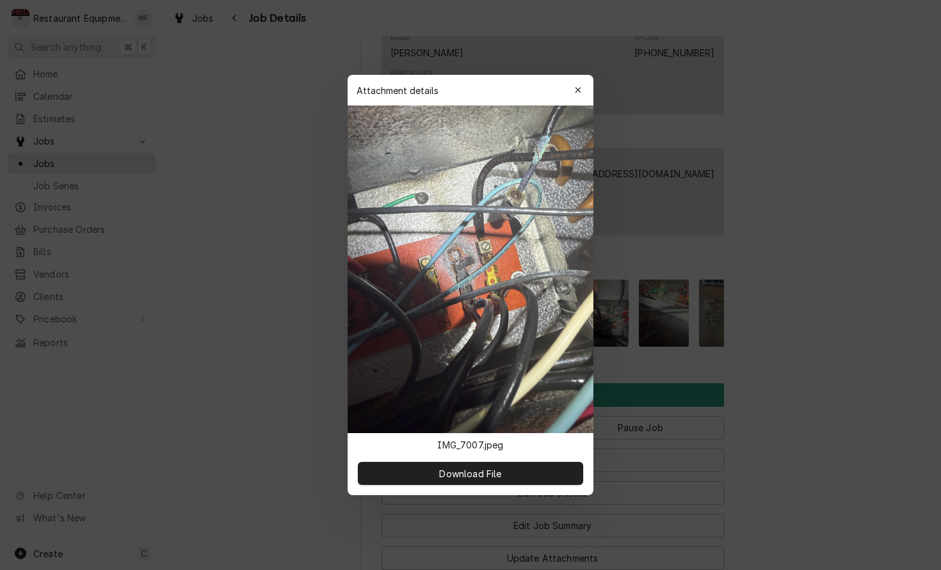
click at [651, 302] on div at bounding box center [470, 285] width 941 height 570
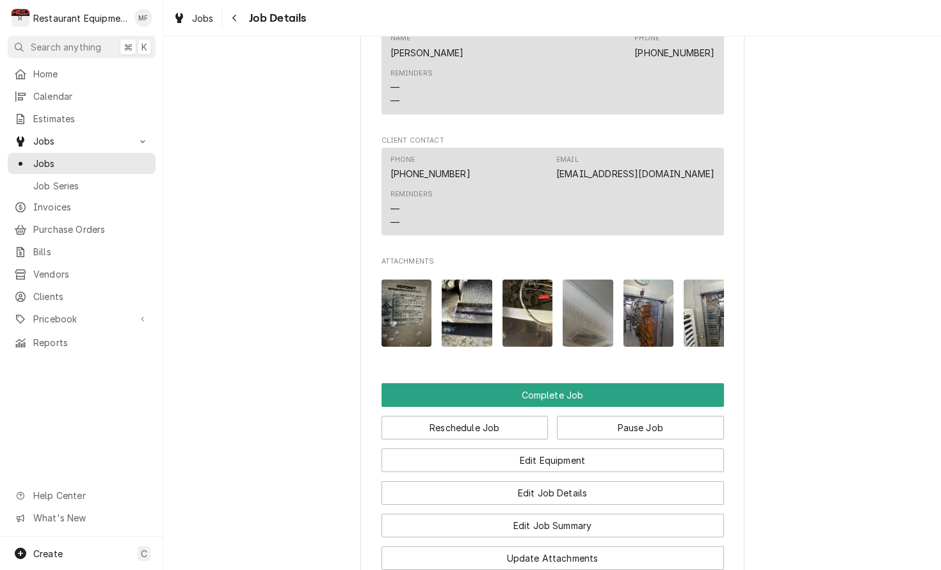
scroll to position [0, 0]
click at [406, 294] on img "Attachments" at bounding box center [406, 313] width 51 height 67
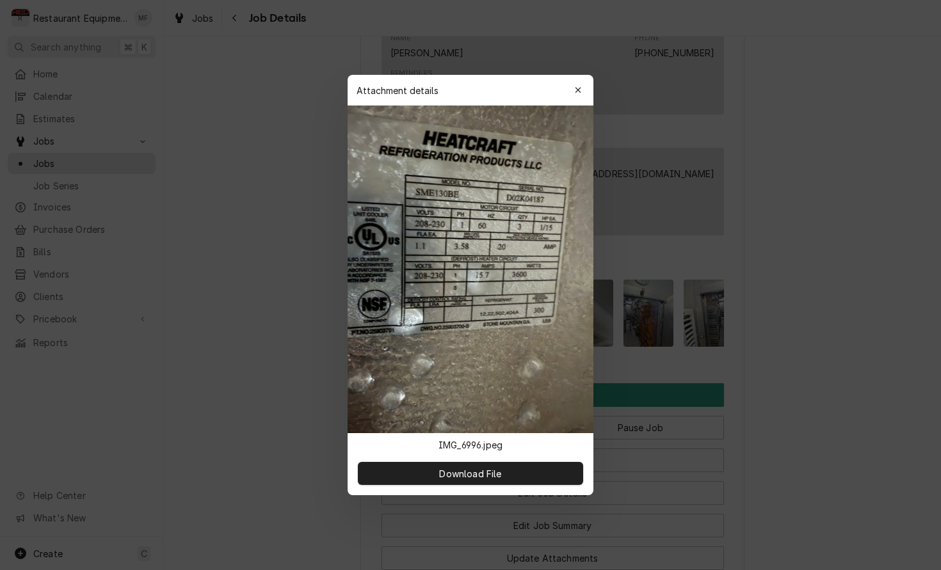
drag, startPoint x: 673, startPoint y: 307, endPoint x: 466, endPoint y: 301, distance: 206.8
click at [672, 307] on div at bounding box center [470, 285] width 941 height 570
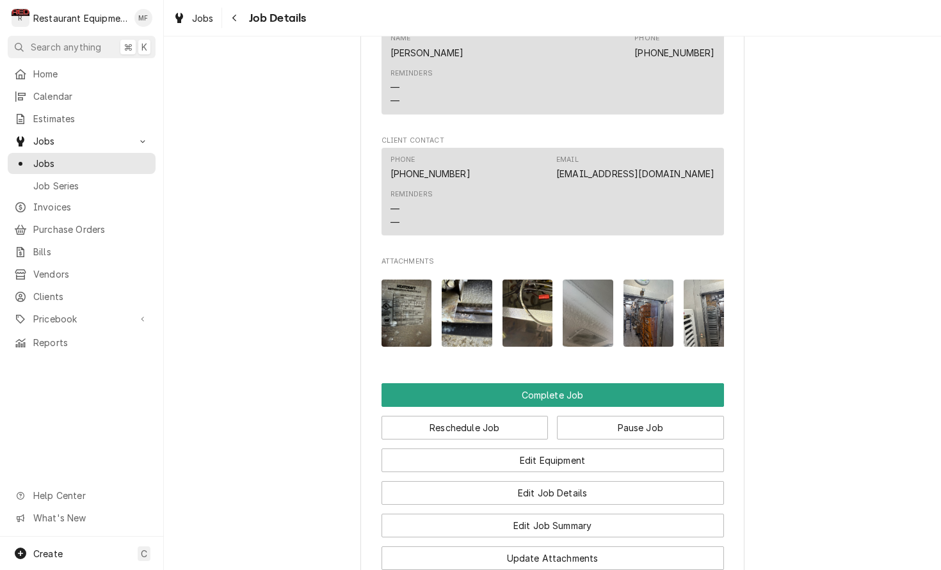
click at [459, 299] on img "Attachments" at bounding box center [467, 313] width 51 height 67
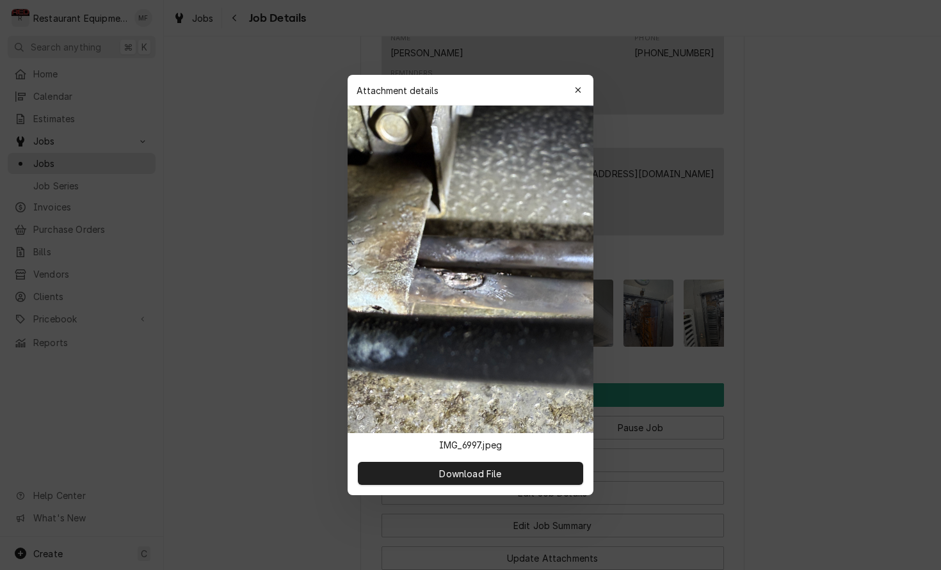
click at [626, 298] on div at bounding box center [470, 285] width 941 height 570
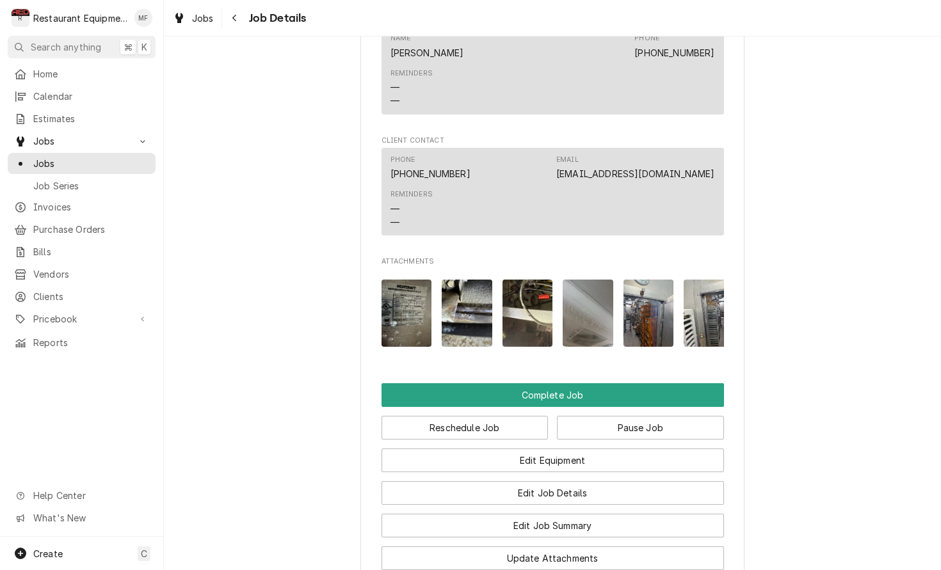
click at [517, 305] on img "Attachments" at bounding box center [527, 313] width 51 height 67
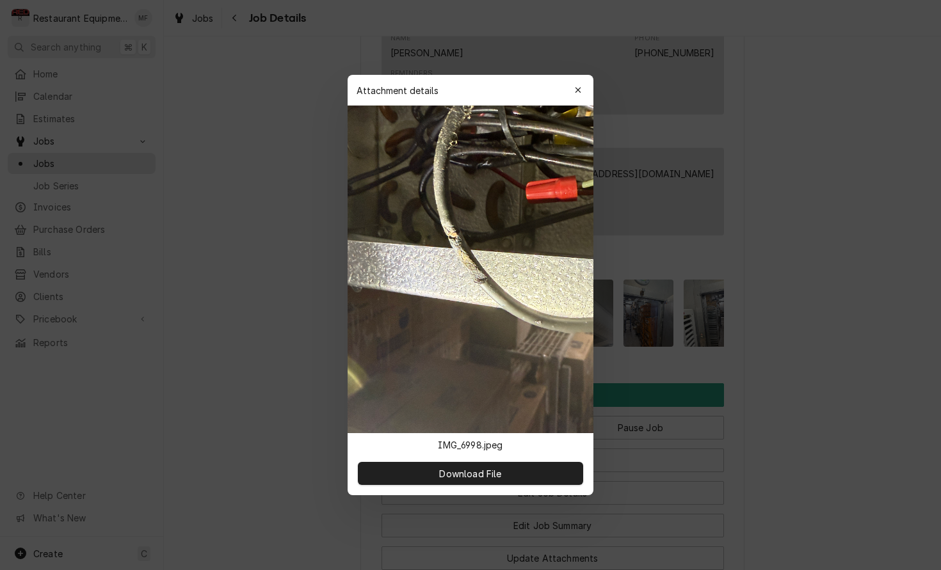
click at [676, 312] on div at bounding box center [470, 285] width 941 height 570
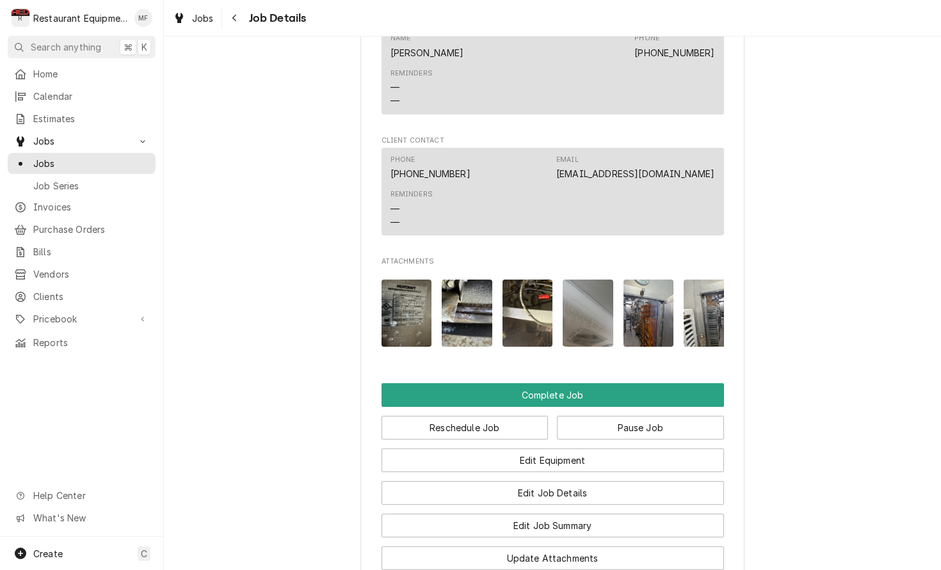
click at [603, 310] on img "Attachments" at bounding box center [587, 313] width 51 height 67
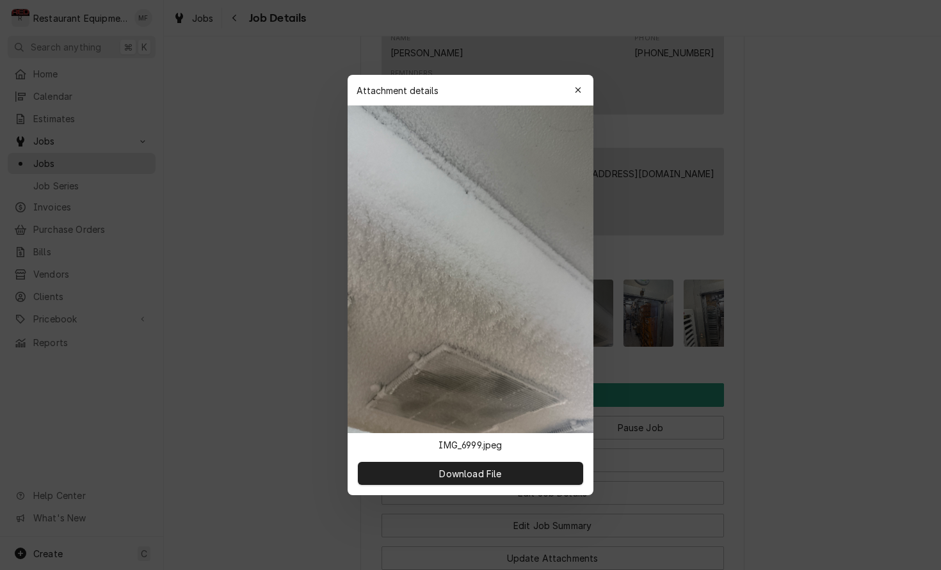
click at [660, 312] on div at bounding box center [470, 285] width 941 height 570
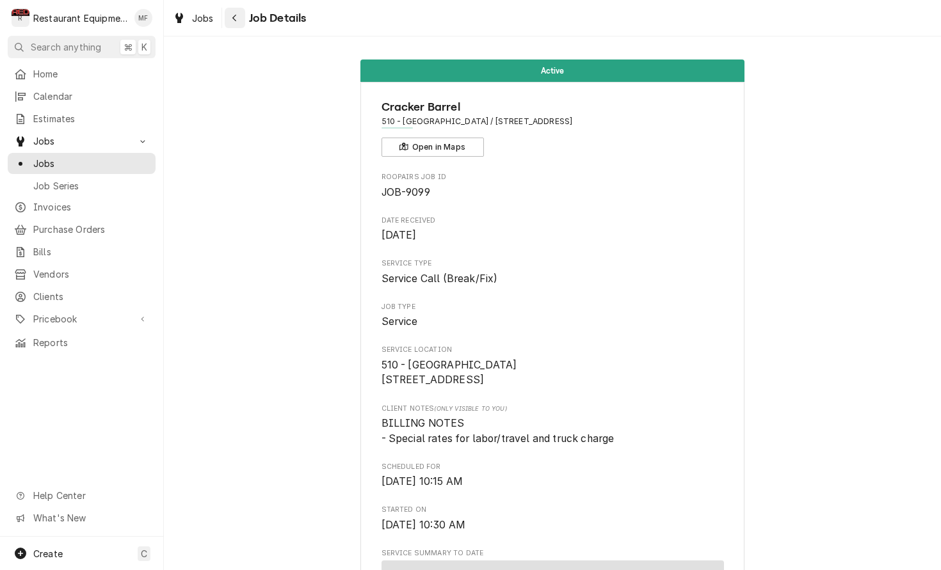
click at [232, 21] on icon "Navigate back" at bounding box center [235, 17] width 6 height 9
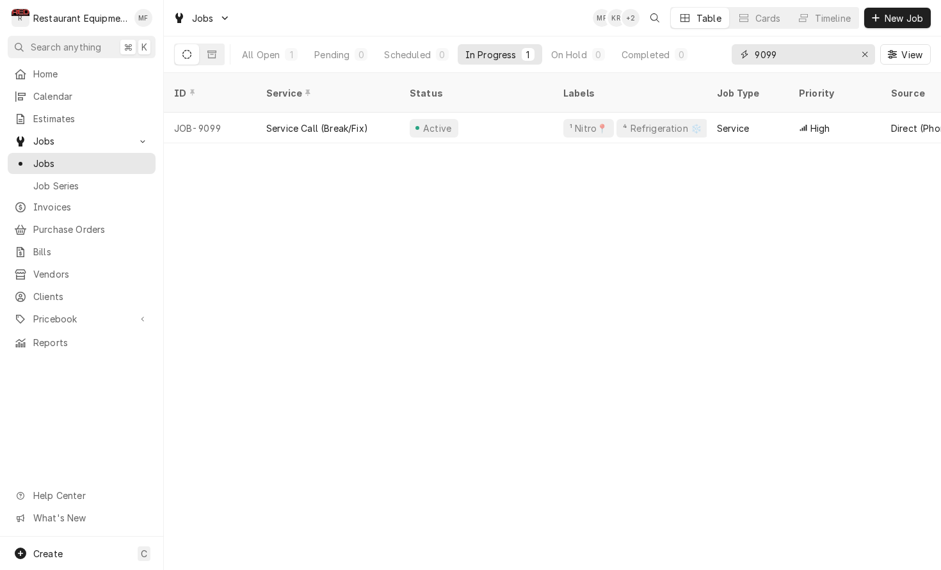
click at [806, 59] on input "9099" at bounding box center [802, 54] width 96 height 20
click at [806, 58] on input "9099" at bounding box center [802, 54] width 96 height 20
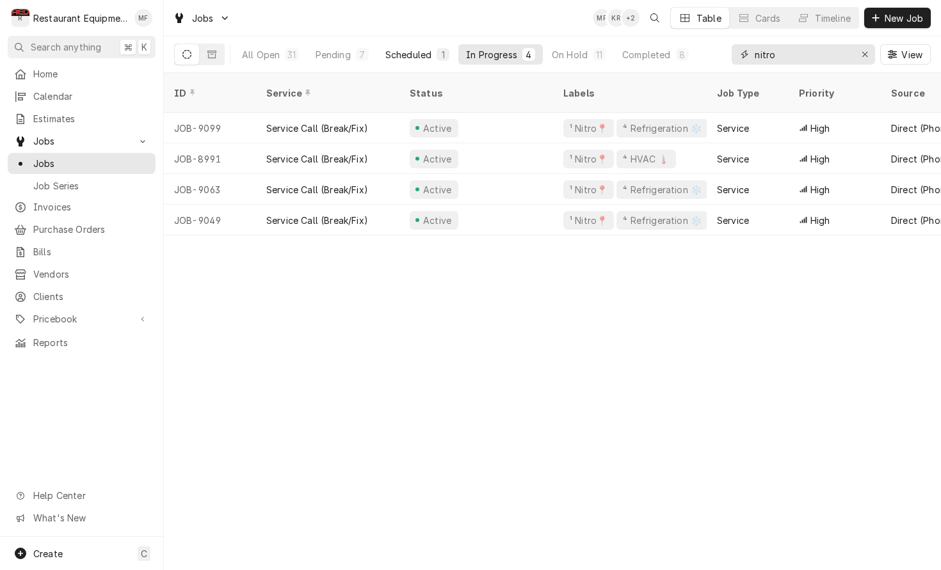
type input "nitro"
click at [408, 60] on div "Scheduled" at bounding box center [408, 54] width 46 height 13
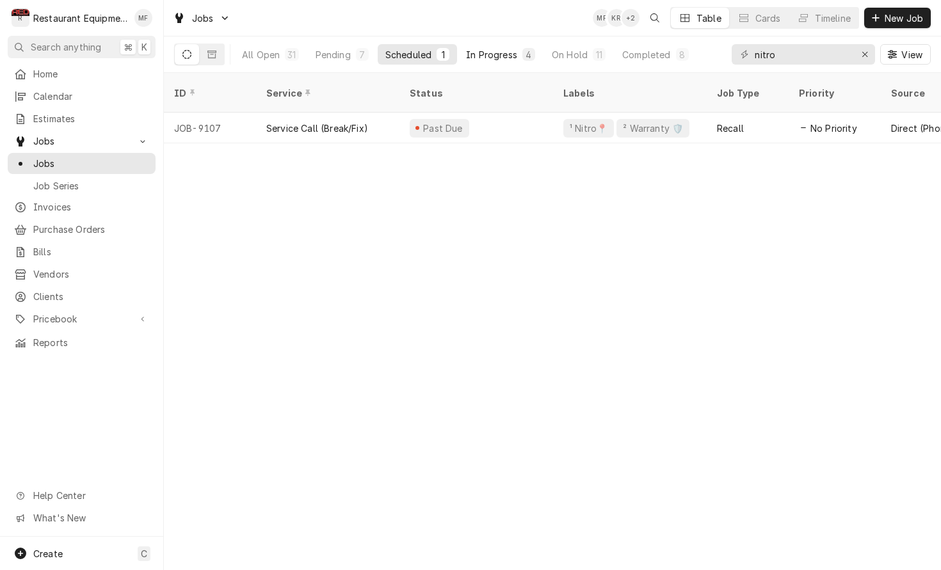
click at [496, 58] on div "In Progress" at bounding box center [491, 54] width 51 height 13
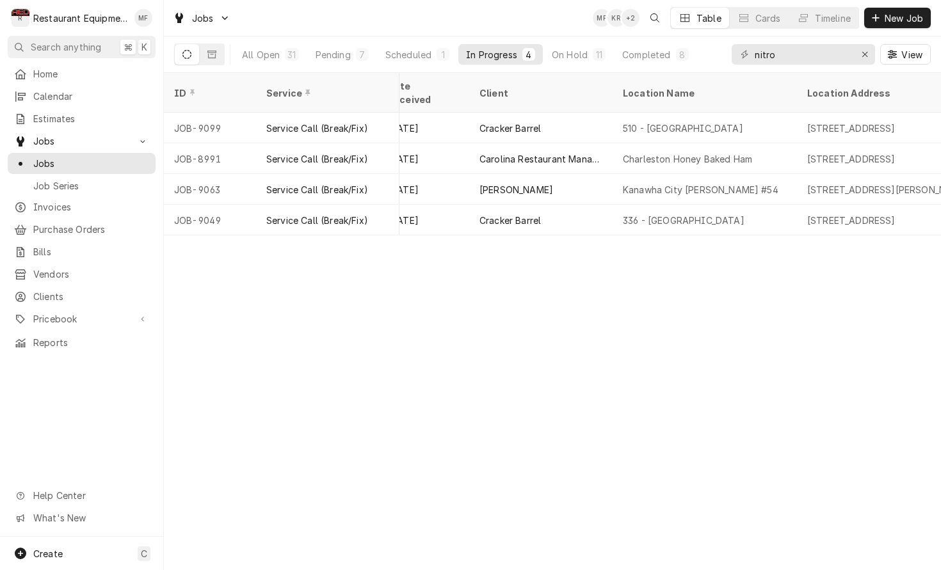
scroll to position [0, 767]
click at [880, 347] on div "ID Service Status Labels Job Type Priority Source Source ID Techs Date Received…" at bounding box center [552, 321] width 777 height 497
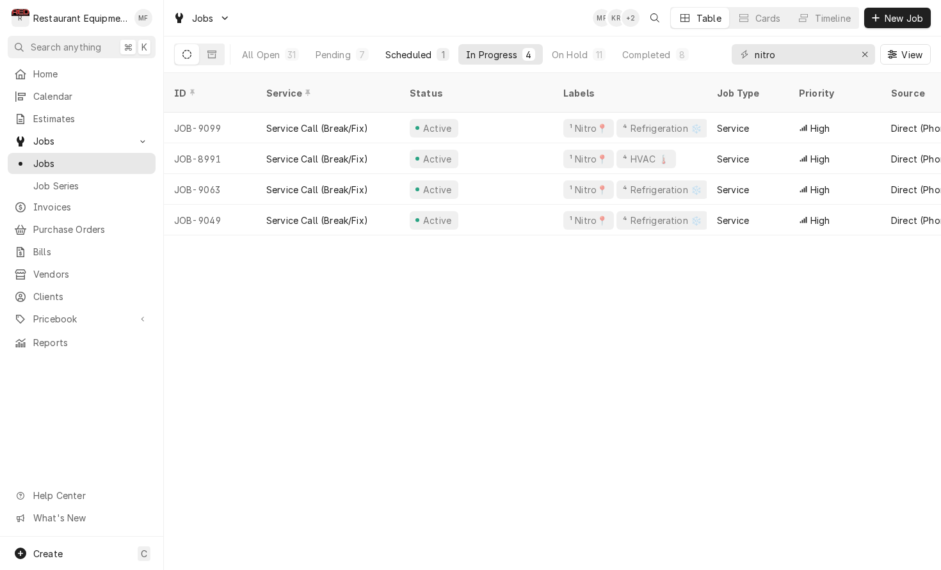
scroll to position [0, 0]
click at [424, 53] on div "Scheduled" at bounding box center [408, 54] width 46 height 13
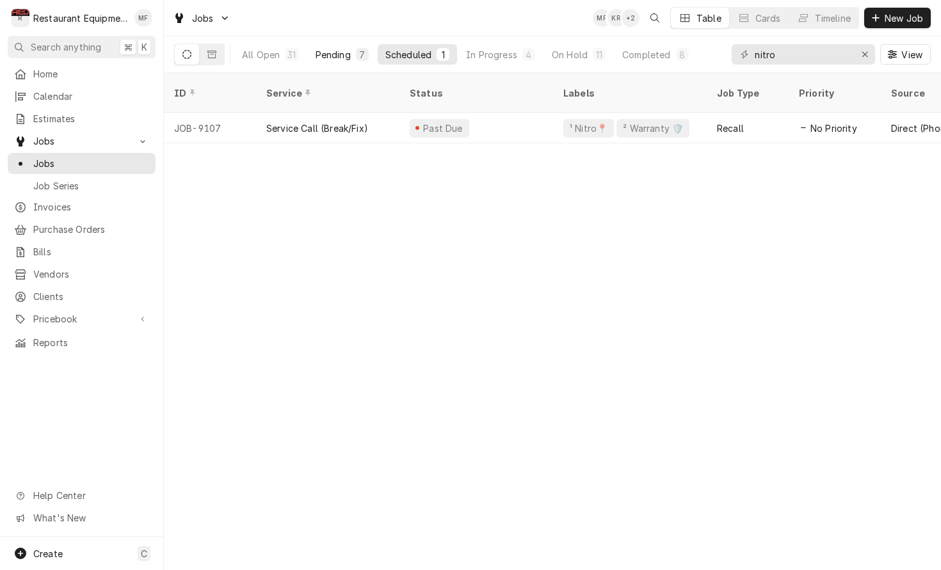
click at [340, 58] on div "Pending" at bounding box center [332, 54] width 35 height 13
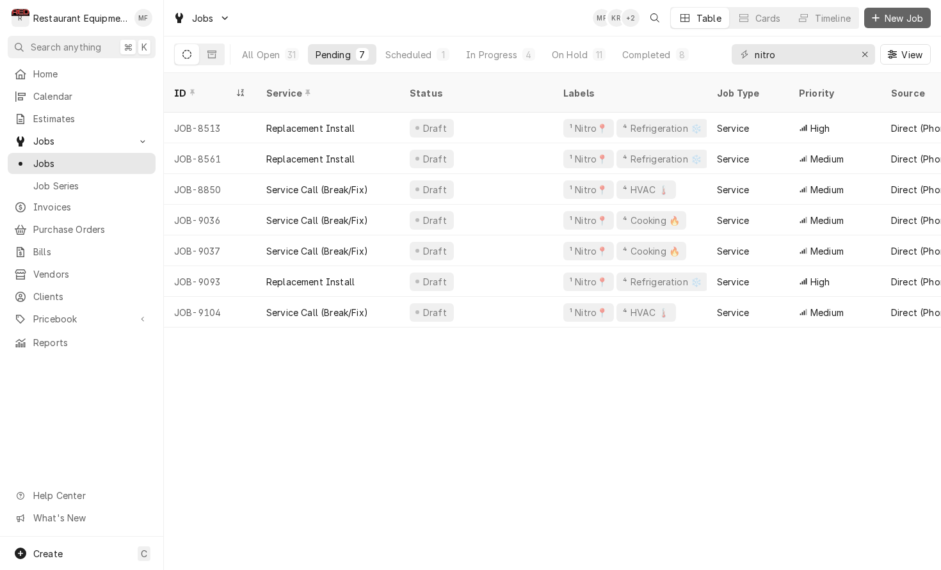
click at [878, 19] on icon "Dynamic Content Wrapper" at bounding box center [876, 17] width 8 height 9
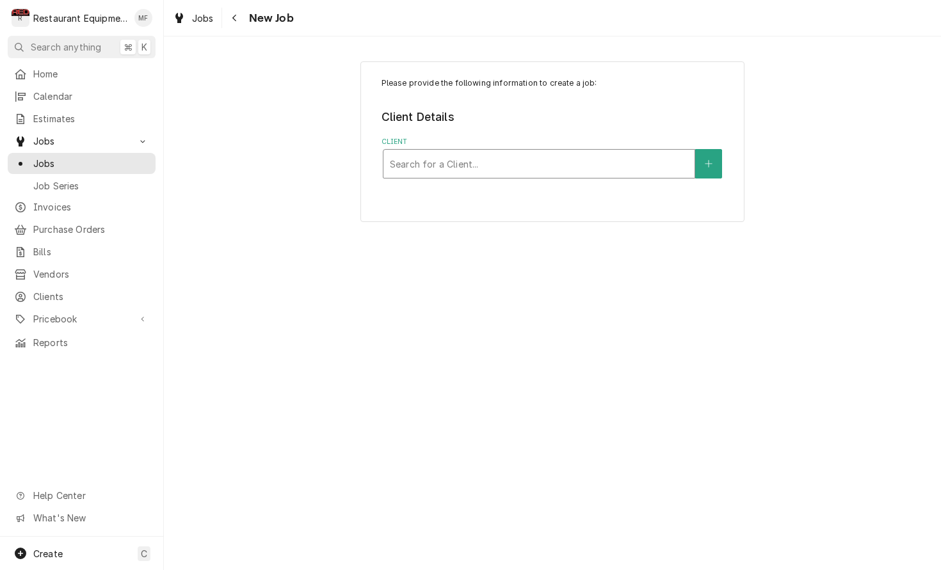
click at [492, 168] on div "Client" at bounding box center [539, 163] width 298 height 23
type input "cracker"
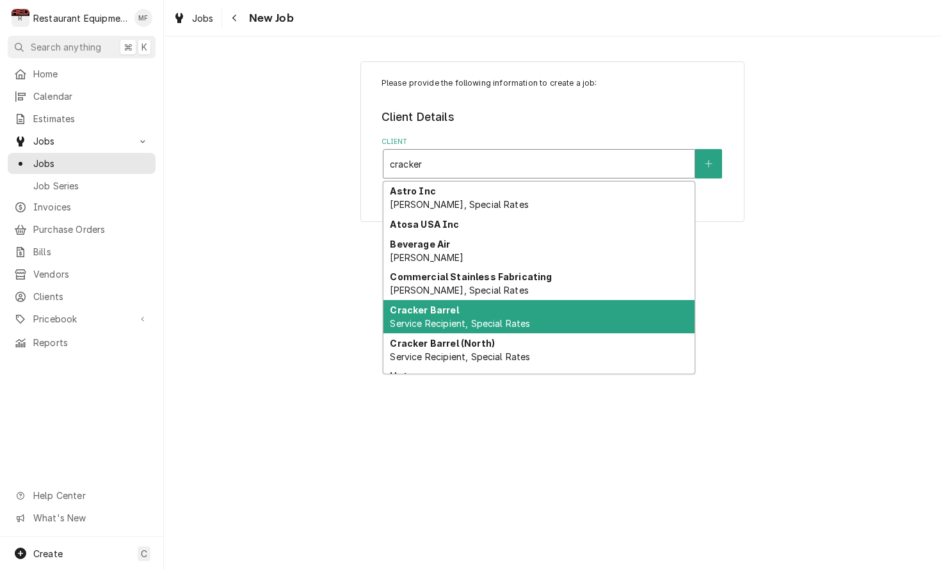
click at [539, 315] on div "Cracker Barrel Service Recipient, Special Rates" at bounding box center [538, 316] width 311 height 33
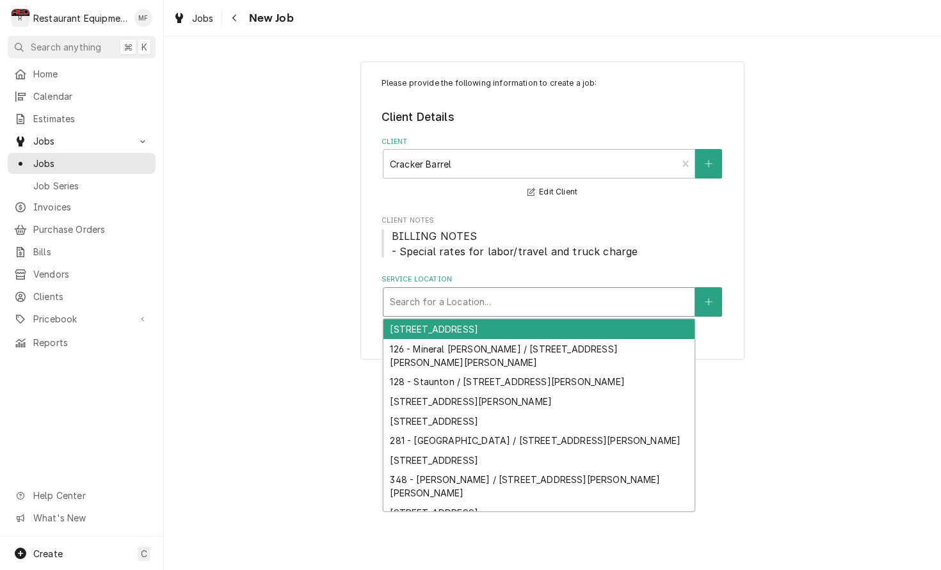
click at [509, 297] on div "Service Location" at bounding box center [539, 302] width 298 height 23
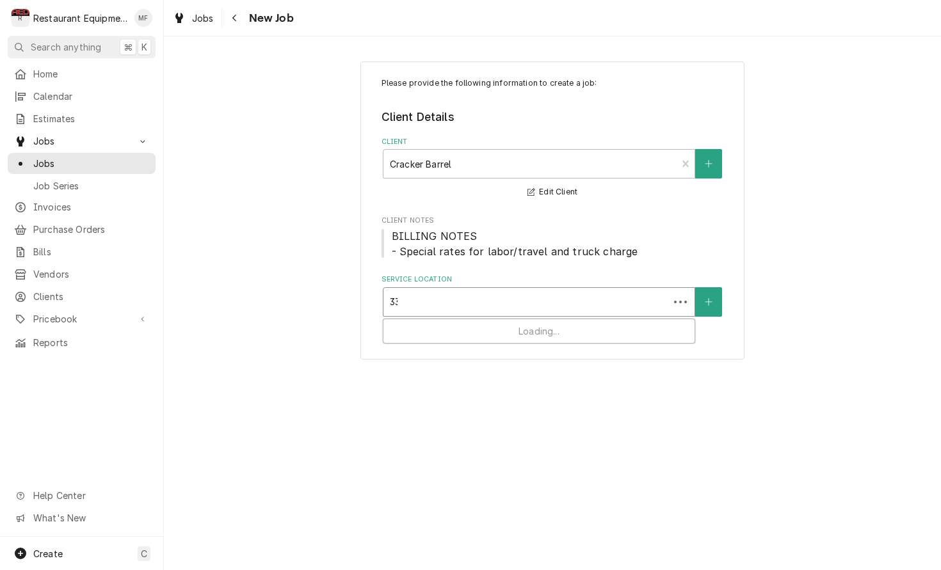
type input "336"
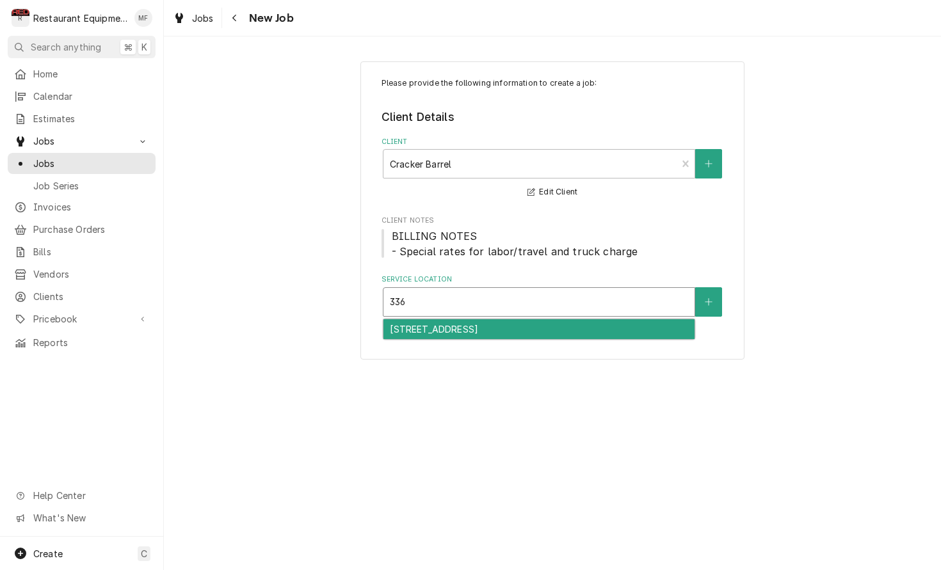
click at [535, 333] on div "[STREET_ADDRESS]" at bounding box center [538, 329] width 311 height 20
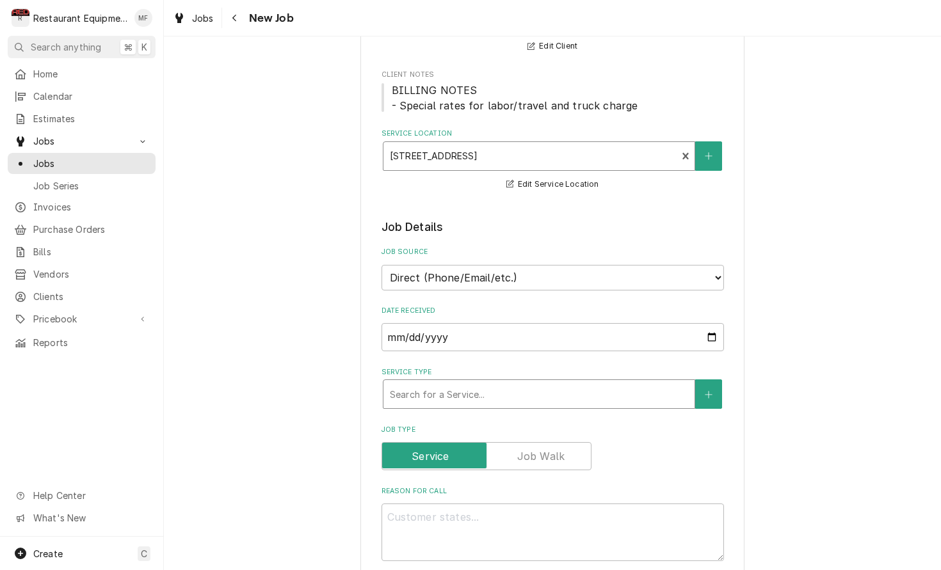
scroll to position [150, 0]
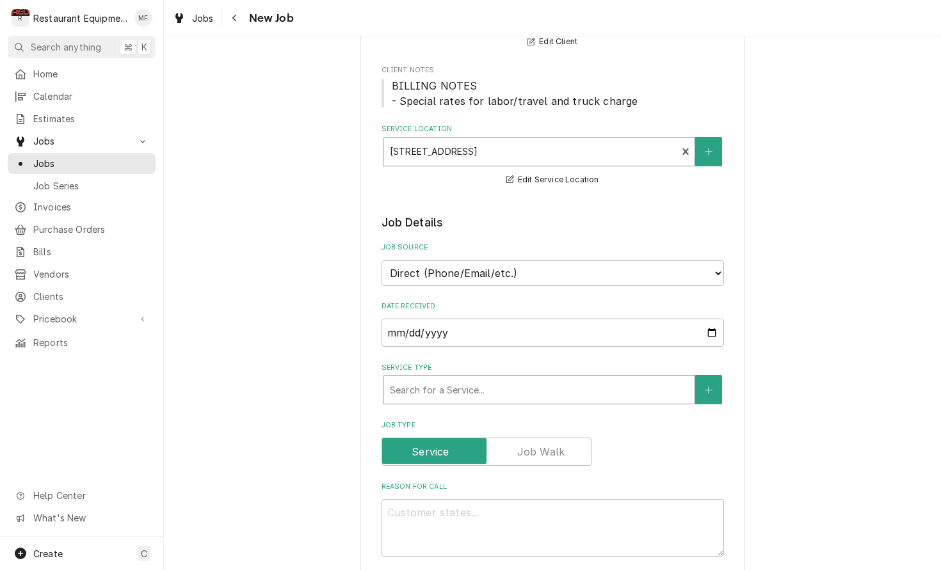
click at [532, 378] on div "Service Type" at bounding box center [539, 389] width 298 height 23
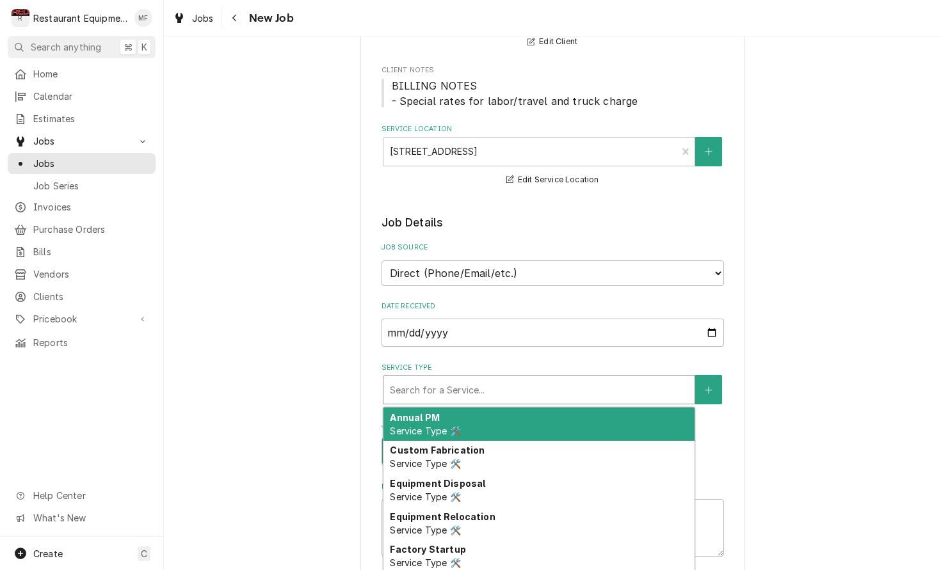
type textarea "x"
type input "b"
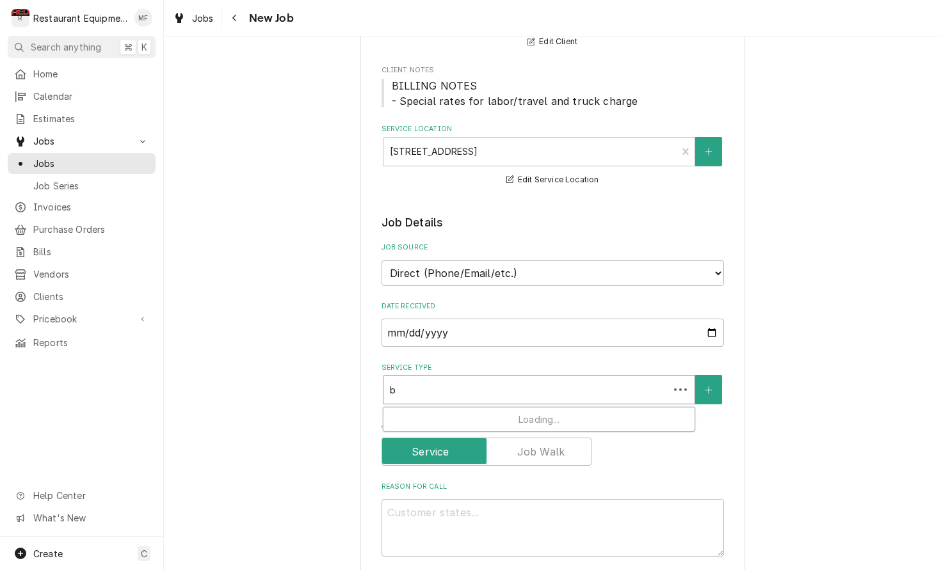
type textarea "x"
type input "br"
type textarea "x"
type input "bre"
type textarea "x"
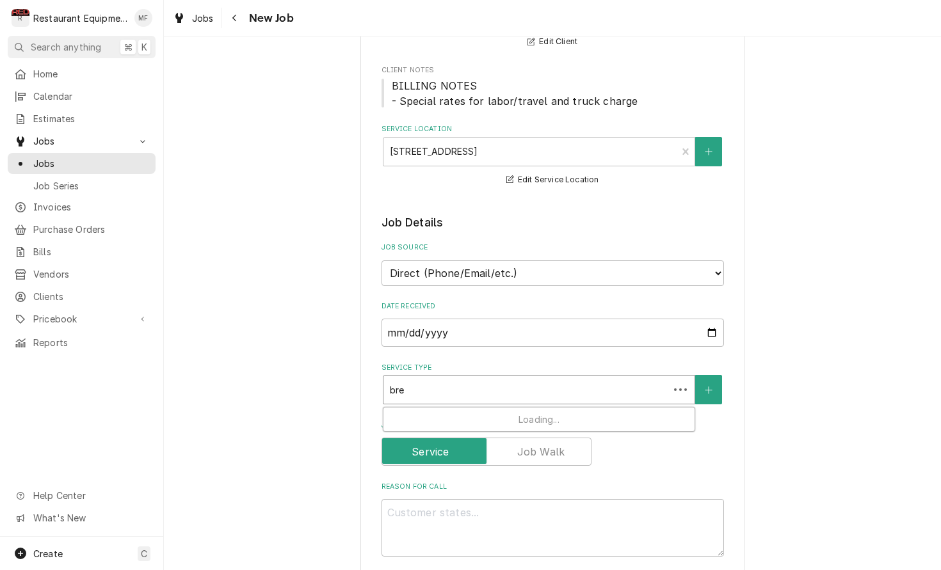
type input "brea"
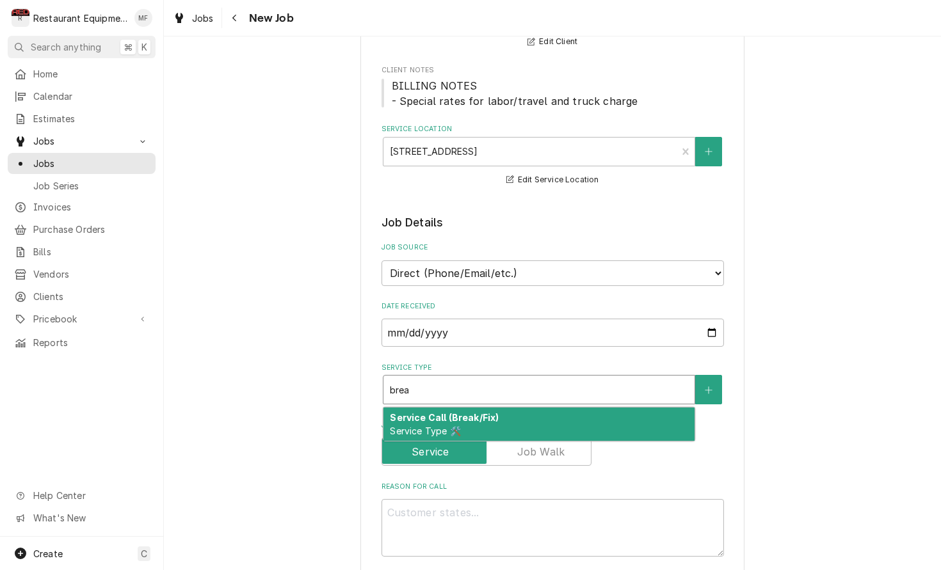
click at [537, 408] on div "Service Call (Break/Fix) Service Type 🛠️" at bounding box center [538, 424] width 311 height 33
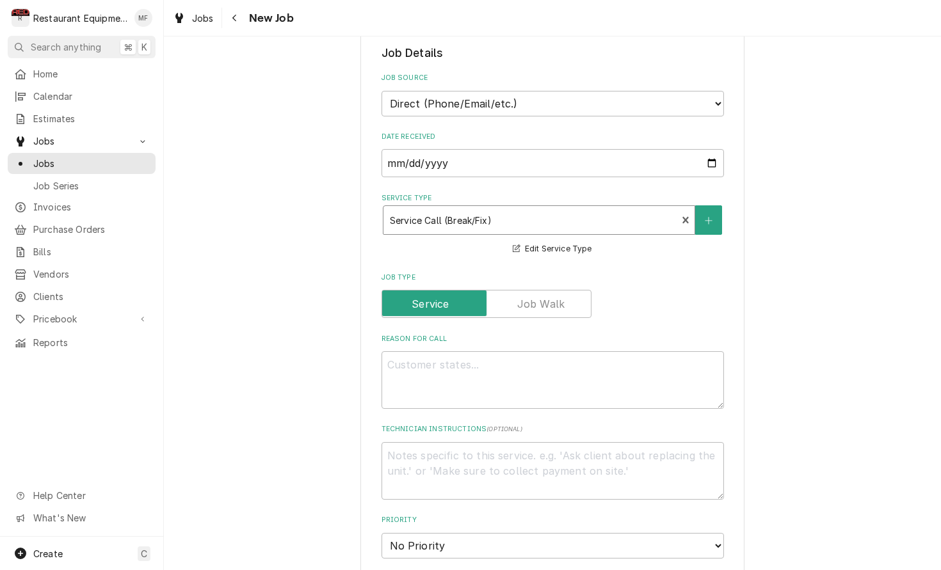
scroll to position [324, 0]
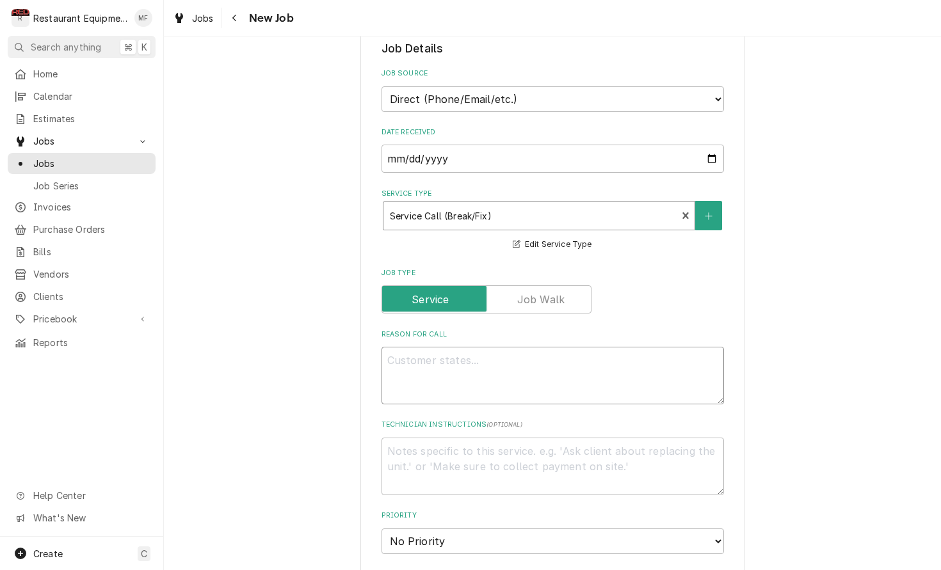
click at [519, 347] on textarea "Reason For Call" at bounding box center [552, 376] width 342 height 58
type textarea "x"
type textarea "N"
type textarea "x"
type textarea "NT"
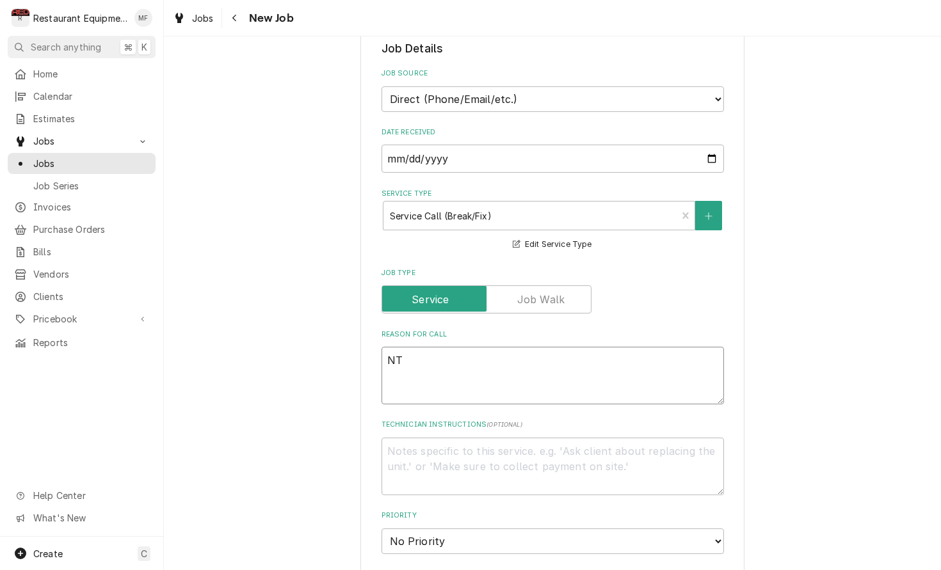
type textarea "x"
type textarea "NTE"
type textarea "x"
type textarea "NTE"
type textarea "x"
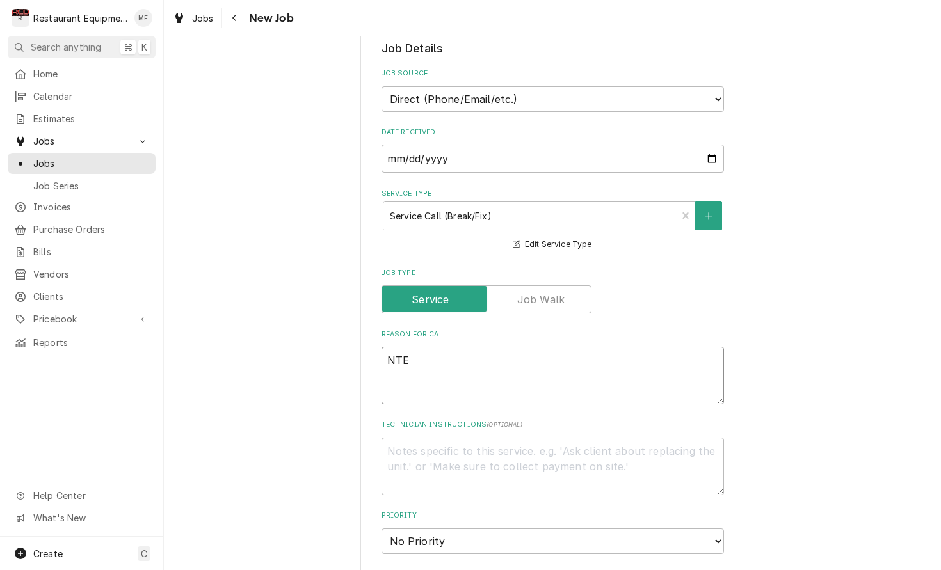
type textarea "NTE 8"
type textarea "x"
type textarea "NTE 80"
type textarea "x"
type textarea "NTE 800"
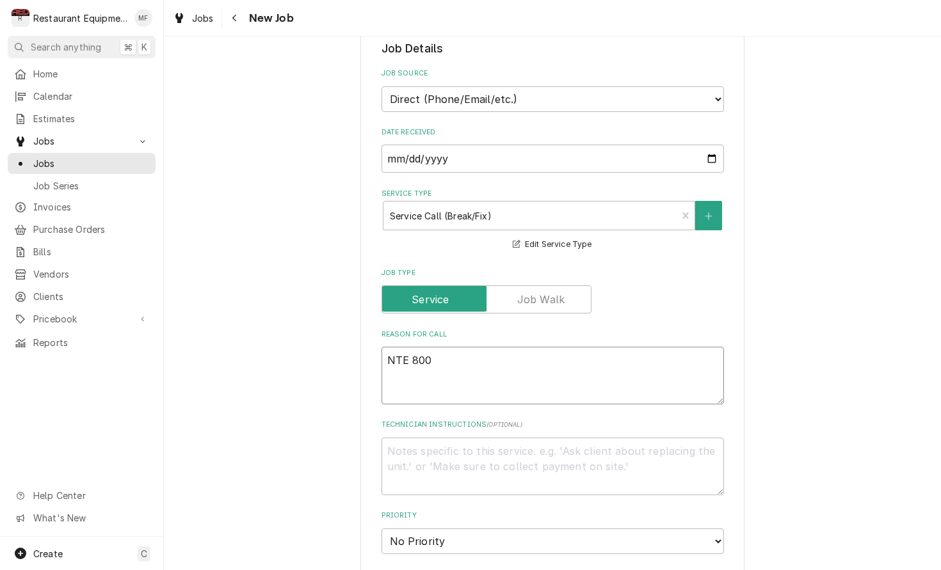
type textarea "x"
type textarea "NTE 800"
type textarea "x"
type textarea "NTE 800"
paste textarea ""GRILL LINE / KITCHEN EQUIPMENT / GRILL / BROKEN/MISSING PARTS / Looks like the…"
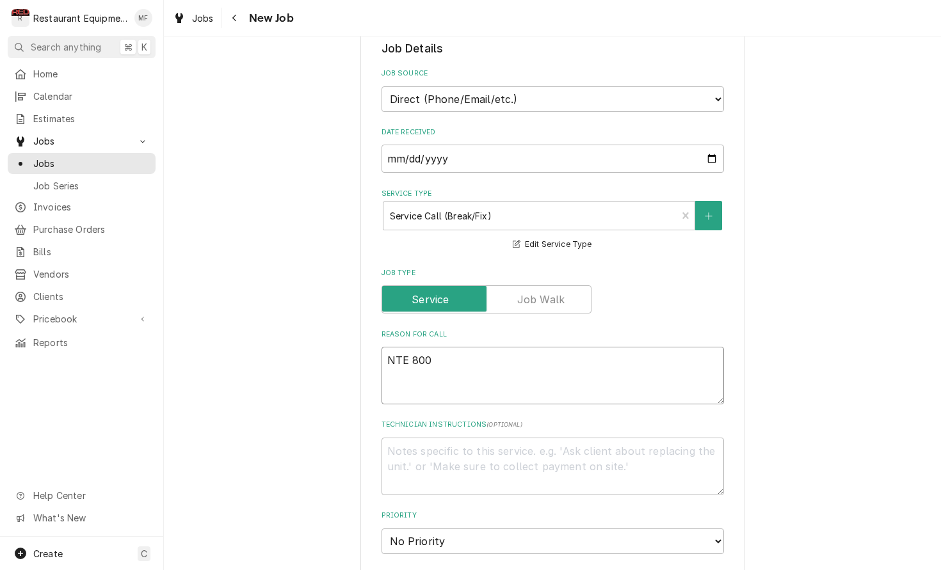
type textarea "x"
type textarea "NTE 800 "GRILL LINE / KITCHEN EQUIPMENT / GRILL / BROKEN/MISSING PARTS / Looks …"
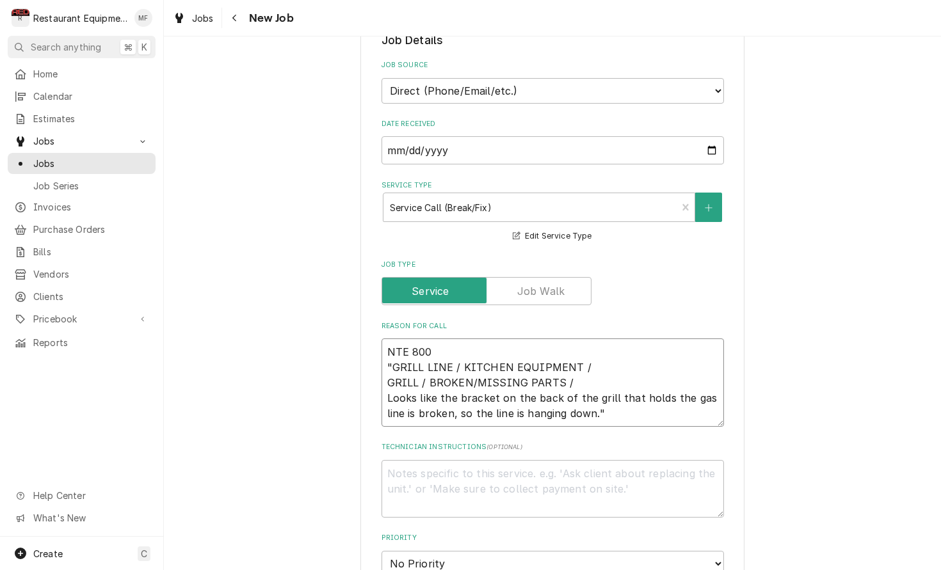
scroll to position [346, 0]
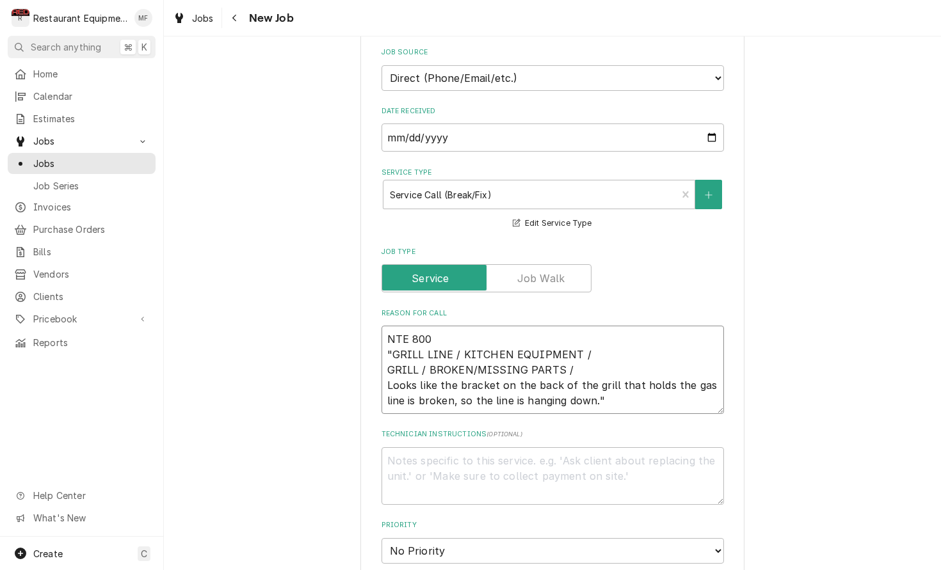
type textarea "x"
type textarea "NTE 800 "GRILL LINE / KITCHEN EQUIPMENT / GRILL / BROKEN/MISSING PARTS / Looks …"
type textarea "x"
type textarea "NTE 800 "GRILL LINE / KITCHEN EQUIPMENT / GRILL / BROKEN/MISSING PARTS / Looks …"
type textarea "x"
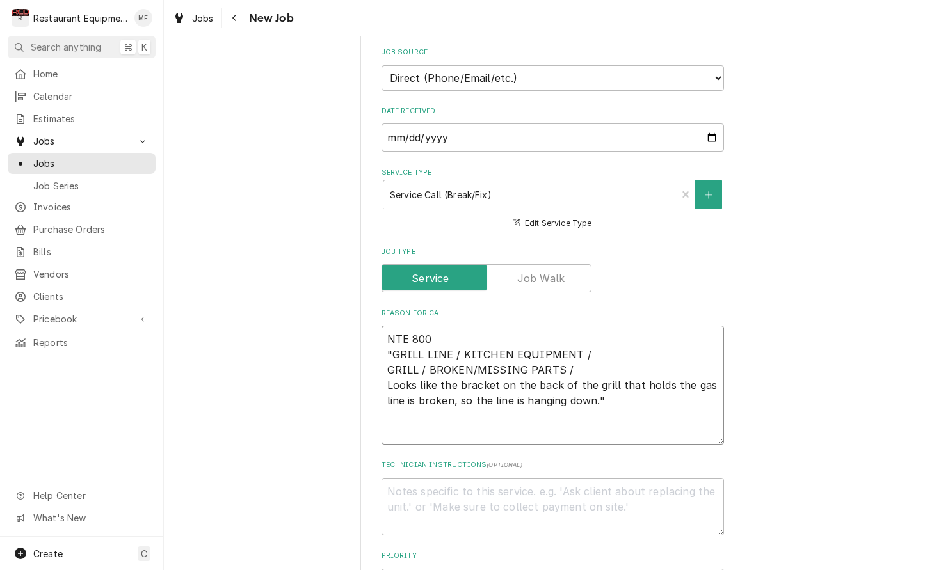
type textarea "NTE 800 "GRILL LINE / KITCHEN EQUIPMENT / GRILL / BROKEN/MISSING PARTS / Looks …"
type textarea "x"
type textarea "NTE 800 "GRILL LINE / KITCHEN EQUIPMENT / GRILL / BROKEN/MISSING PARTS / Looks …"
type textarea "x"
type textarea "NTE 800 "GRILL LINE / KITCHEN EQUIPMENT / GRILL / BROKEN/MISSING PARTS / Looks …"
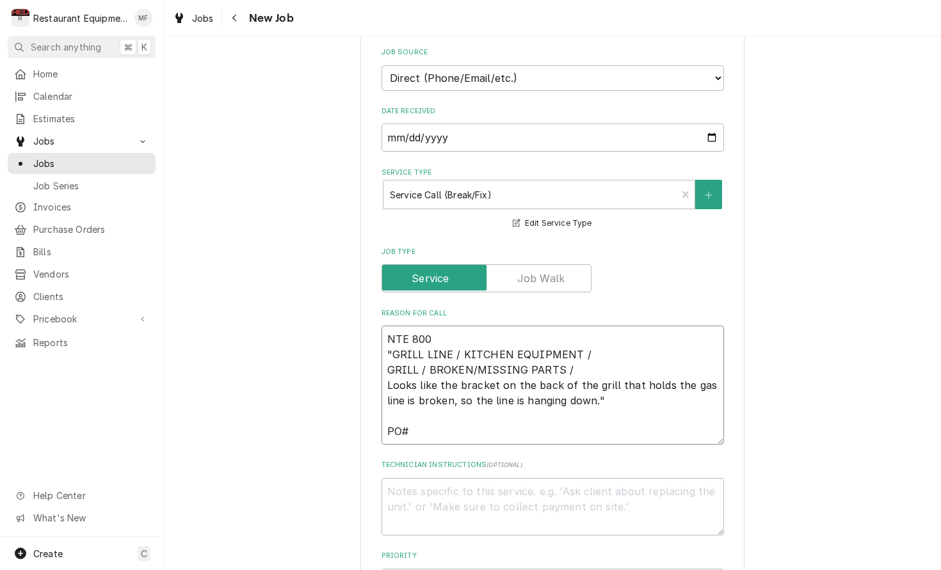
paste textarea "327824659"
type textarea "x"
type textarea "NTE 800 "GRILL LINE / KITCHEN EQUIPMENT / GRILL / BROKEN/MISSING PARTS / Looks …"
click at [404, 410] on textarea "NTE 800 "GRILL LINE / KITCHEN EQUIPMENT / GRILL / BROKEN/MISSING PARTS / Looks …" at bounding box center [552, 385] width 342 height 119
type textarea "x"
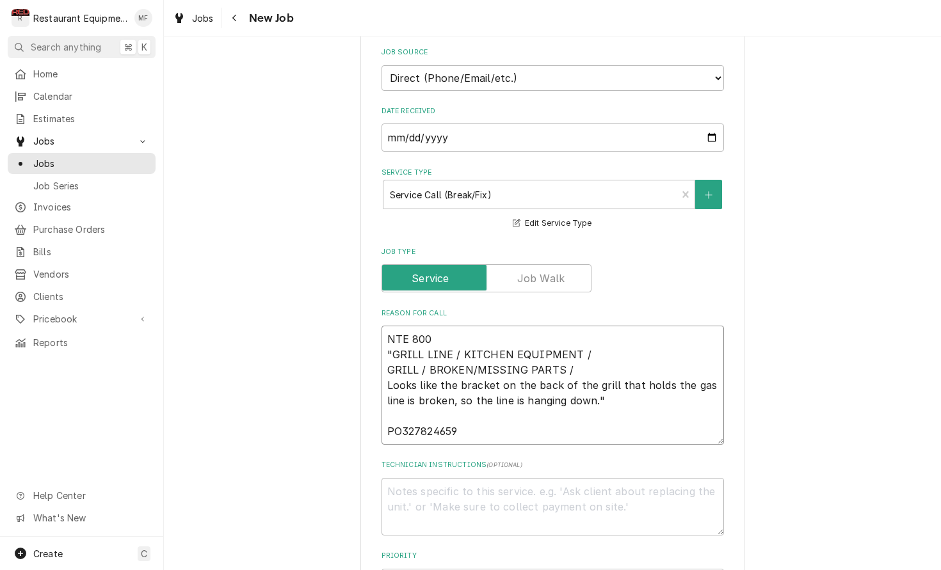
type textarea "NTE 800 "GRILL LINE / KITCHEN EQUIPMENT / GRILL / BROKEN/MISSING PARTS / Looks …"
click at [499, 410] on textarea "NTE 800 "GRILL LINE / KITCHEN EQUIPMENT / GRILL / BROKEN/MISSING PARTS / Looks …" at bounding box center [552, 385] width 342 height 119
type textarea "x"
type textarea "NTE 800 "GRILL LINE / KITCHEN EQUIPMENT / GRILL / BROKEN/MISSING PARTS / Looks …"
click at [518, 433] on textarea "NTE 800 "GRILL LINE / KITCHEN EQUIPMENT / GRILL / BROKEN/MISSING PARTS / Looks …" at bounding box center [552, 393] width 342 height 134
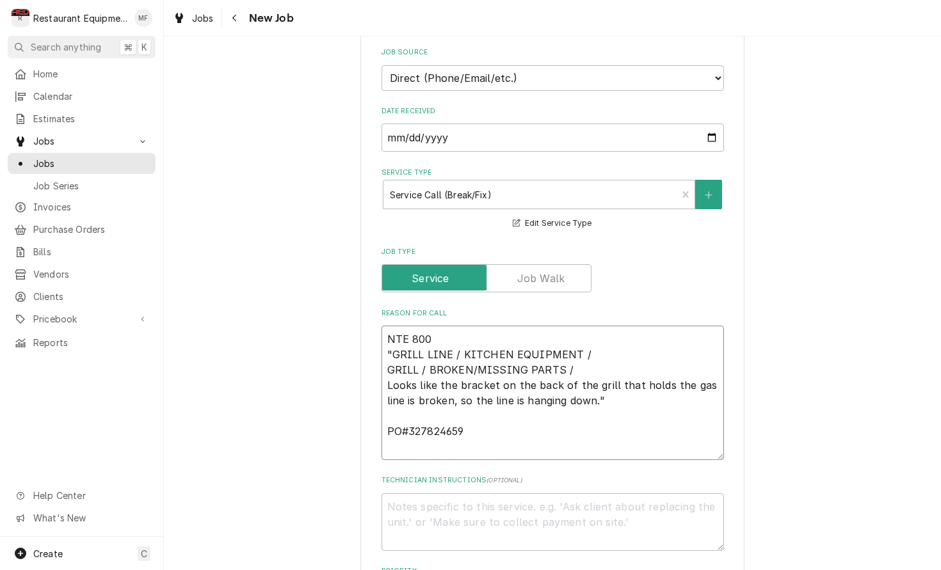
type textarea "x"
type textarea "NTE 800 "GRILL LINE / KITCHEN EQUIPMENT / GRILL / BROKEN/MISSING PARTS / Looks …"
type textarea "x"
type textarea "NTE 800 "GRILL LINE / KITCHEN EQUIPMENT / GRILL / BROKEN/MISSING PARTS / Looks …"
type textarea "x"
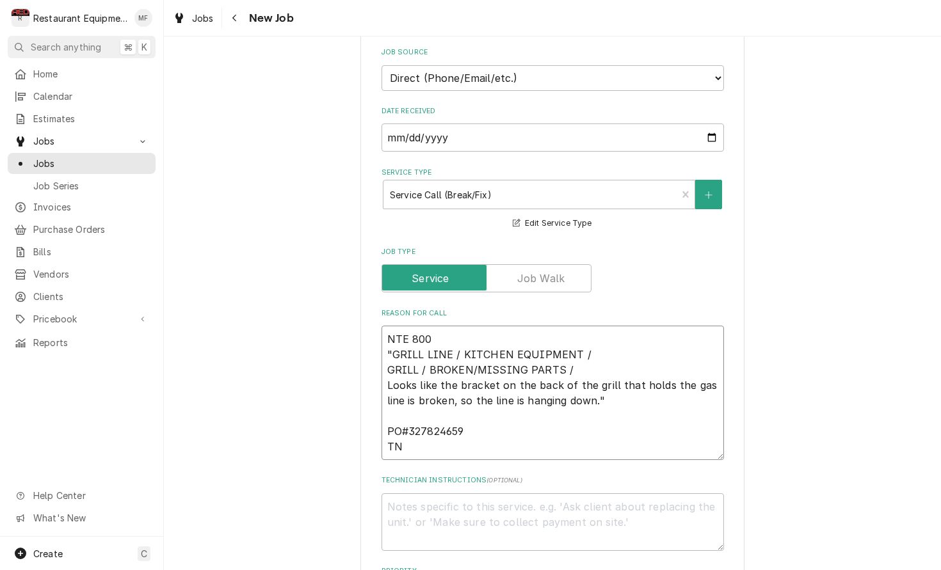
type textarea "NTE 800 "GRILL LINE / KITCHEN EQUIPMENT / GRILL / BROKEN/MISSING PARTS / Looks …"
paste textarea "327824659"
type textarea "x"
type textarea "NTE 800 "GRILL LINE / KITCHEN EQUIPMENT / GRILL / BROKEN/MISSING PARTS / Looks …"
drag, startPoint x: 401, startPoint y: 428, endPoint x: 423, endPoint y: 432, distance: 22.1
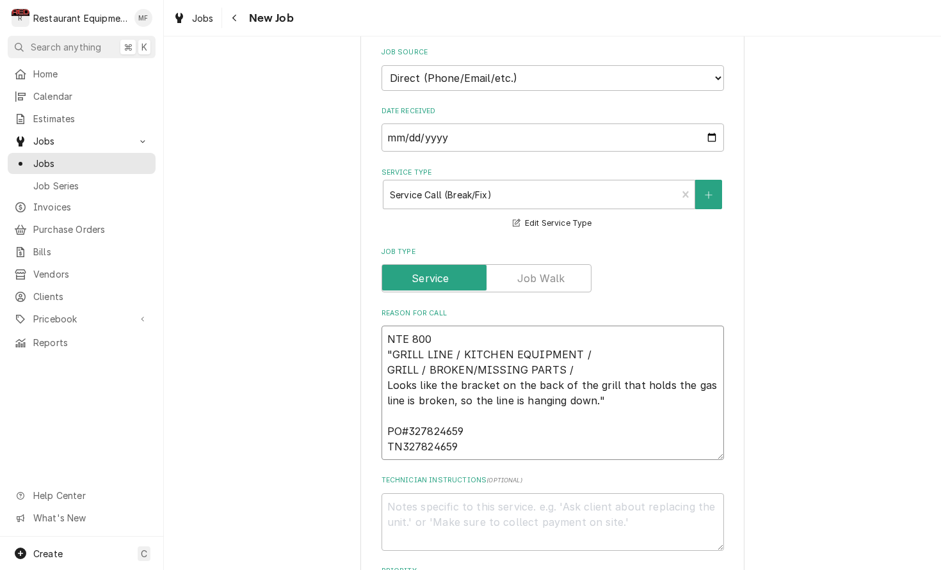
click at [404, 428] on textarea "NTE 800 "GRILL LINE / KITCHEN EQUIPMENT / GRILL / BROKEN/MISSING PARTS / Looks …" at bounding box center [552, 393] width 342 height 134
type textarea "x"
type textarea "NTE 800 "GRILL LINE / KITCHEN EQUIPMENT / GRILL / BROKEN/MISSING PARTS / Looks …"
type textarea "x"
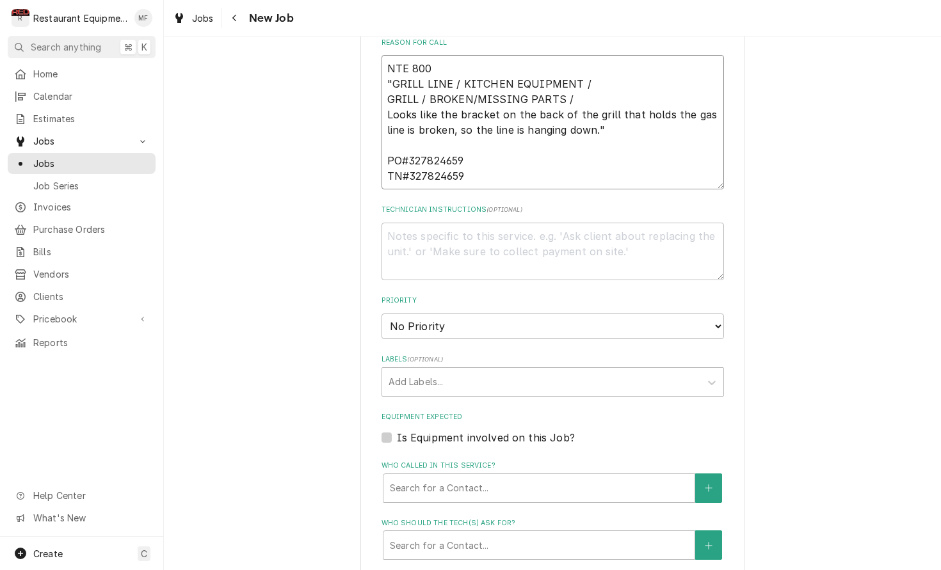
scroll to position [619, 0]
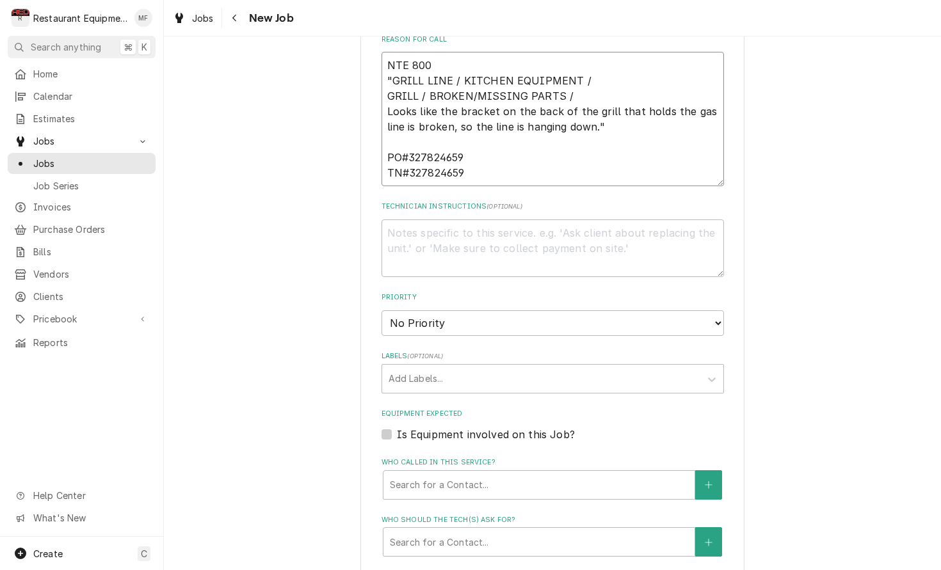
type textarea "NTE 800 "GRILL LINE / KITCHEN EQUIPMENT / GRILL / BROKEN/MISSING PARTS / Looks …"
select select "2"
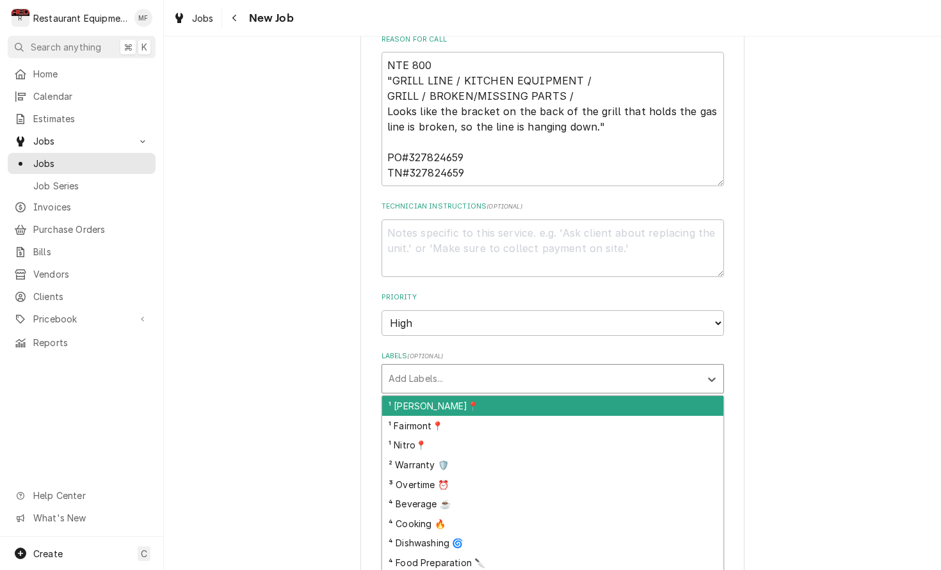
click at [644, 367] on div "Labels" at bounding box center [540, 378] width 305 height 23
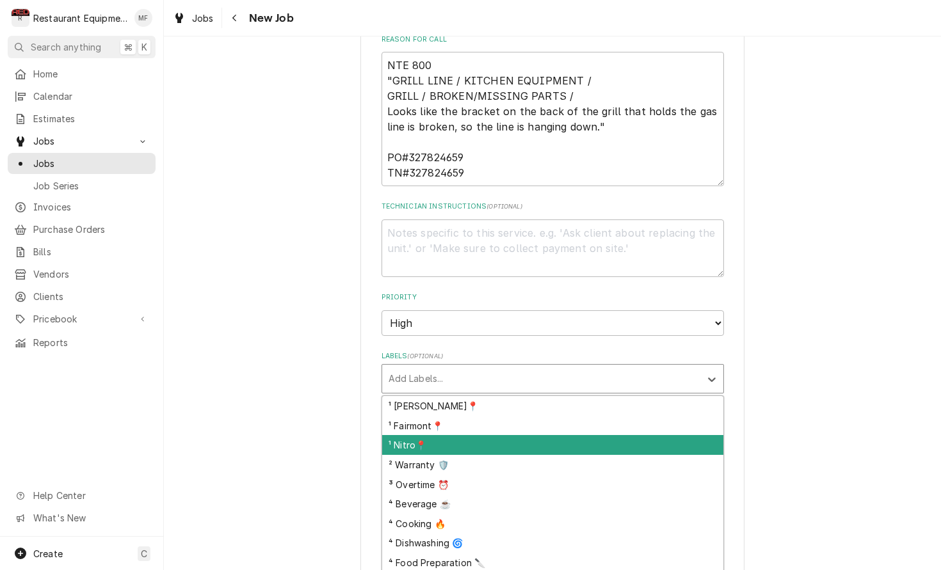
click at [650, 435] on div "¹ Nitro📍" at bounding box center [552, 445] width 341 height 20
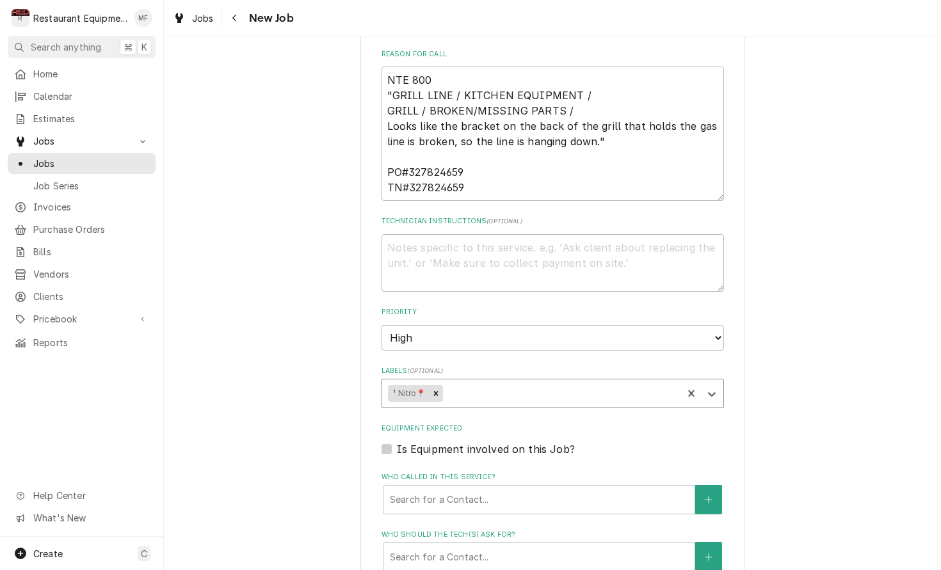
scroll to position [606, 0]
click at [632, 381] on div "Labels" at bounding box center [560, 392] width 231 height 23
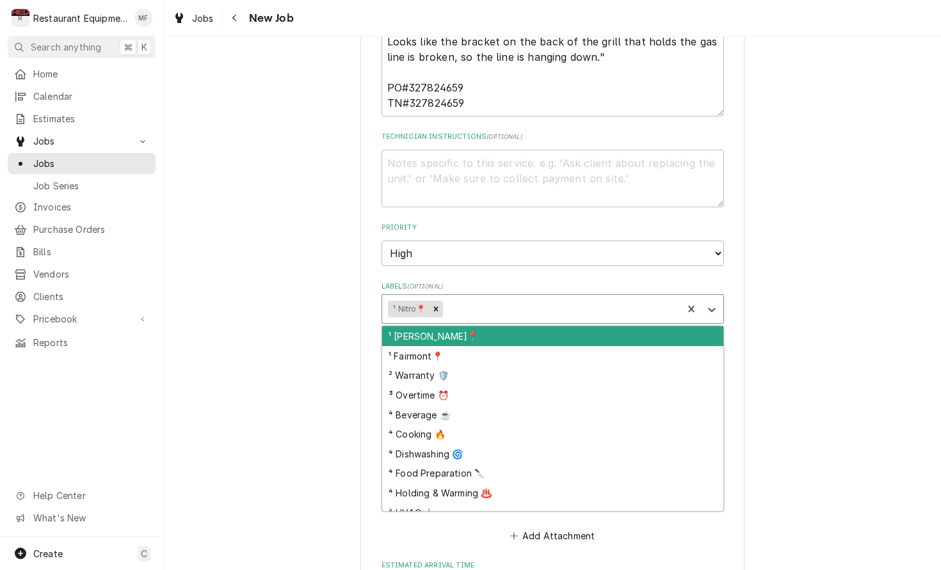
scroll to position [714, 0]
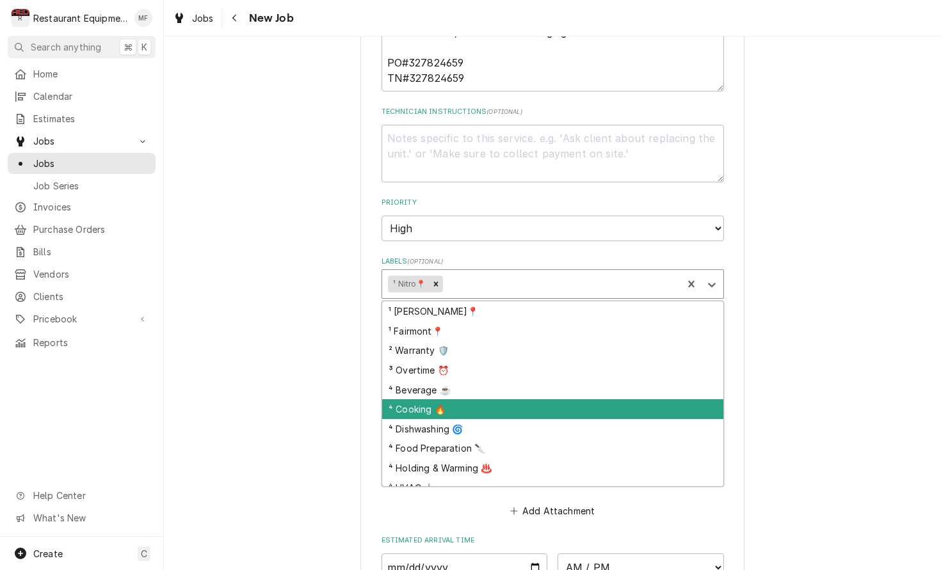
click at [628, 399] on div "⁴ Cooking 🔥" at bounding box center [552, 409] width 341 height 20
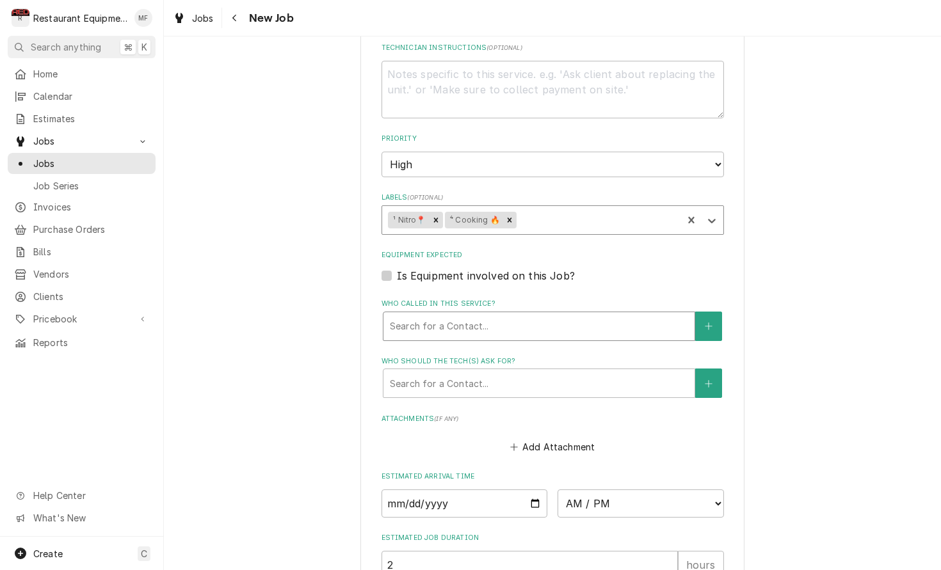
scroll to position [785, 0]
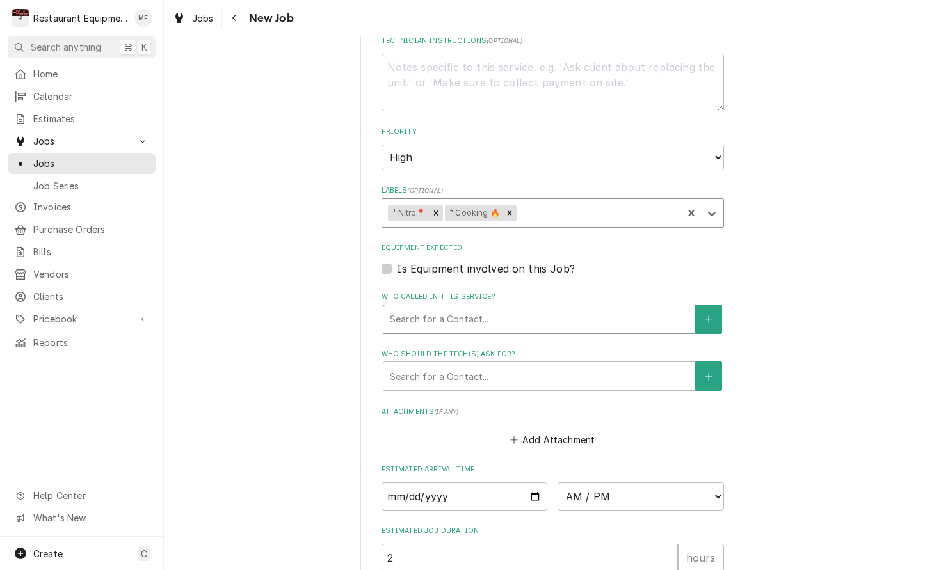
click at [573, 308] on div "Who called in this service?" at bounding box center [539, 319] width 298 height 23
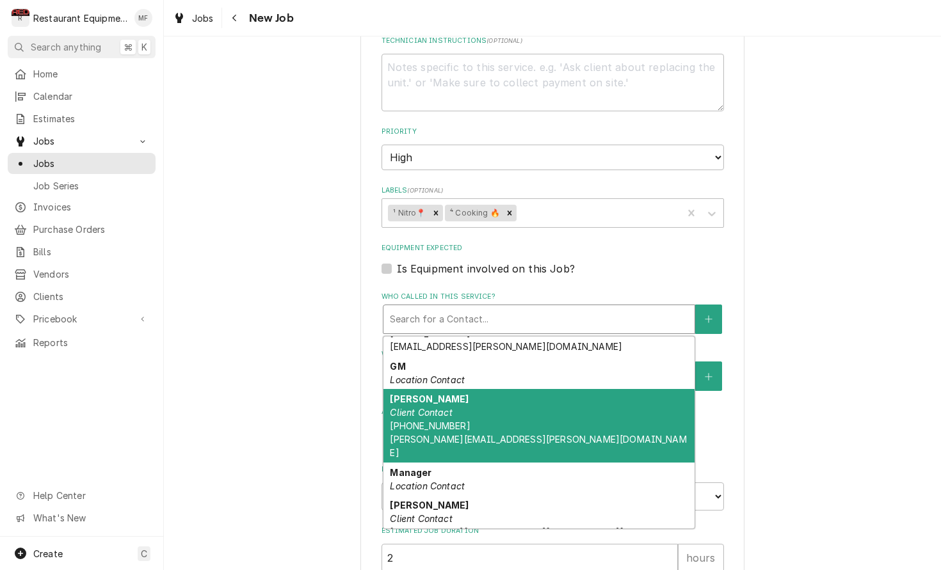
scroll to position [286, 0]
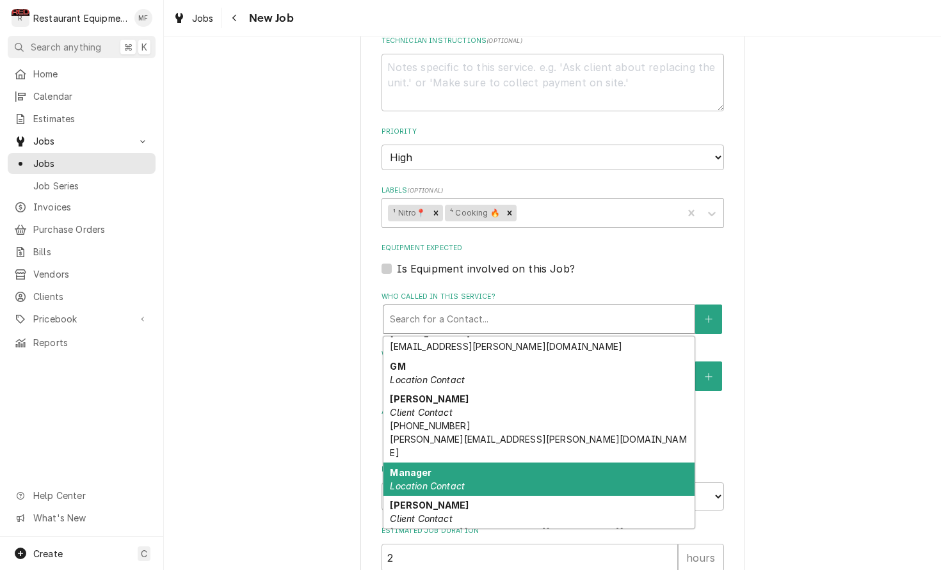
click at [618, 463] on div "Manager Location Contact" at bounding box center [538, 479] width 311 height 33
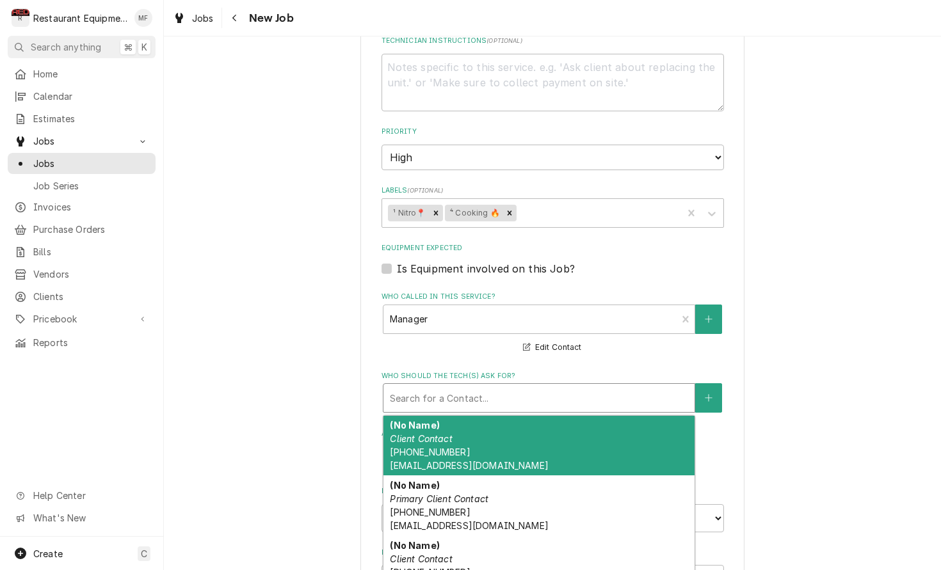
drag, startPoint x: 579, startPoint y: 377, endPoint x: 570, endPoint y: 388, distance: 14.1
click at [578, 387] on div "Who should the tech(s) ask for?" at bounding box center [539, 398] width 298 height 23
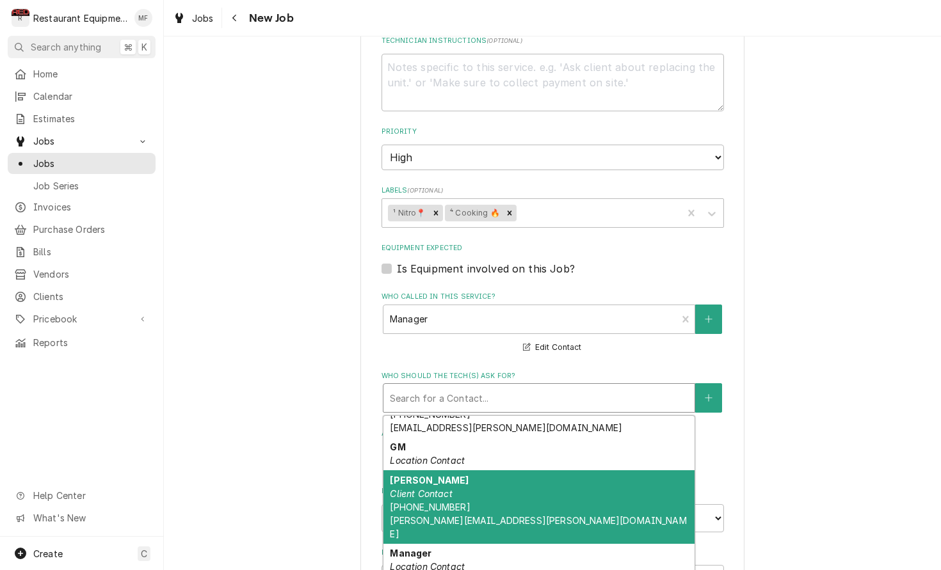
scroll to position [298, 0]
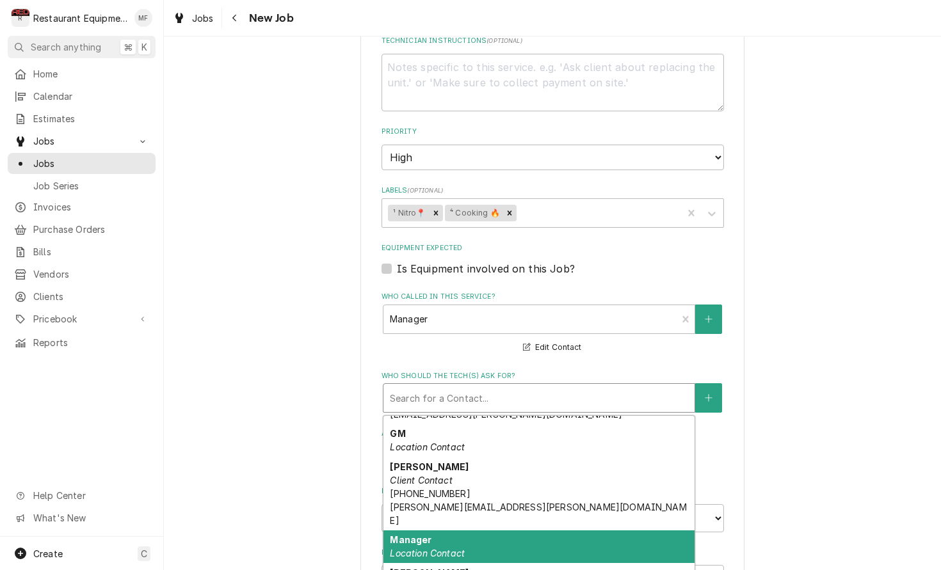
click at [602, 530] on div "Manager Location Contact" at bounding box center [538, 546] width 311 height 33
type textarea "x"
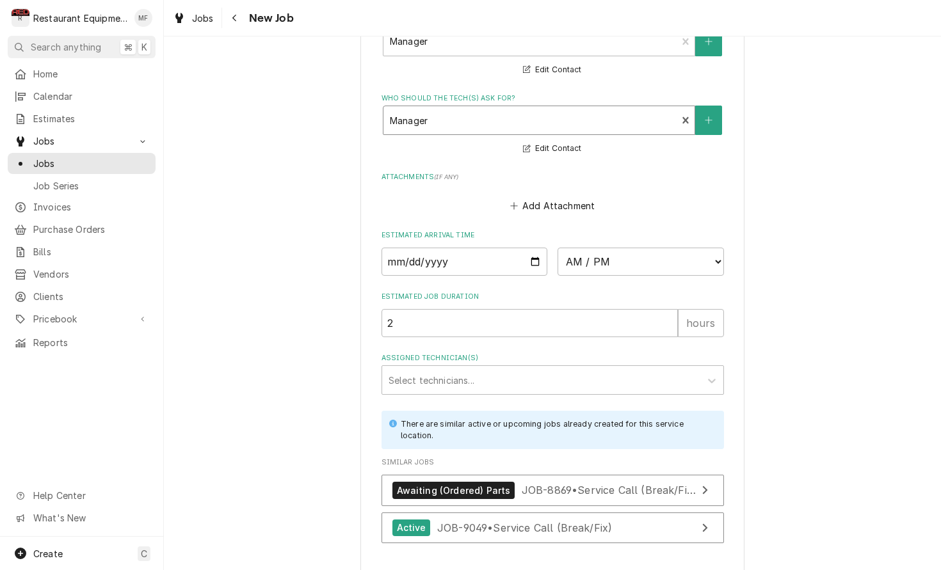
scroll to position [1065, 0]
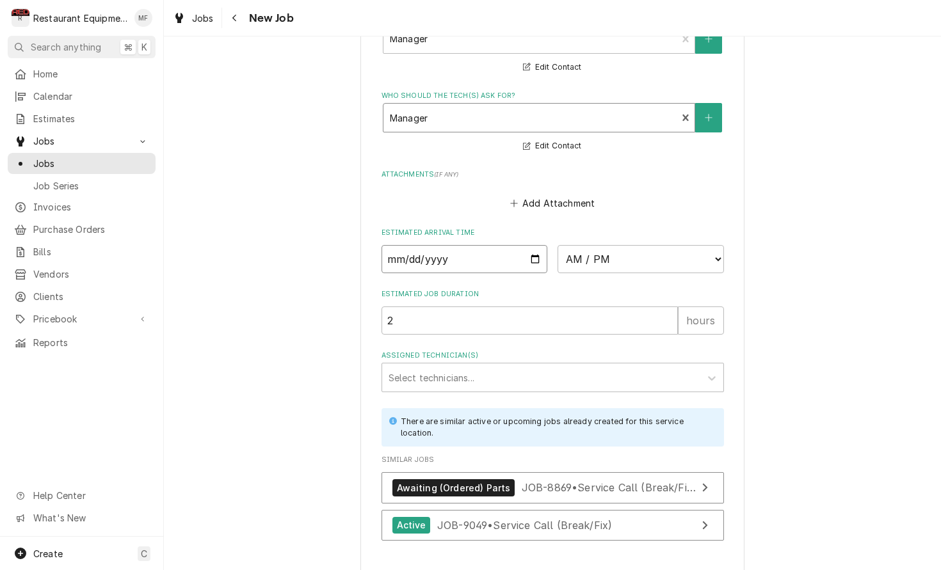
click at [473, 245] on input "Date" at bounding box center [464, 259] width 166 height 28
type input "2025-10-03"
type textarea "x"
select select "11:00:00"
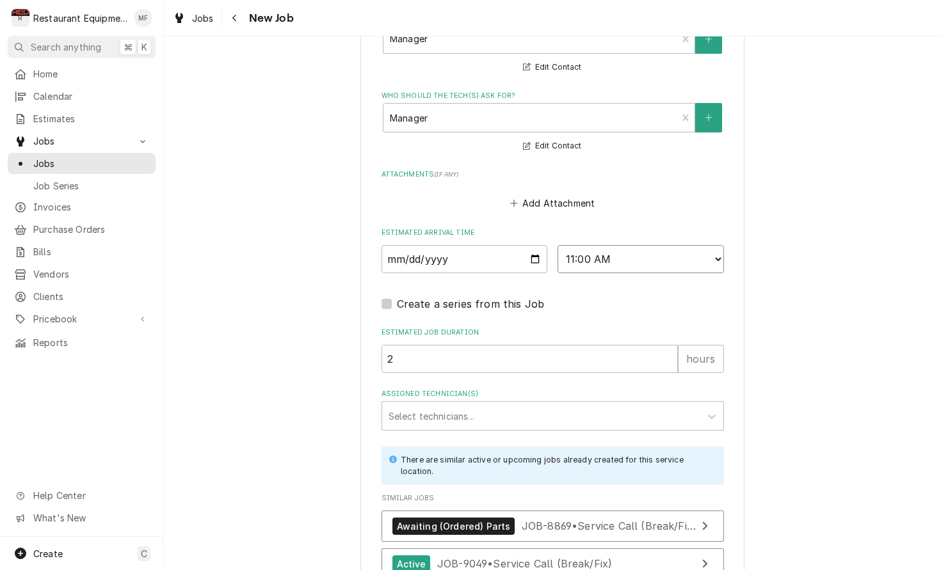
type textarea "x"
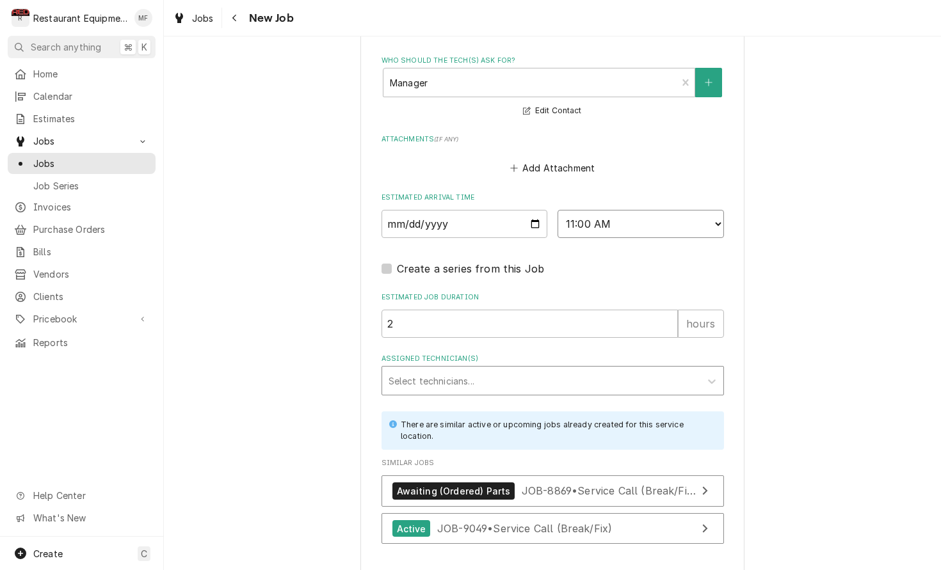
scroll to position [1102, 0]
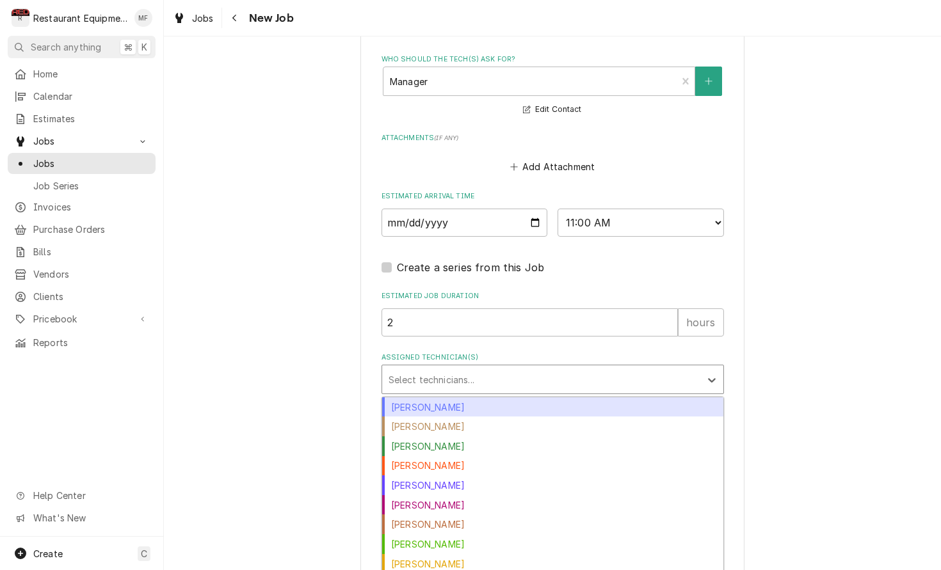
click at [558, 368] on div "Assigned Technician(s)" at bounding box center [540, 379] width 305 height 23
type input "va"
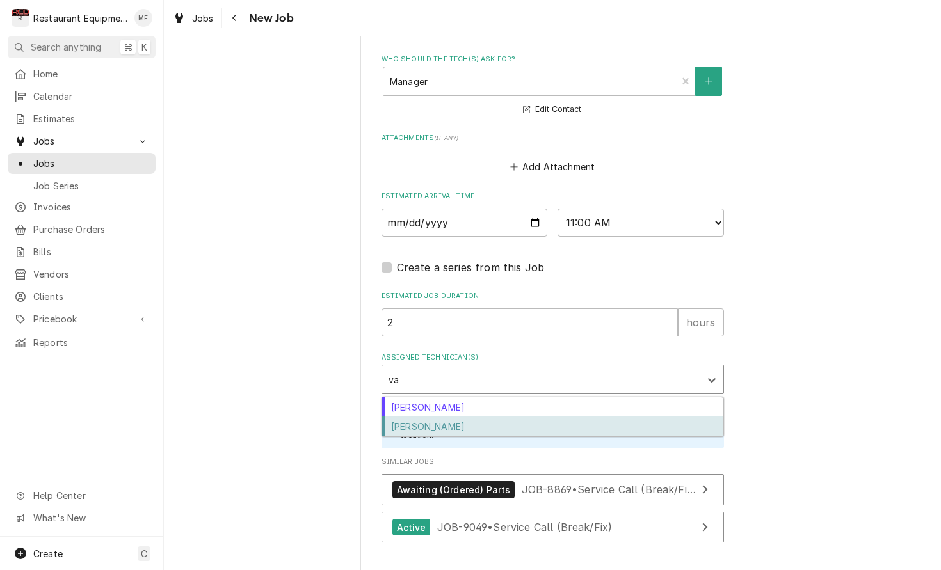
click at [568, 417] on div "Van Lucas" at bounding box center [552, 427] width 341 height 20
type textarea "x"
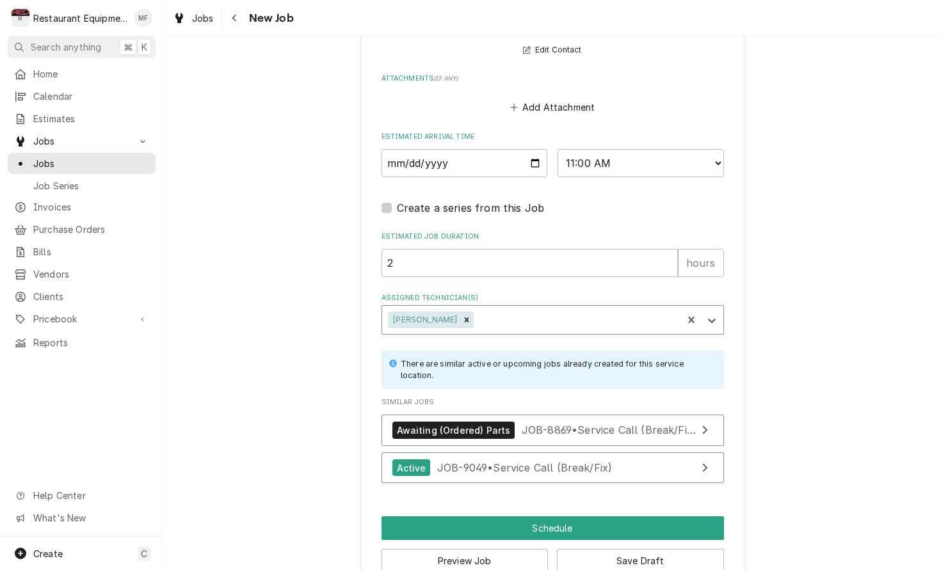
click at [690, 516] on button "Schedule" at bounding box center [552, 528] width 342 height 24
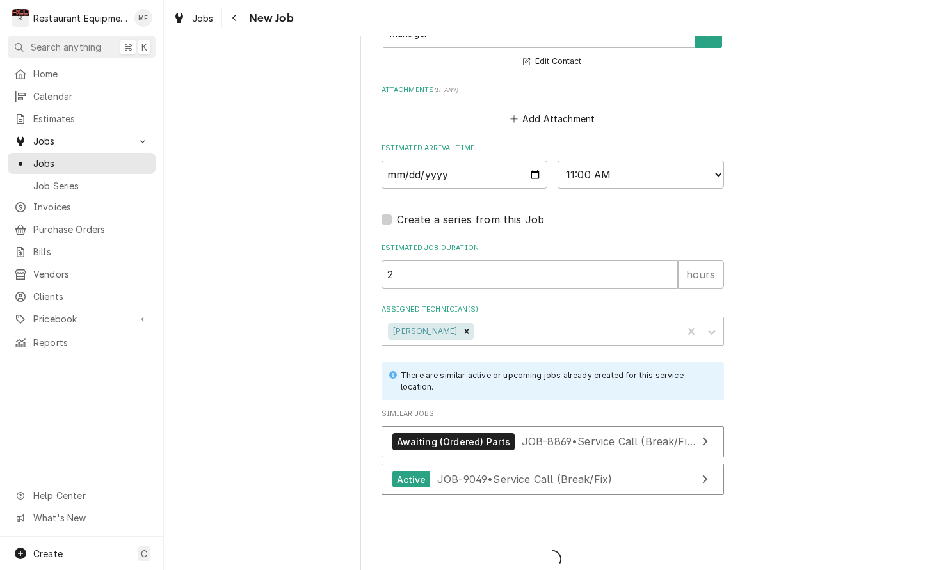
type textarea "x"
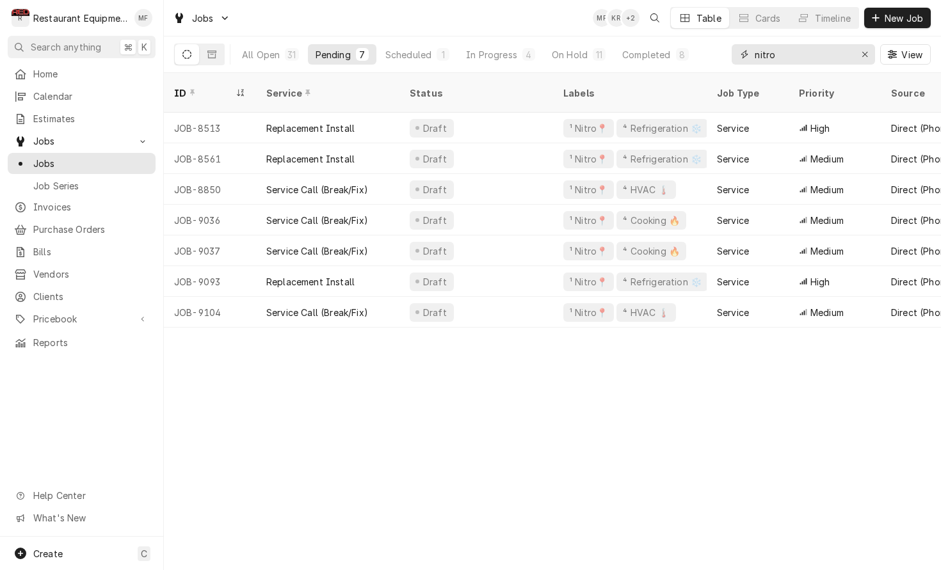
click at [807, 60] on input "nitro" at bounding box center [802, 54] width 96 height 20
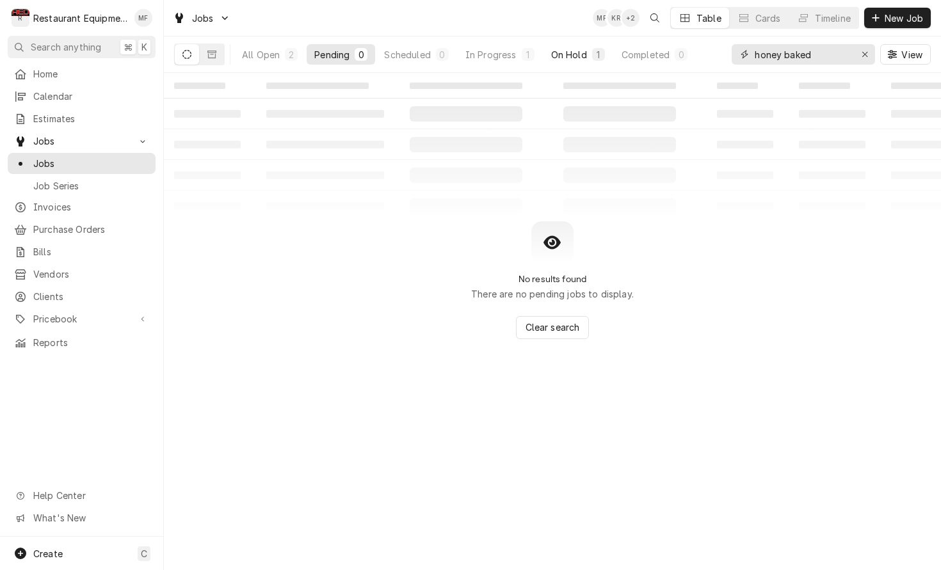
type input "honey baked"
click at [562, 52] on div "On Hold" at bounding box center [569, 54] width 36 height 13
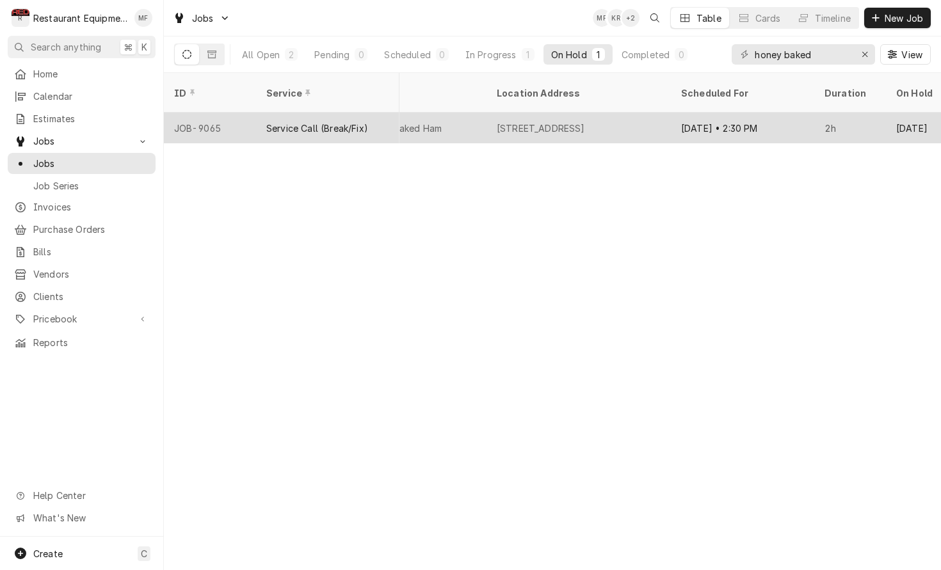
scroll to position [0, 1081]
click at [679, 113] on div "Sep 29 • 2:30 PM" at bounding box center [736, 128] width 143 height 31
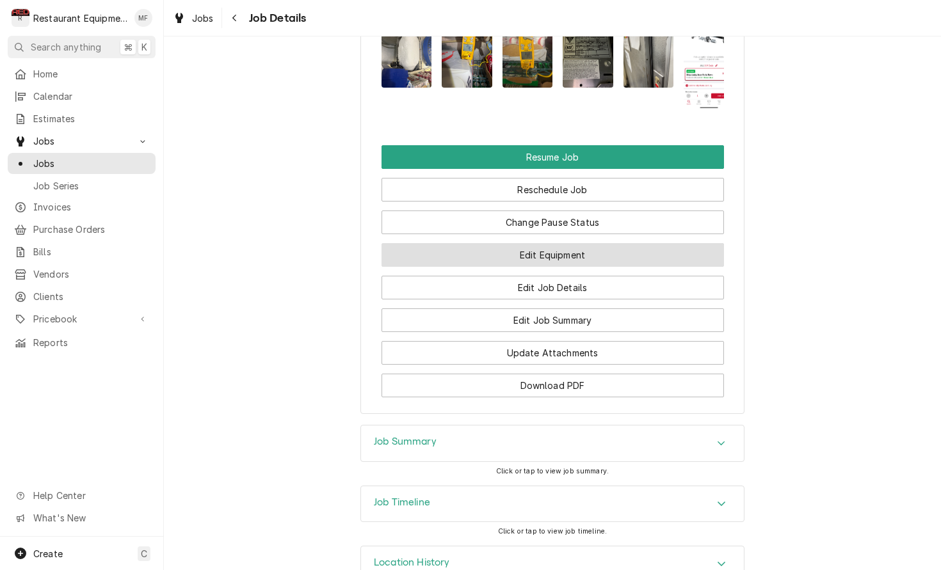
scroll to position [1378, 0]
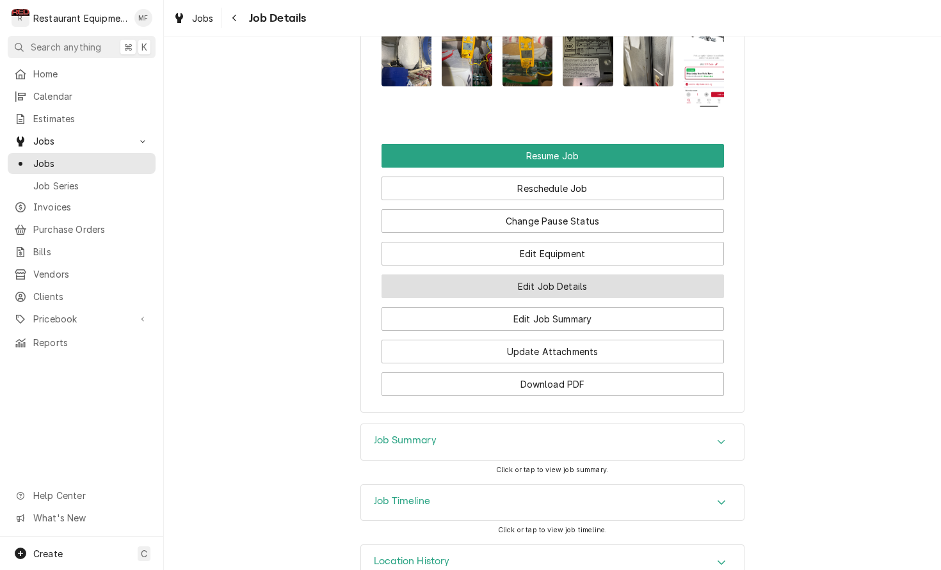
click at [649, 282] on button "Edit Job Details" at bounding box center [552, 287] width 342 height 24
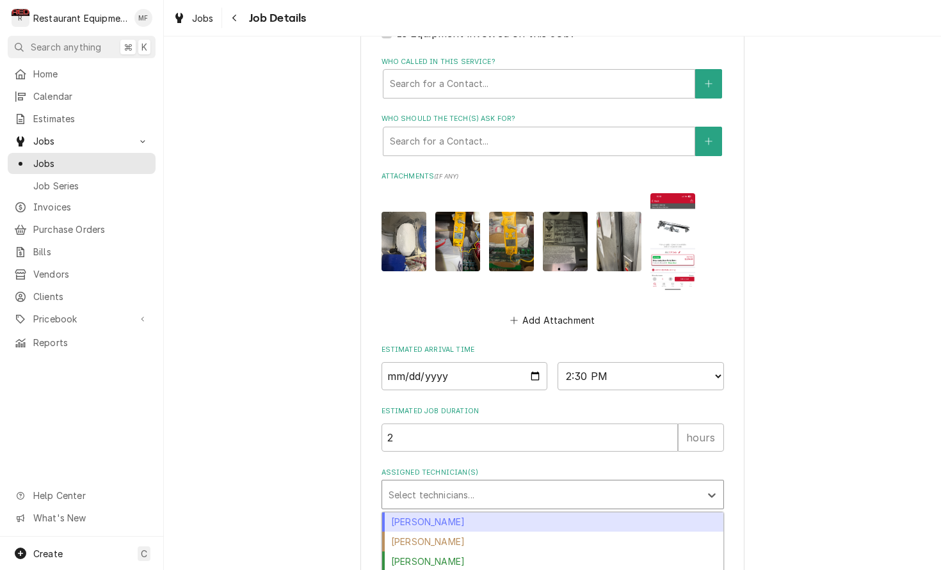
click at [637, 483] on div "Assigned Technician(s)" at bounding box center [540, 494] width 305 height 23
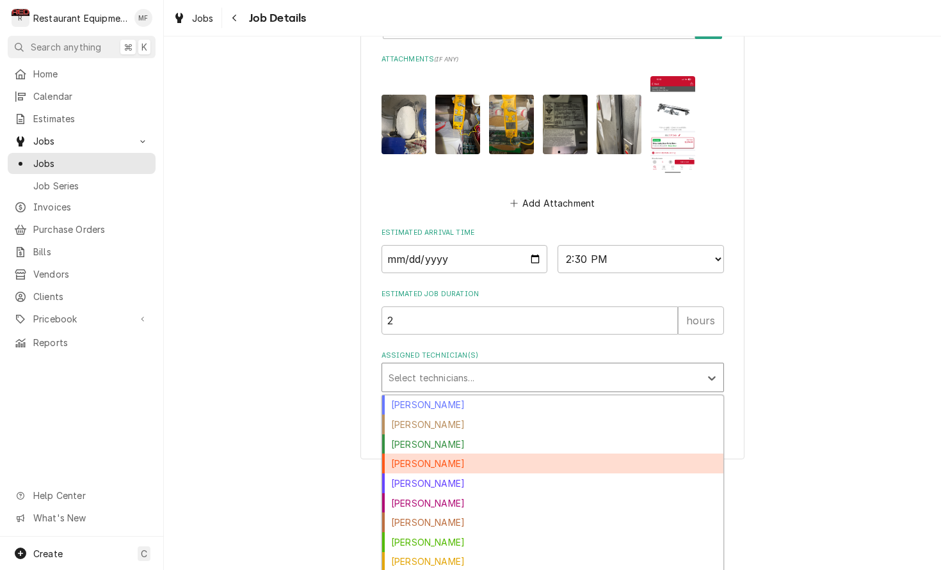
click at [521, 454] on div "[PERSON_NAME]" at bounding box center [552, 464] width 341 height 20
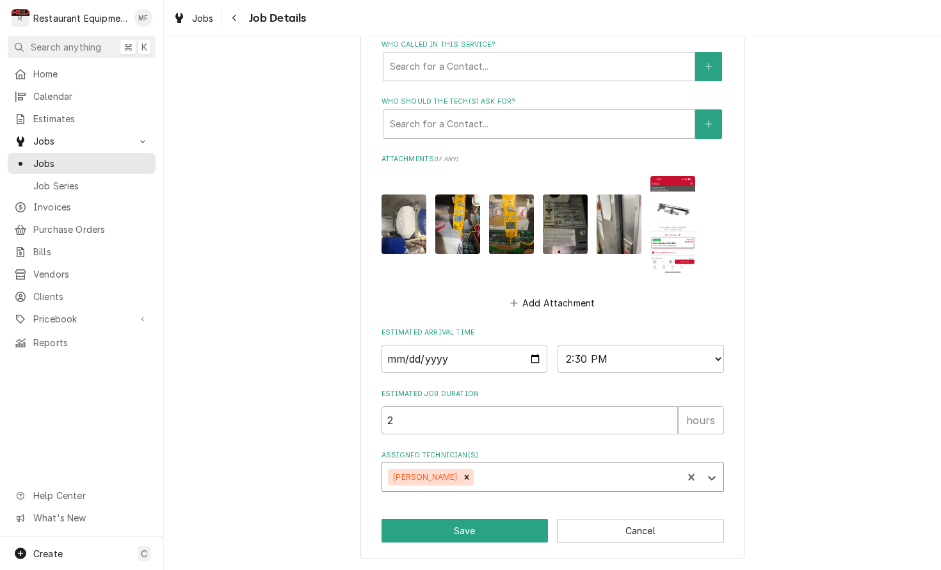
scroll to position [602, 0]
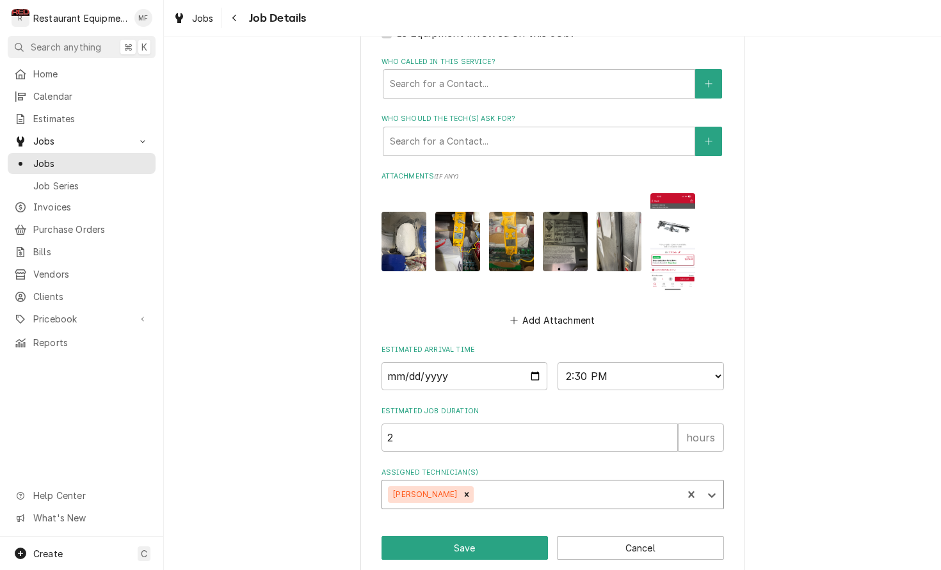
type textarea "x"
drag, startPoint x: 494, startPoint y: 364, endPoint x: 497, endPoint y: 381, distance: 17.5
click at [494, 364] on input "2025-09-29" at bounding box center [464, 376] width 166 height 28
type input "2025-10-03"
type textarea "x"
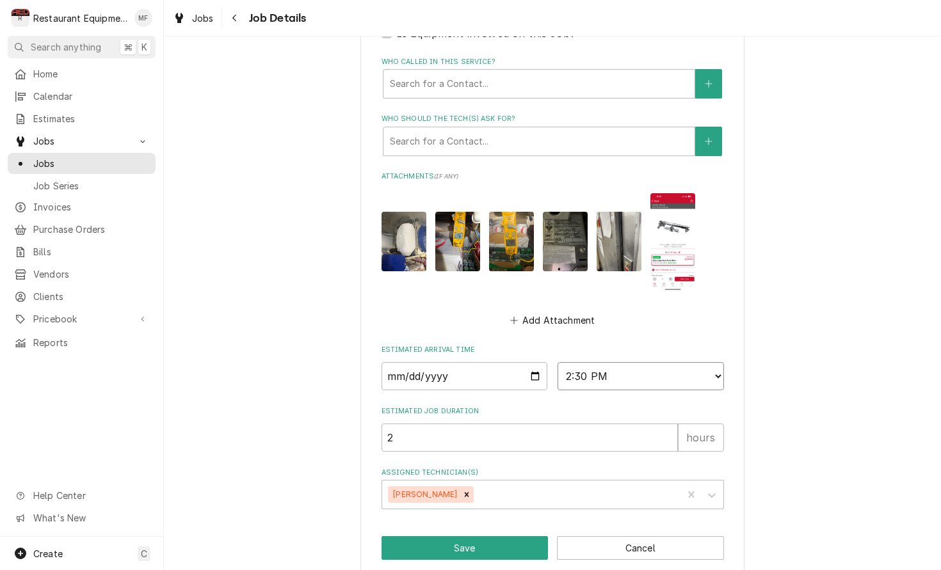
select select "09:45:00"
click at [504, 536] on button "Save" at bounding box center [464, 548] width 167 height 24
type textarea "x"
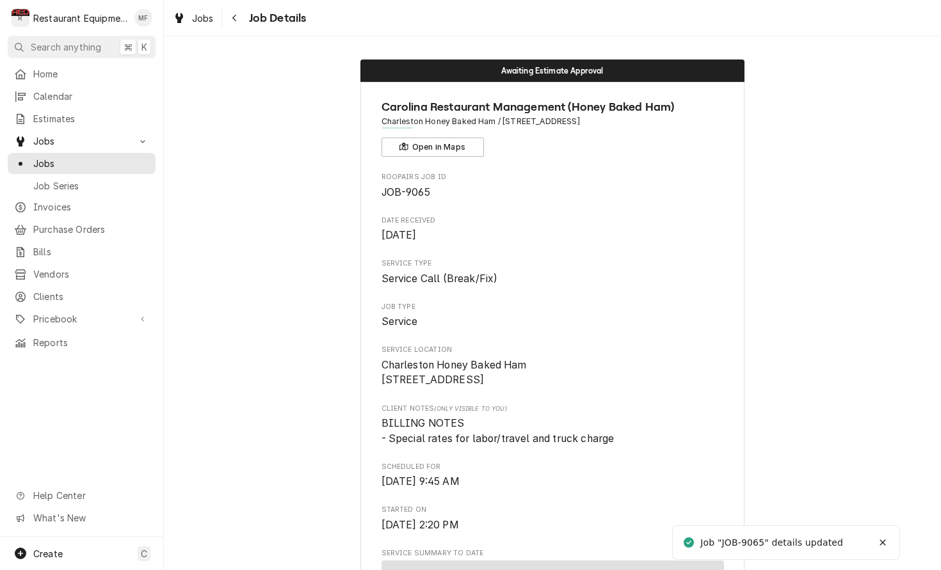
click at [889, 539] on button "Notifications alt+T" at bounding box center [882, 542] width 20 height 20
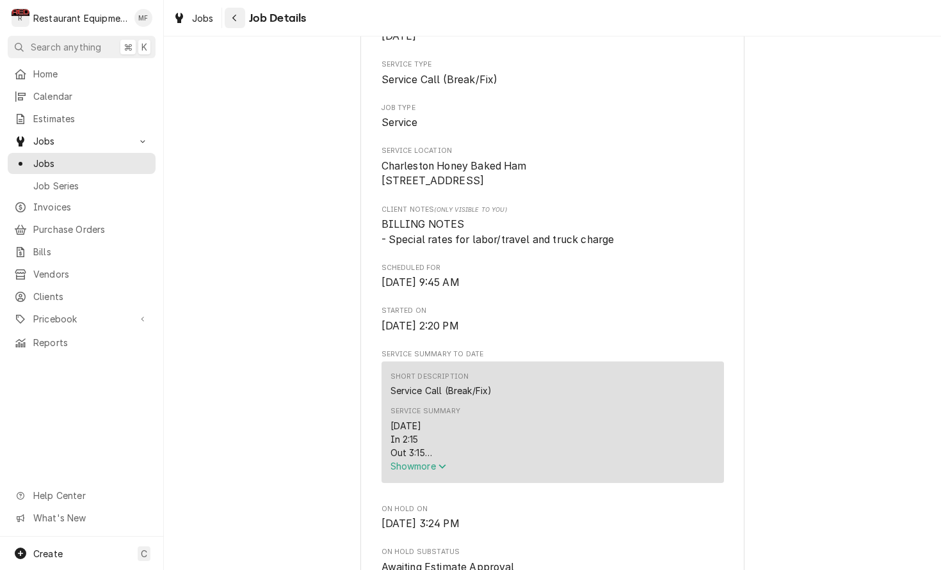
scroll to position [207, 0]
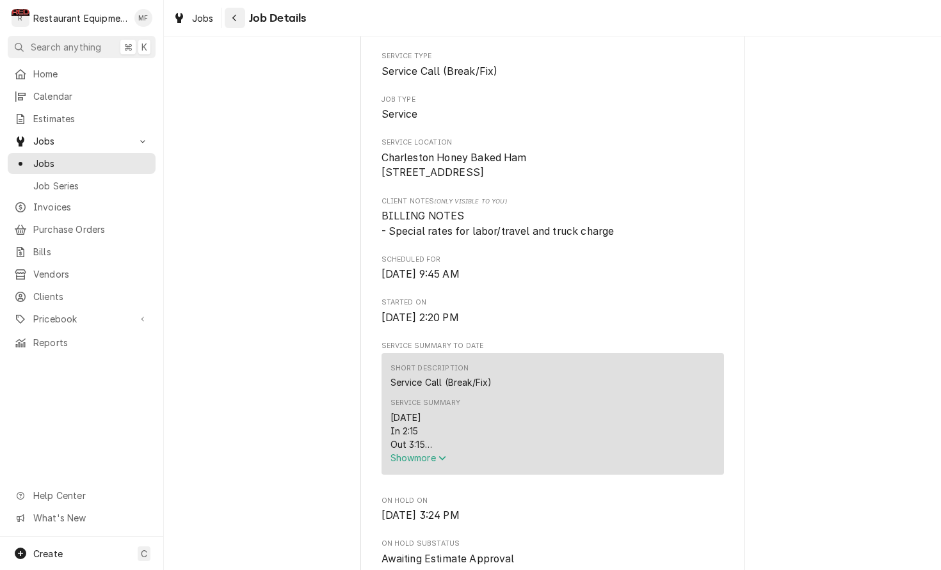
click at [239, 20] on div "Navigate back" at bounding box center [234, 18] width 13 height 13
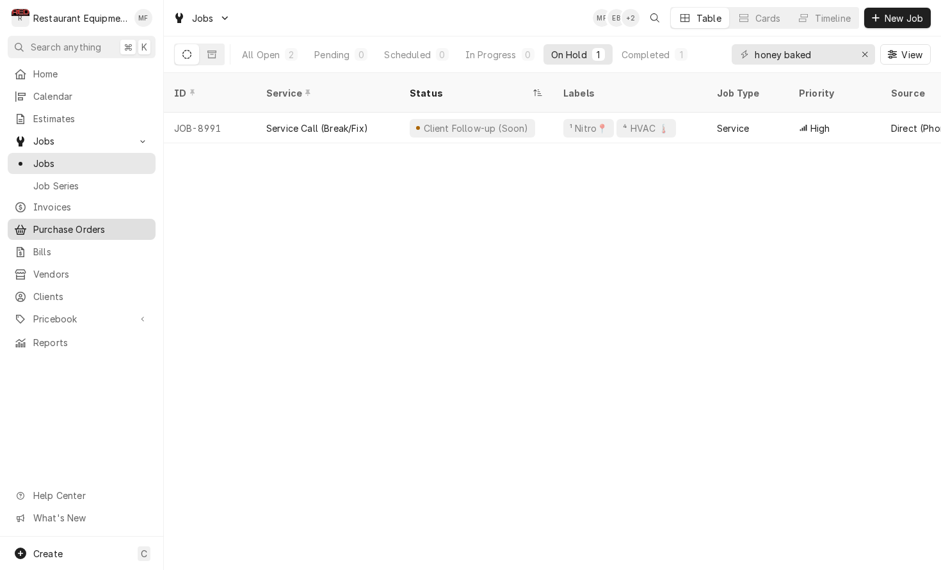
click at [133, 223] on span "Purchase Orders" at bounding box center [91, 229] width 116 height 13
click at [863, 59] on div "Erase input" at bounding box center [864, 54] width 13 height 13
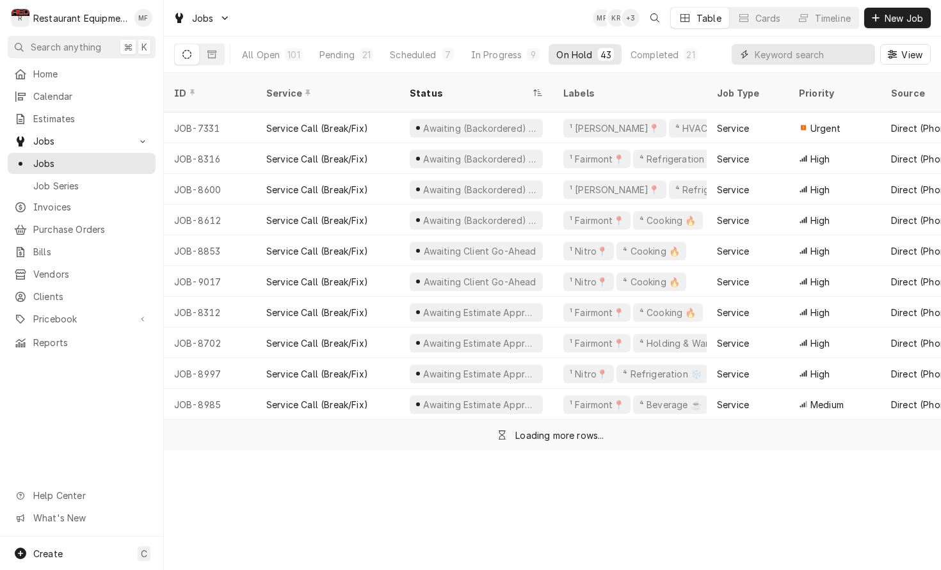
click at [790, 58] on input "Dynamic Content Wrapper" at bounding box center [811, 54] width 114 height 20
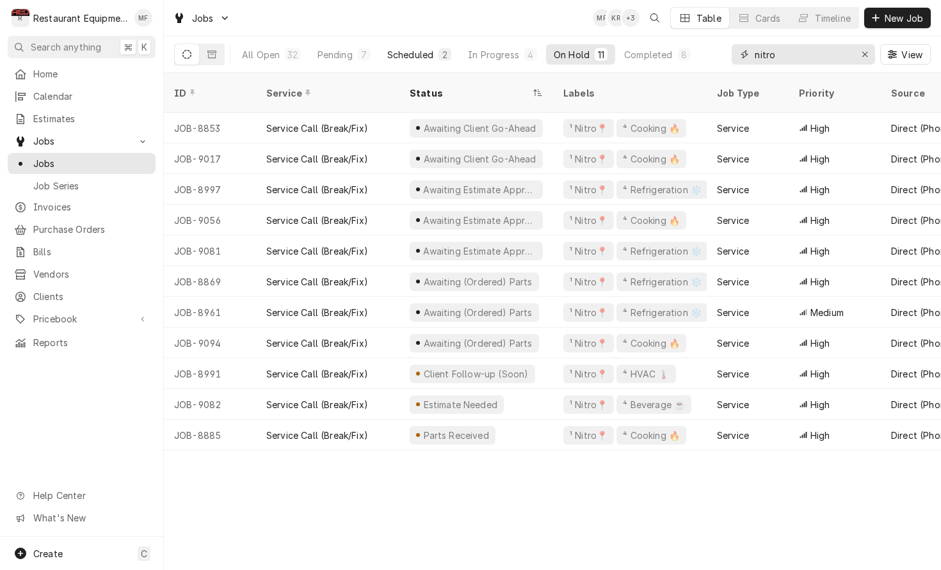
type input "nitro"
click at [411, 55] on div "Scheduled" at bounding box center [410, 54] width 46 height 13
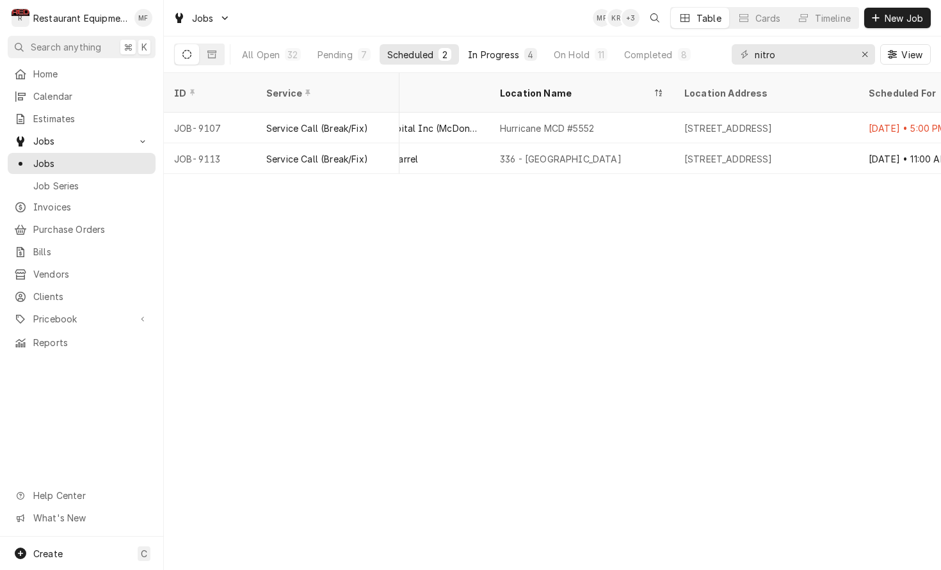
scroll to position [0, 904]
drag, startPoint x: 522, startPoint y: 50, endPoint x: 575, endPoint y: 68, distance: 56.1
click at [522, 51] on button "In Progress 4" at bounding box center [502, 54] width 84 height 20
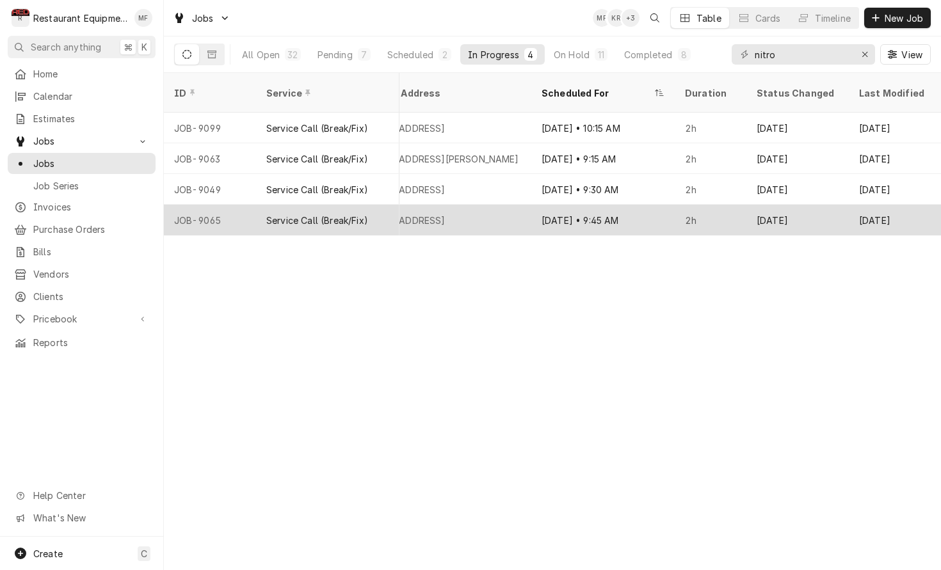
scroll to position [0, 1]
click at [835, 205] on div "Oct 3" at bounding box center [797, 220] width 102 height 31
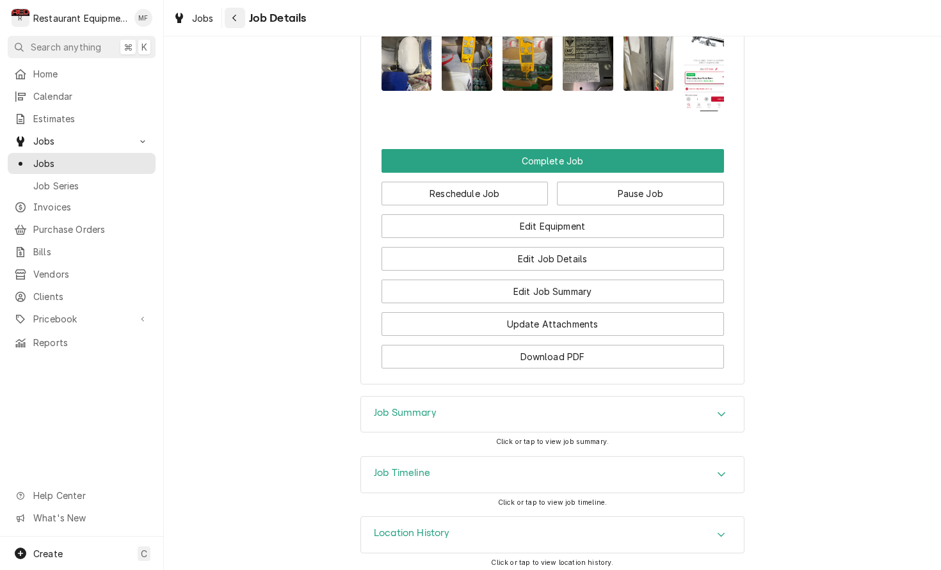
scroll to position [1272, 0]
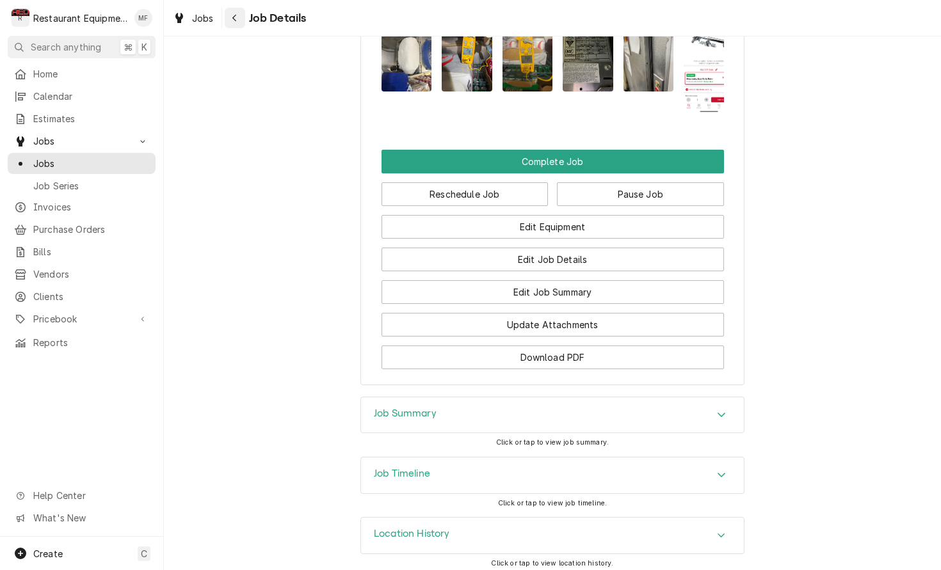
click at [239, 23] on div "Navigate back" at bounding box center [234, 18] width 13 height 13
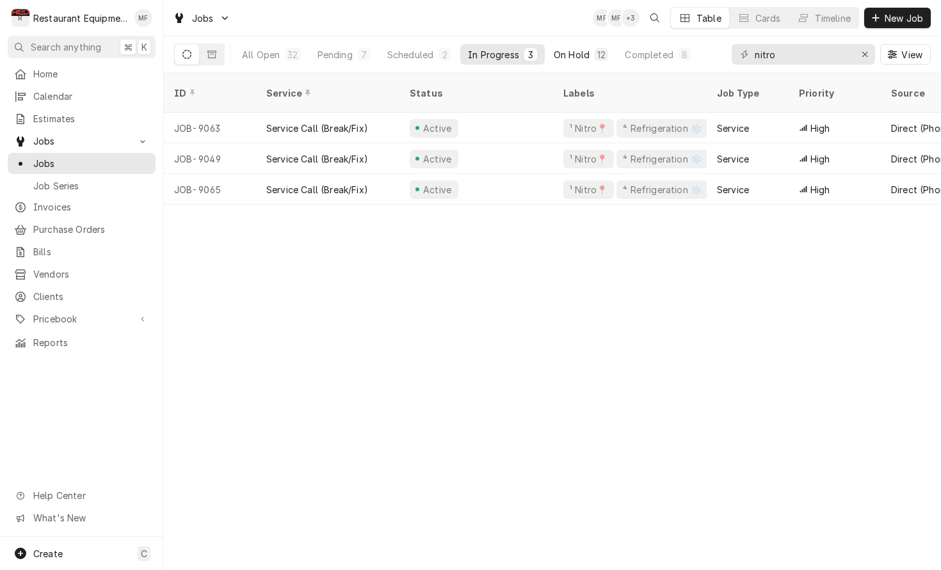
click at [570, 54] on div "On Hold" at bounding box center [572, 54] width 36 height 13
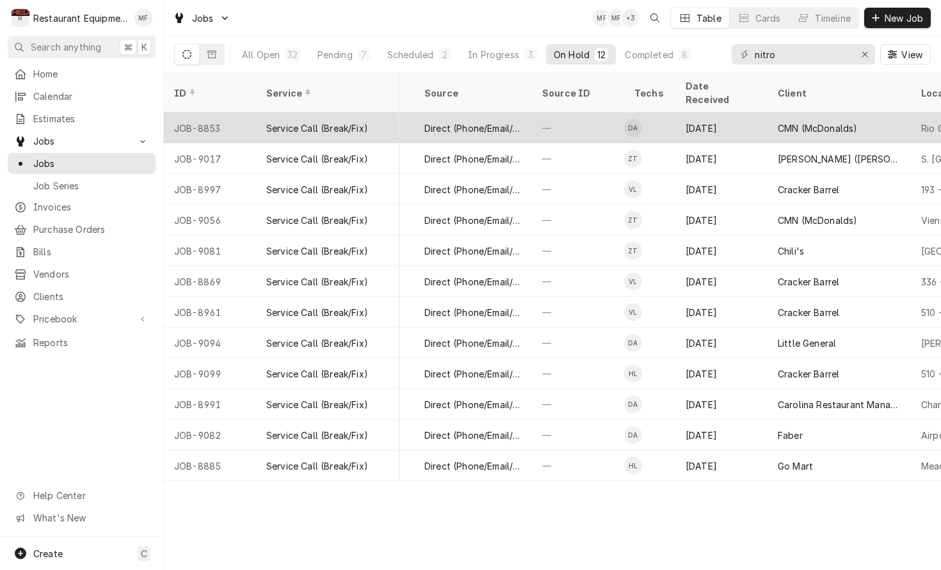
scroll to position [0, 486]
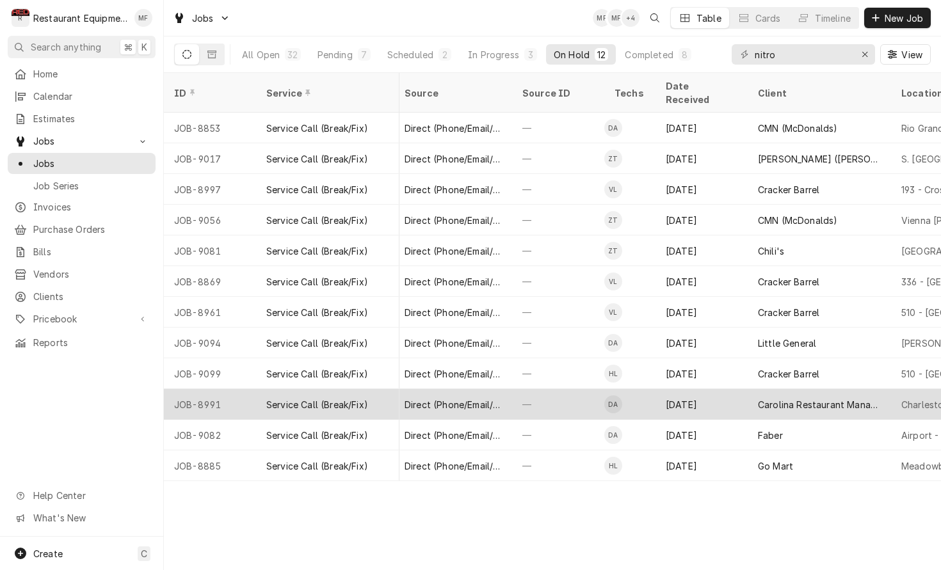
click at [834, 398] on div "Carolina Restaurant Management (Honey Baked Ham)" at bounding box center [819, 404] width 123 height 13
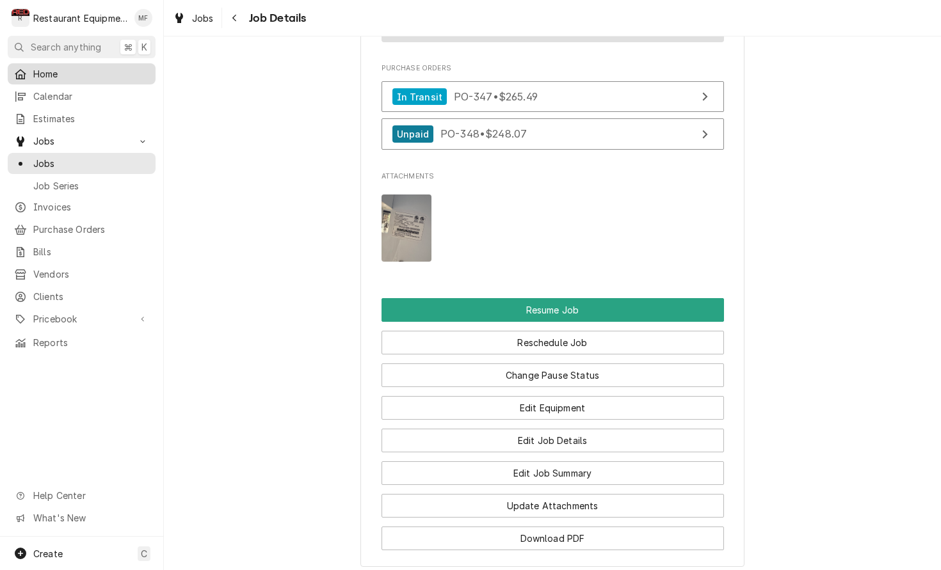
scroll to position [1296, 0]
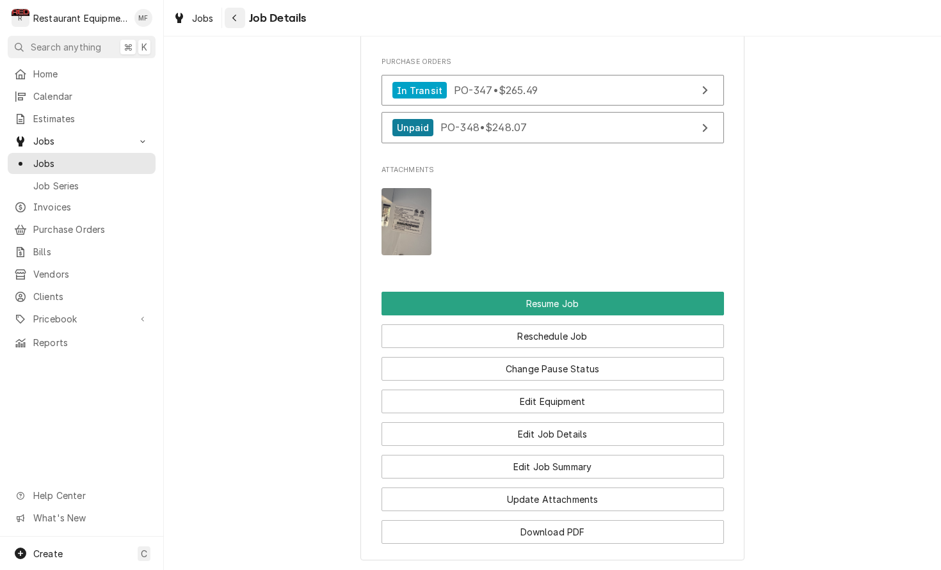
click at [241, 21] on div "Navigate back" at bounding box center [234, 18] width 13 height 13
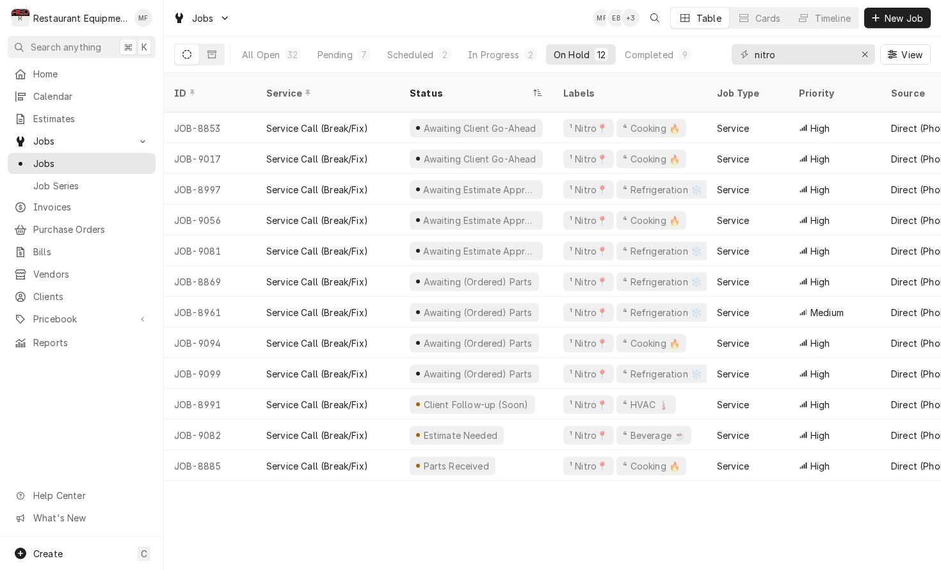
click at [366, 30] on div "Jobs MF EB + 3 Table Cards Timeline New Job" at bounding box center [552, 18] width 777 height 36
click at [511, 58] on div "In Progress" at bounding box center [493, 54] width 51 height 13
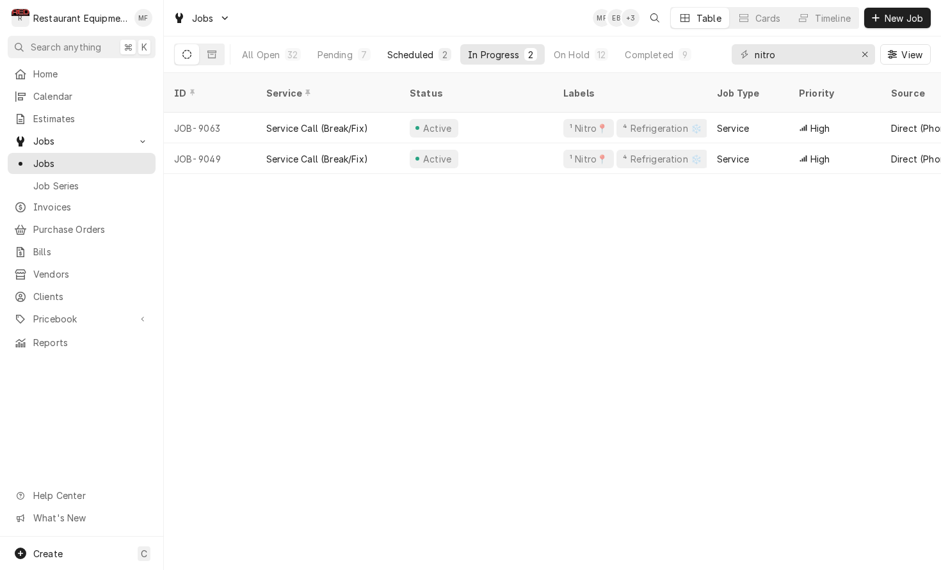
drag, startPoint x: 413, startPoint y: 63, endPoint x: 404, endPoint y: 63, distance: 9.0
click at [411, 63] on button "Scheduled 2" at bounding box center [418, 54] width 79 height 20
click at [335, 52] on div "Pending" at bounding box center [334, 54] width 35 height 13
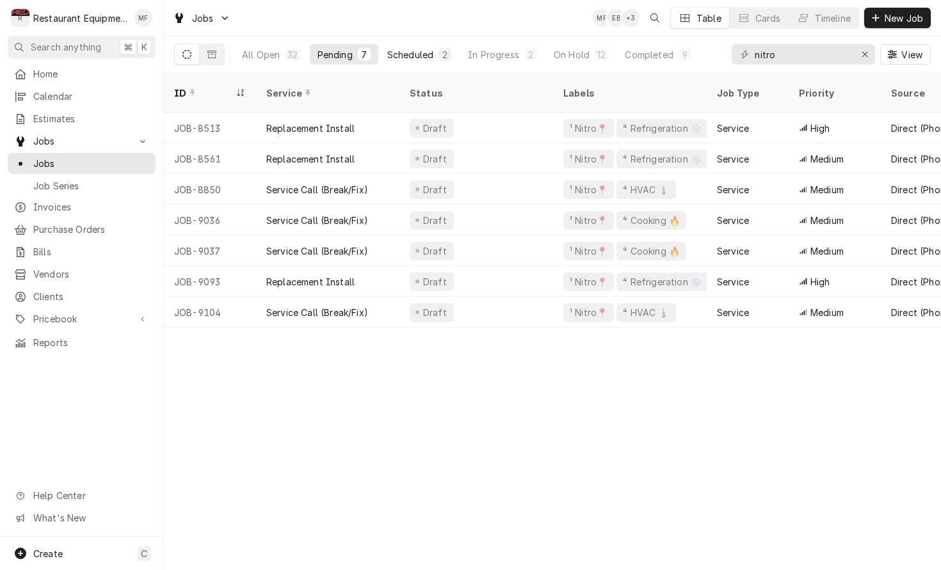
click at [409, 54] on div "Scheduled" at bounding box center [410, 54] width 46 height 13
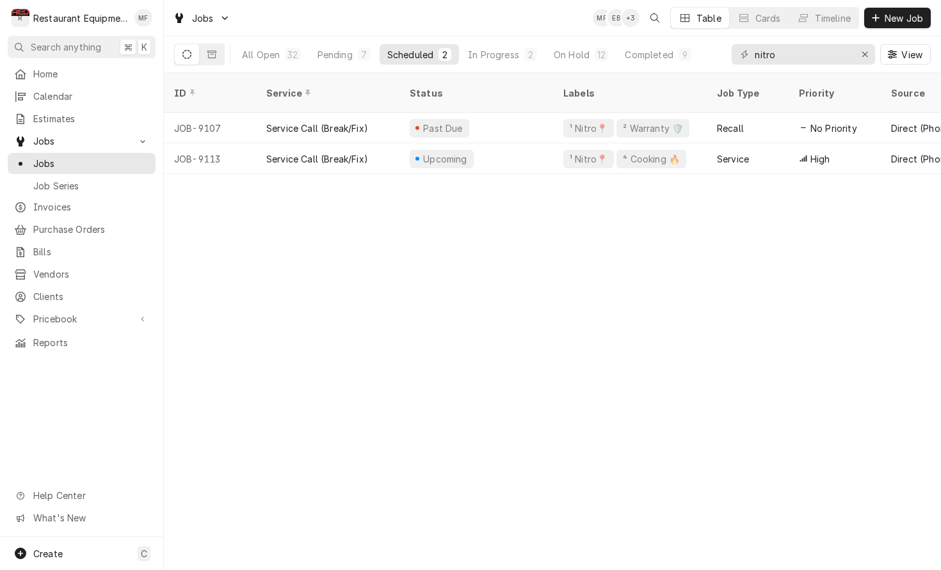
click at [400, 24] on div "Jobs MF EB + 3 Table Cards Timeline New Job" at bounding box center [552, 18] width 777 height 36
click at [484, 49] on div "In Progress" at bounding box center [493, 54] width 51 height 13
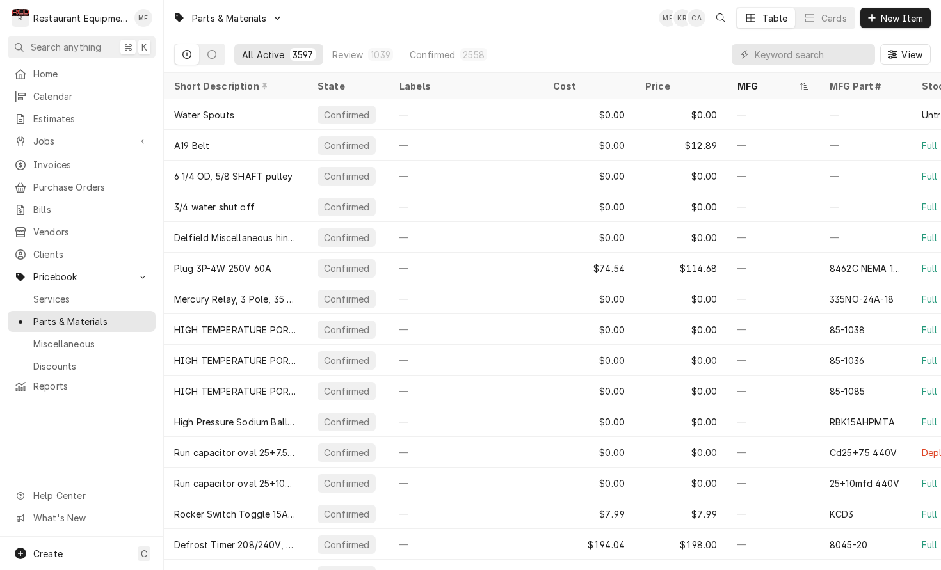
click at [794, 55] on input "Dynamic Content Wrapper" at bounding box center [811, 54] width 114 height 20
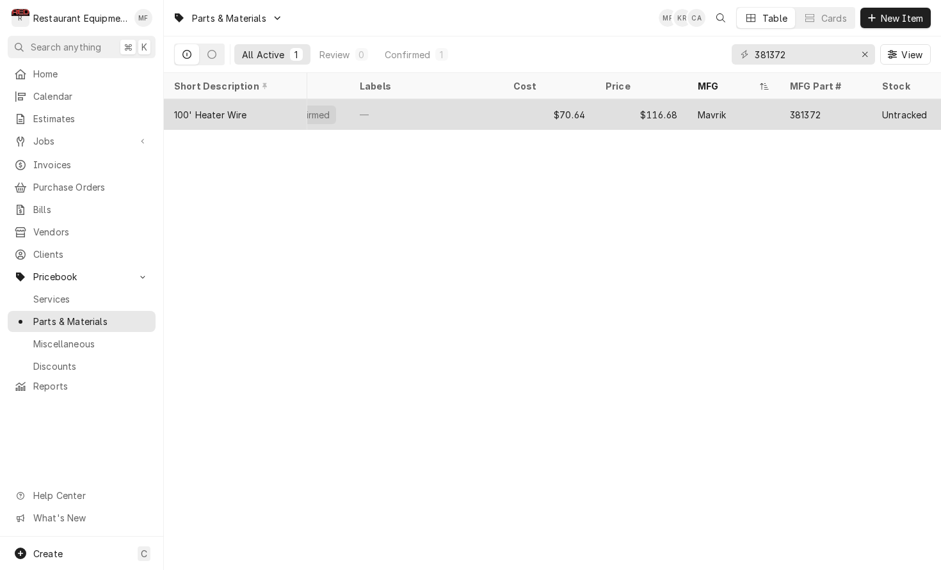
scroll to position [0, 38]
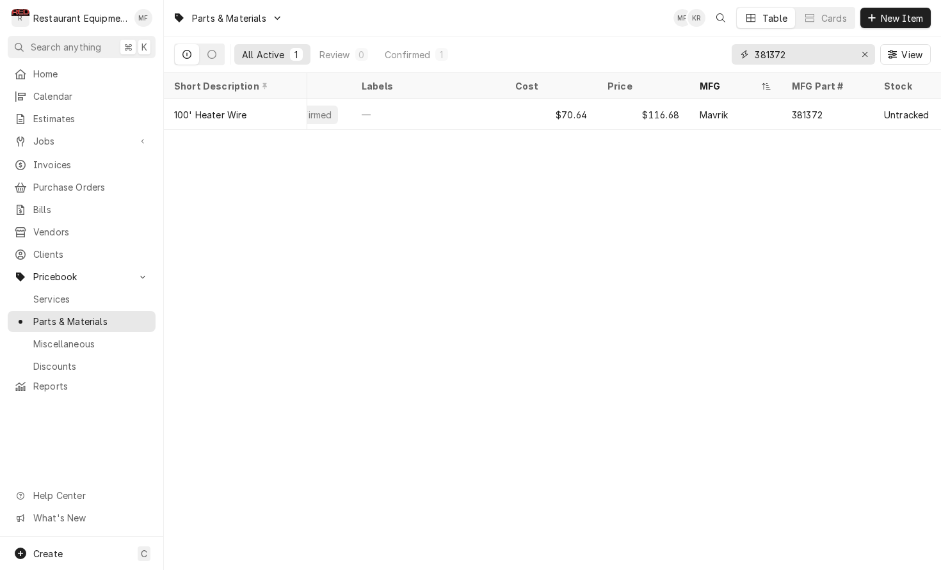
drag, startPoint x: 813, startPoint y: 62, endPoint x: 710, endPoint y: 68, distance: 103.2
click at [710, 68] on div "All Active 1 Review 0 Confirmed 1 381372 View" at bounding box center [552, 54] width 756 height 36
type input "3"
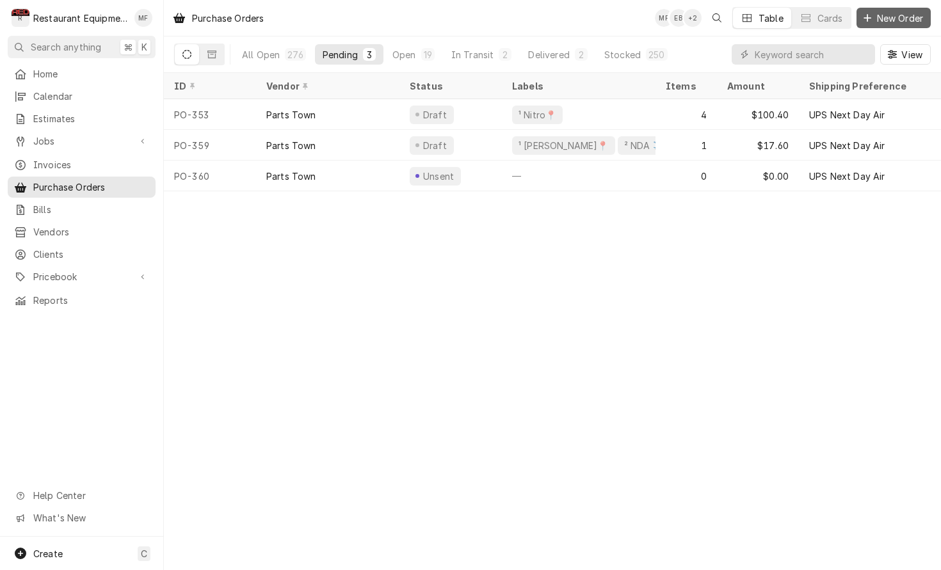
click at [907, 15] on span "New Order" at bounding box center [899, 18] width 51 height 13
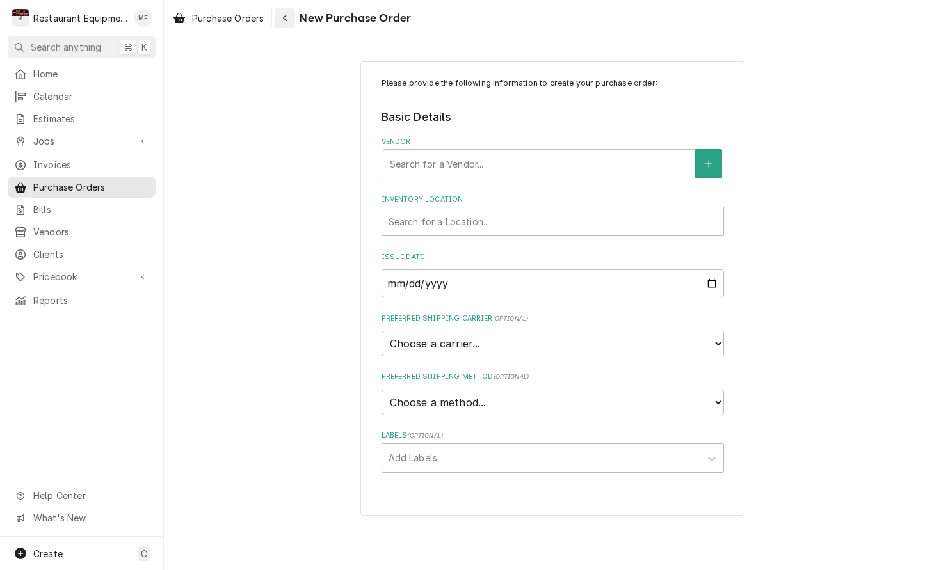
click at [282, 13] on div "Navigate back" at bounding box center [284, 18] width 13 height 13
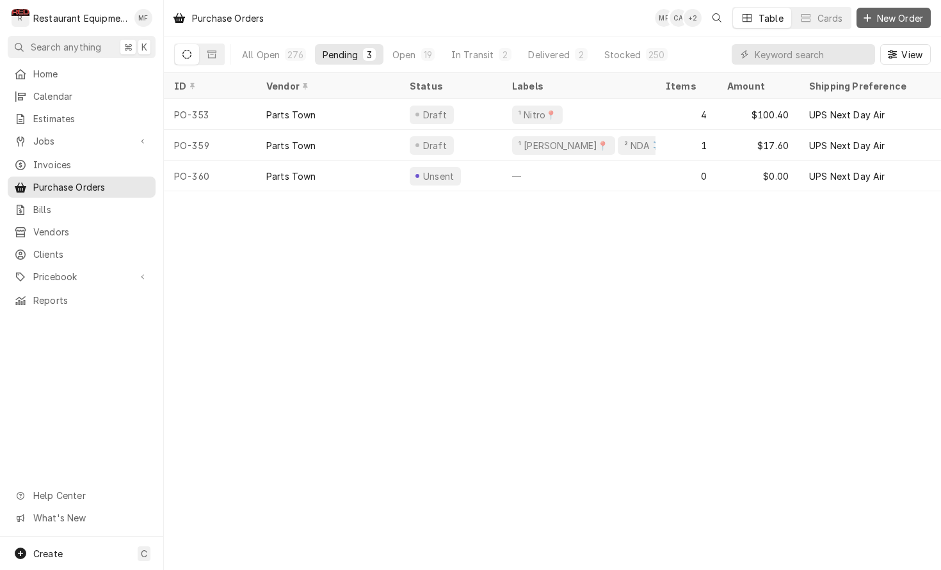
click at [890, 21] on span "New Order" at bounding box center [899, 18] width 51 height 13
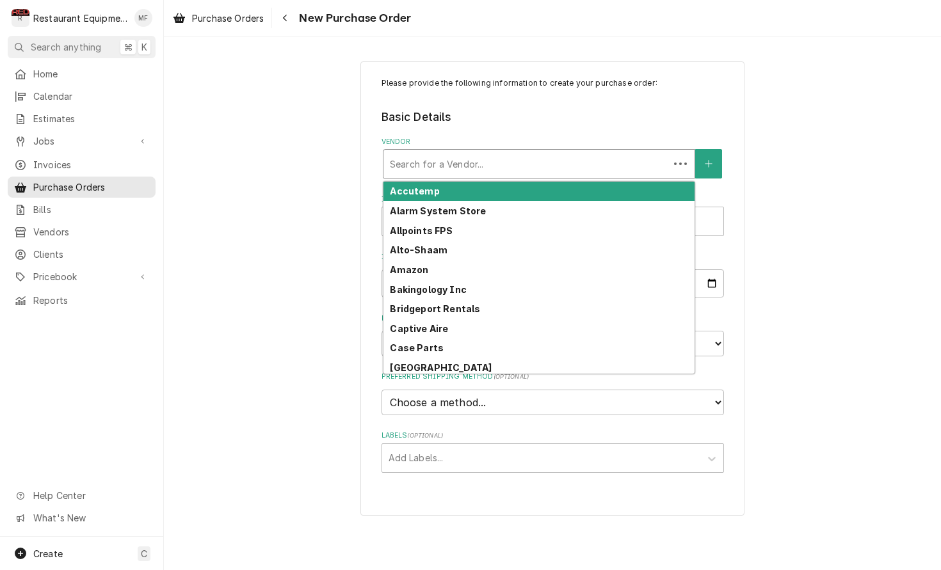
click at [554, 171] on div "Vendor" at bounding box center [526, 163] width 273 height 23
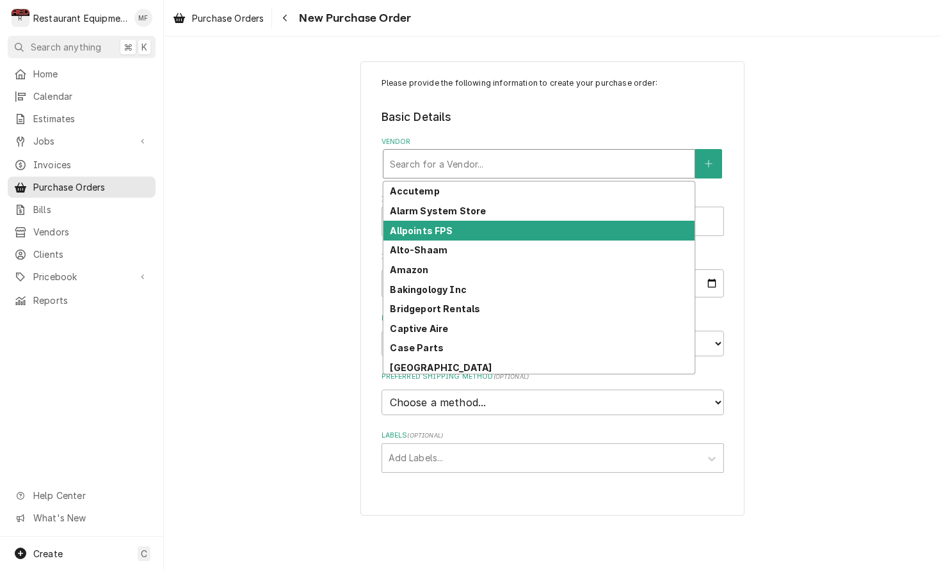
scroll to position [0, 1]
click at [541, 226] on div "Allpoints FPS" at bounding box center [538, 231] width 311 height 20
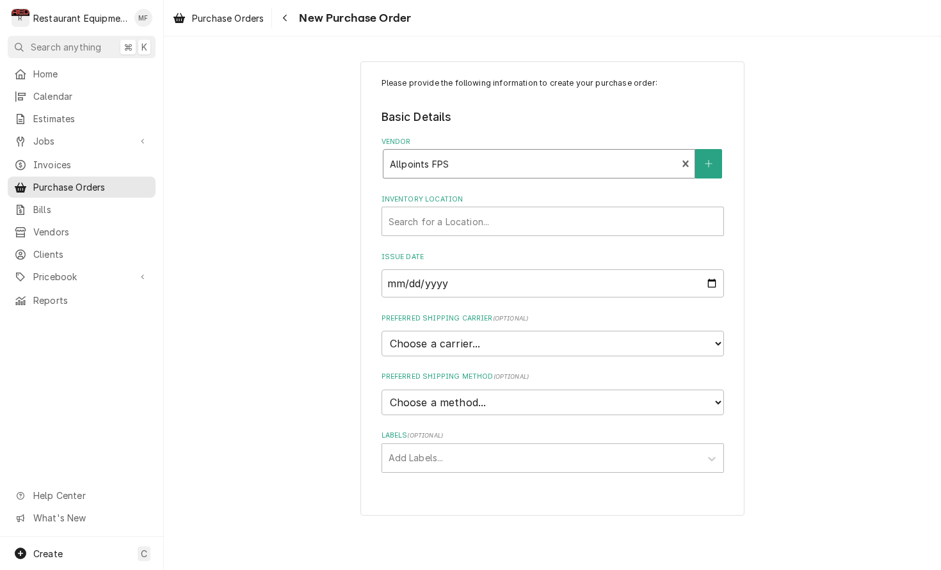
scroll to position [0, 0]
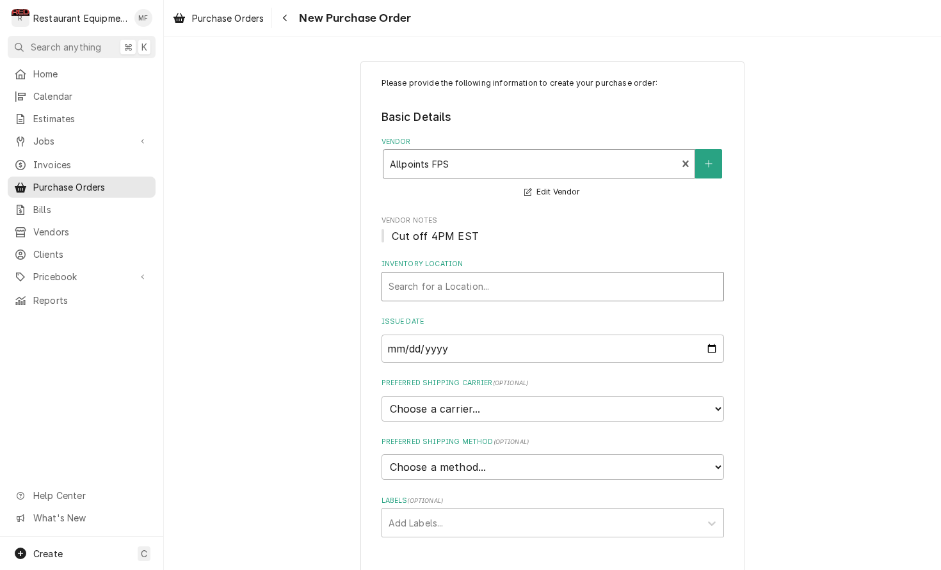
click at [564, 292] on div "Inventory Location" at bounding box center [552, 286] width 328 height 23
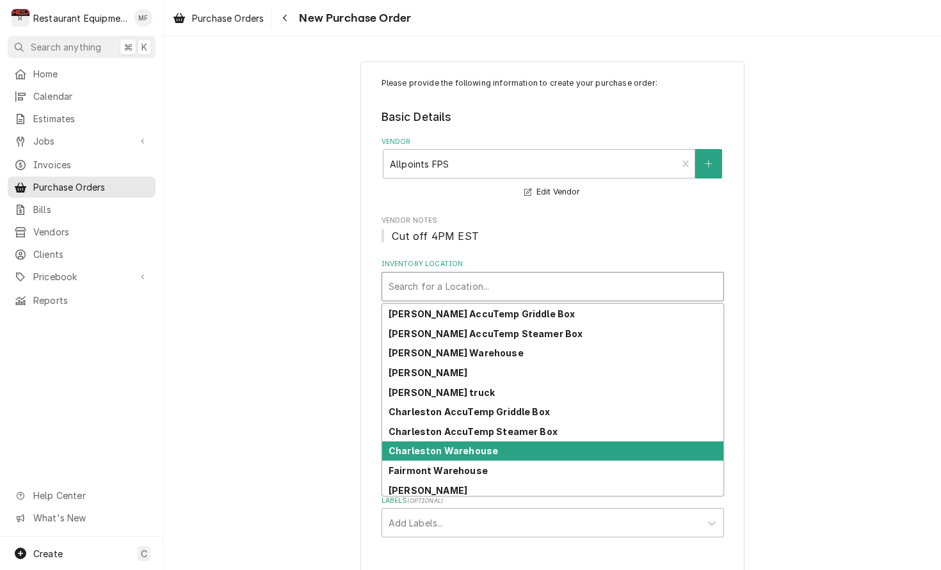
click at [625, 452] on div "Charleston Warehouse" at bounding box center [552, 452] width 341 height 20
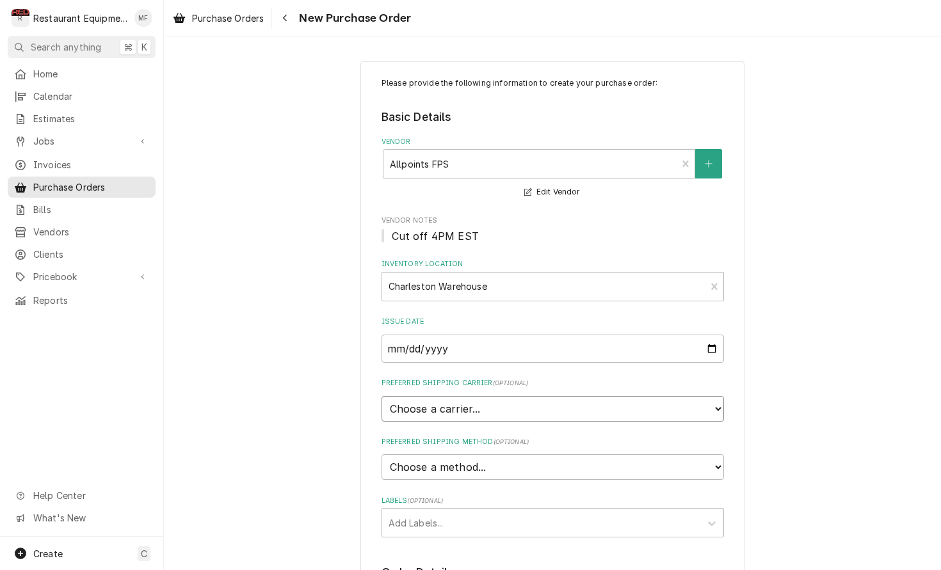
select select "4"
type textarea "x"
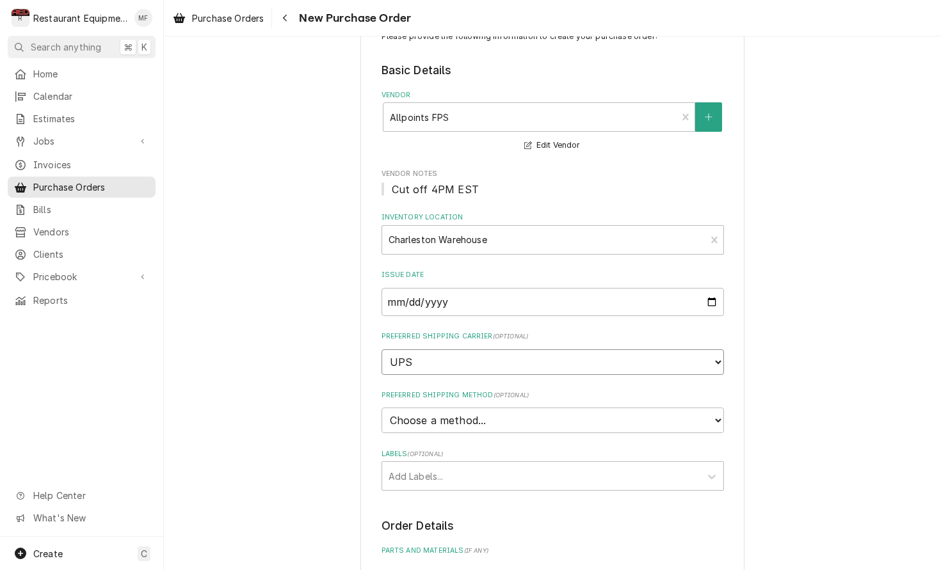
scroll to position [70, 0]
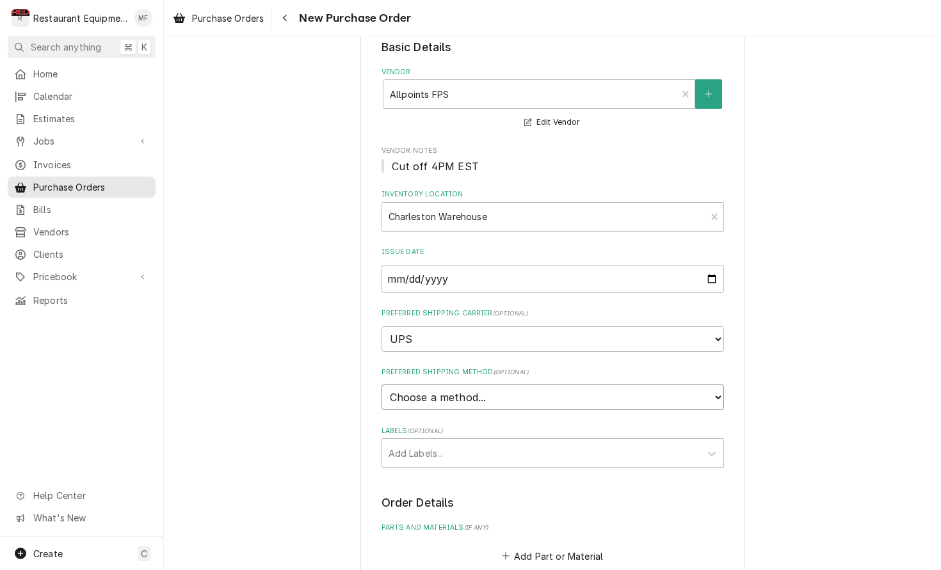
select select "3"
click at [567, 442] on div "Labels" at bounding box center [540, 453] width 305 height 23
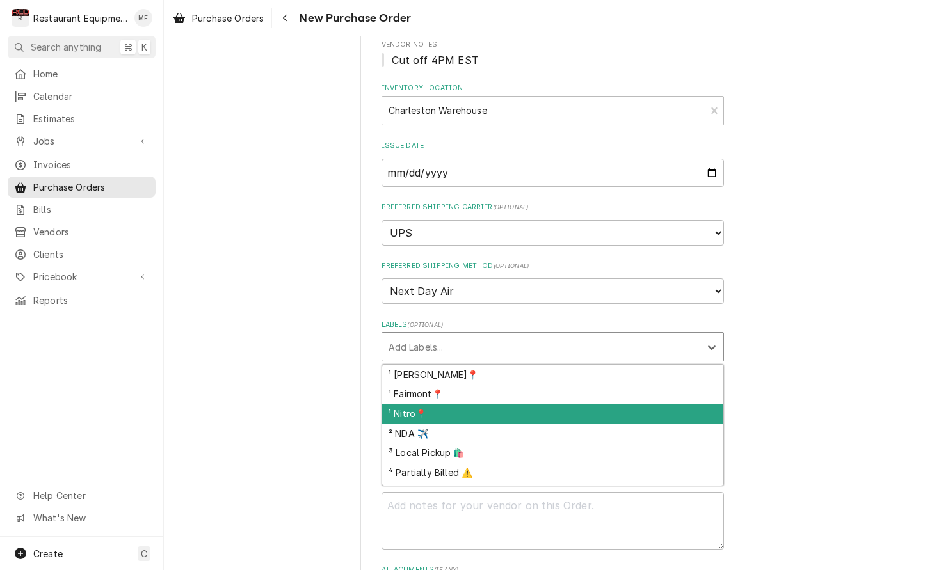
scroll to position [177, 0]
click at [534, 403] on div "¹ Nitro📍" at bounding box center [552, 413] width 341 height 20
type textarea "x"
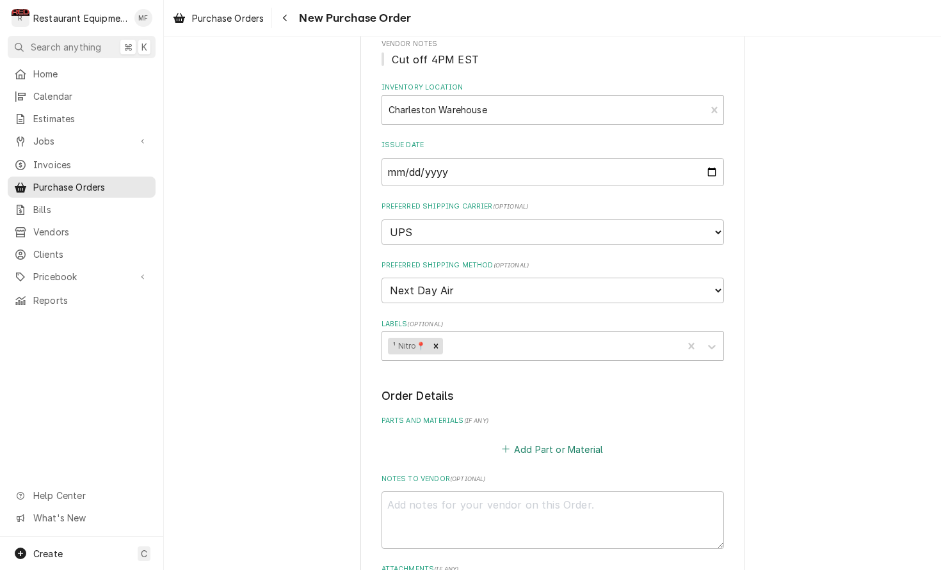
click at [553, 440] on button "Add Part or Material" at bounding box center [552, 449] width 106 height 18
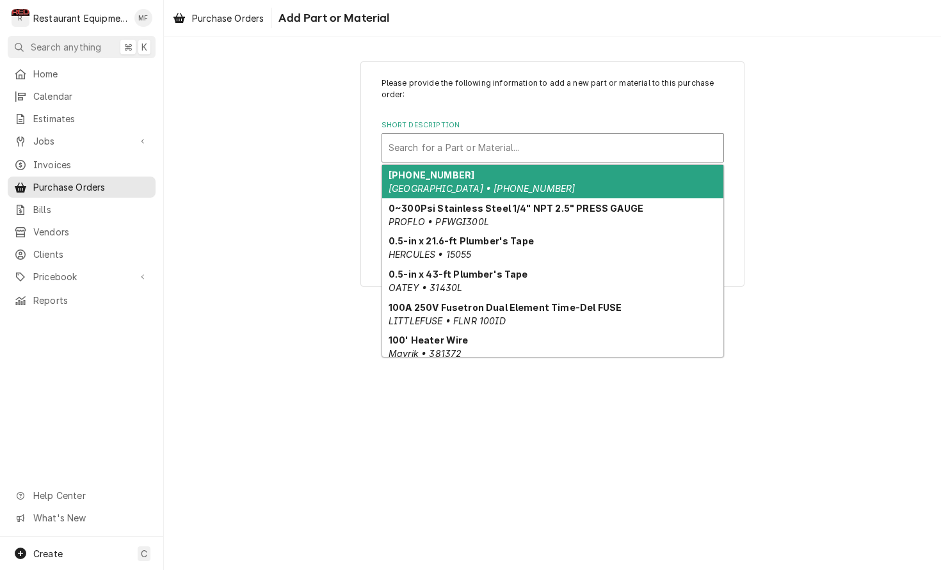
click at [511, 138] on div "Short Description" at bounding box center [552, 147] width 328 height 23
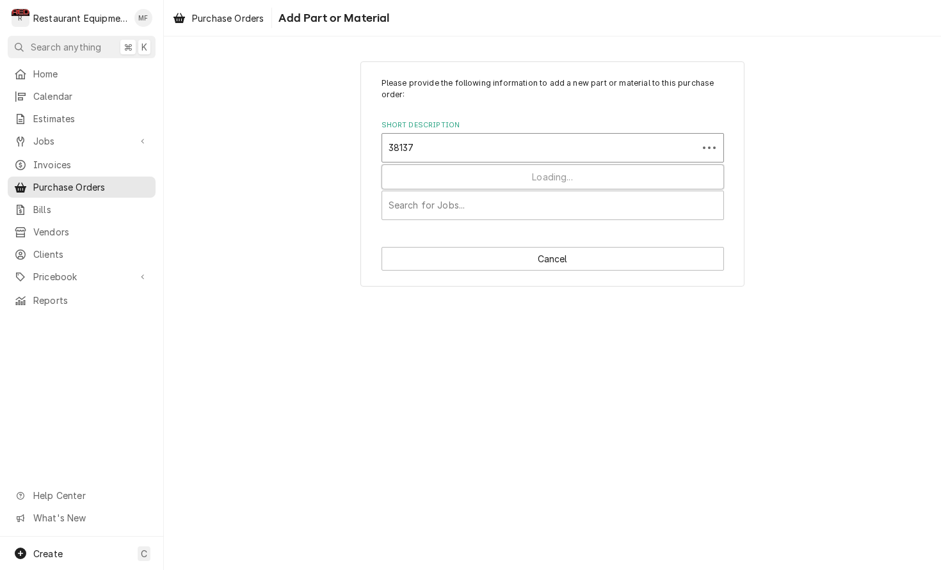
type input "381372"
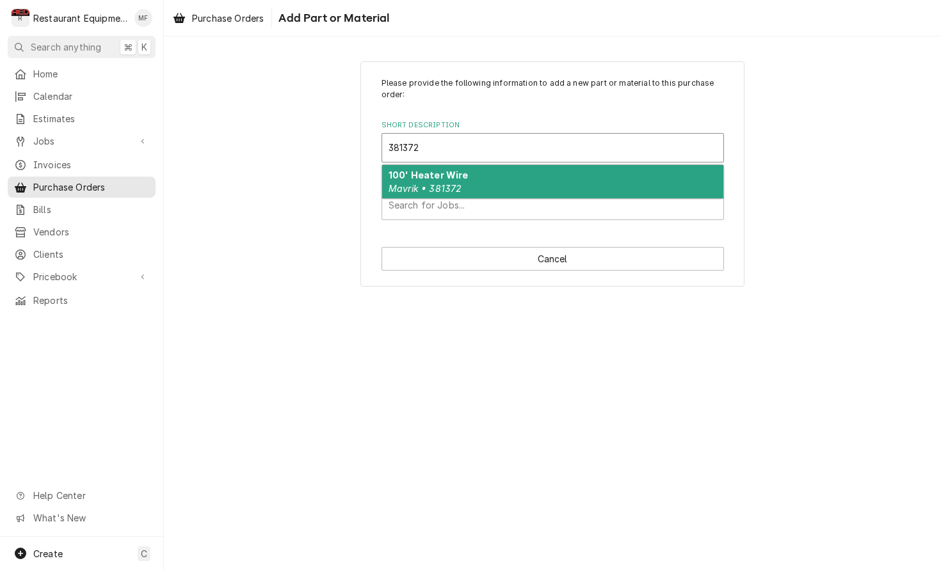
click at [539, 182] on div "100' Heater Wire Mavrik • 381372" at bounding box center [552, 181] width 341 height 33
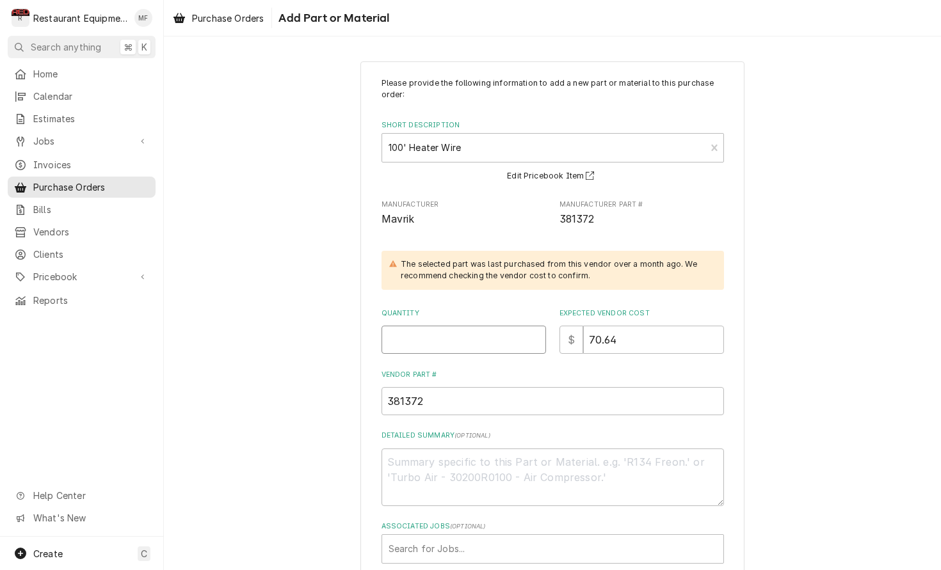
click at [496, 331] on input "Quantity" at bounding box center [463, 340] width 164 height 28
click at [431, 335] on input "Quantity" at bounding box center [463, 340] width 164 height 28
type textarea "x"
type input "2"
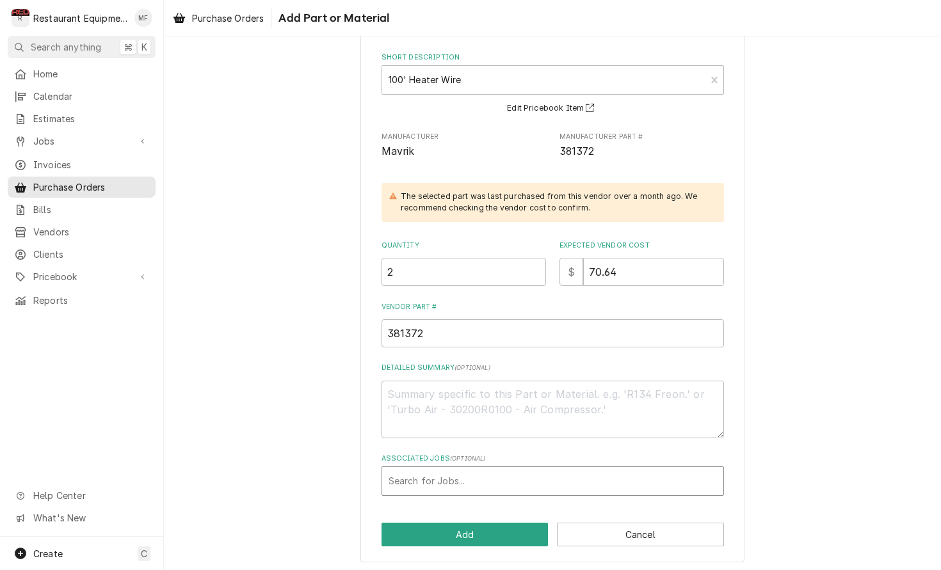
scroll to position [67, 0]
click at [500, 525] on button "Add" at bounding box center [464, 535] width 167 height 24
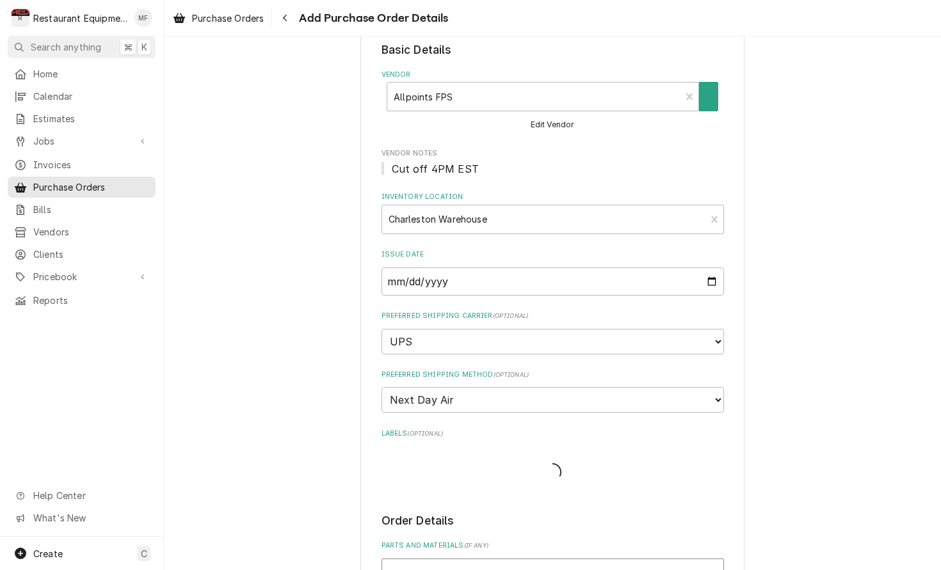
type textarea "x"
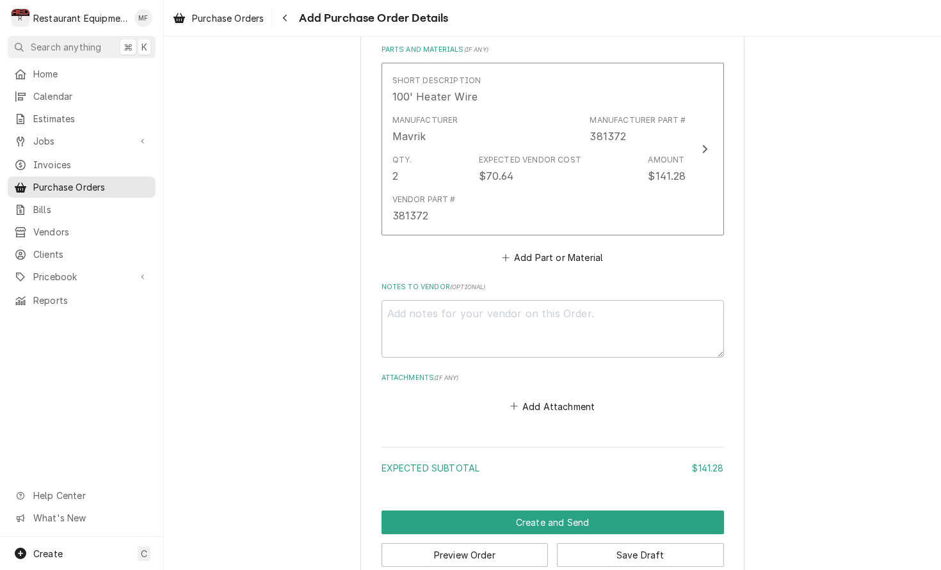
scroll to position [547, 0]
click at [562, 250] on button "Add Part or Material" at bounding box center [552, 259] width 106 height 18
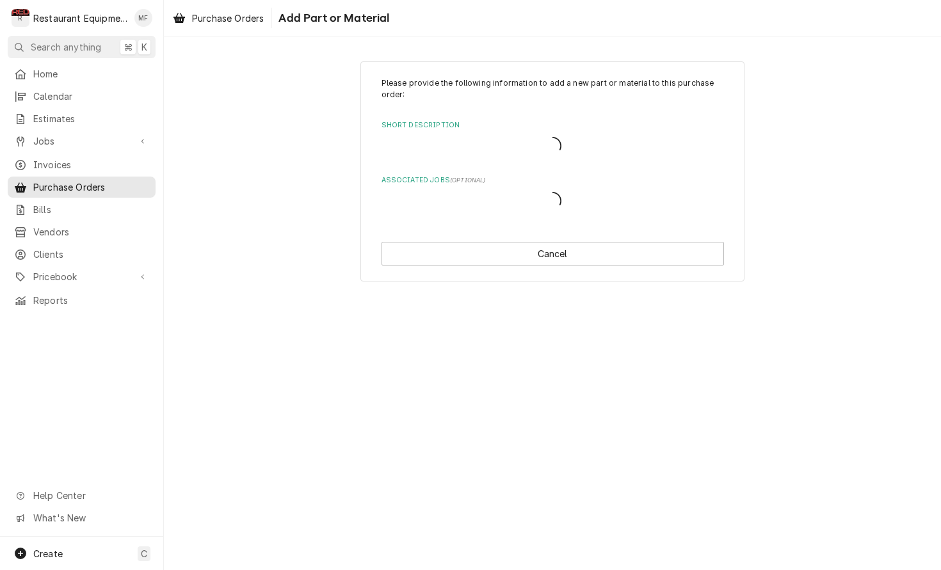
click at [562, 233] on div "Please provide the following information to add a new part or material to this …" at bounding box center [552, 171] width 384 height 221
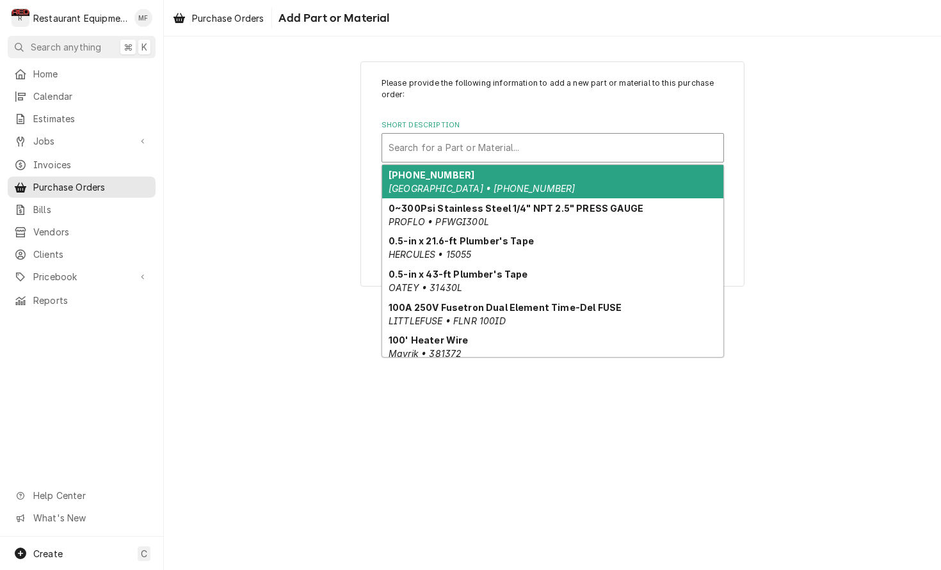
click at [589, 156] on div "Short Description" at bounding box center [552, 147] width 328 height 23
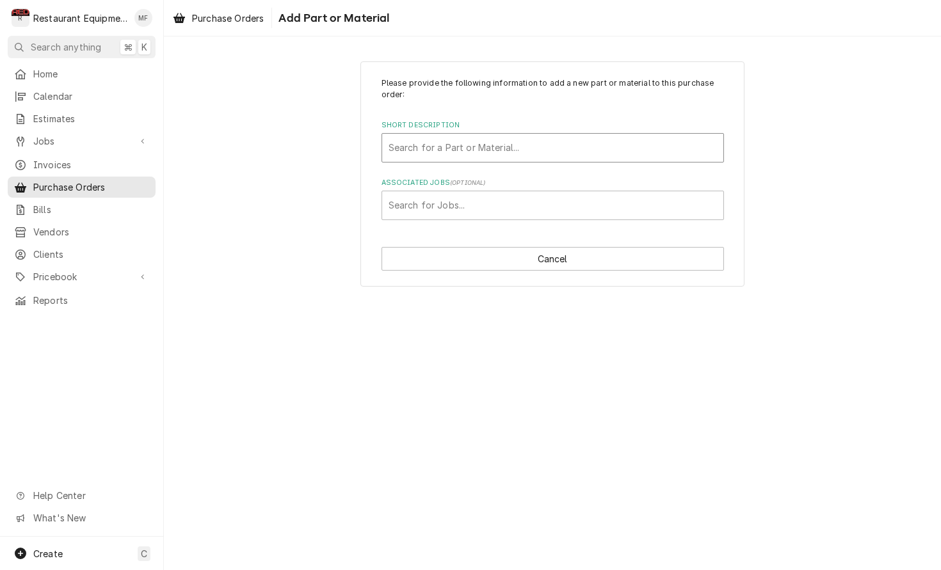
click at [520, 146] on div "Short Description" at bounding box center [552, 147] width 328 height 23
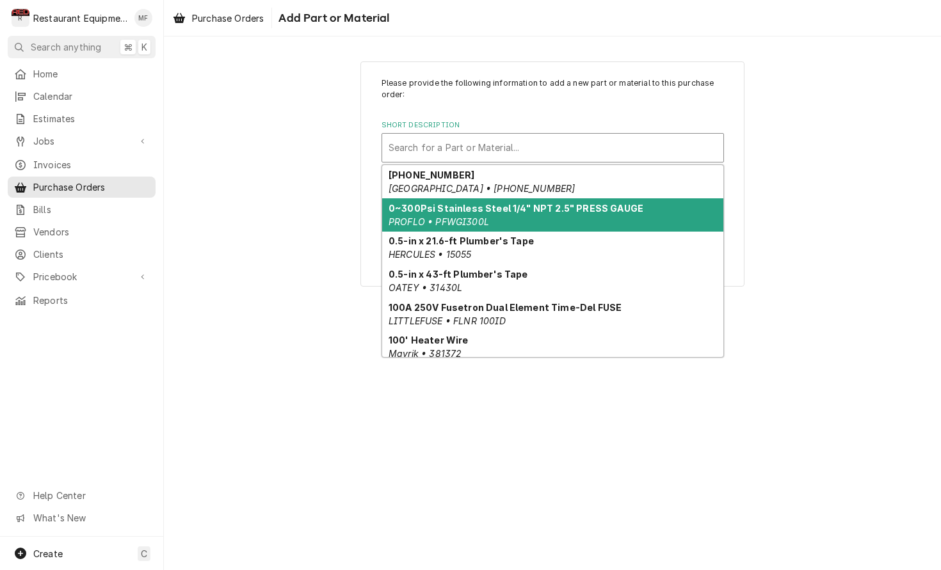
click at [545, 149] on div "Short Description" at bounding box center [552, 147] width 328 height 23
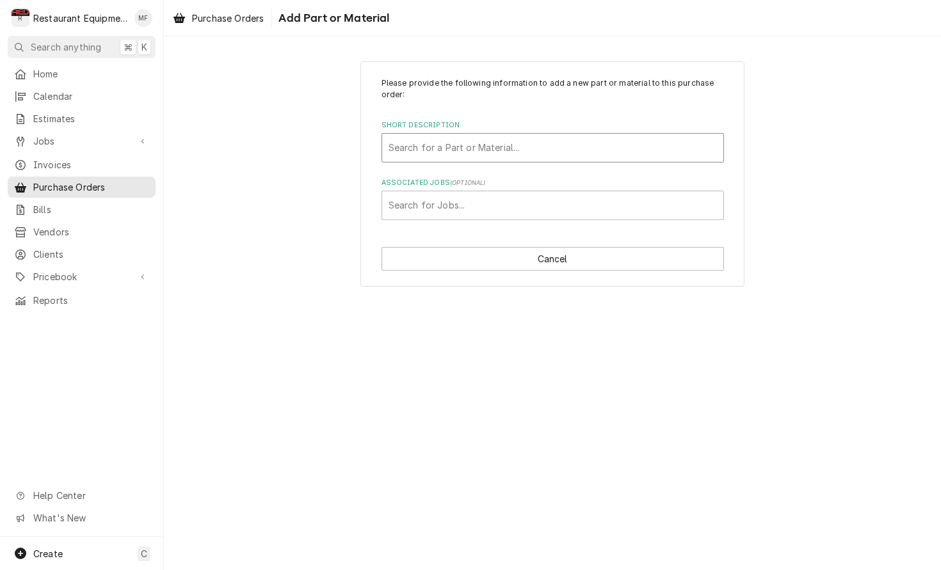
click at [541, 145] on div "Short Description" at bounding box center [552, 147] width 328 height 23
drag, startPoint x: 827, startPoint y: 132, endPoint x: 698, endPoint y: 174, distance: 136.0
click at [826, 132] on div "Please provide the following information to add a new part or material to this …" at bounding box center [552, 174] width 777 height 248
click at [566, 147] on div "Short Description" at bounding box center [552, 147] width 328 height 23
type input "1241560"
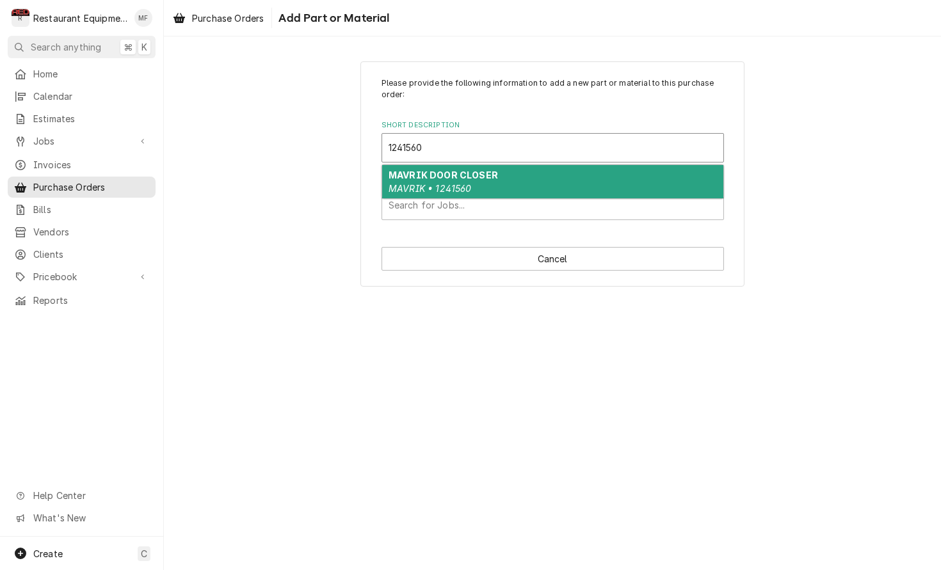
click at [564, 175] on div "MAVRIK DOOR CLOSER MAVRIK • 1241560" at bounding box center [552, 181] width 341 height 33
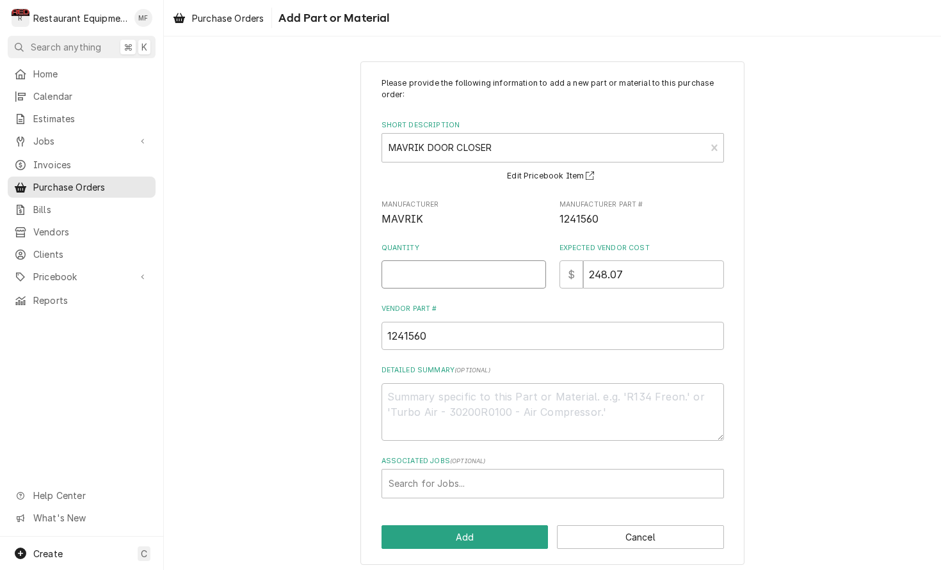
click at [467, 271] on input "Quantity" at bounding box center [463, 274] width 164 height 28
type textarea "x"
type input "2"
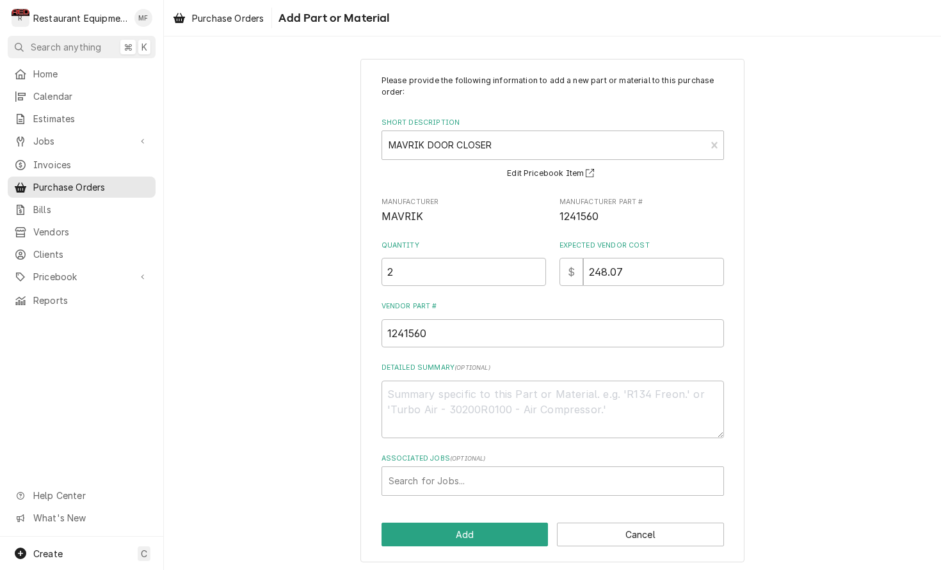
scroll to position [2, 0]
click at [500, 473] on div "Associated Jobs" at bounding box center [552, 481] width 328 height 23
type input "9099"
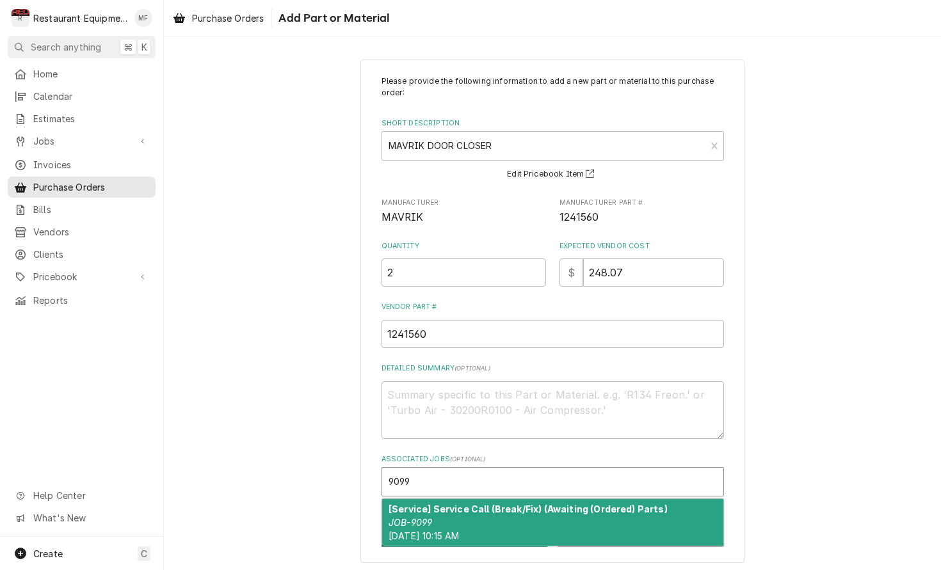
click at [495, 506] on strong "[Service] Service Call (Break/Fix) (Awaiting (Ordered) Parts)" at bounding box center [527, 509] width 279 height 11
type textarea "x"
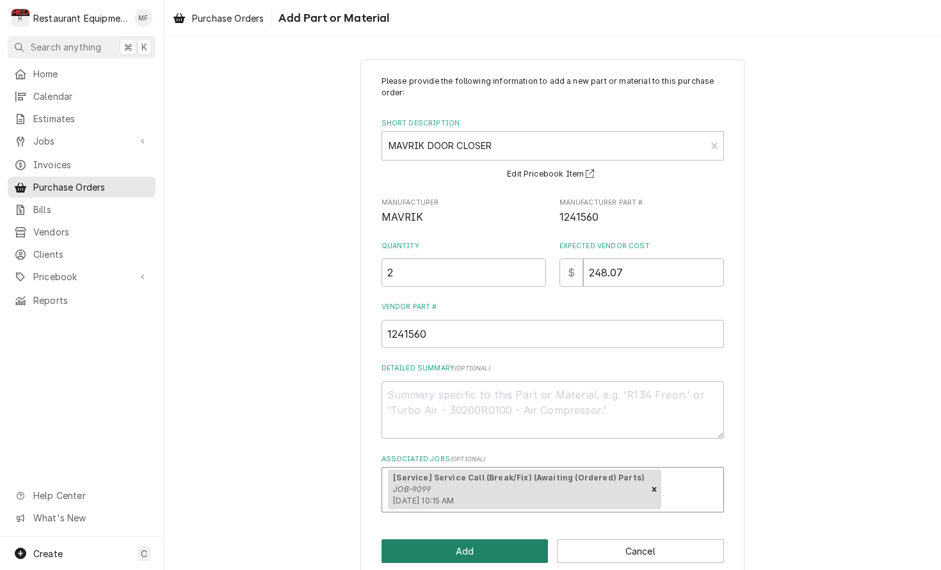
click at [493, 544] on button "Add" at bounding box center [464, 551] width 167 height 24
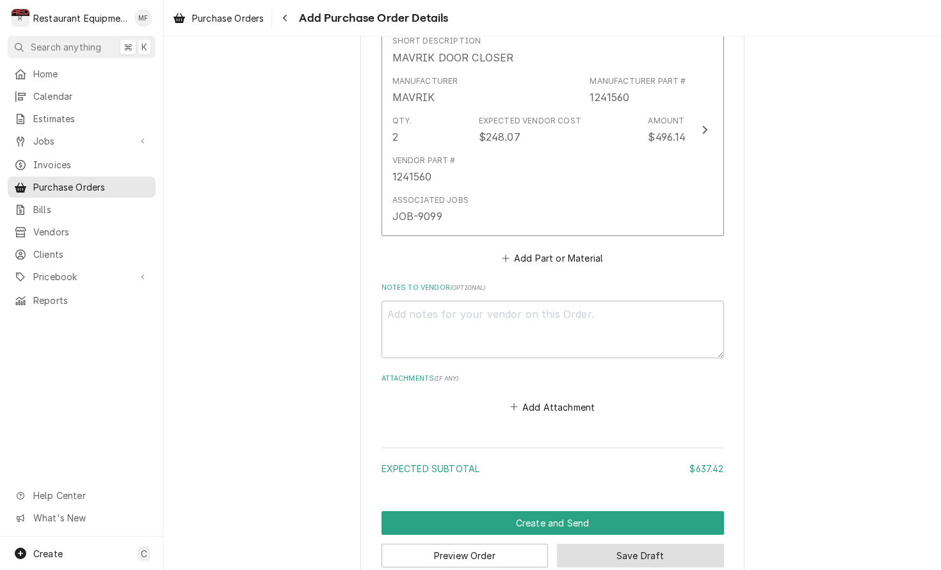
click at [666, 544] on button "Save Draft" at bounding box center [640, 556] width 167 height 24
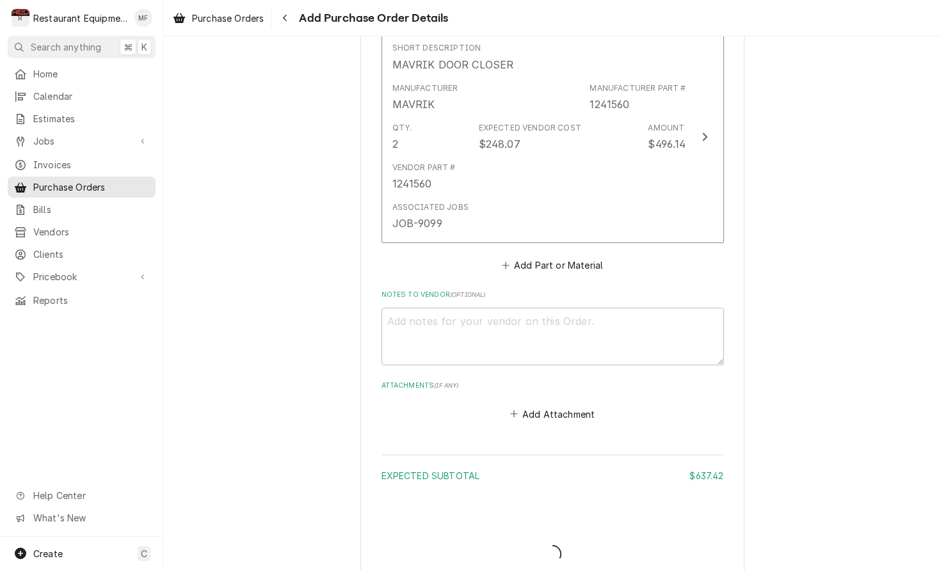
type textarea "x"
